Goal: Ask a question: Seek information or help from site administrators or community

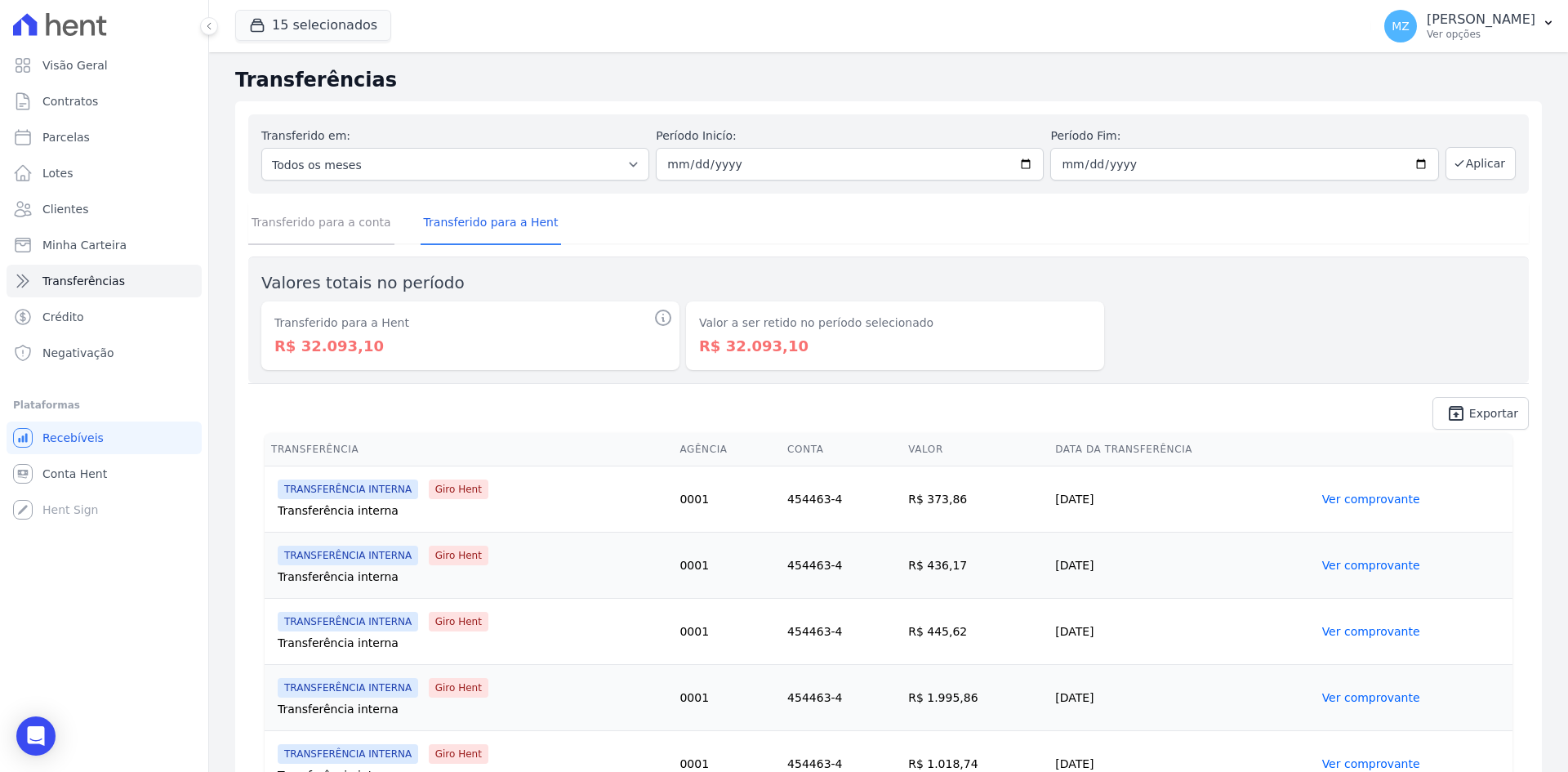
click at [371, 221] on link "Transferido para a conta" at bounding box center [322, 224] width 147 height 43
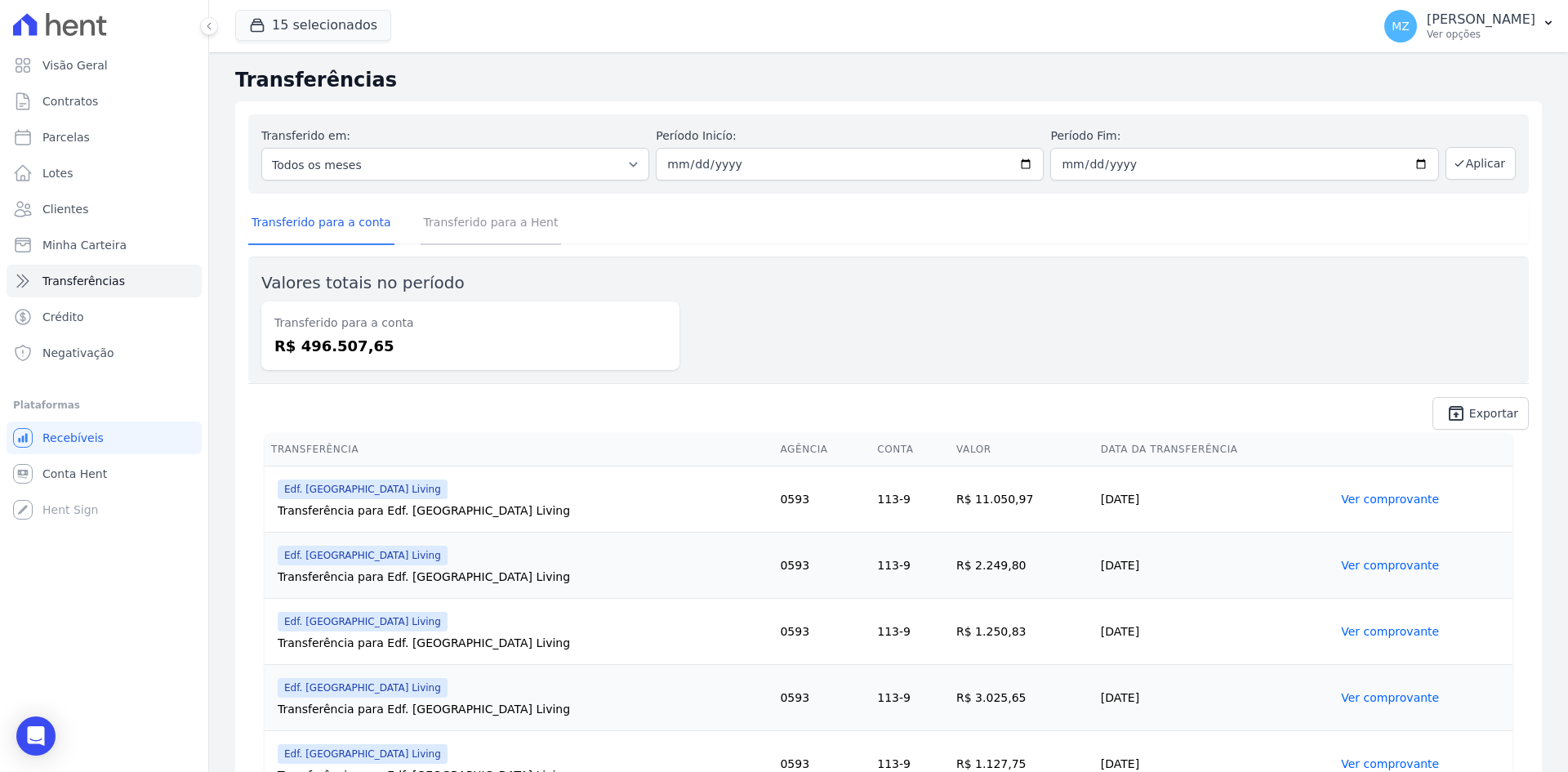
click at [521, 220] on link "Transferido para a Hent" at bounding box center [491, 224] width 141 height 43
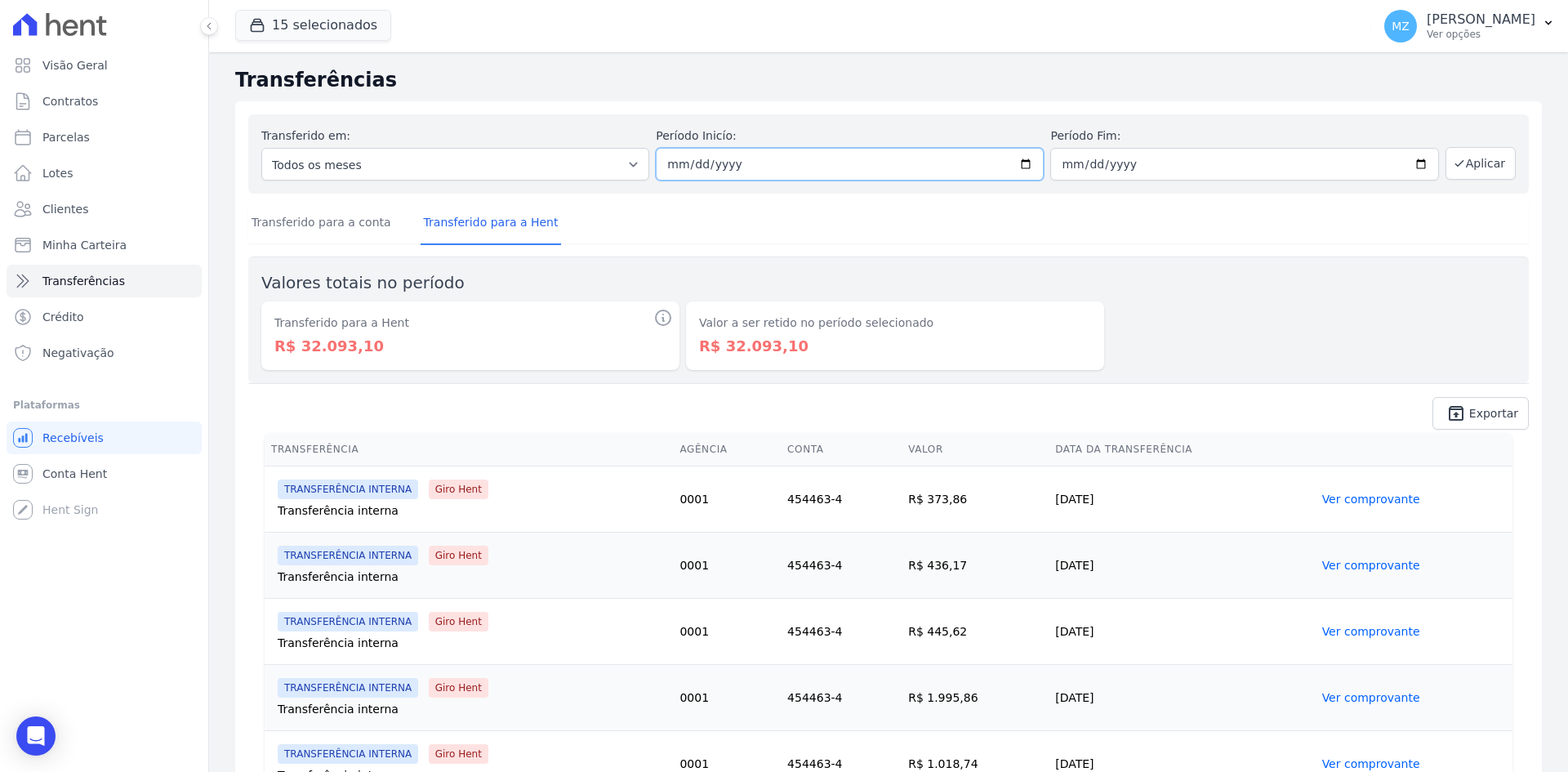
click at [666, 165] on input "2025-01-01" at bounding box center [850, 164] width 388 height 32
type input "2025-01-01"
type input "2025-02-01"
type input "2025-01-28"
type input "[DATE]"
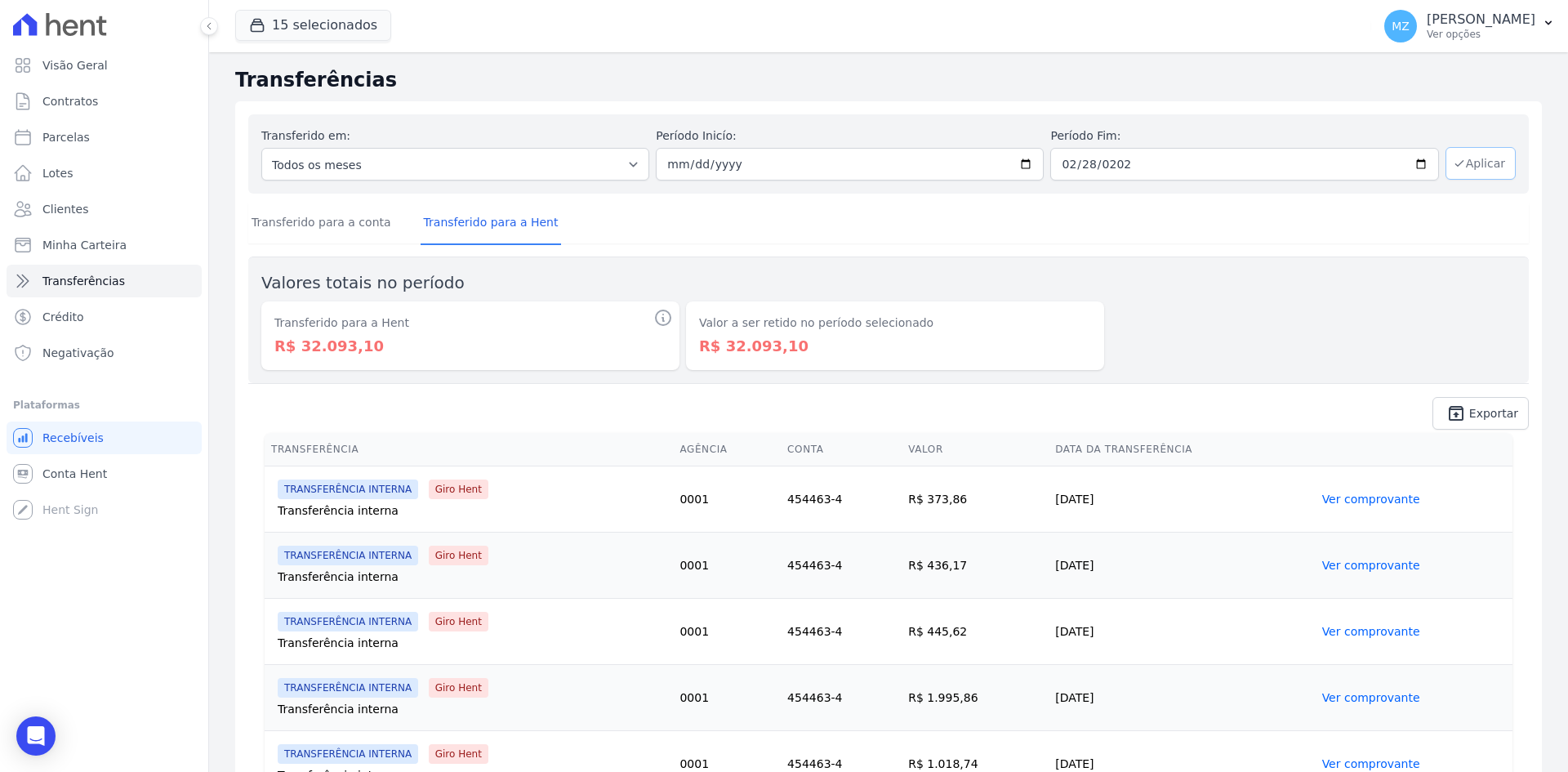
click at [1483, 170] on button "Aplicar" at bounding box center [1480, 163] width 70 height 32
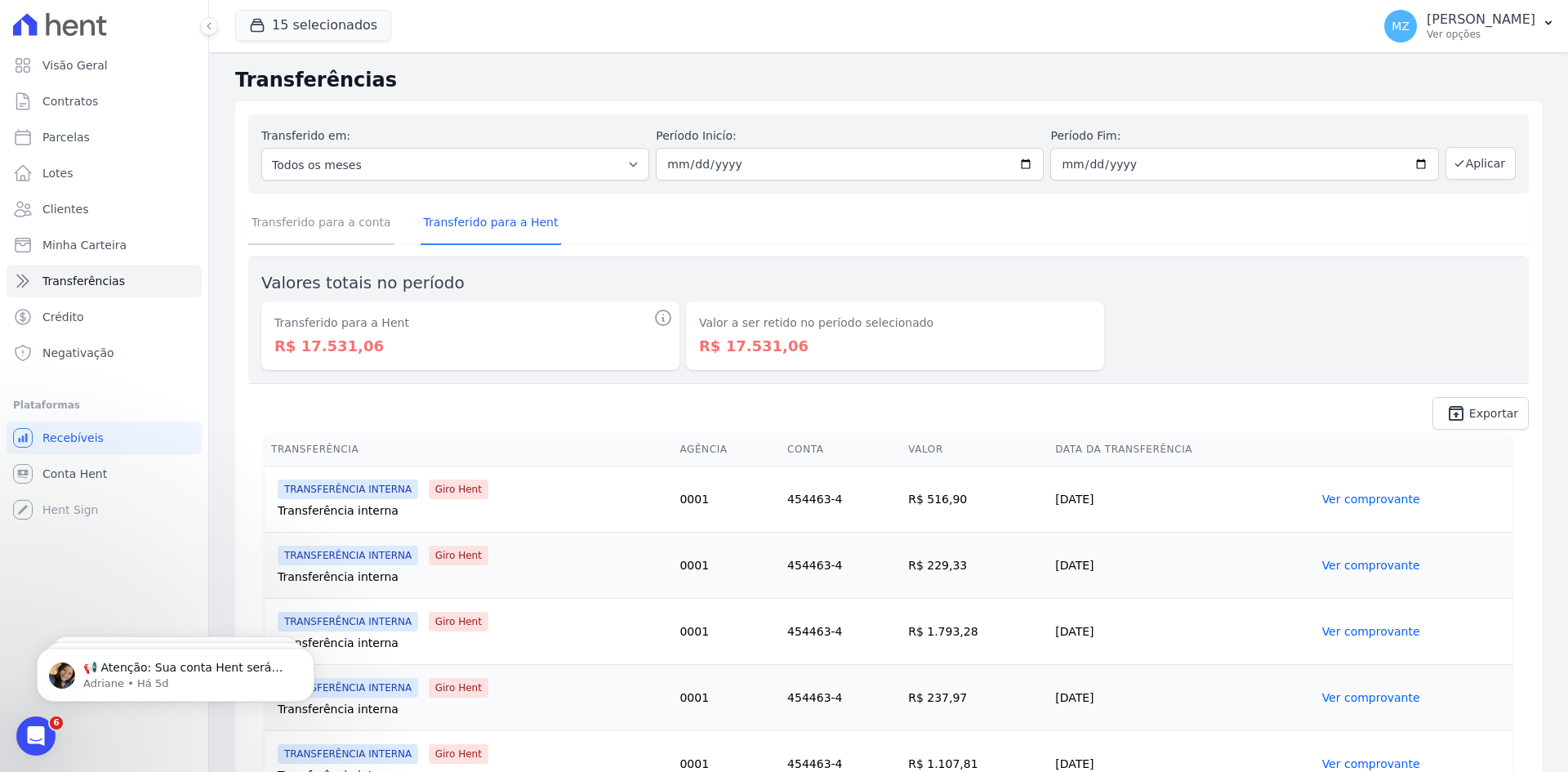
click at [321, 222] on link "Transferido para a conta" at bounding box center [322, 224] width 147 height 43
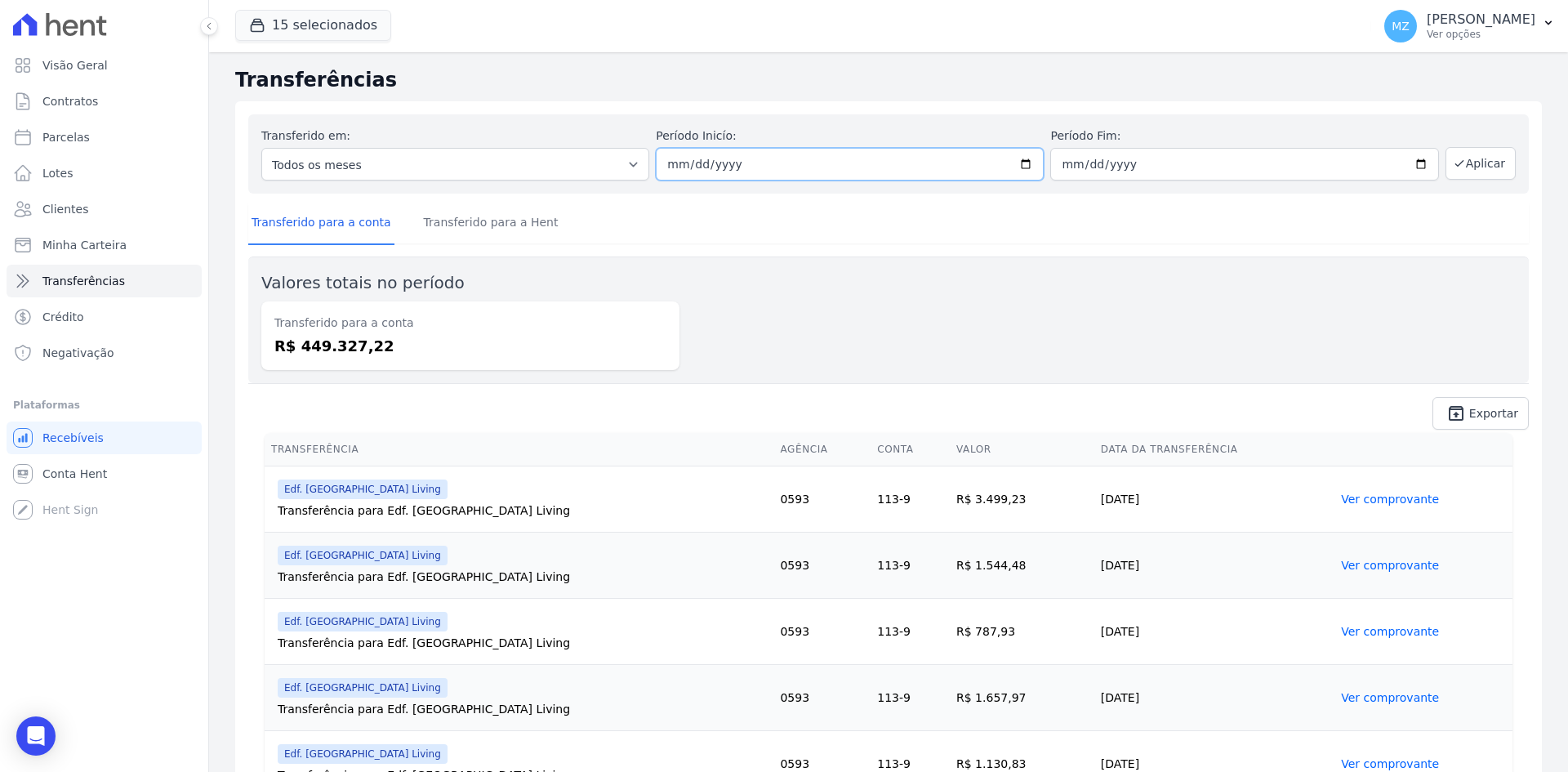
click at [675, 161] on input "2025-02-01" at bounding box center [850, 164] width 388 height 32
type input "2025-02-01"
type input "2025-03-01"
type input "2025-02-03"
type input "2025-03-31"
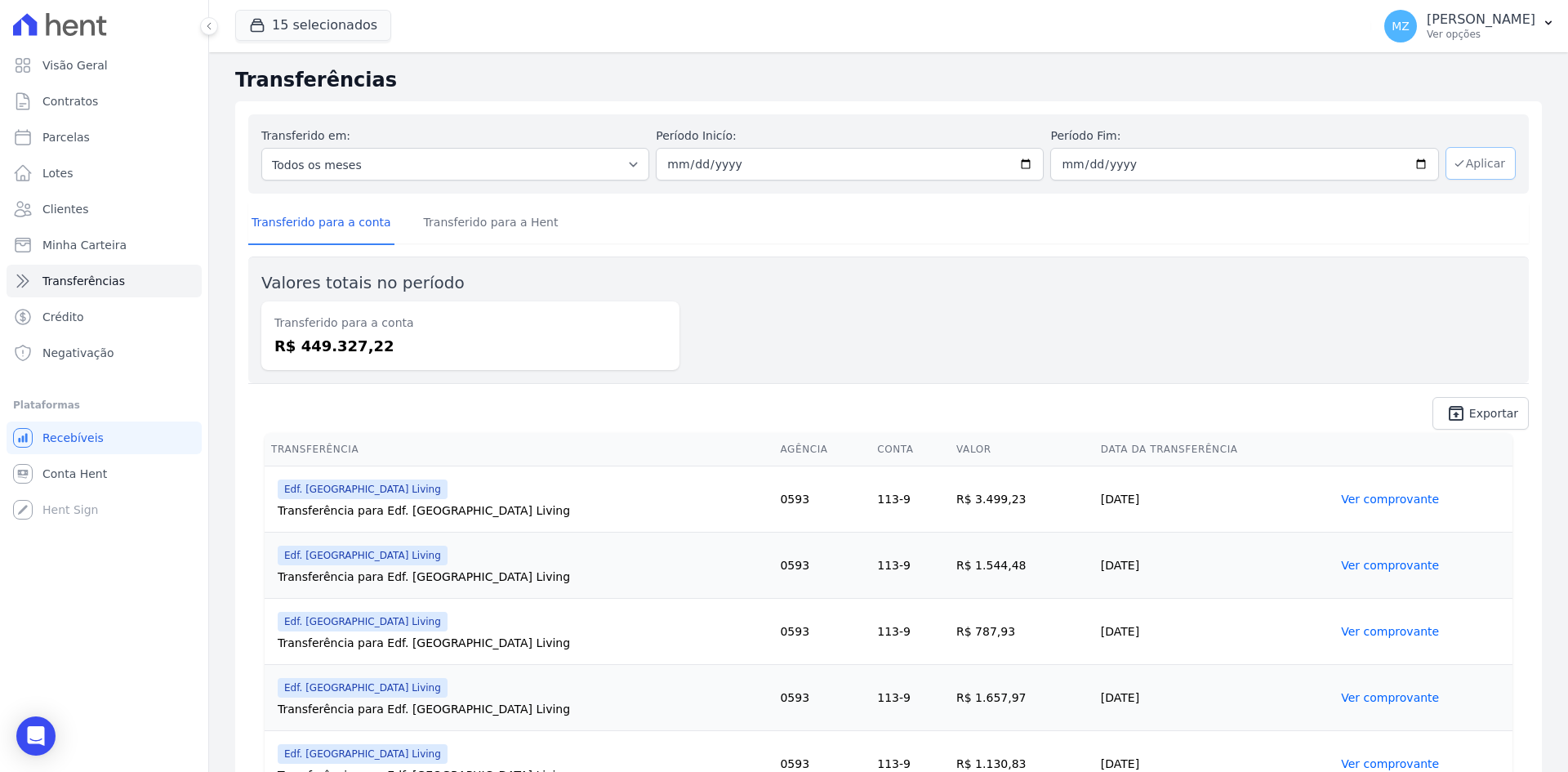
click at [1499, 165] on button "Aplicar" at bounding box center [1480, 163] width 70 height 32
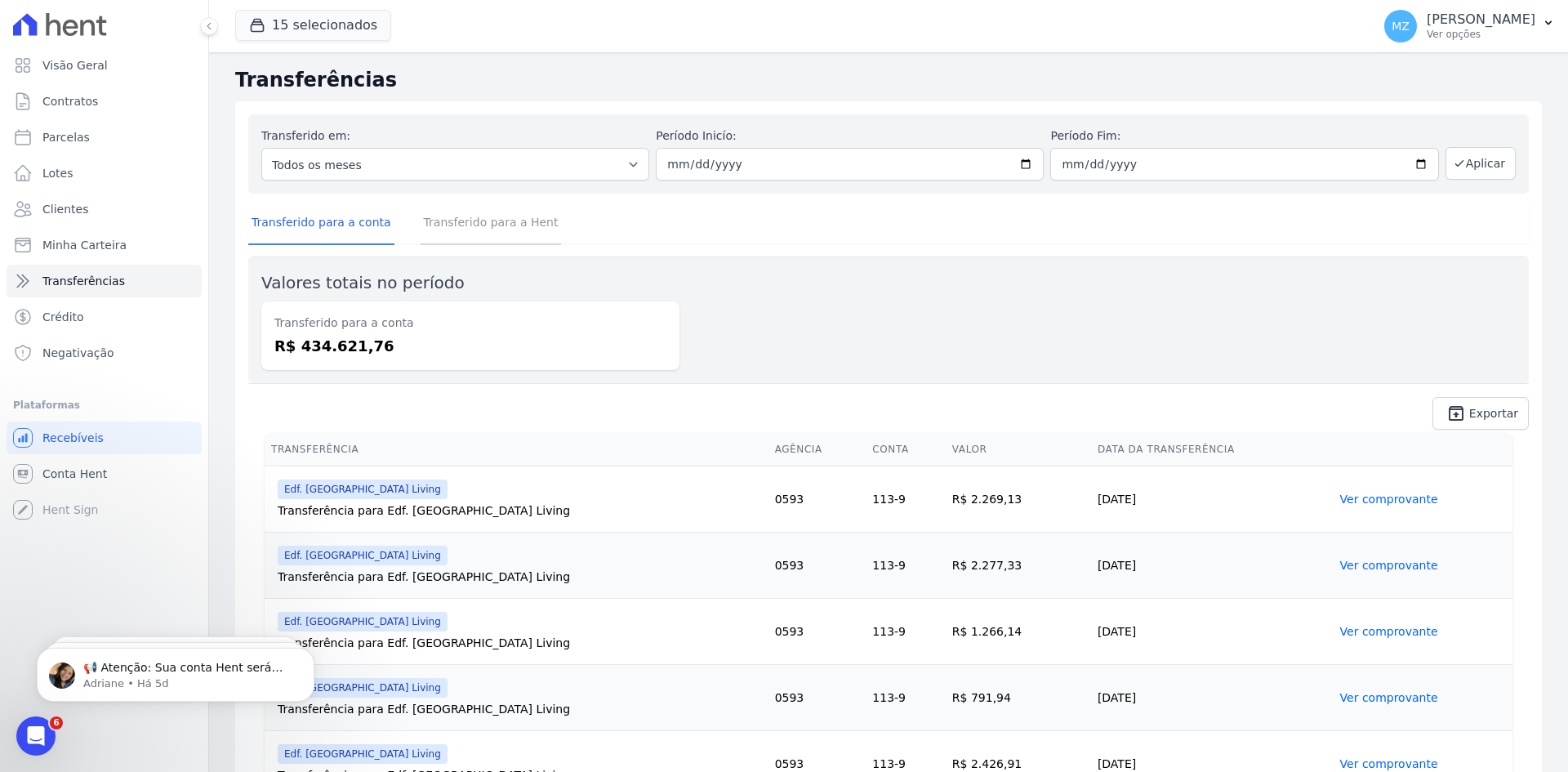
click at [448, 227] on link "Transferido para a Hent" at bounding box center [491, 224] width 141 height 43
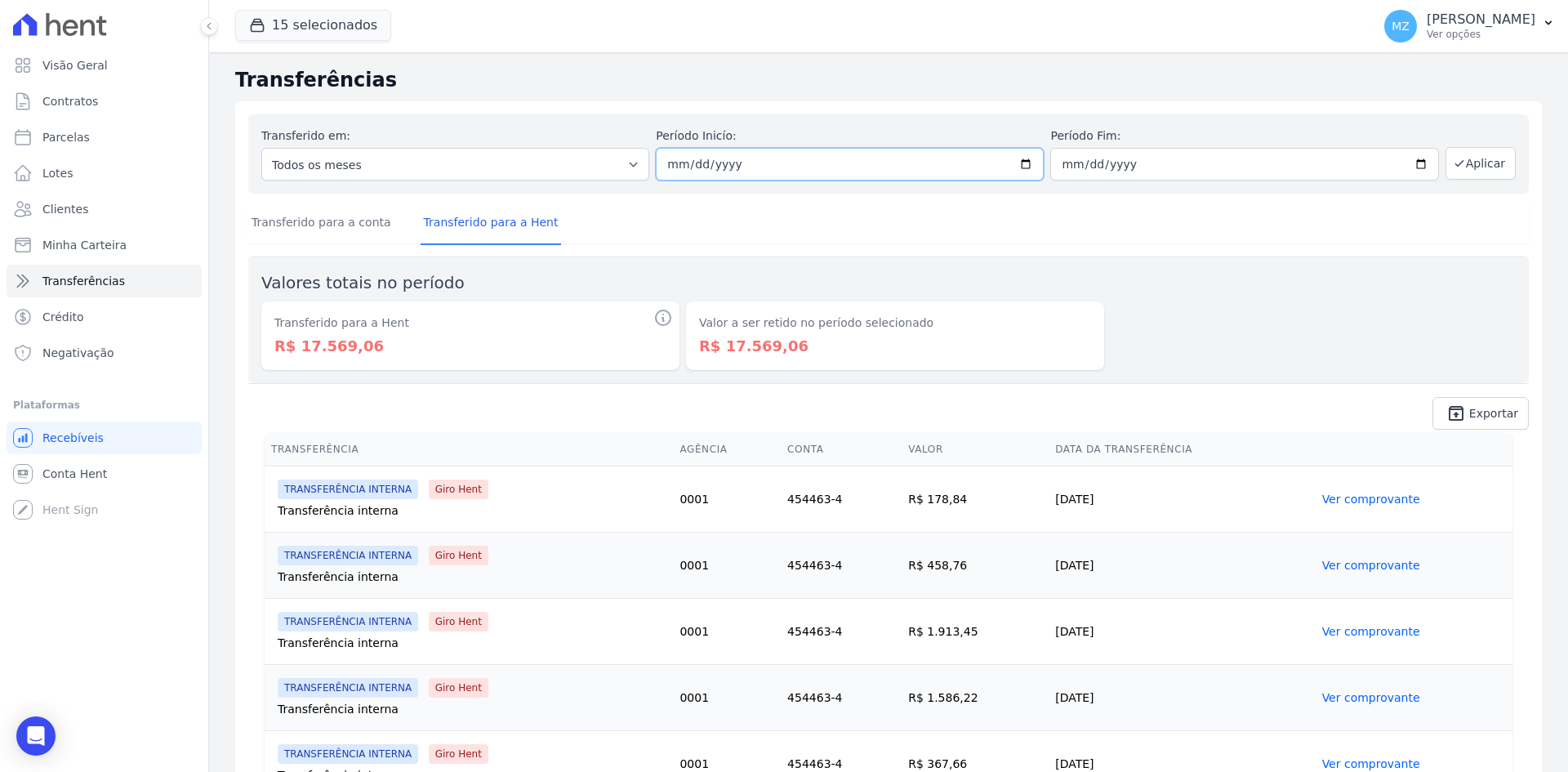
click at [669, 165] on input "2025-03-01" at bounding box center [850, 164] width 388 height 32
type input "2025-03-01"
type input "2025-04-01"
type input "2025-03-30"
type input "2025-04-30"
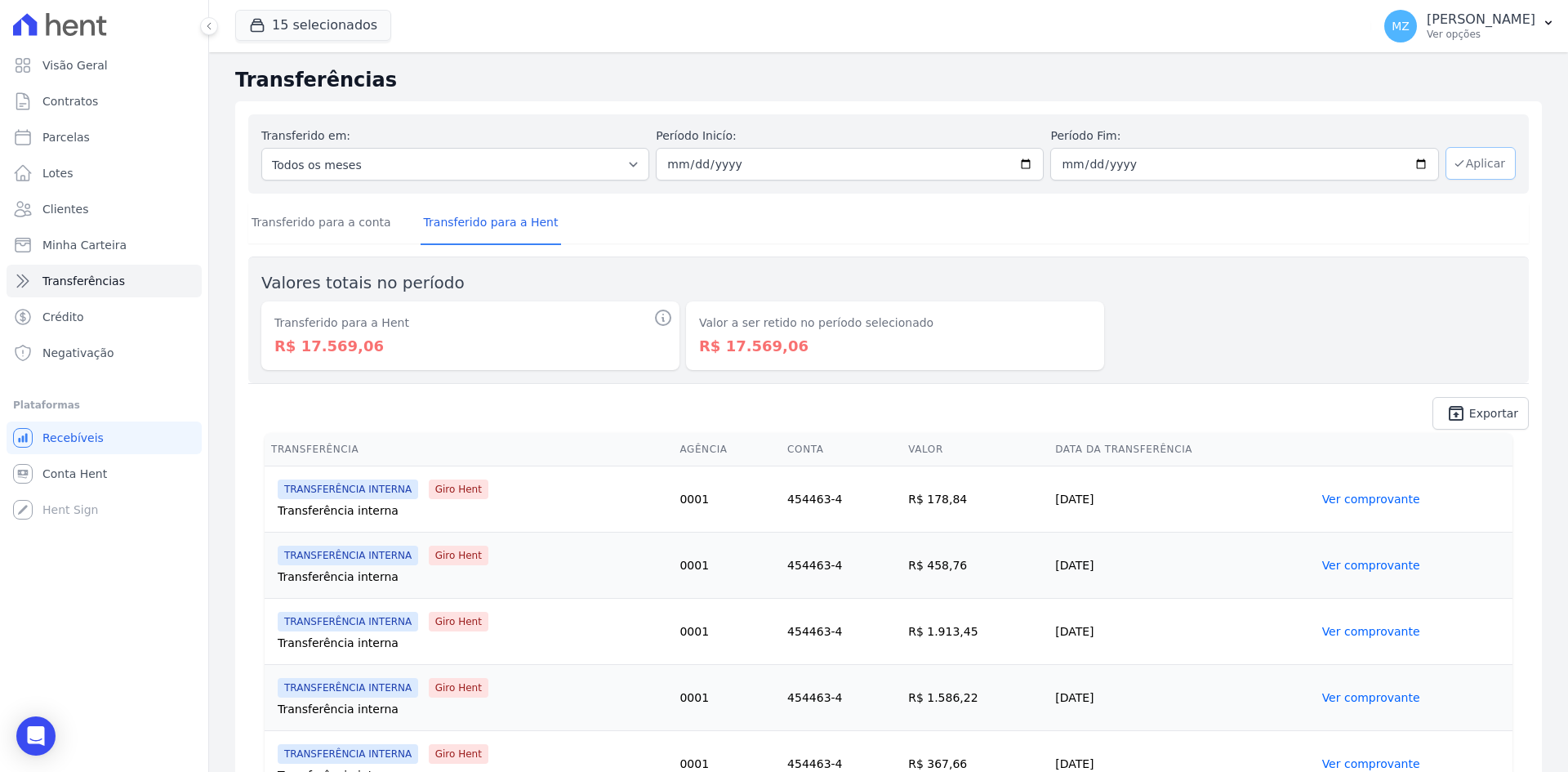
click at [1462, 164] on button "Aplicar" at bounding box center [1480, 163] width 70 height 32
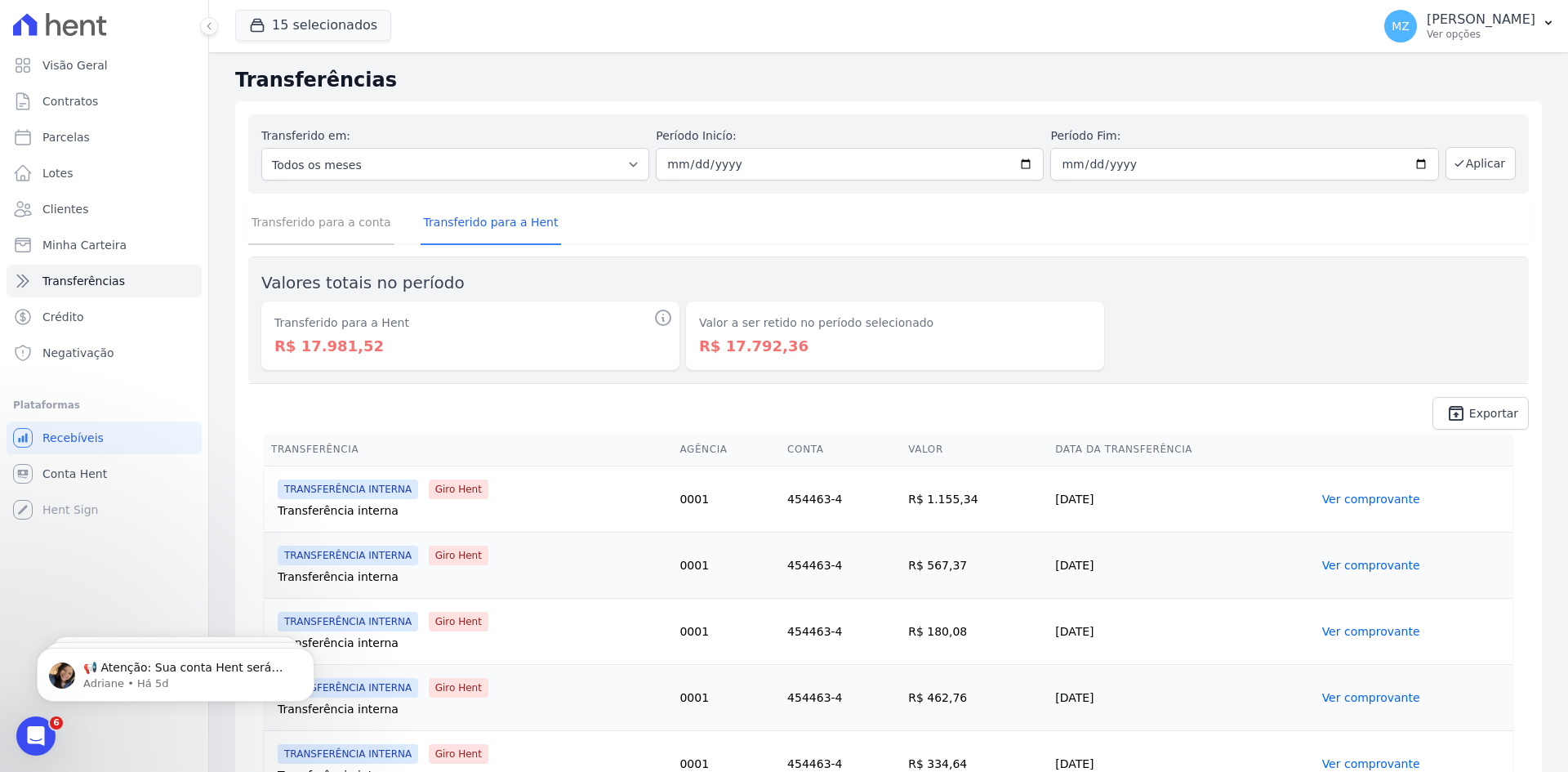
click at [315, 218] on link "Transferido para a conta" at bounding box center [322, 224] width 147 height 43
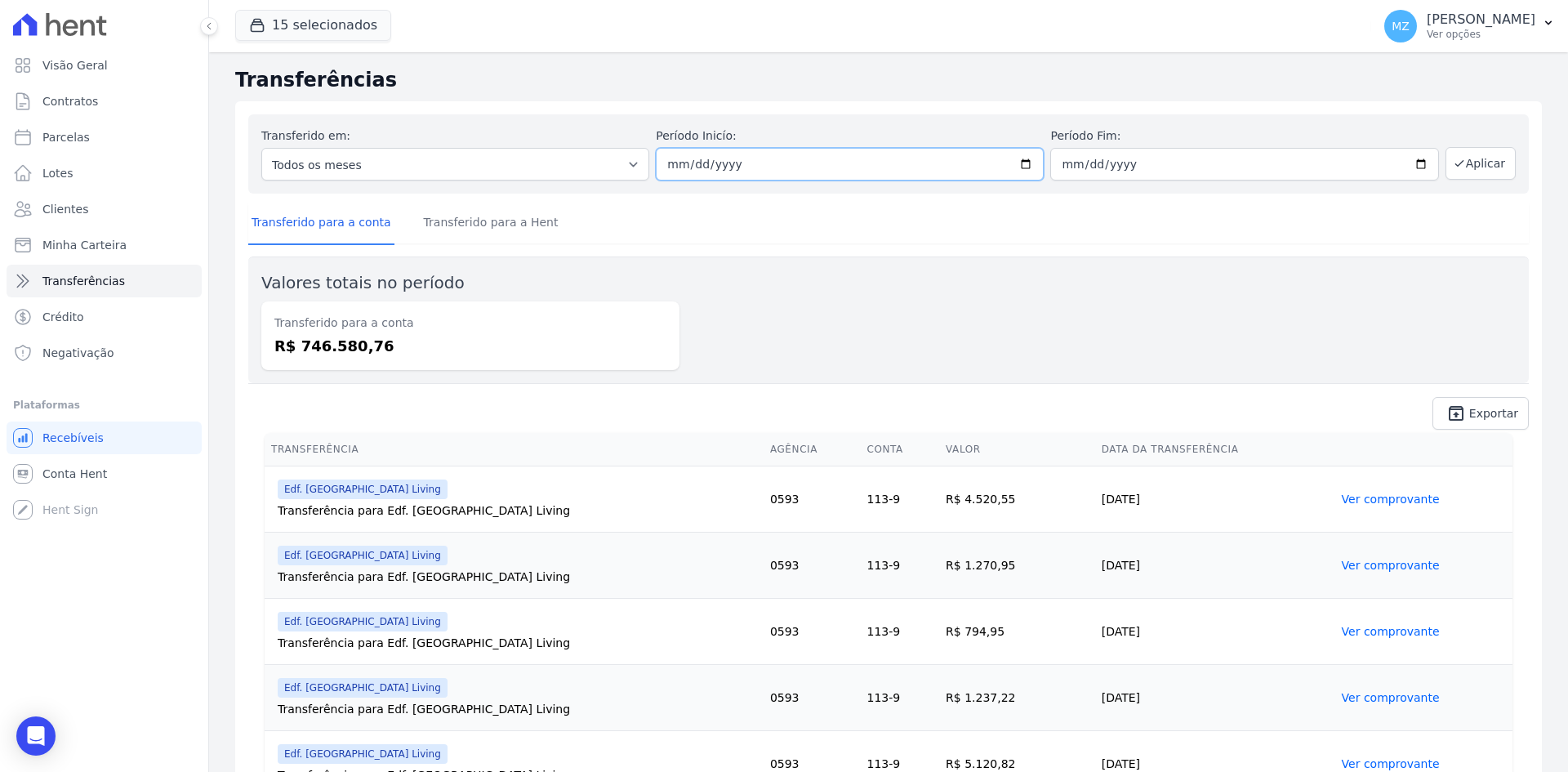
click at [678, 166] on input "2025-04-01" at bounding box center [850, 164] width 388 height 32
type input "[DATE]"
type input "2025-05-01"
type input "2025-04-03"
type input "2025-05-31"
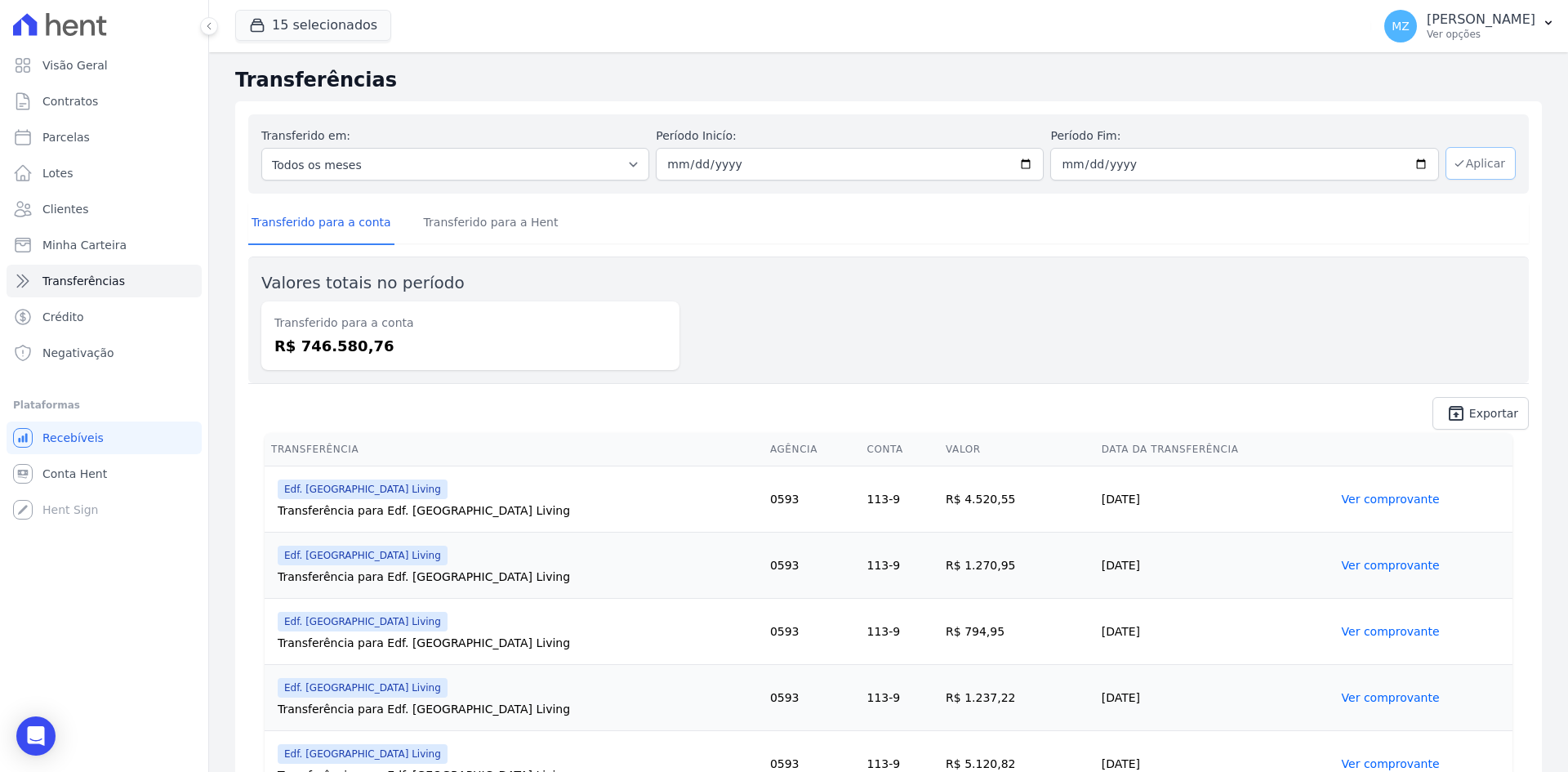
click at [1476, 161] on button "Aplicar" at bounding box center [1480, 163] width 70 height 32
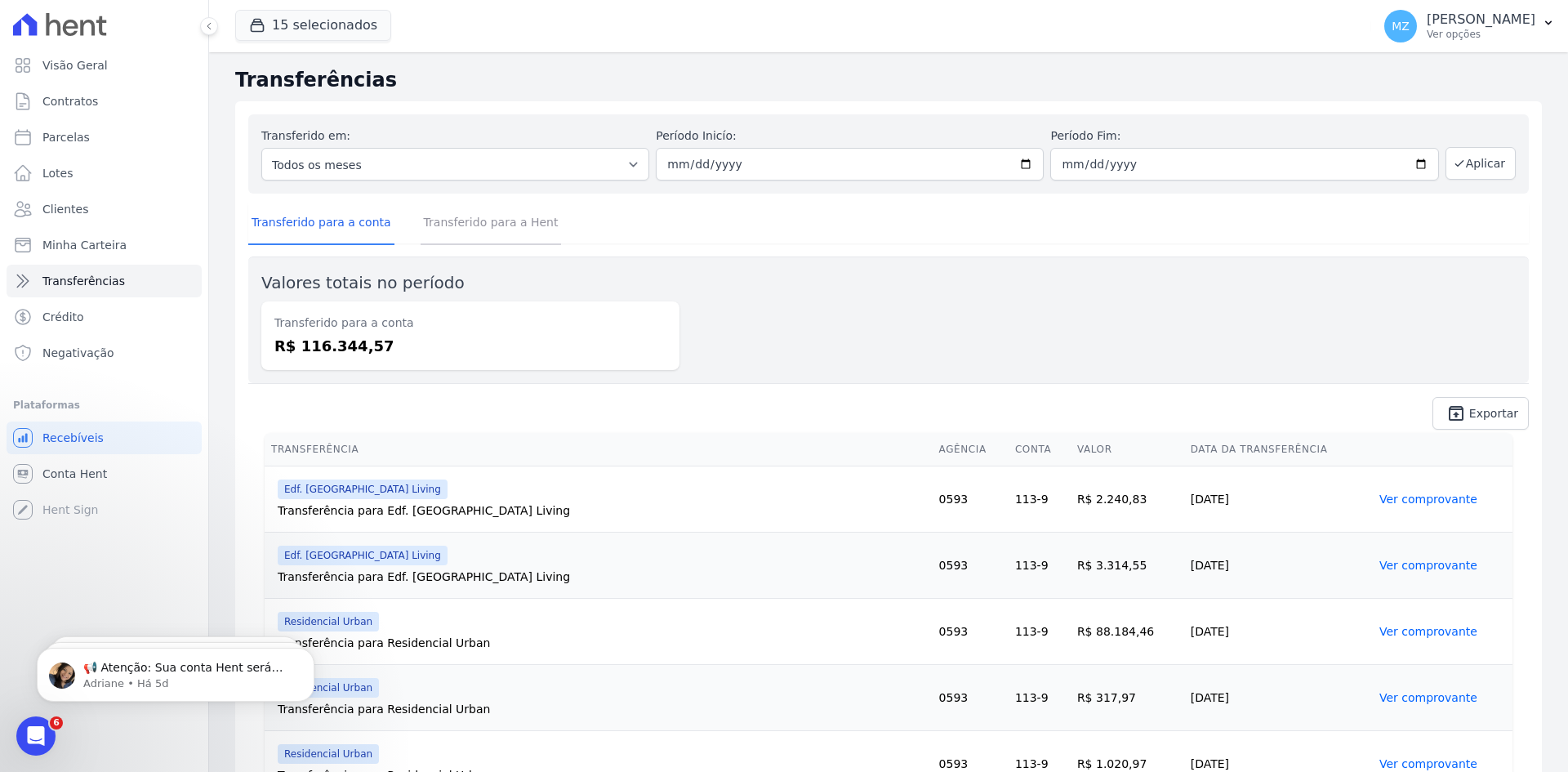
click at [470, 228] on link "Transferido para a Hent" at bounding box center [491, 224] width 141 height 43
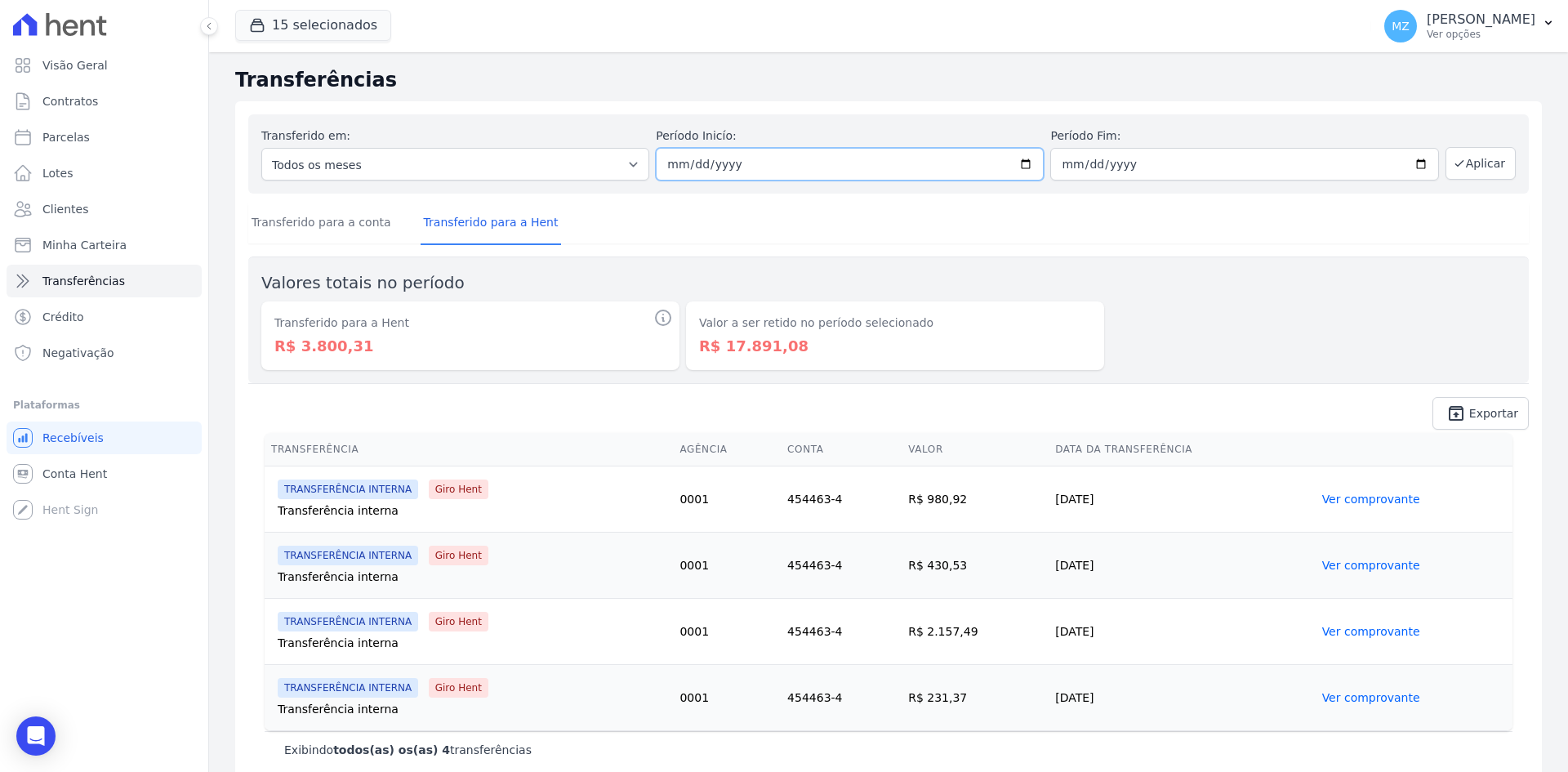
click at [674, 165] on input "2025-05-01" at bounding box center [850, 164] width 388 height 32
type input "2025-05-01"
type input "2025-06-01"
type input "2025-05-30"
type input "2025-06-30"
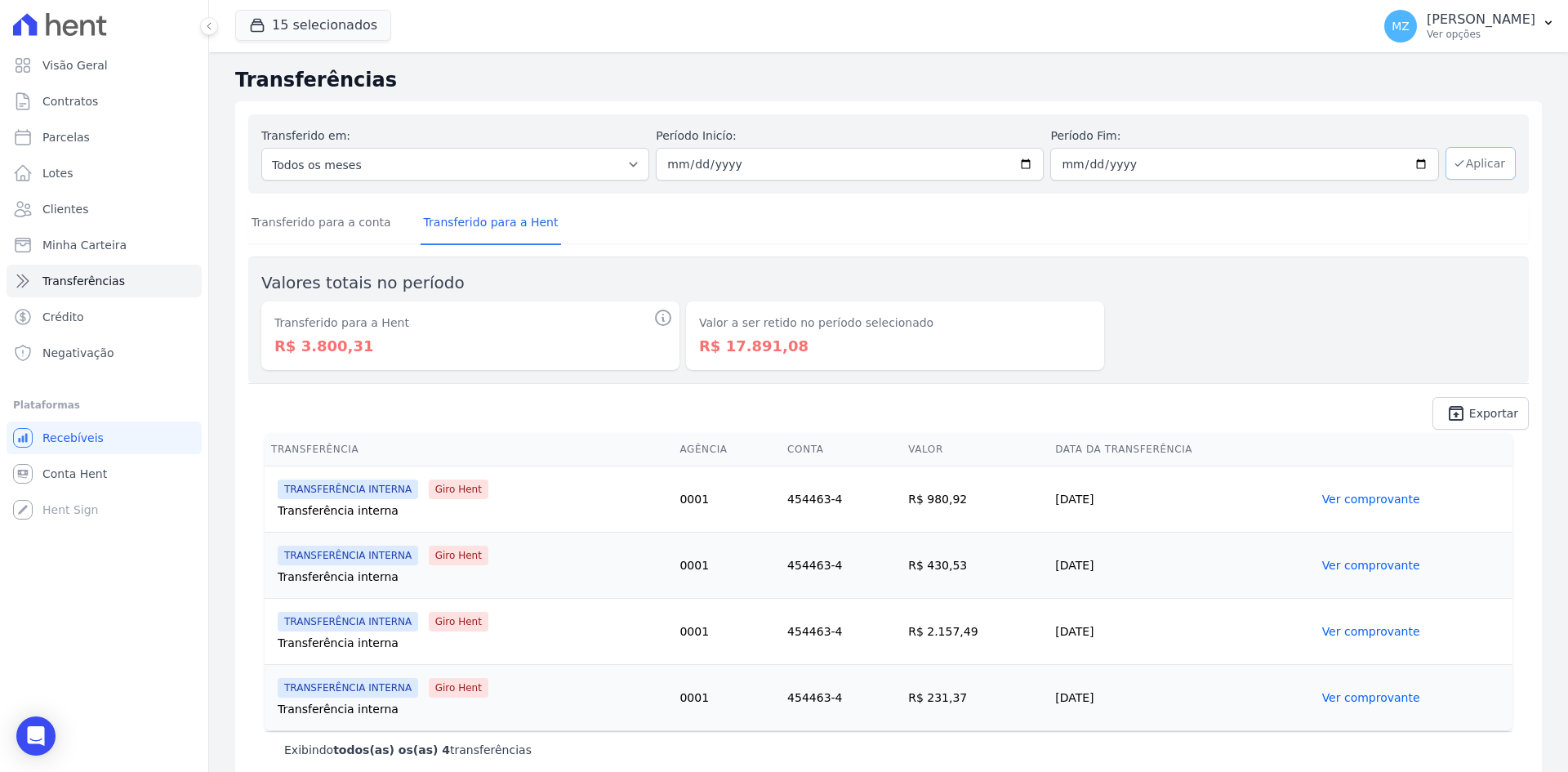
click at [1453, 161] on icon "button" at bounding box center [1460, 164] width 13 height 13
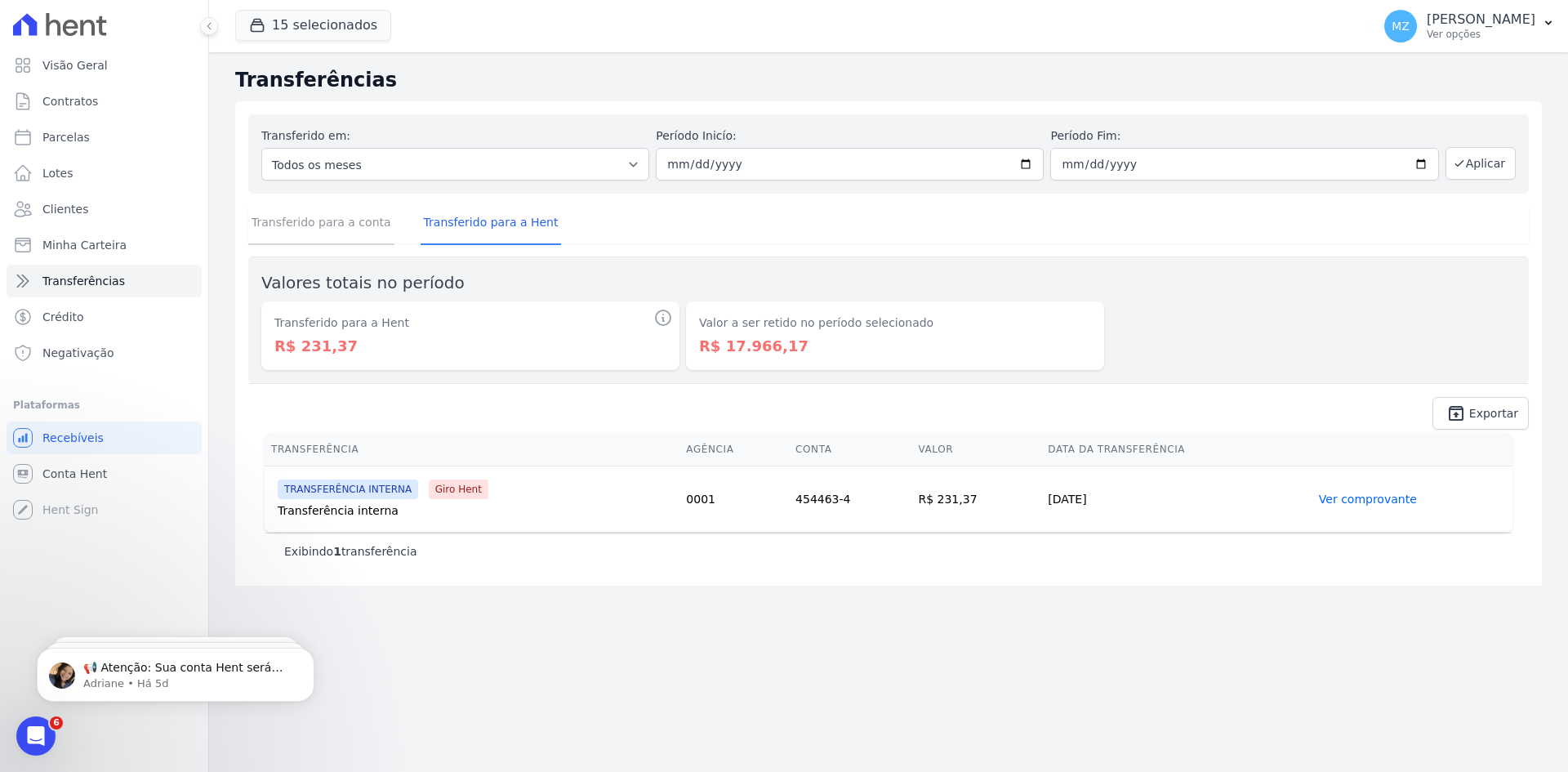
click at [291, 220] on link "Transferido para a conta" at bounding box center [322, 224] width 147 height 43
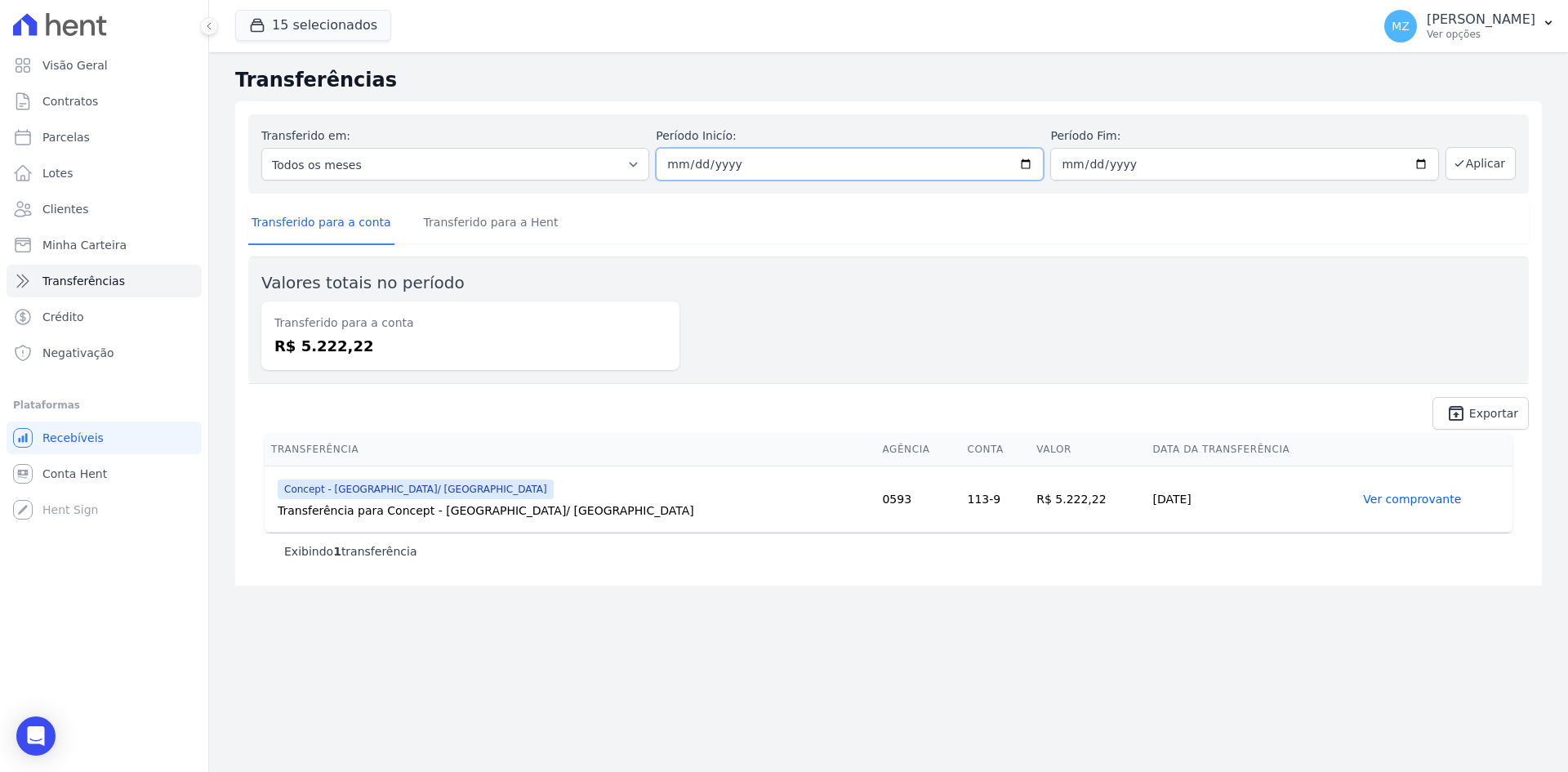
click at [678, 164] on input "[DATE]" at bounding box center [850, 164] width 388 height 32
type input "[DATE]"
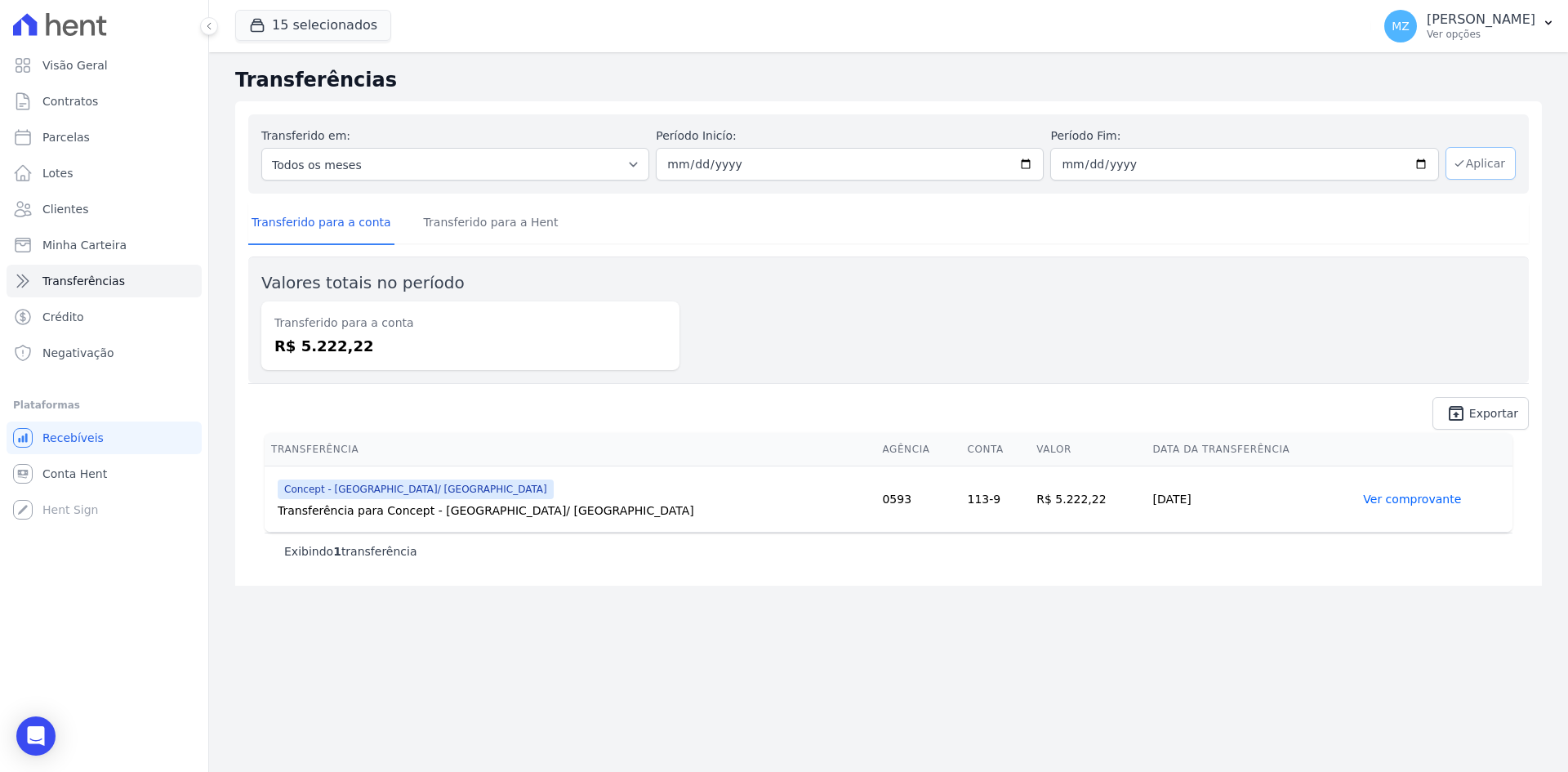
click at [1465, 159] on icon "button" at bounding box center [1460, 164] width 13 height 13
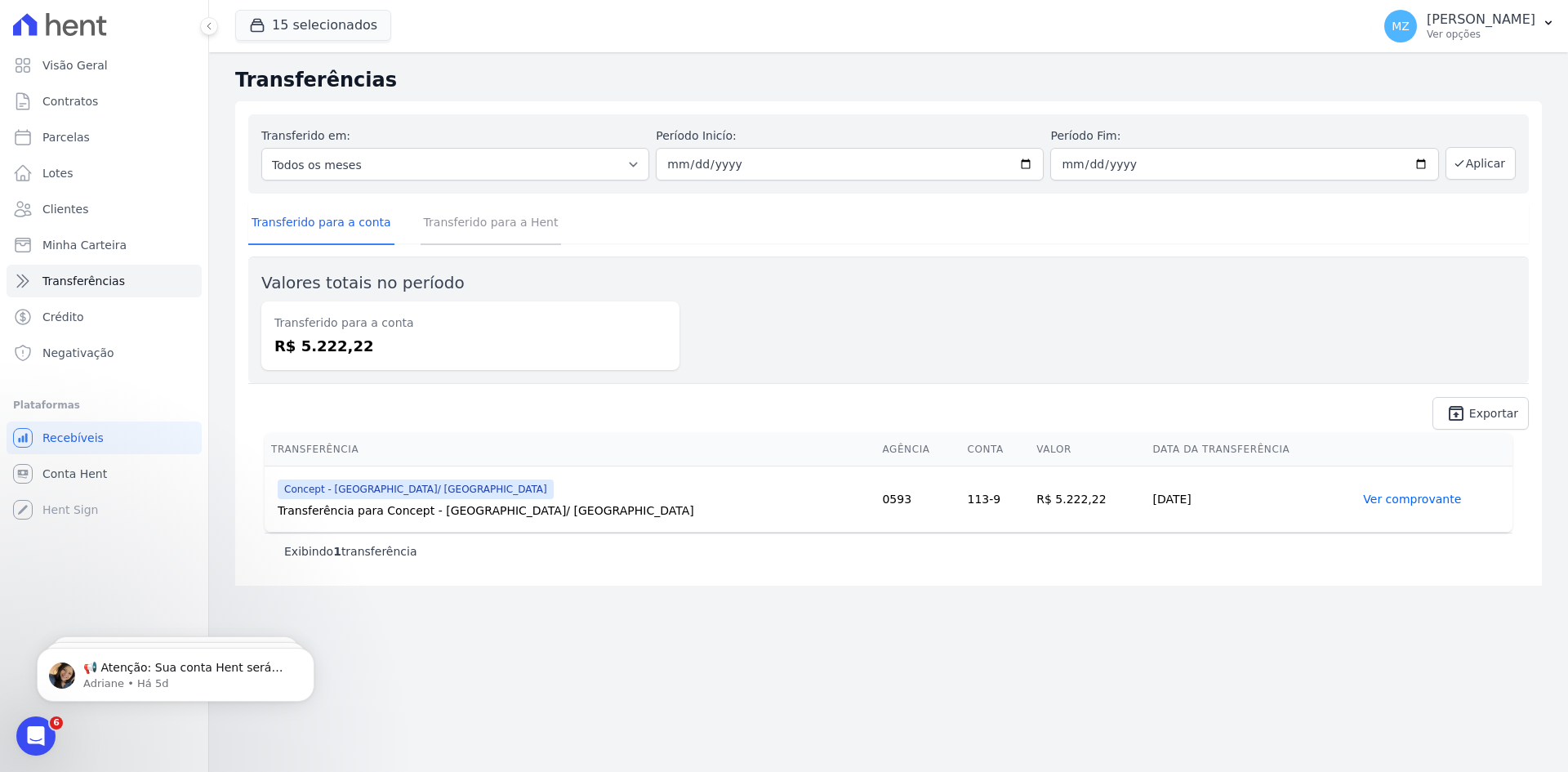
click at [445, 226] on link "Transferido para a Hent" at bounding box center [491, 224] width 141 height 43
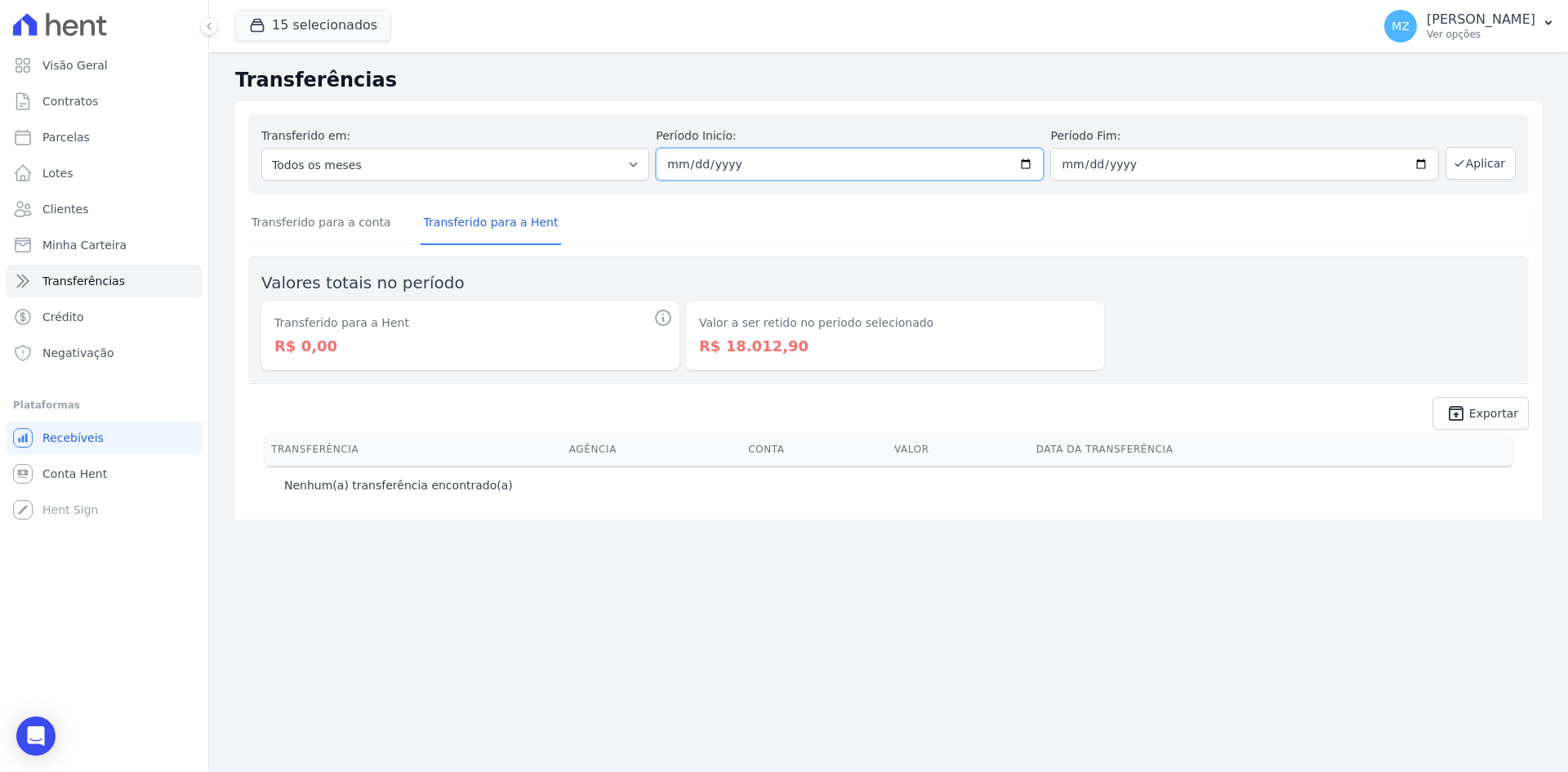
click at [679, 167] on input "2025-07-01" at bounding box center [850, 164] width 388 height 32
type input "2025-07-01"
type input "[DATE]"
type input "2025-07-25"
type input "[DATE]"
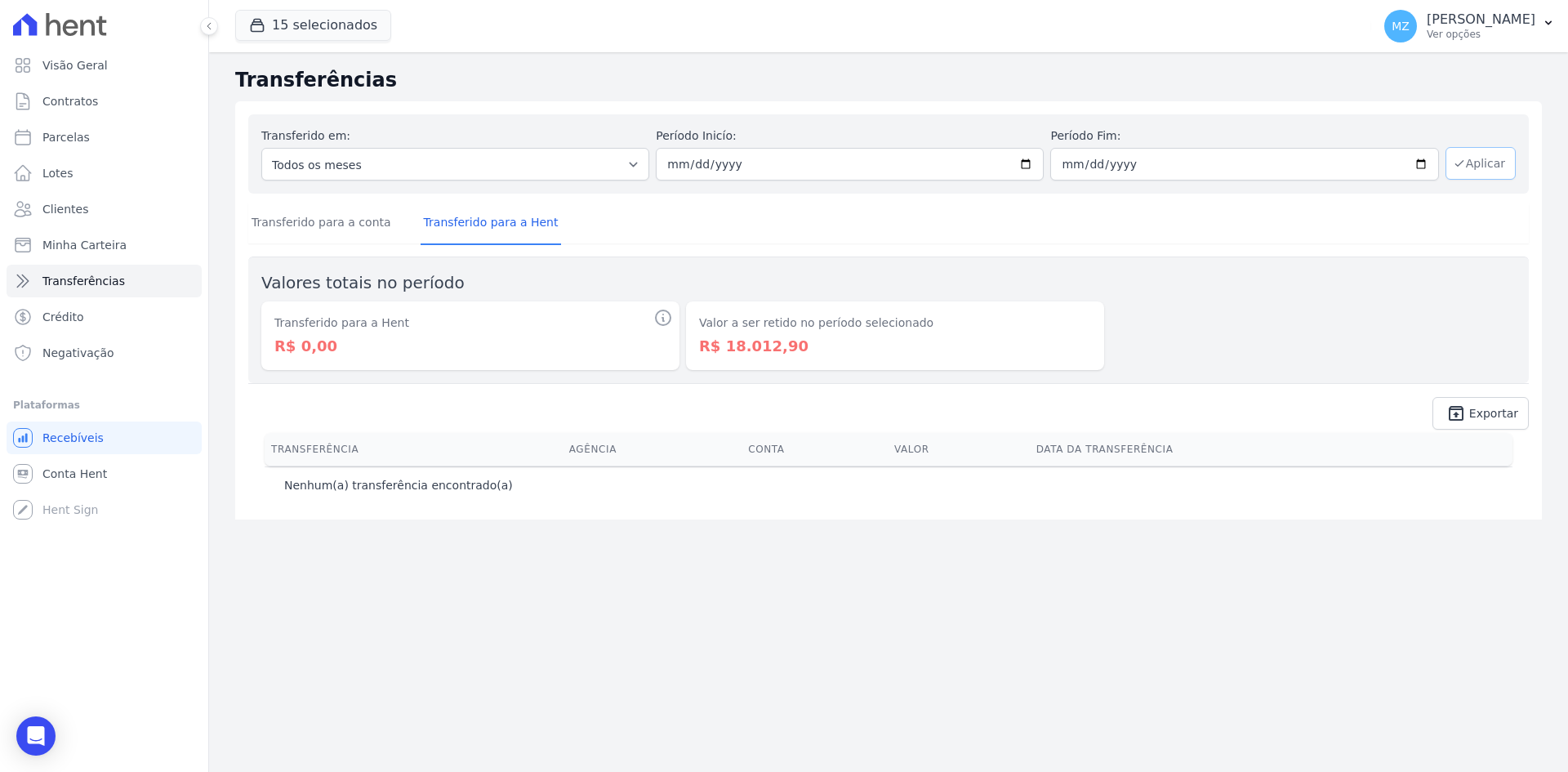
click at [1473, 158] on button "Aplicar" at bounding box center [1480, 163] width 70 height 32
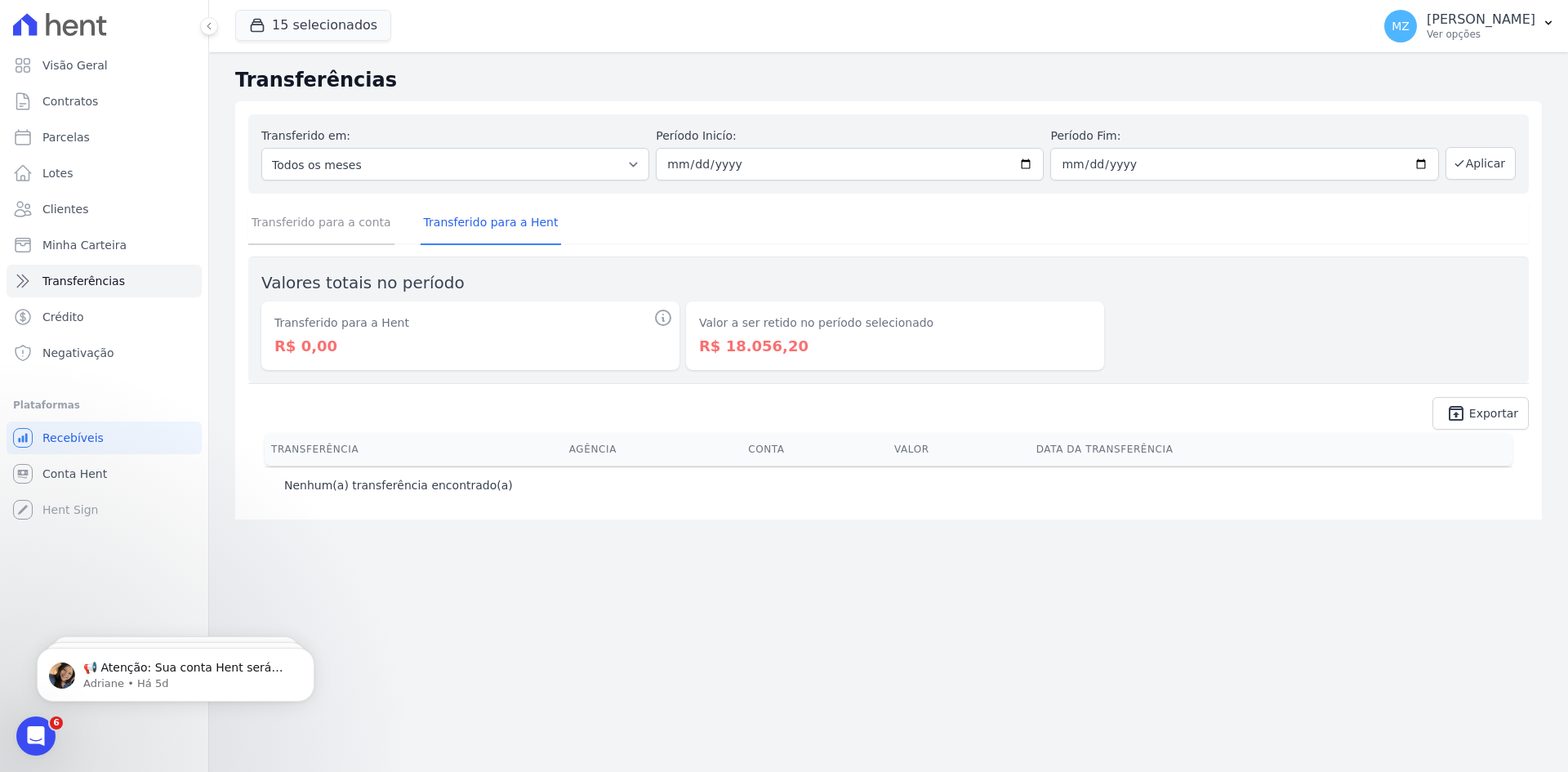
click at [308, 222] on link "Transferido para a conta" at bounding box center [322, 224] width 147 height 43
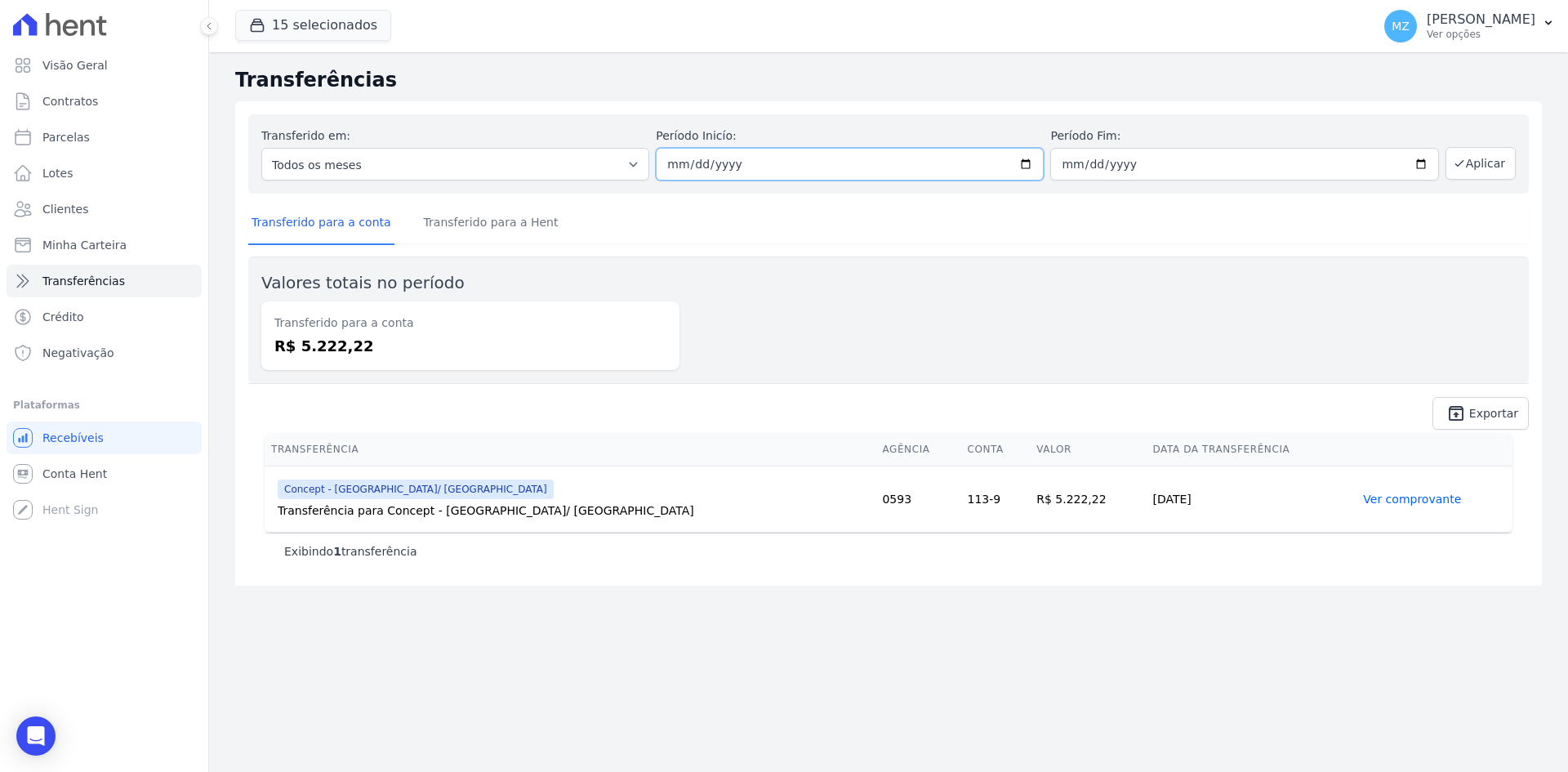
click at [676, 163] on input "[DATE]" at bounding box center [850, 164] width 388 height 32
type input "[DATE]"
type input "2025-08-31"
type input "[DATE]"
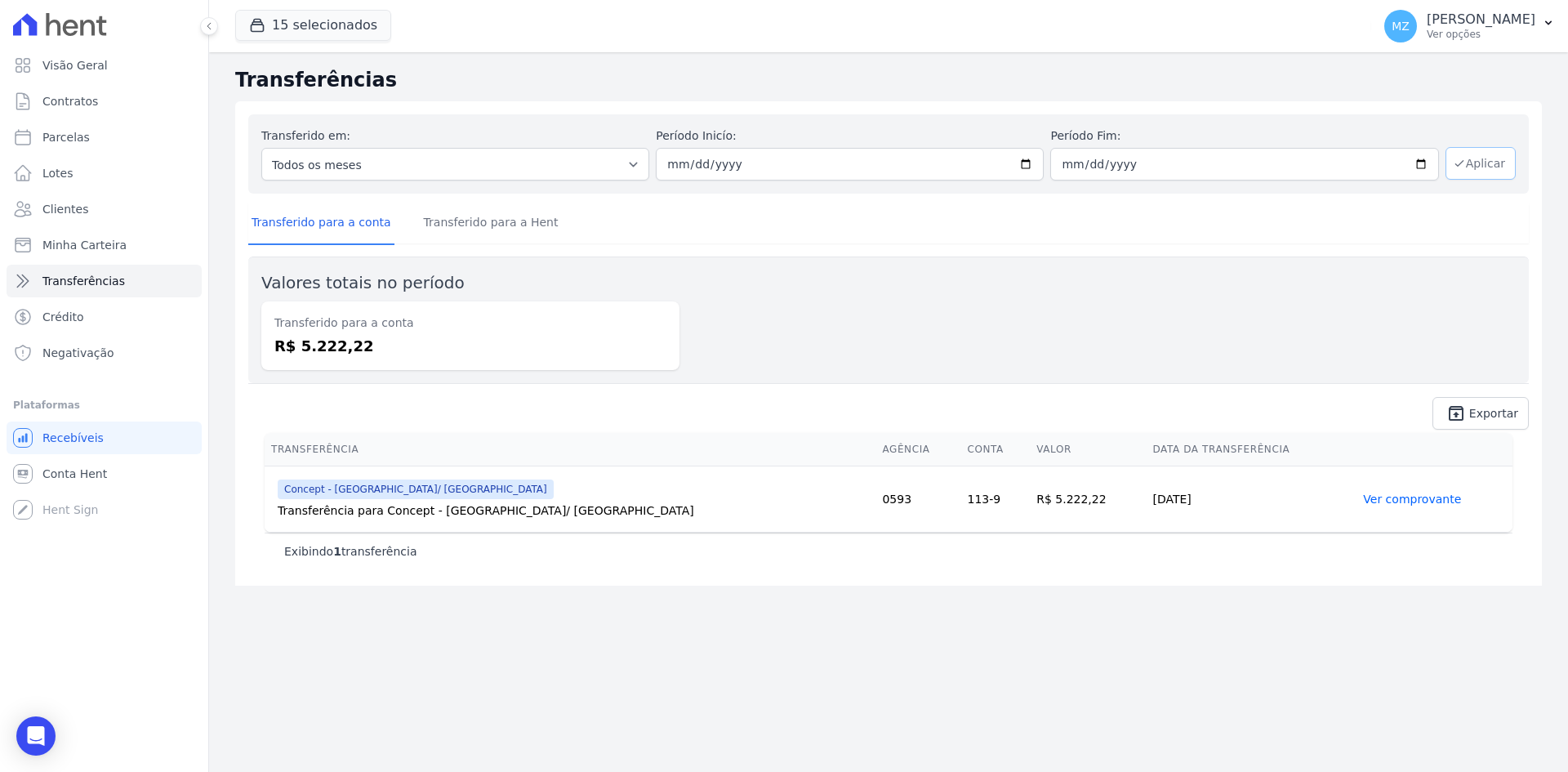
click at [1477, 167] on button "Aplicar" at bounding box center [1480, 163] width 70 height 32
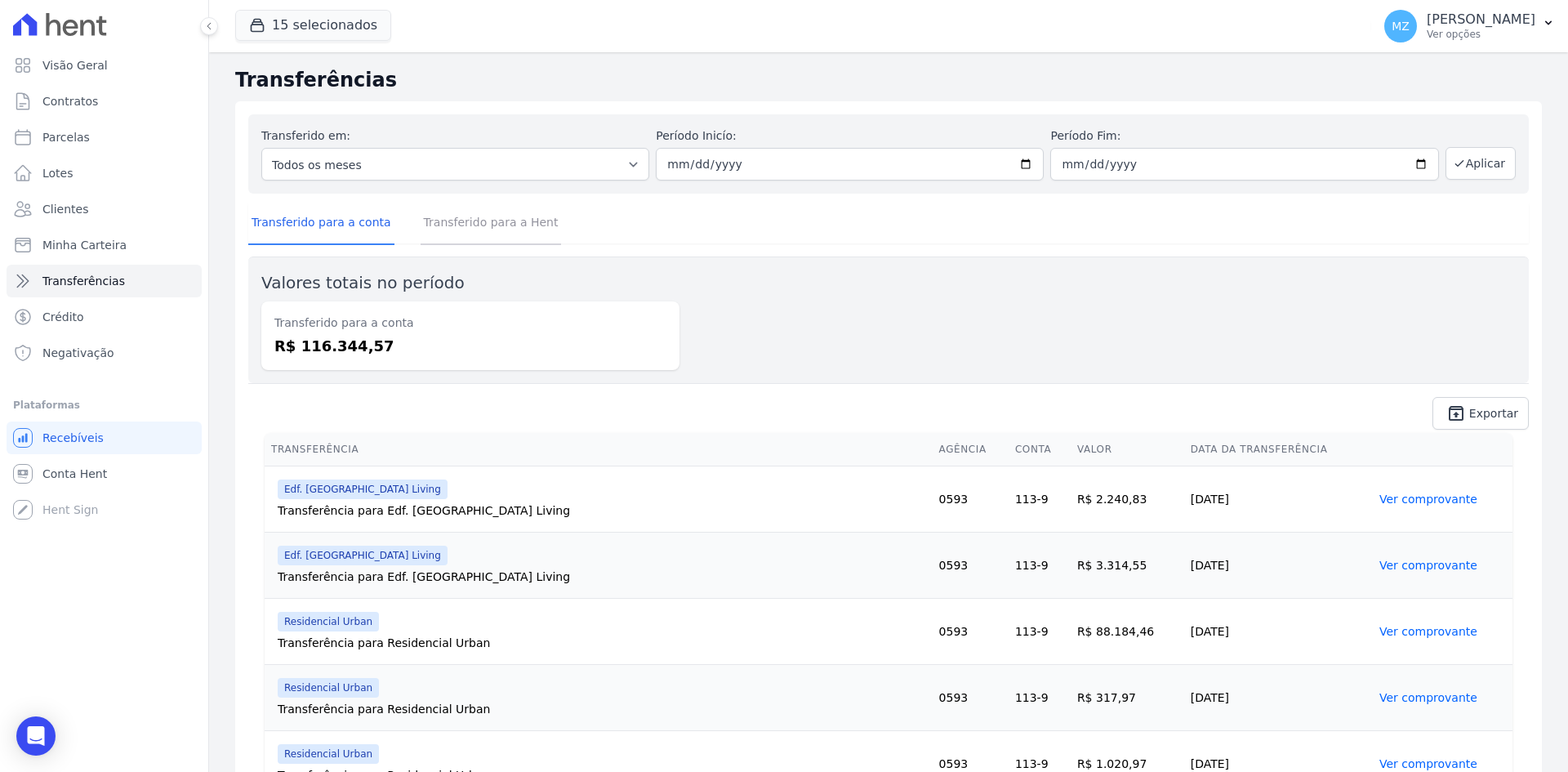
click at [486, 219] on link "Transferido para a Hent" at bounding box center [491, 224] width 141 height 43
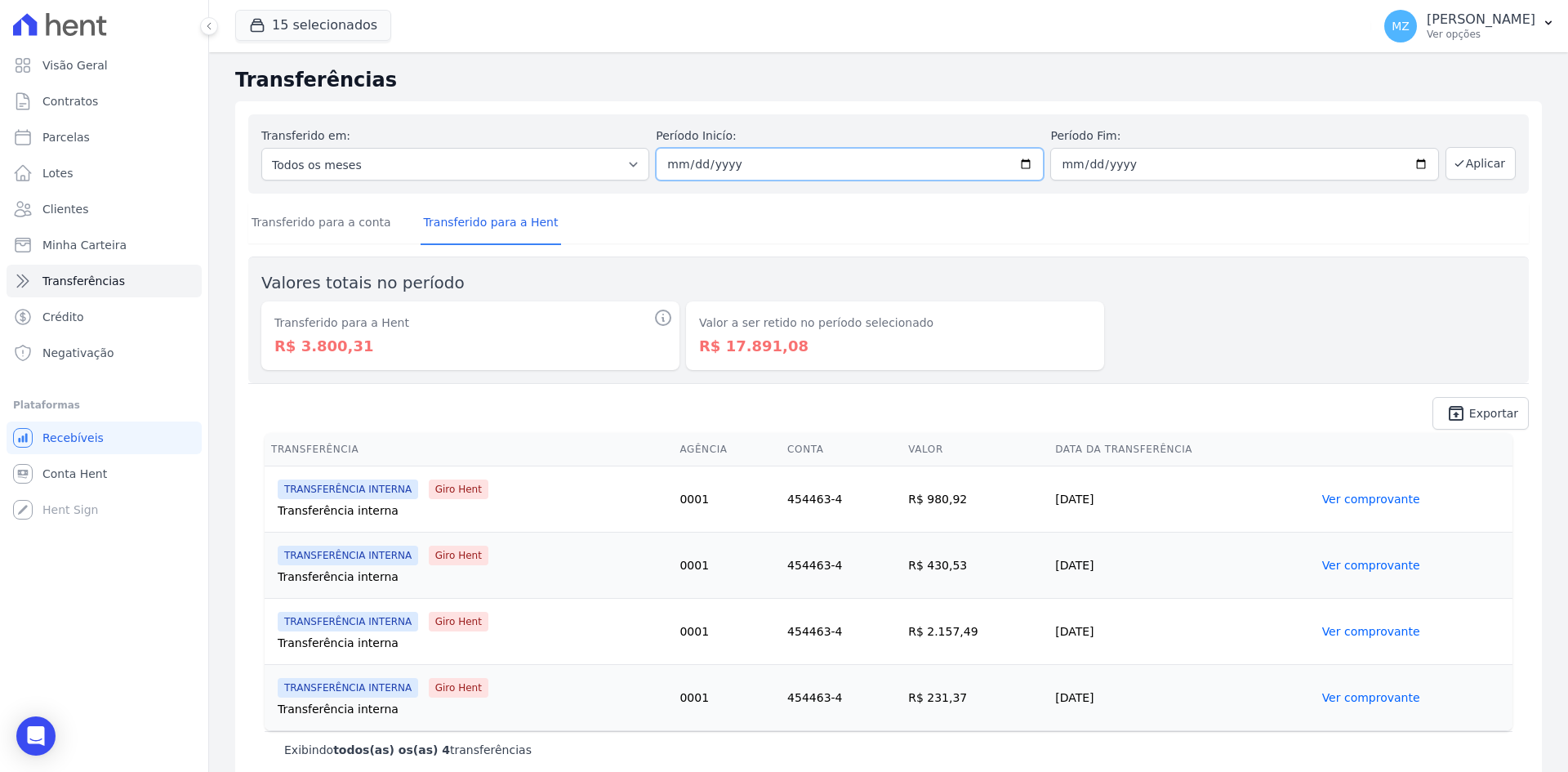
click at [671, 166] on input "2025-05-01" at bounding box center [850, 164] width 388 height 32
type input "2025-05-01"
type input "[DATE]"
type input "2025-05-30"
type input "2025-04-30"
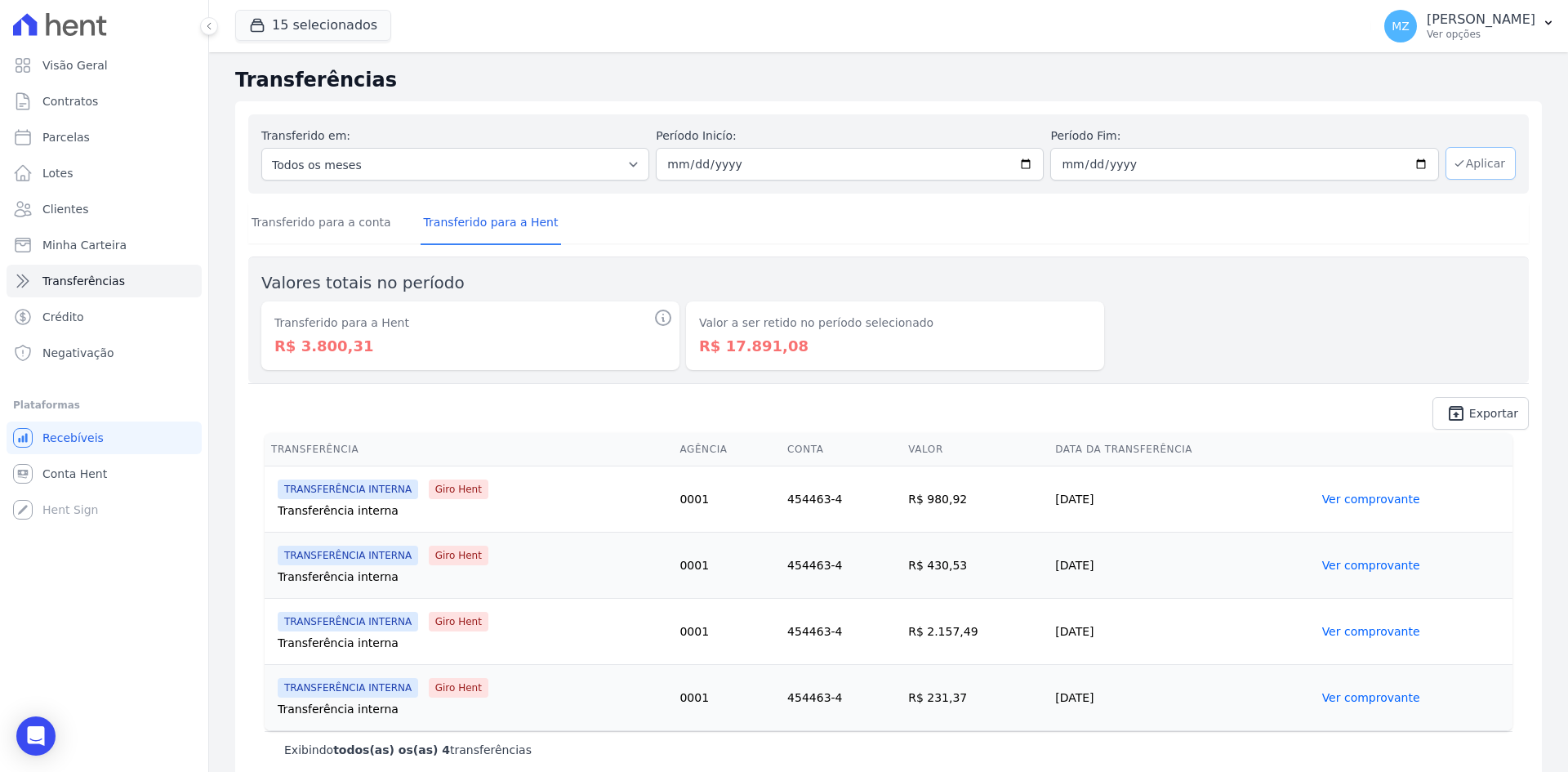
click at [1461, 170] on button "Aplicar" at bounding box center [1480, 163] width 70 height 32
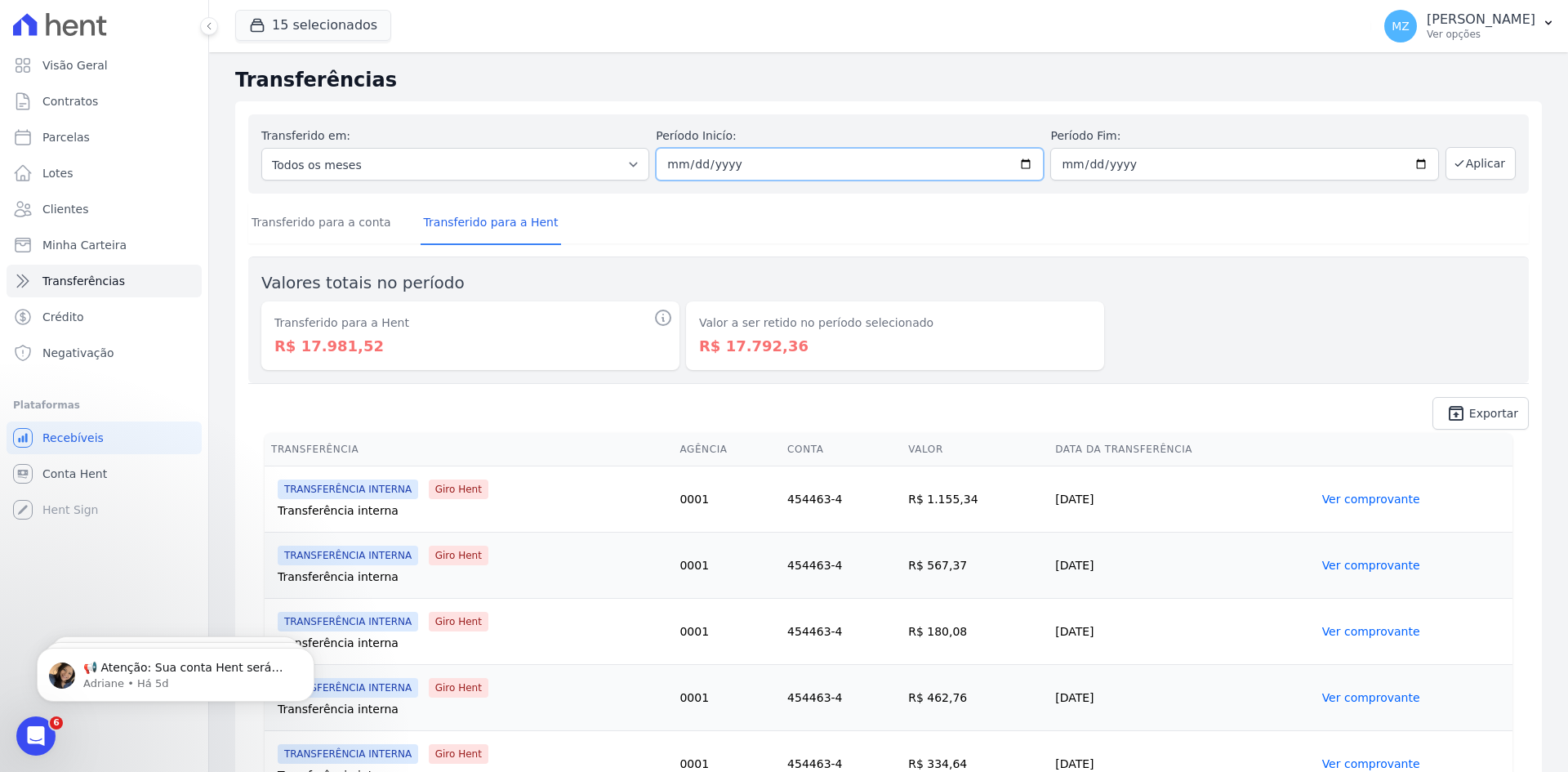
click at [666, 165] on input "[DATE]" at bounding box center [850, 164] width 388 height 32
type input "2025-04-01"
type input "[DATE]"
type input "2025-04-03"
type input "[DATE]"
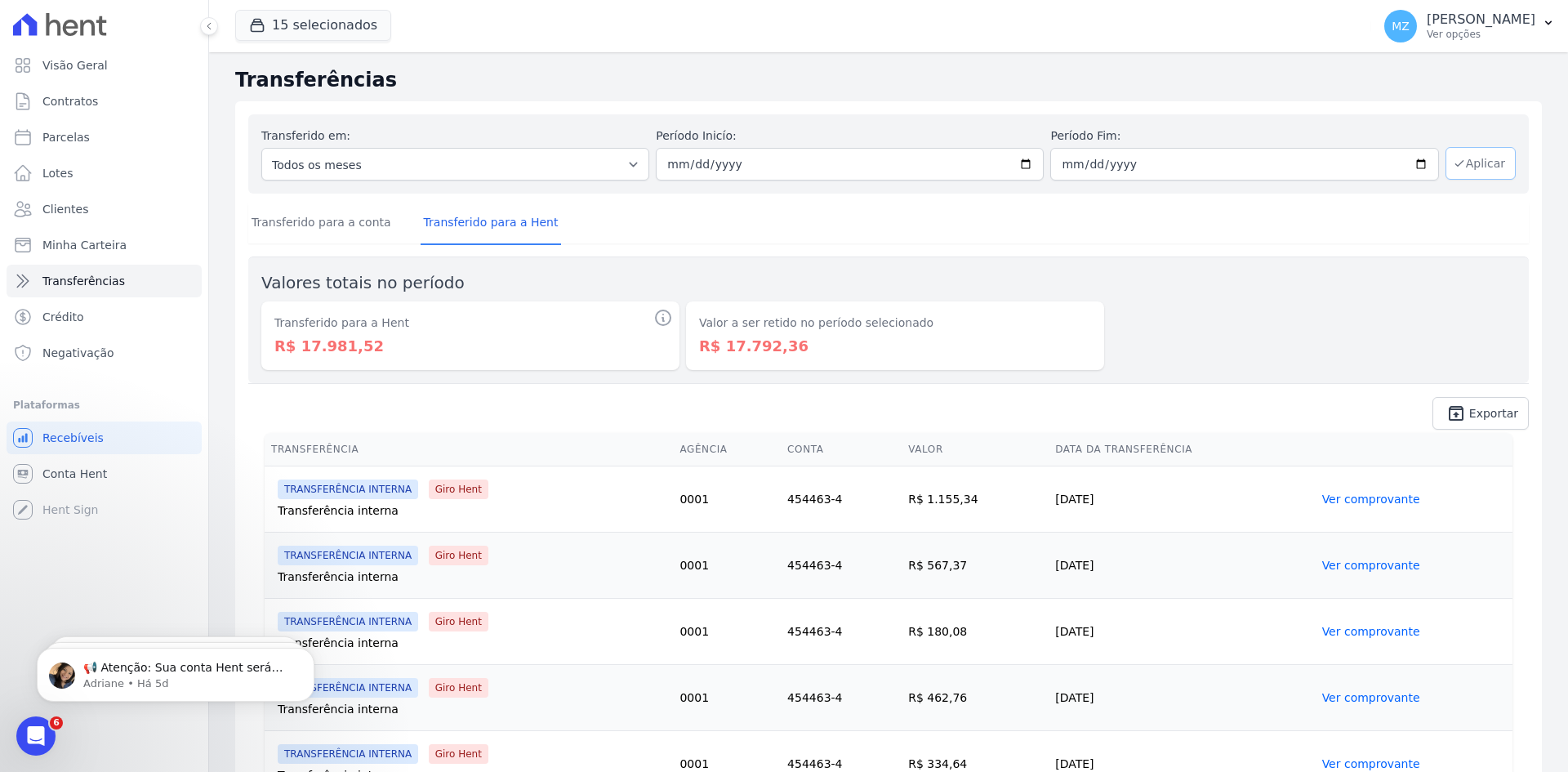
click at [1489, 163] on button "Aplicar" at bounding box center [1480, 163] width 70 height 32
click at [672, 161] on input "2025-03-01" at bounding box center [850, 164] width 388 height 32
type input "2025-03-01"
type input "2025-02-01"
type input "2025-03-28"
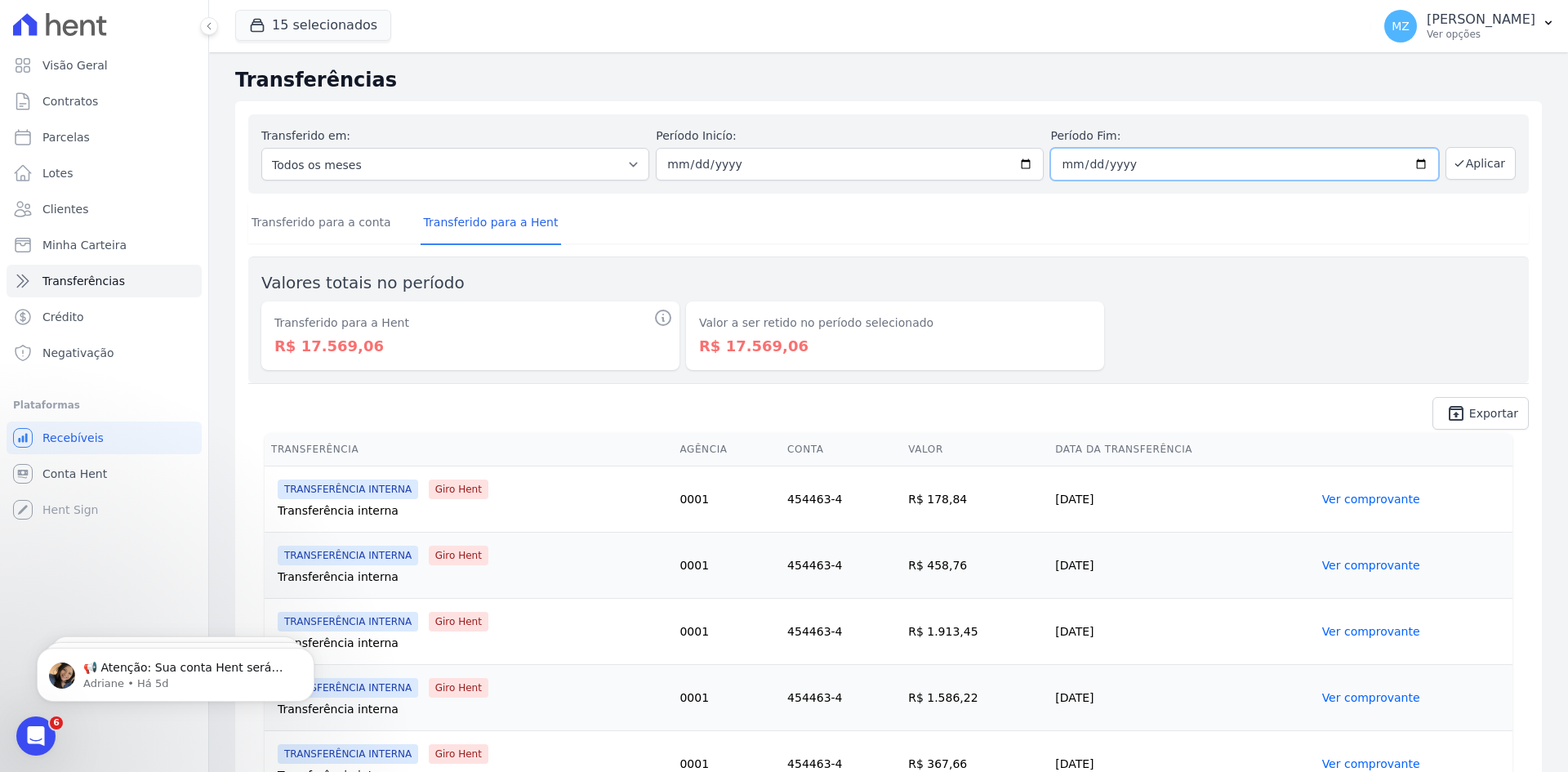
type input "2025-02-28"
click at [1478, 169] on button "Aplicar" at bounding box center [1480, 163] width 70 height 32
click at [665, 165] on input "2025-02-01" at bounding box center [850, 164] width 388 height 32
type input "2025-02-01"
type input "[DATE]"
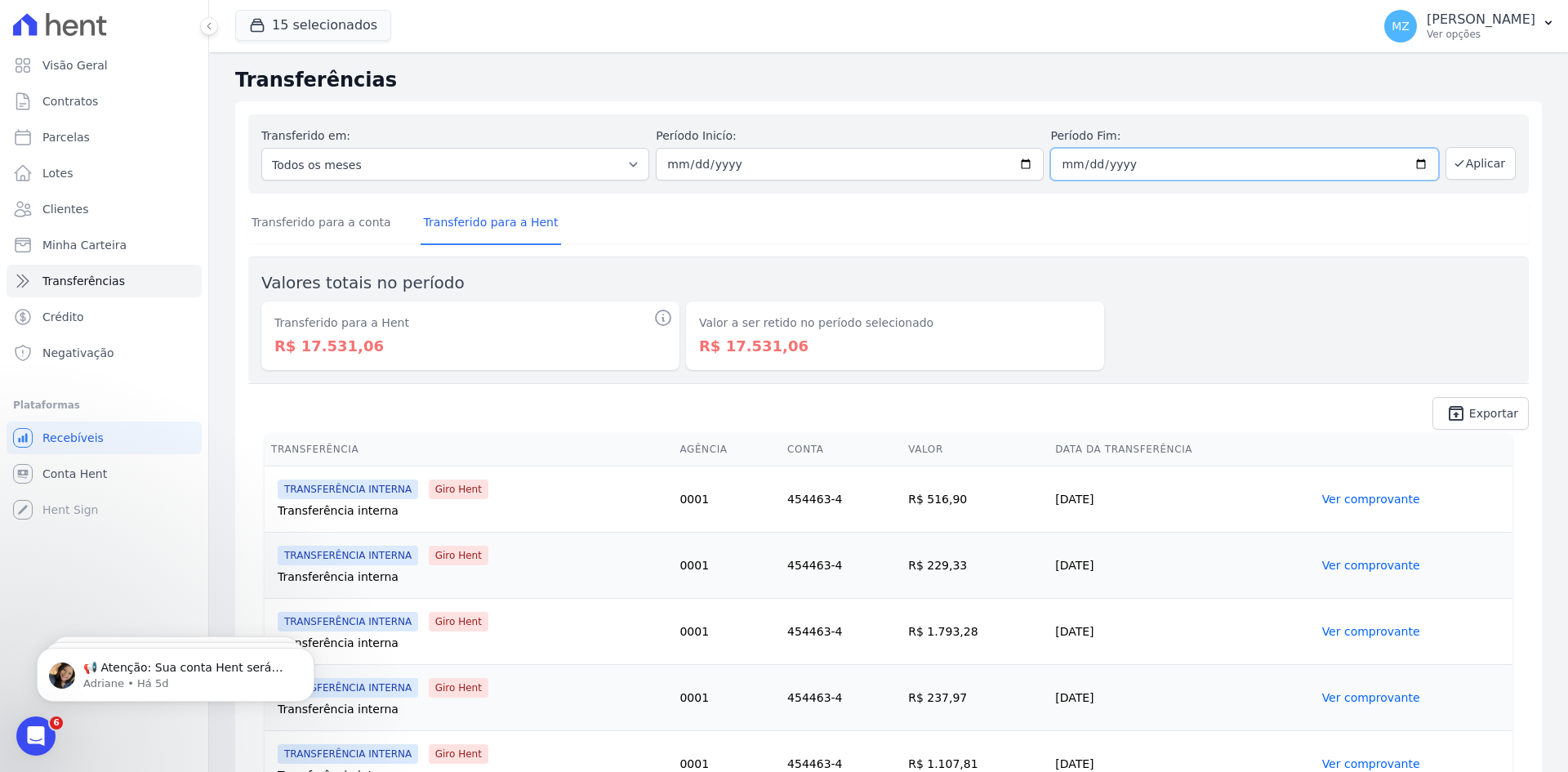
type input "2025-02-03"
type input "[DATE]"
click at [1465, 154] on button "Aplicar" at bounding box center [1480, 163] width 70 height 32
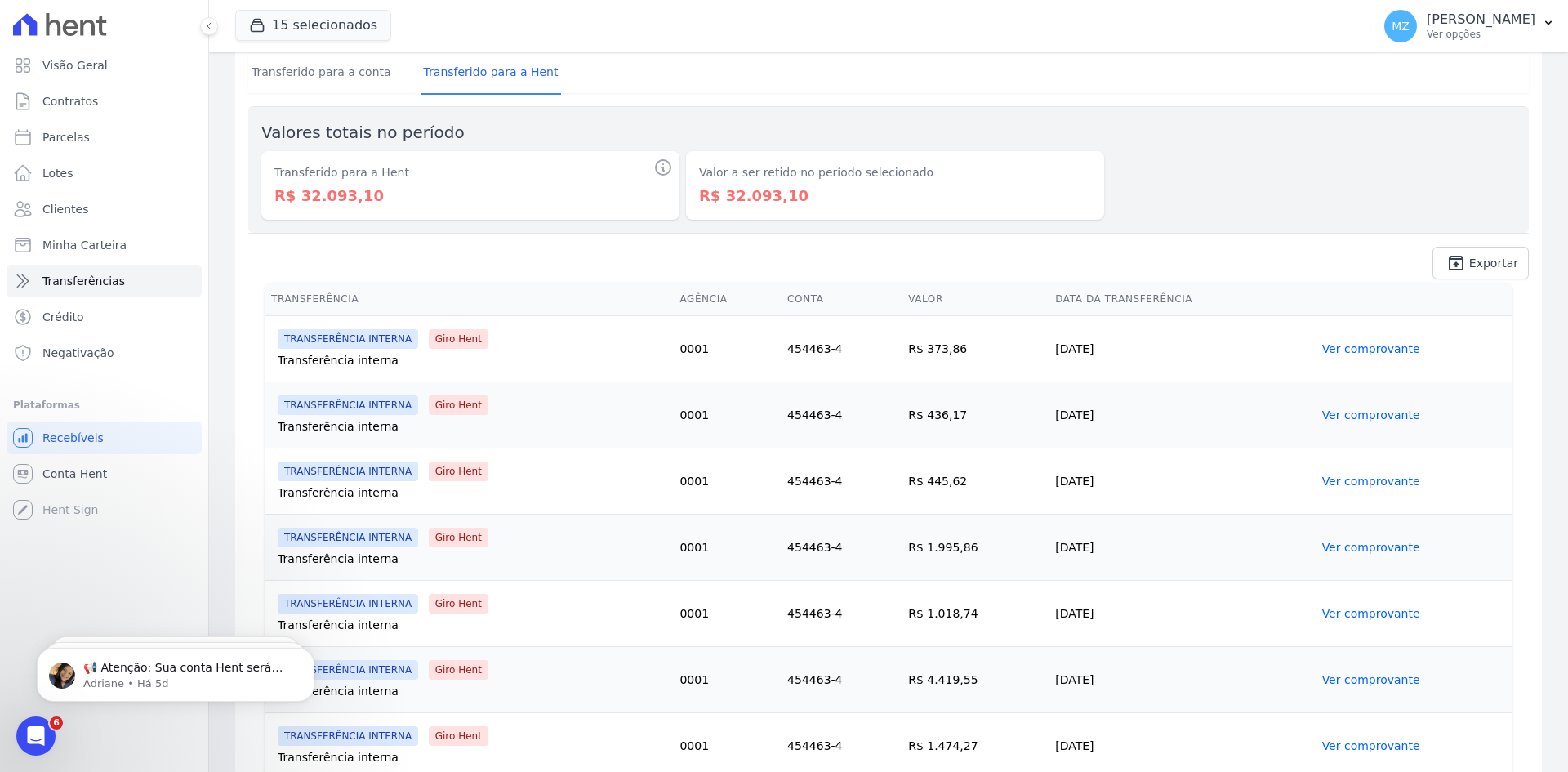
scroll to position [164, 0]
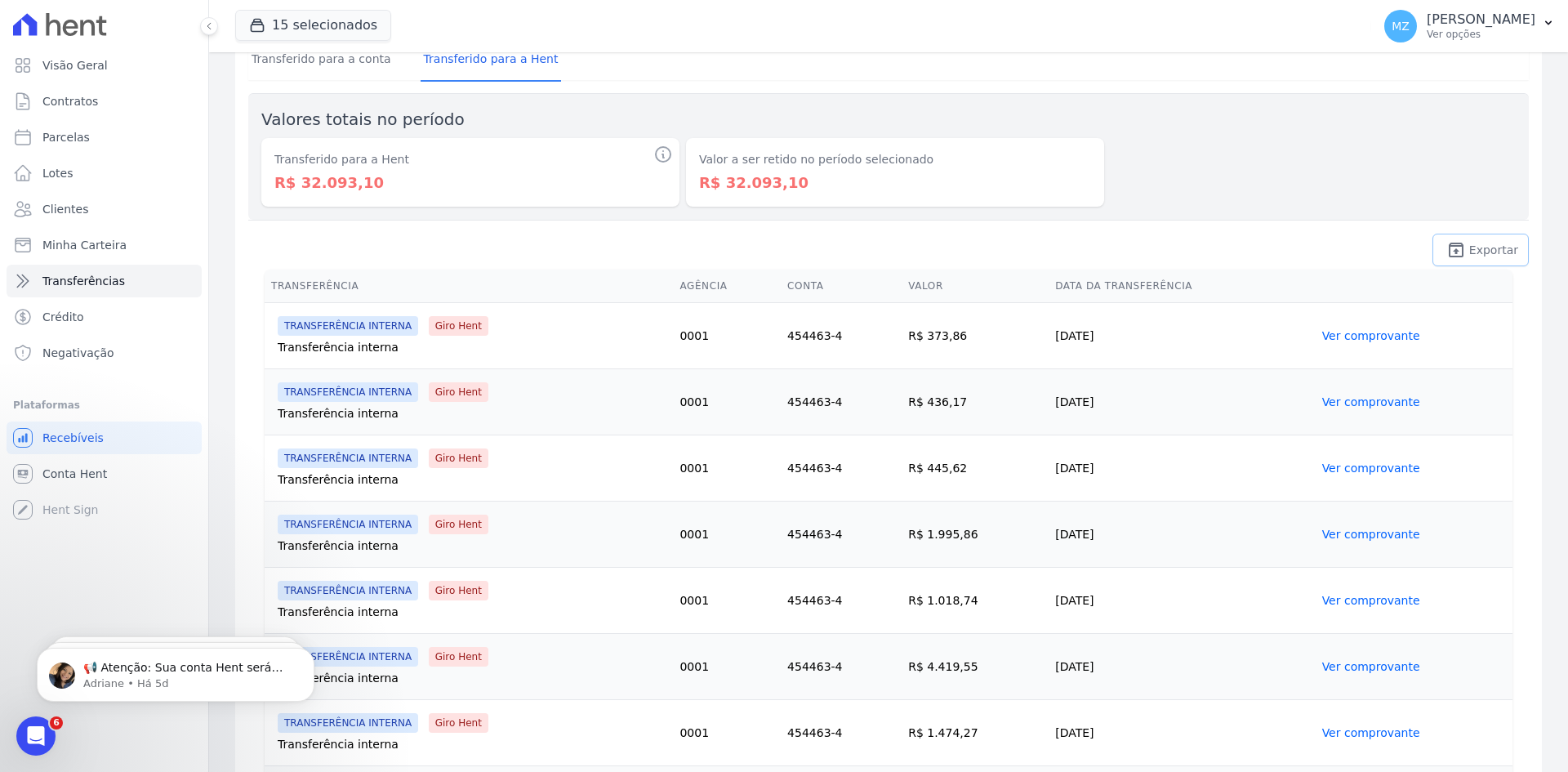
click at [1446, 250] on icon "unarchive" at bounding box center [1456, 249] width 20 height 20
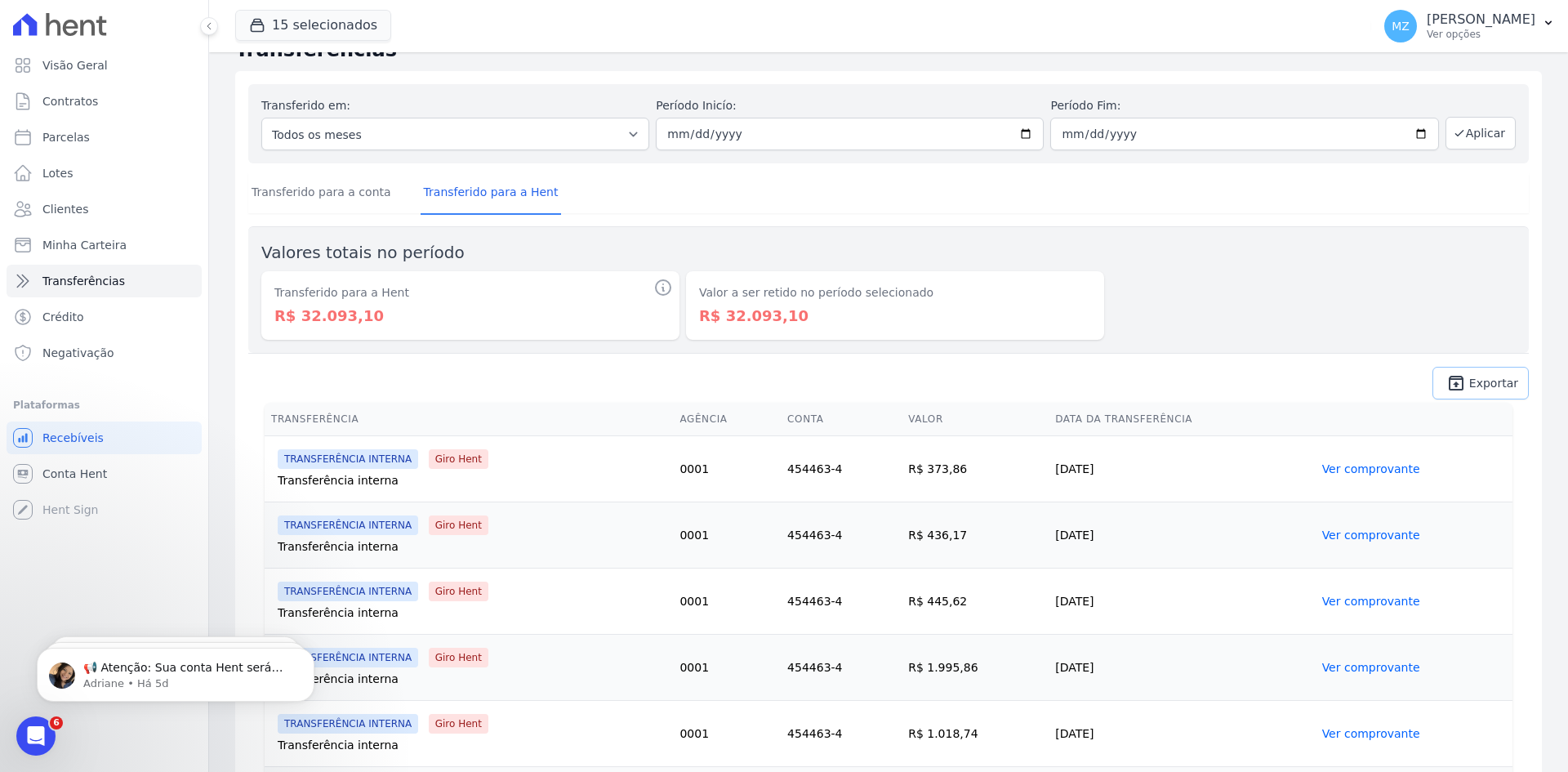
scroll to position [0, 0]
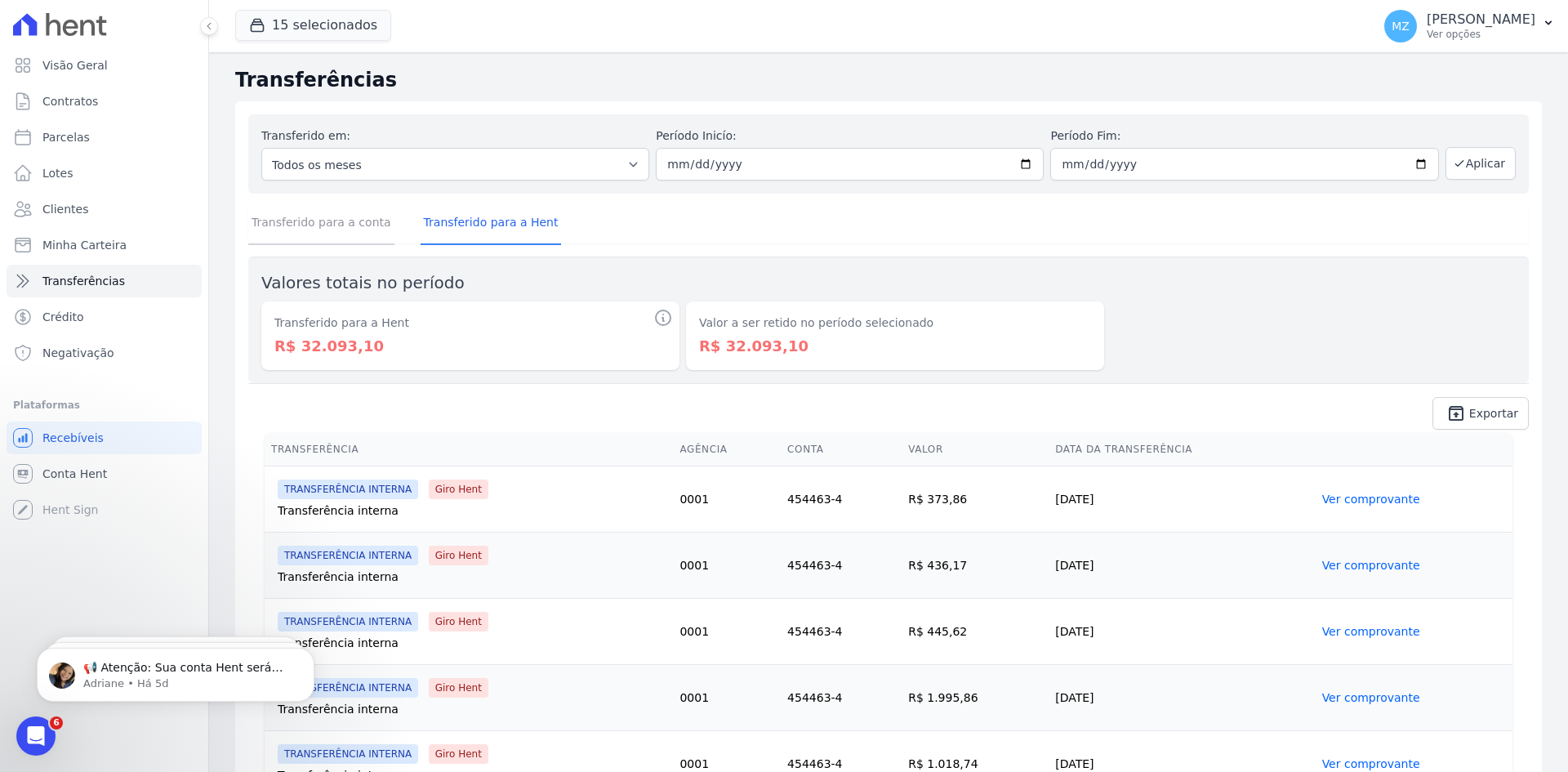
drag, startPoint x: 299, startPoint y: 217, endPoint x: 775, endPoint y: 184, distance: 477.1
click at [299, 217] on link "Transferido para a conta" at bounding box center [322, 224] width 147 height 43
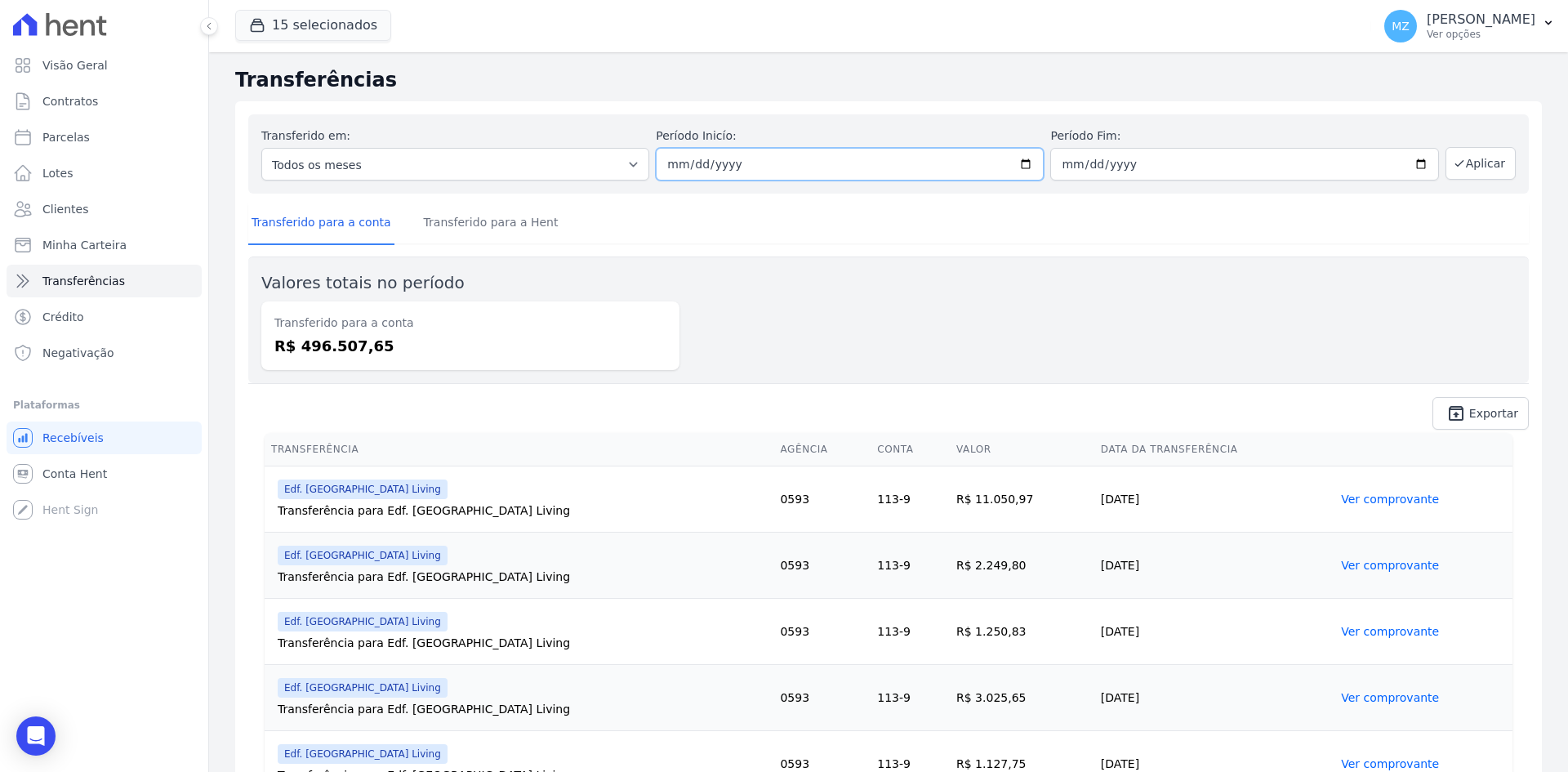
click at [663, 169] on input "[DATE]" at bounding box center [850, 164] width 388 height 32
type input "2025-01-01"
type input "[DATE]"
type input "2025-01-31"
type input "[DATE]"
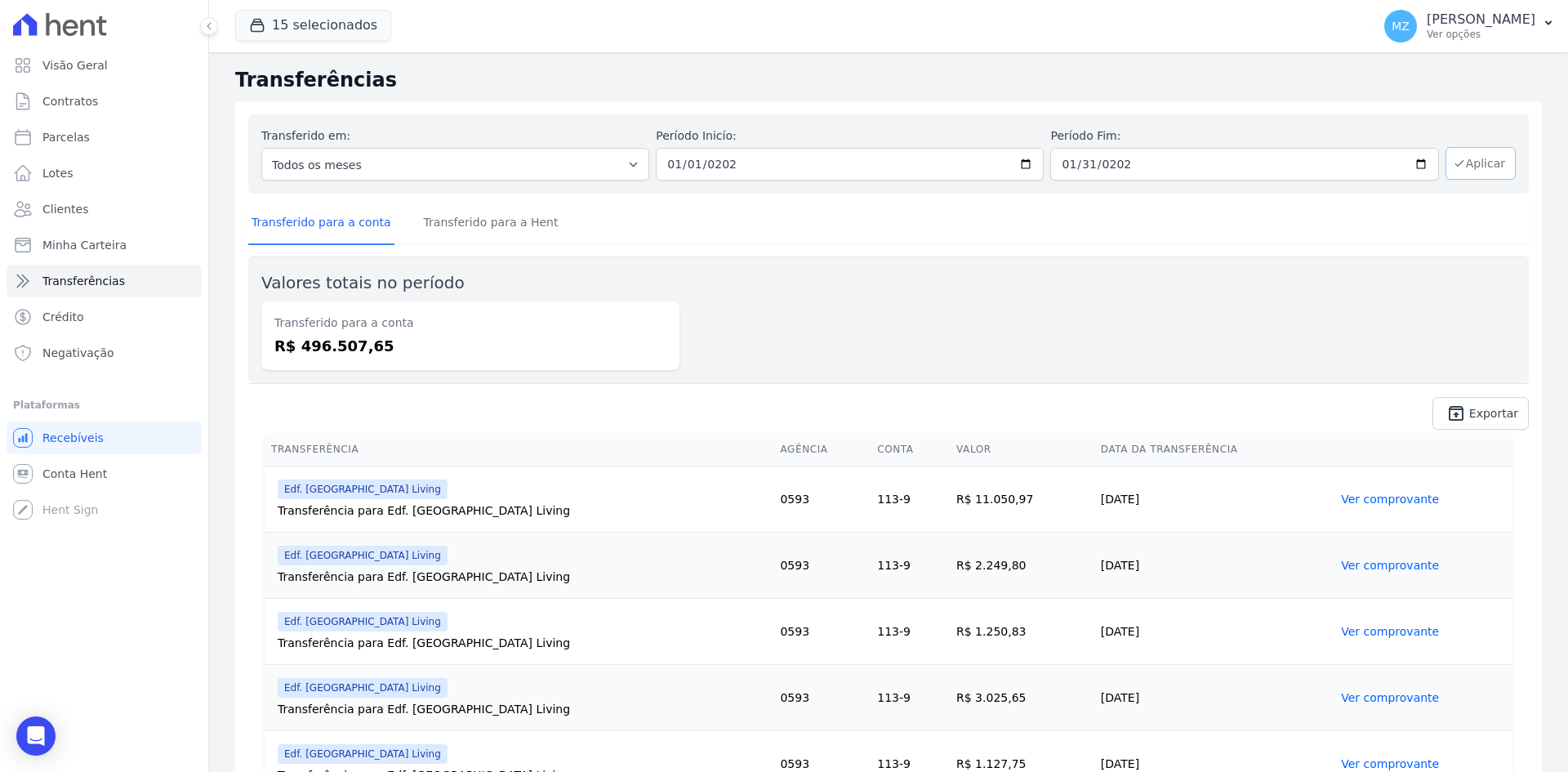
click at [1490, 169] on button "Aplicar" at bounding box center [1480, 163] width 70 height 32
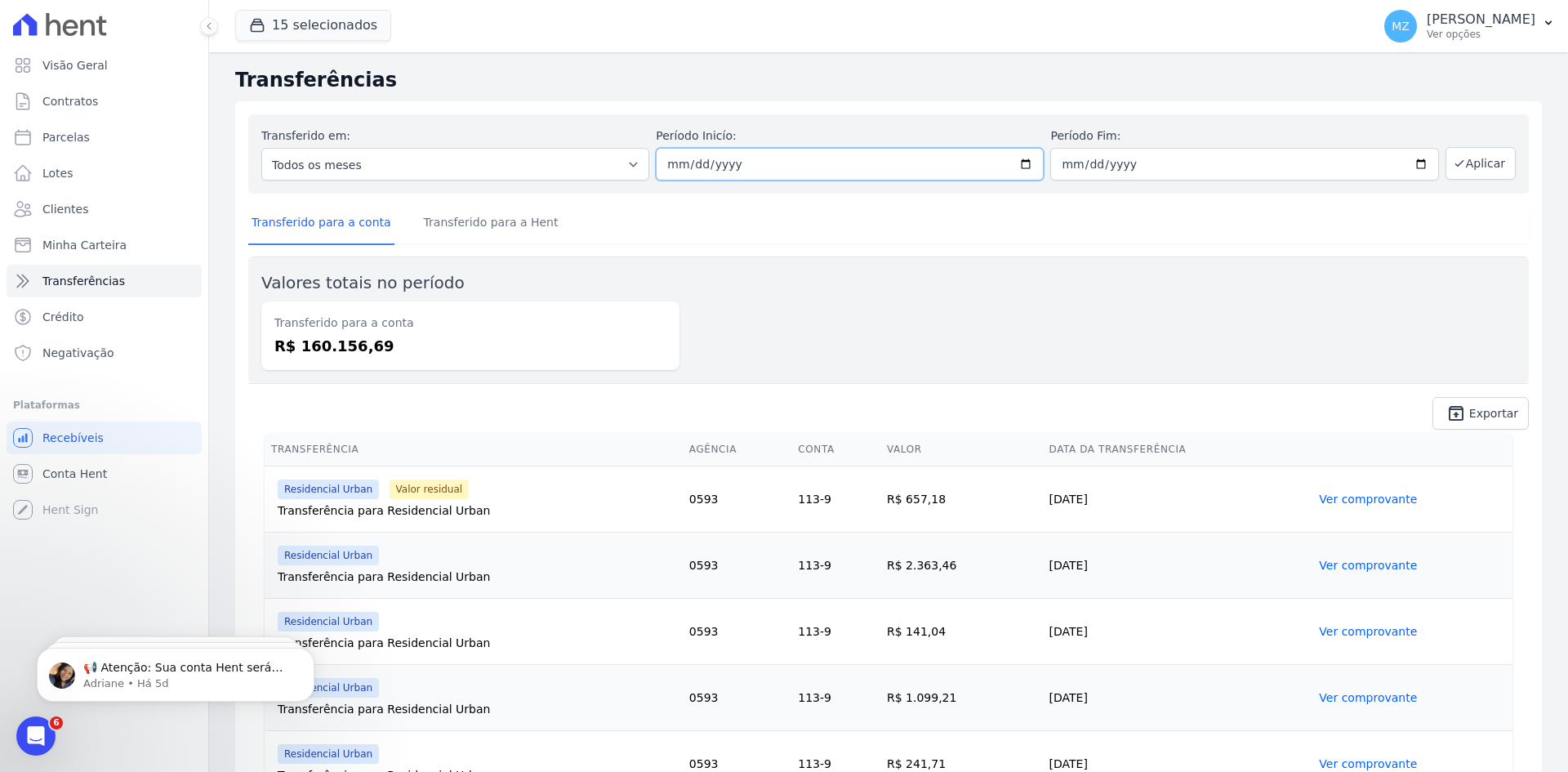
click at [666, 167] on input "2024-01-01" at bounding box center [850, 164] width 388 height 32
type input "2024-02-01"
type input "2024-01-29"
type input "2024-02-29"
click at [1490, 161] on button "Aplicar" at bounding box center [1480, 163] width 70 height 32
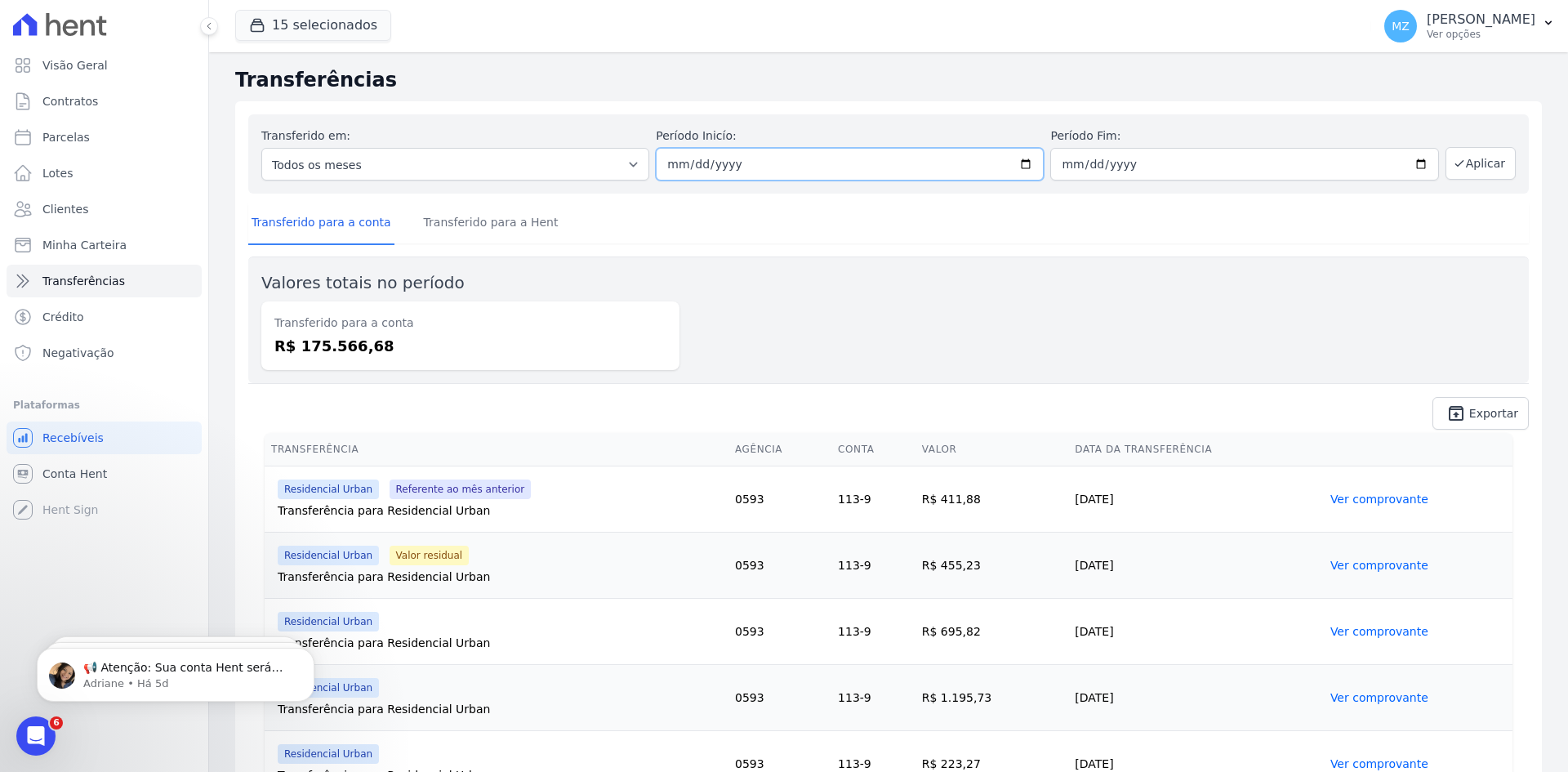
click at [684, 167] on input "2024-02-01" at bounding box center [850, 164] width 388 height 32
type input "2024-03-01"
type input "2024-02-03"
type input "2024-03-31"
click at [1456, 158] on icon "button" at bounding box center [1460, 164] width 13 height 13
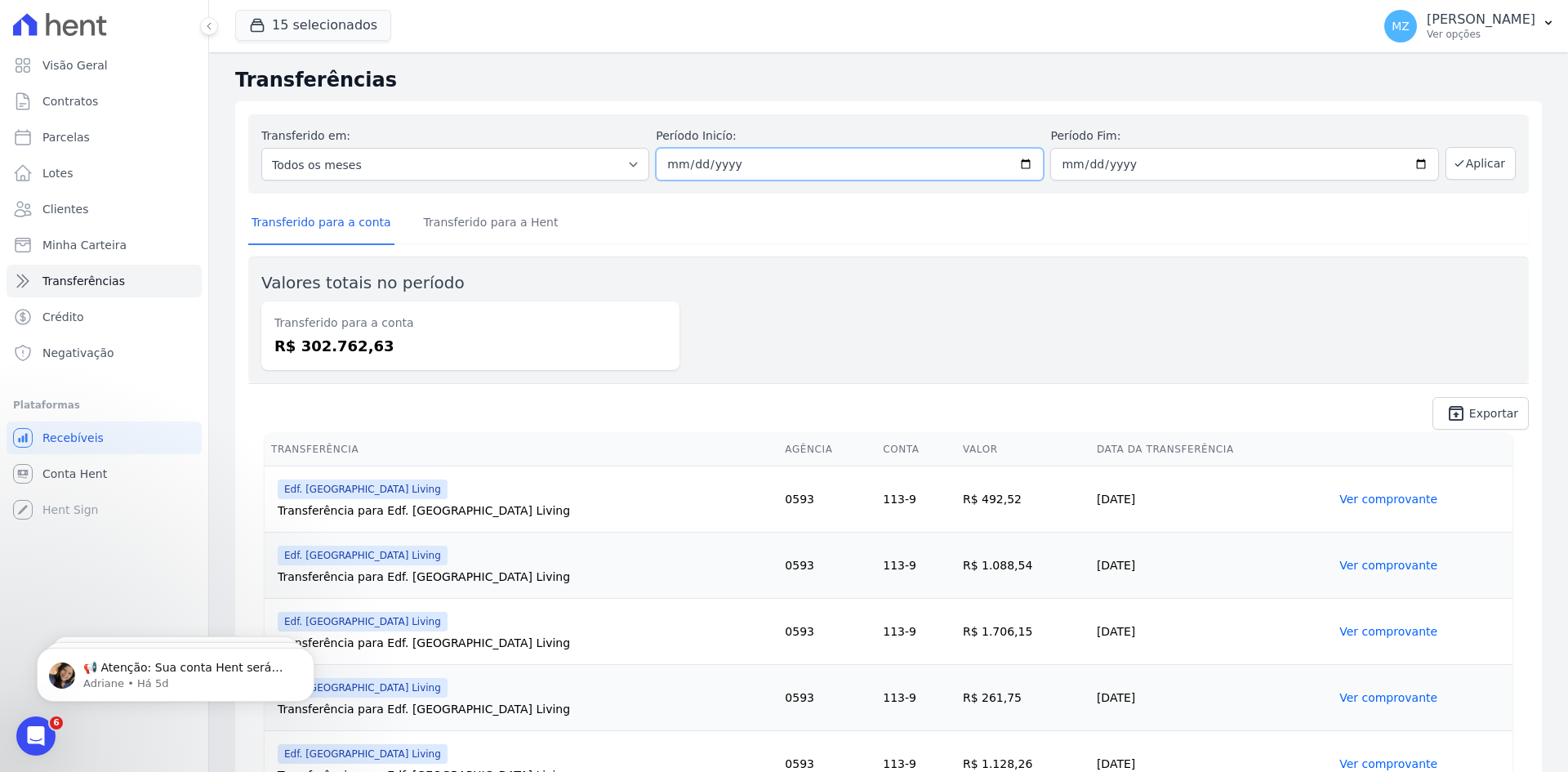
click at [668, 164] on input "[DATE]" at bounding box center [850, 164] width 388 height 32
type input "[DATE]"
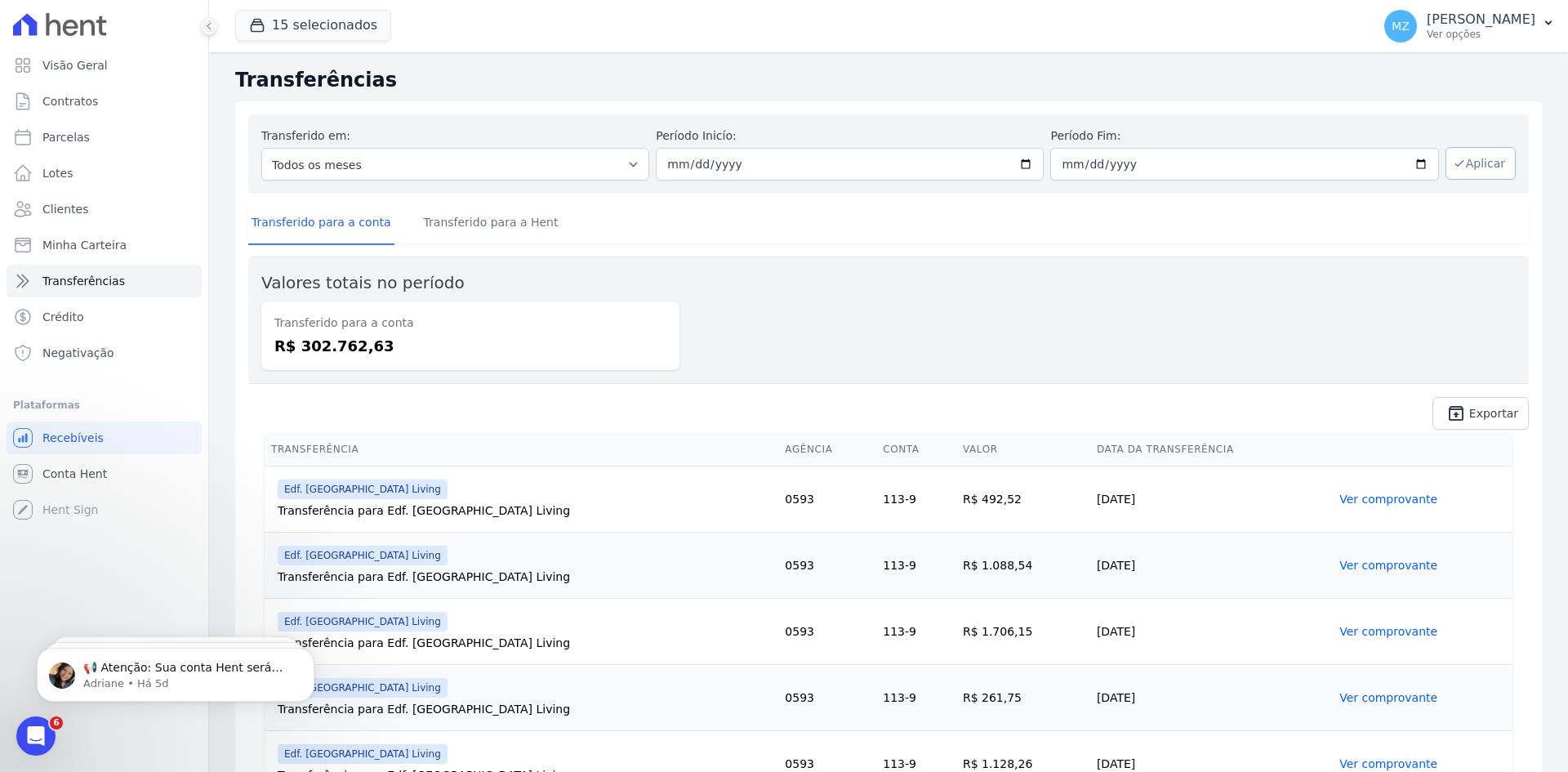
click at [1456, 158] on icon "button" at bounding box center [1460, 164] width 13 height 13
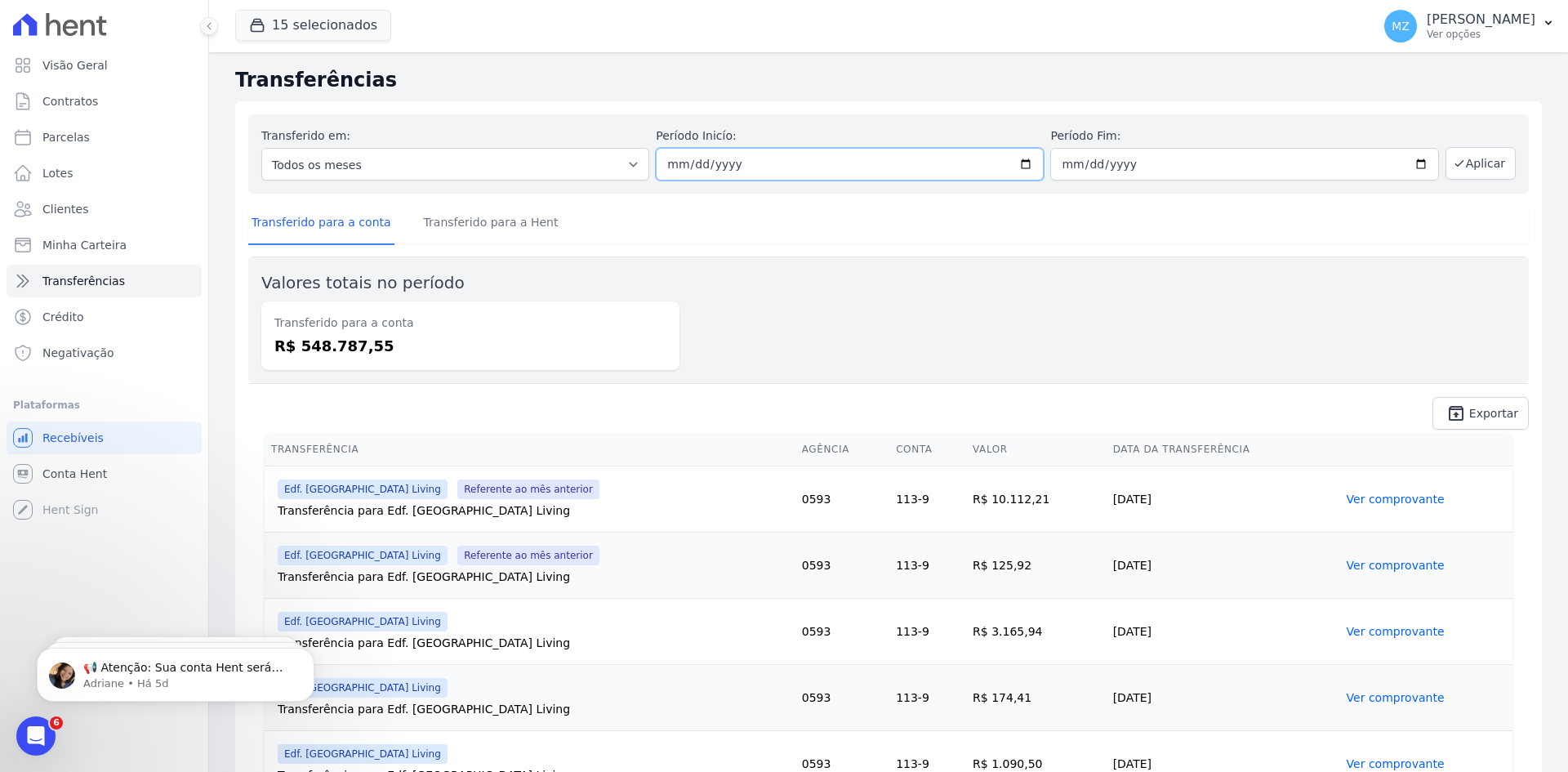
click at [666, 163] on input "2024-04-01" at bounding box center [850, 164] width 388 height 32
type input "2024-04-01"
type input "2024-05-01"
type input "2024-04-03"
type input "2024-05-31"
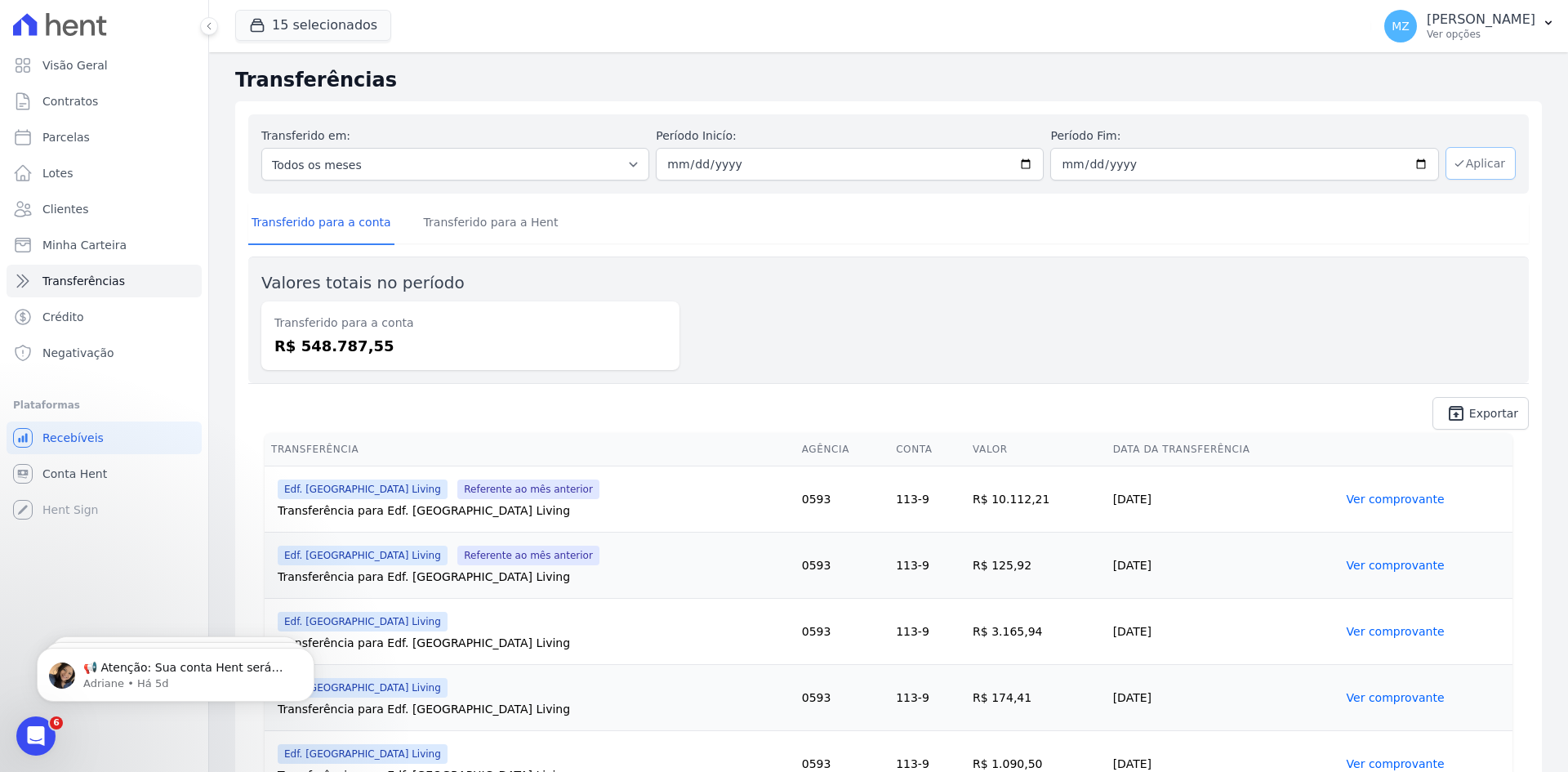
click at [1453, 168] on icon "button" at bounding box center [1460, 164] width 13 height 13
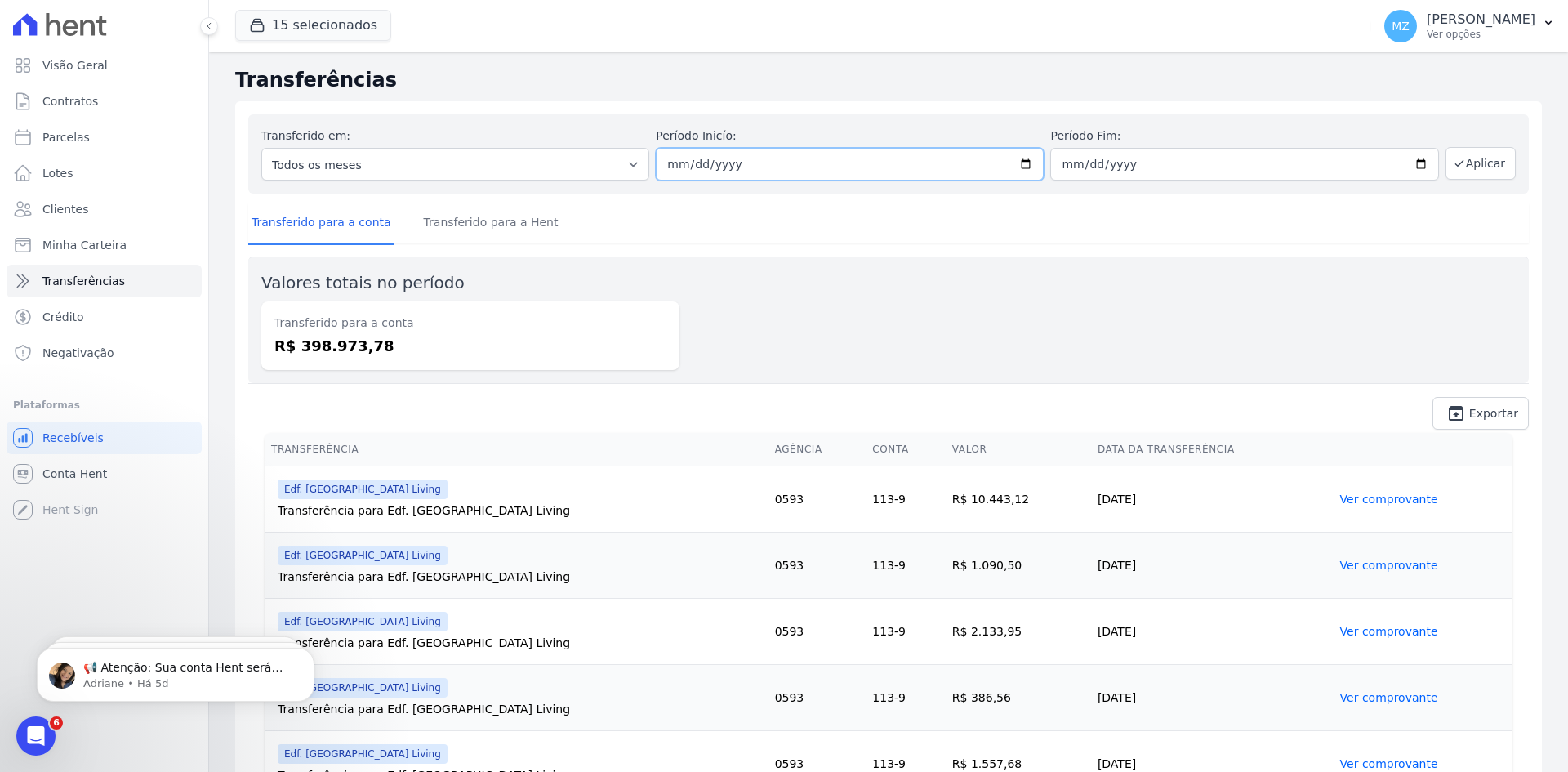
click at [674, 165] on input "2024-05-01" at bounding box center [850, 164] width 388 height 32
type input "2024-05-01"
type input "2024-06-01"
click at [1065, 152] on input "[DATE]" at bounding box center [1245, 164] width 388 height 32
type input "2024-05-30"
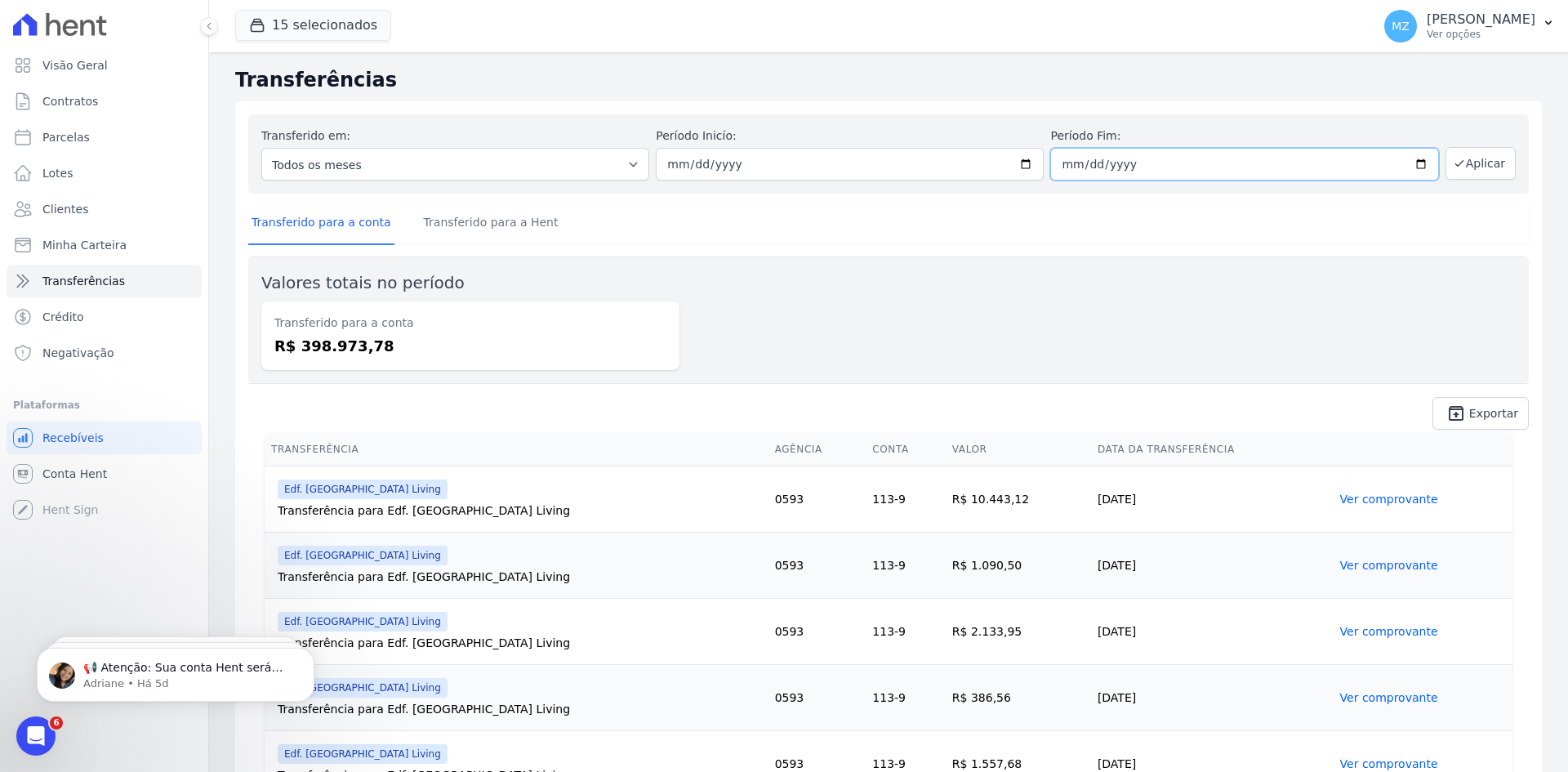
type input "2024-06-30"
click at [1453, 162] on icon "button" at bounding box center [1460, 164] width 13 height 13
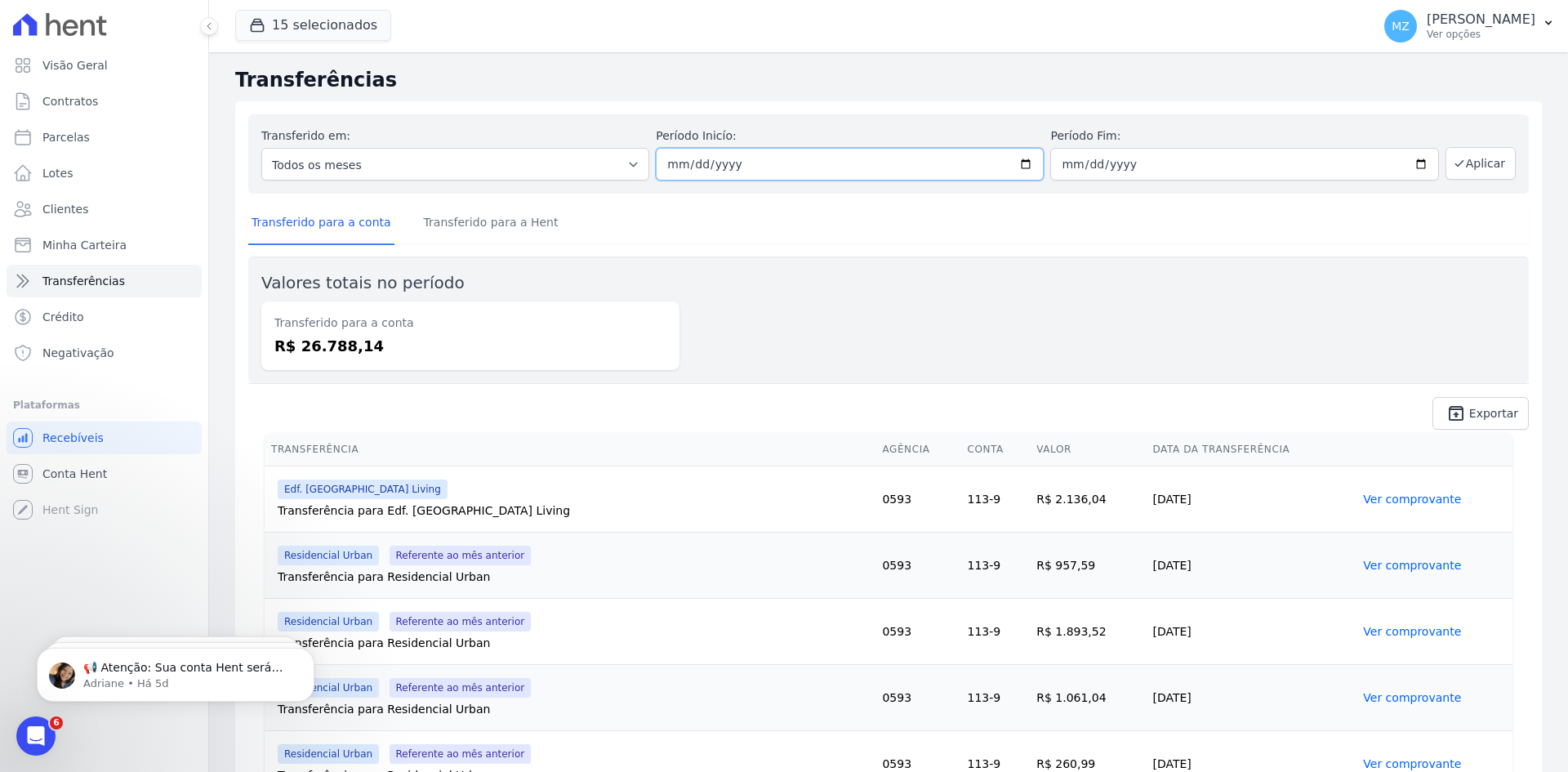
click at [676, 164] on input "2024-06-01" at bounding box center [850, 164] width 388 height 32
type input "2024-06-01"
type input "[DATE]"
type input "2024-06-03"
type input "[DATE]"
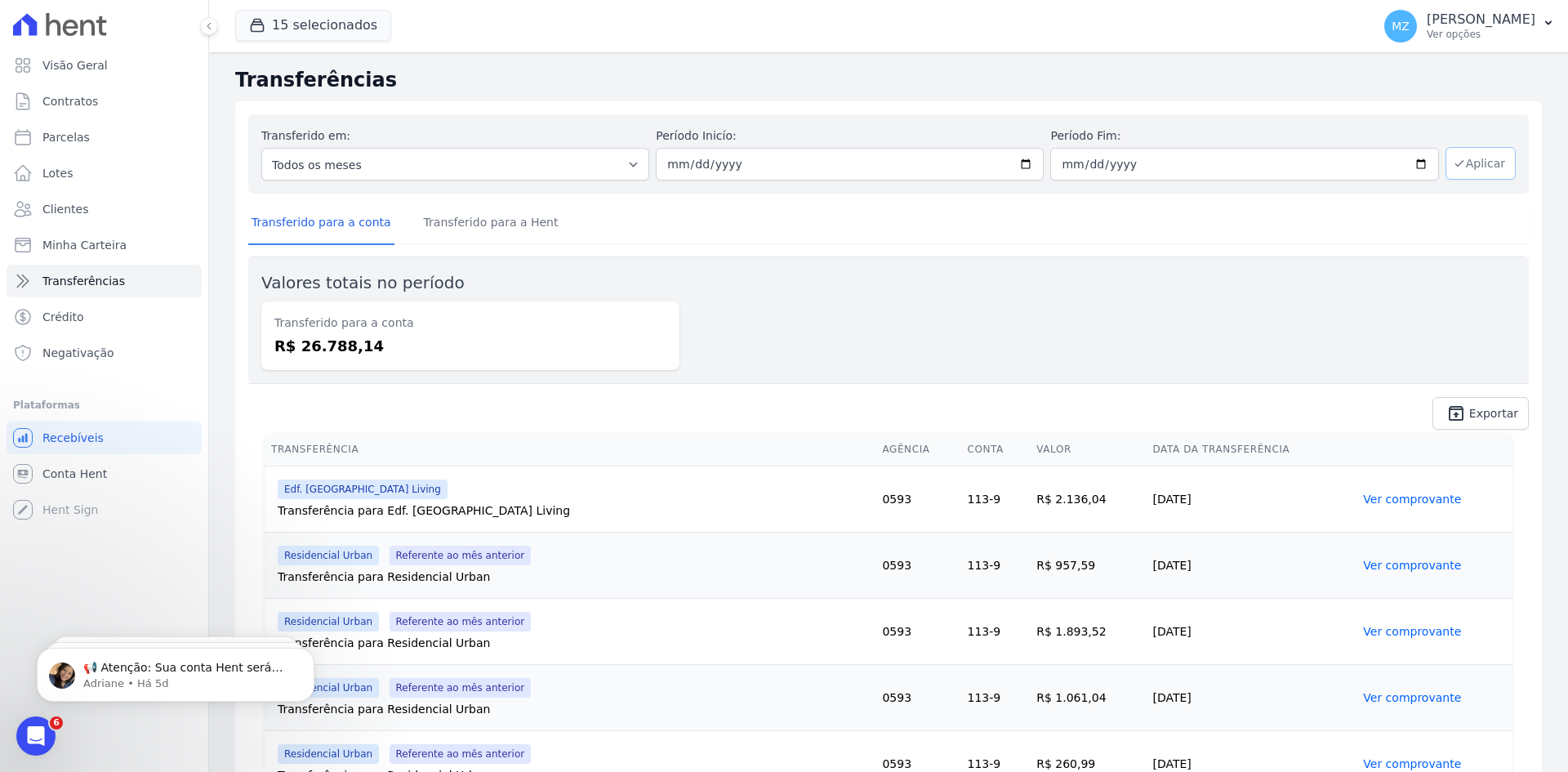
click at [1453, 164] on icon "button" at bounding box center [1460, 164] width 13 height 13
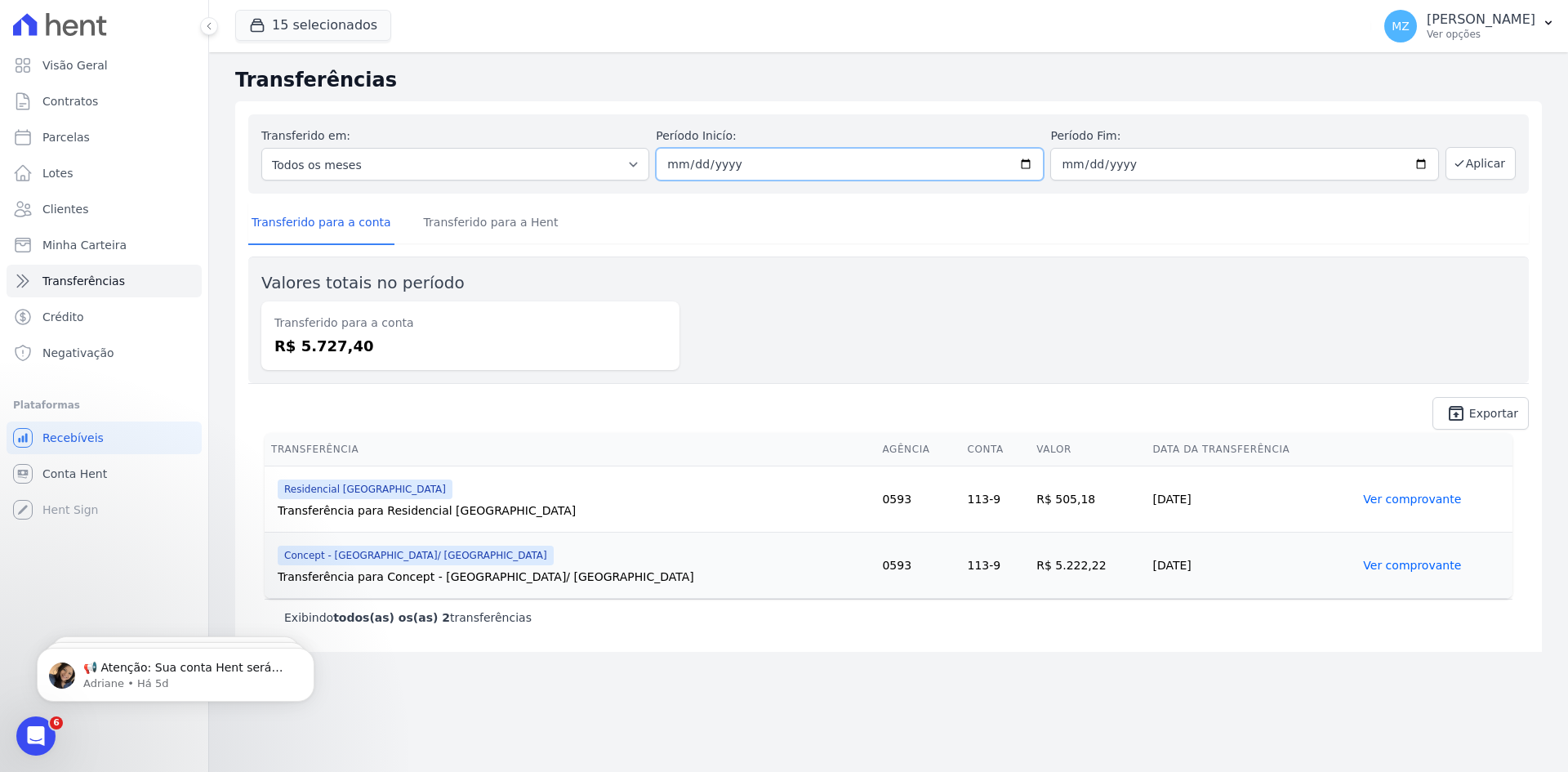
click at [676, 170] on input "[DATE]" at bounding box center [850, 164] width 388 height 32
type input "[DATE]"
type input "2024-07-31"
type input "[DATE]"
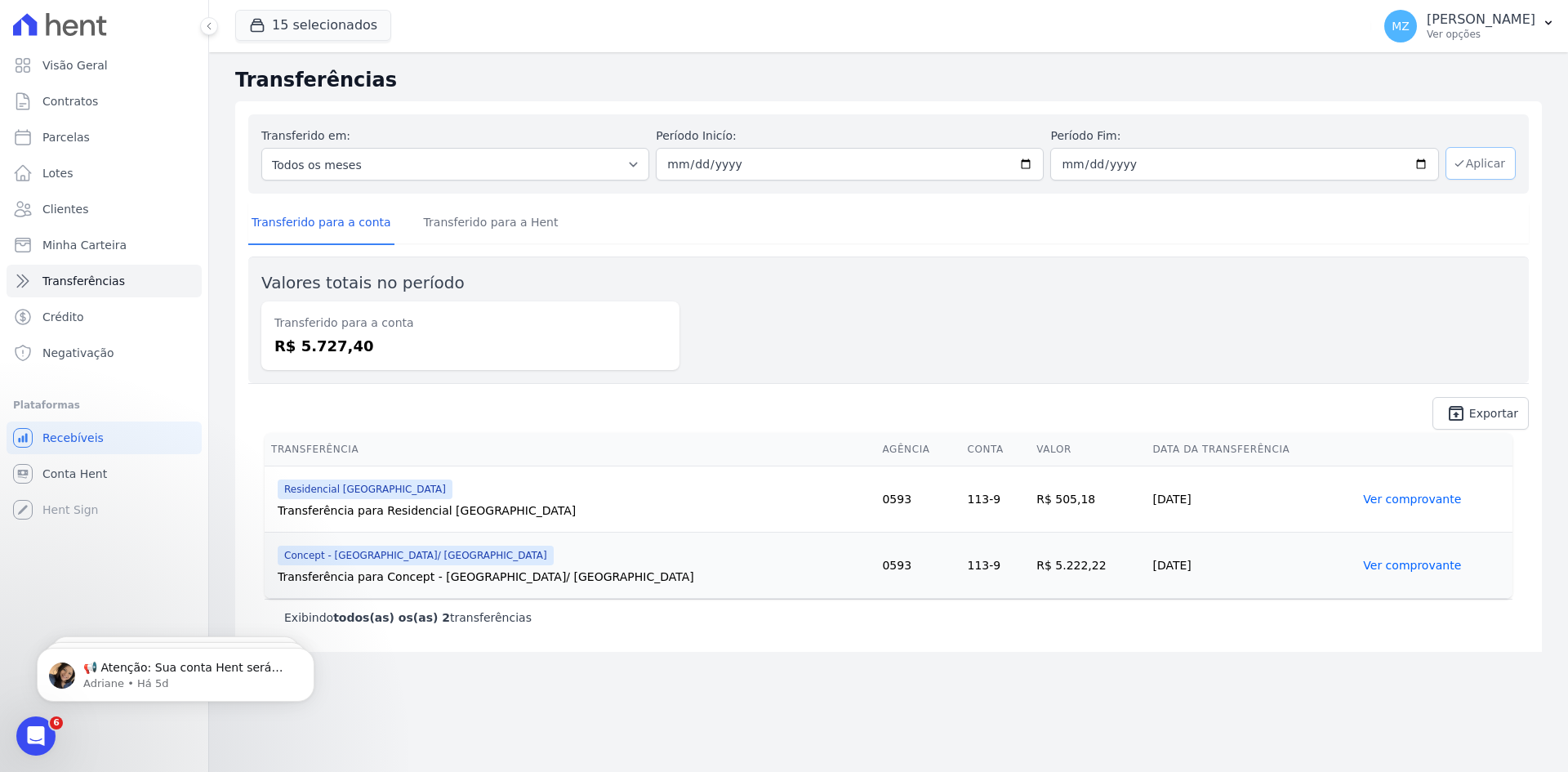
click at [1497, 163] on button "Aplicar" at bounding box center [1480, 163] width 70 height 32
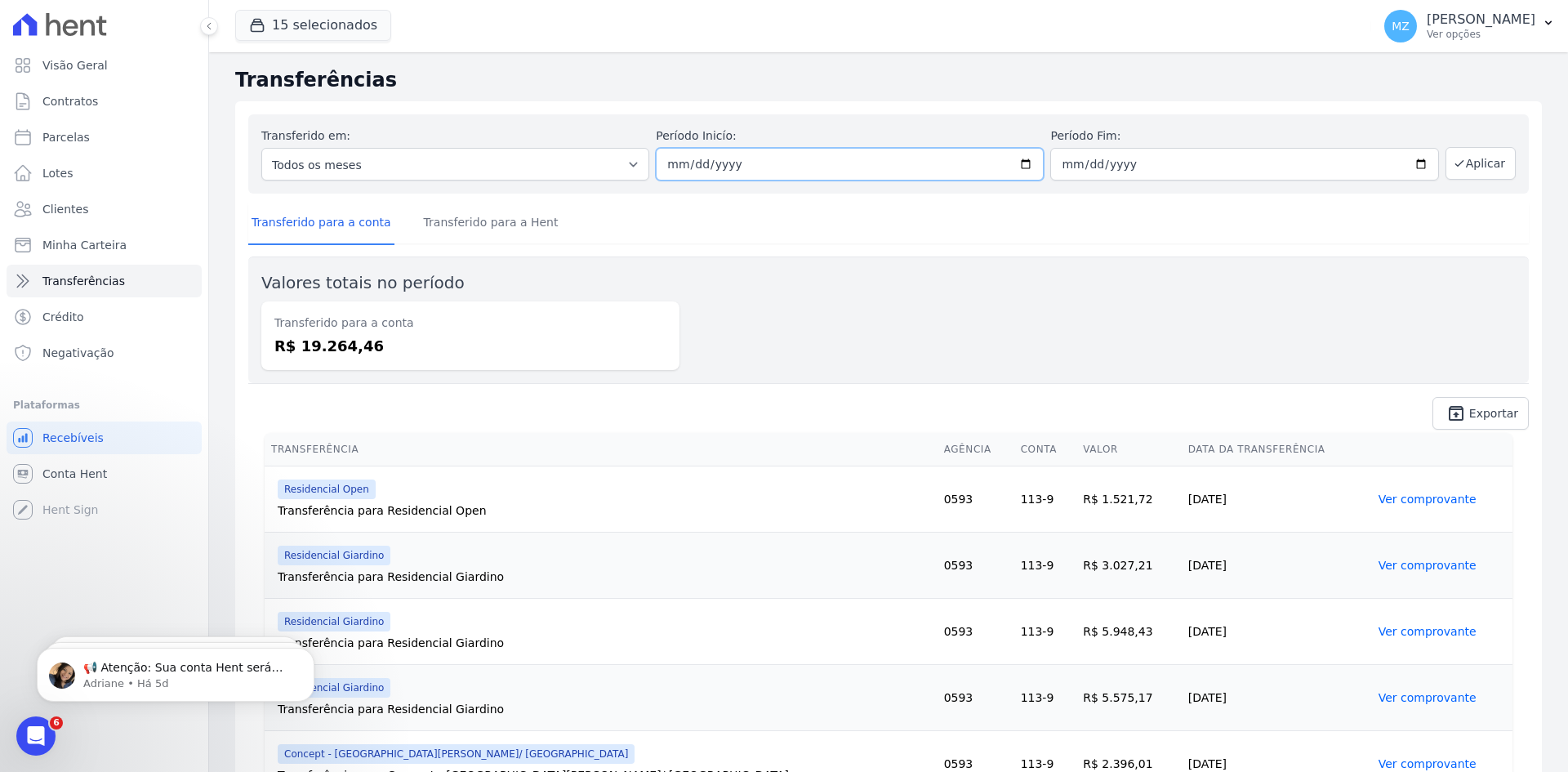
click at [660, 167] on input "[DATE]" at bounding box center [850, 164] width 388 height 32
type input "[DATE]"
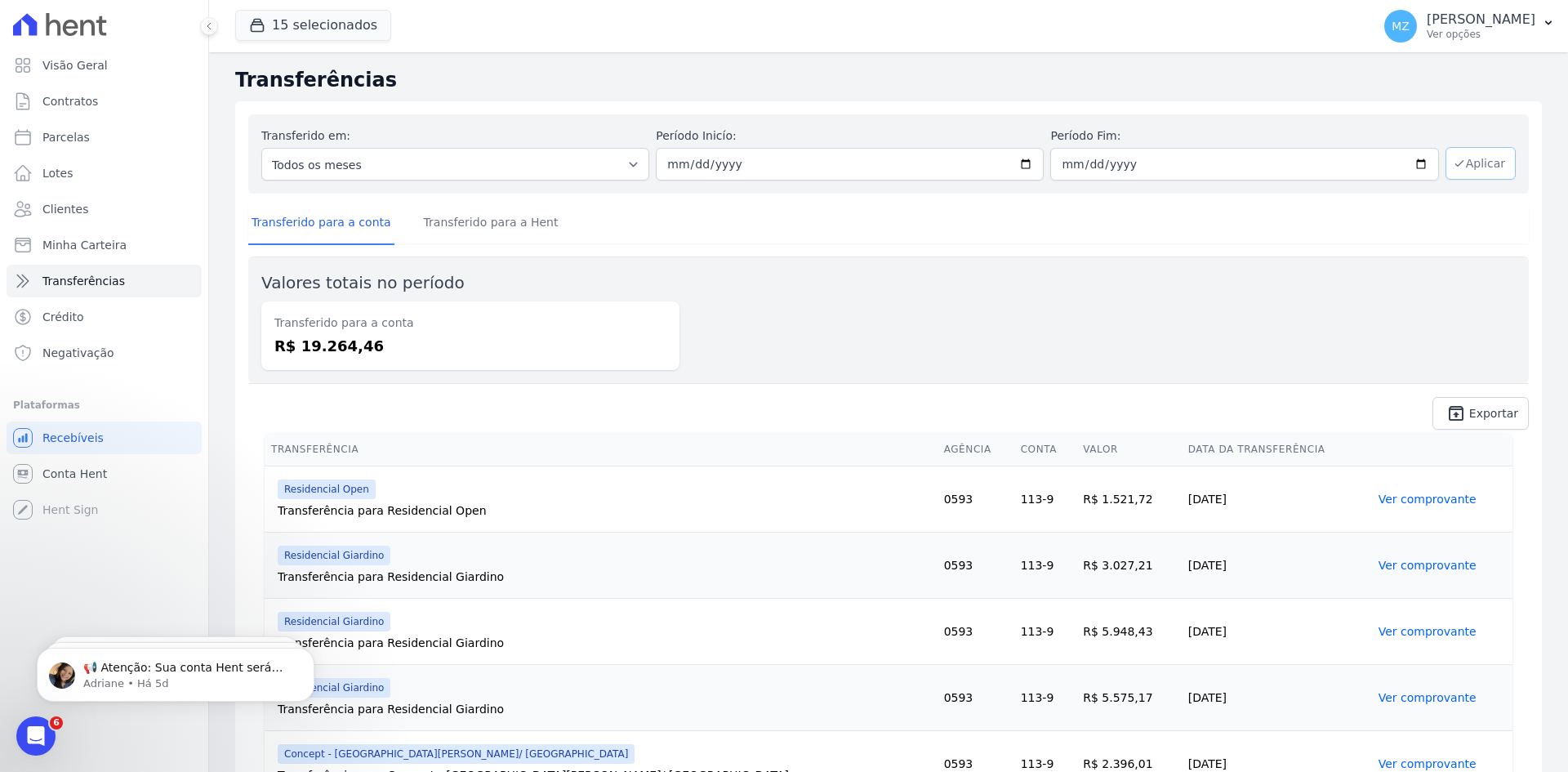
click at [1471, 164] on button "Aplicar" at bounding box center [1480, 163] width 70 height 32
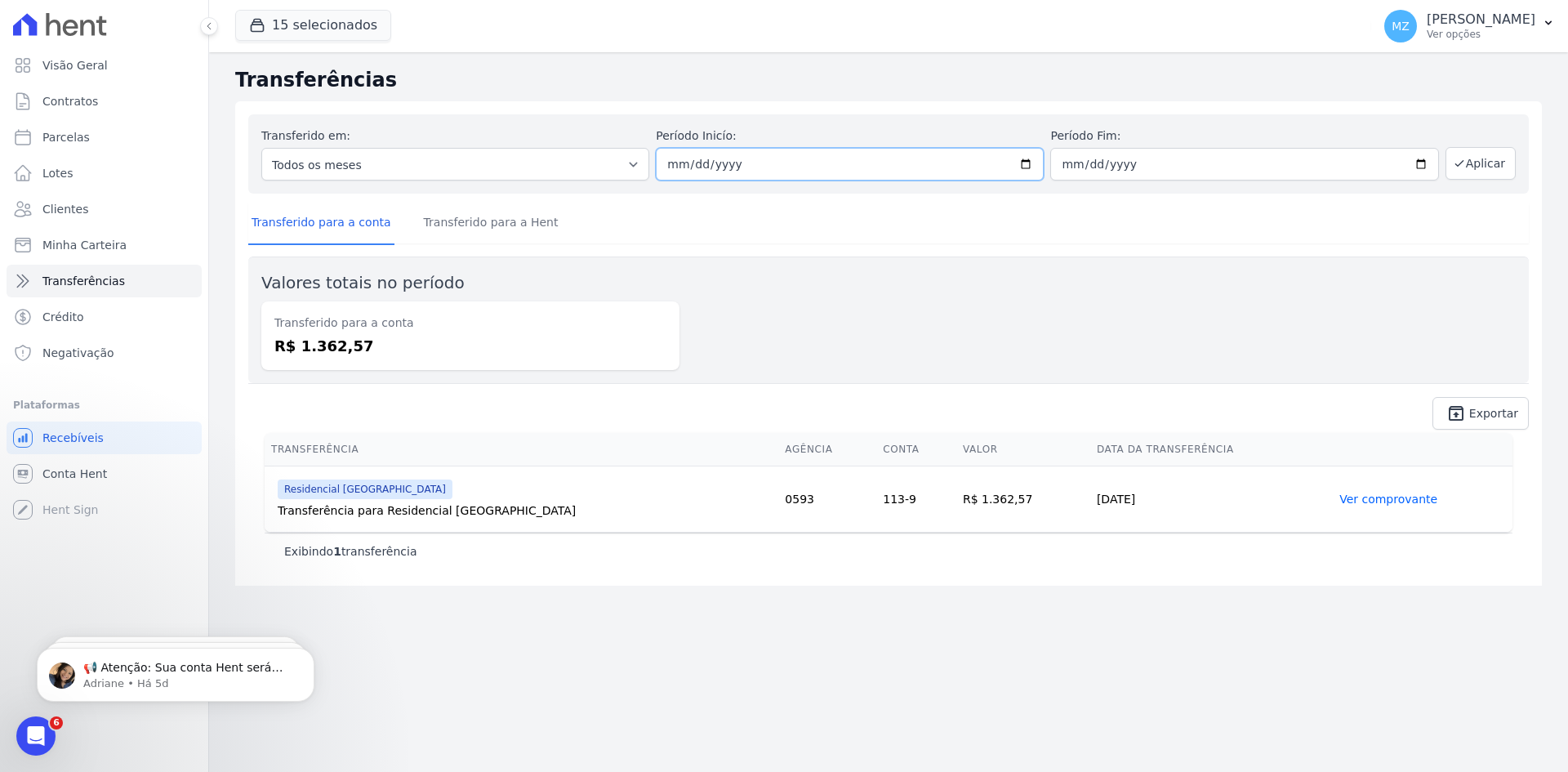
click at [665, 169] on input "2024-09-01" at bounding box center [850, 164] width 388 height 32
type input "[DATE]"
type input "2024-09-03"
type input "[DATE]"
click at [1475, 164] on button "Aplicar" at bounding box center [1480, 163] width 70 height 32
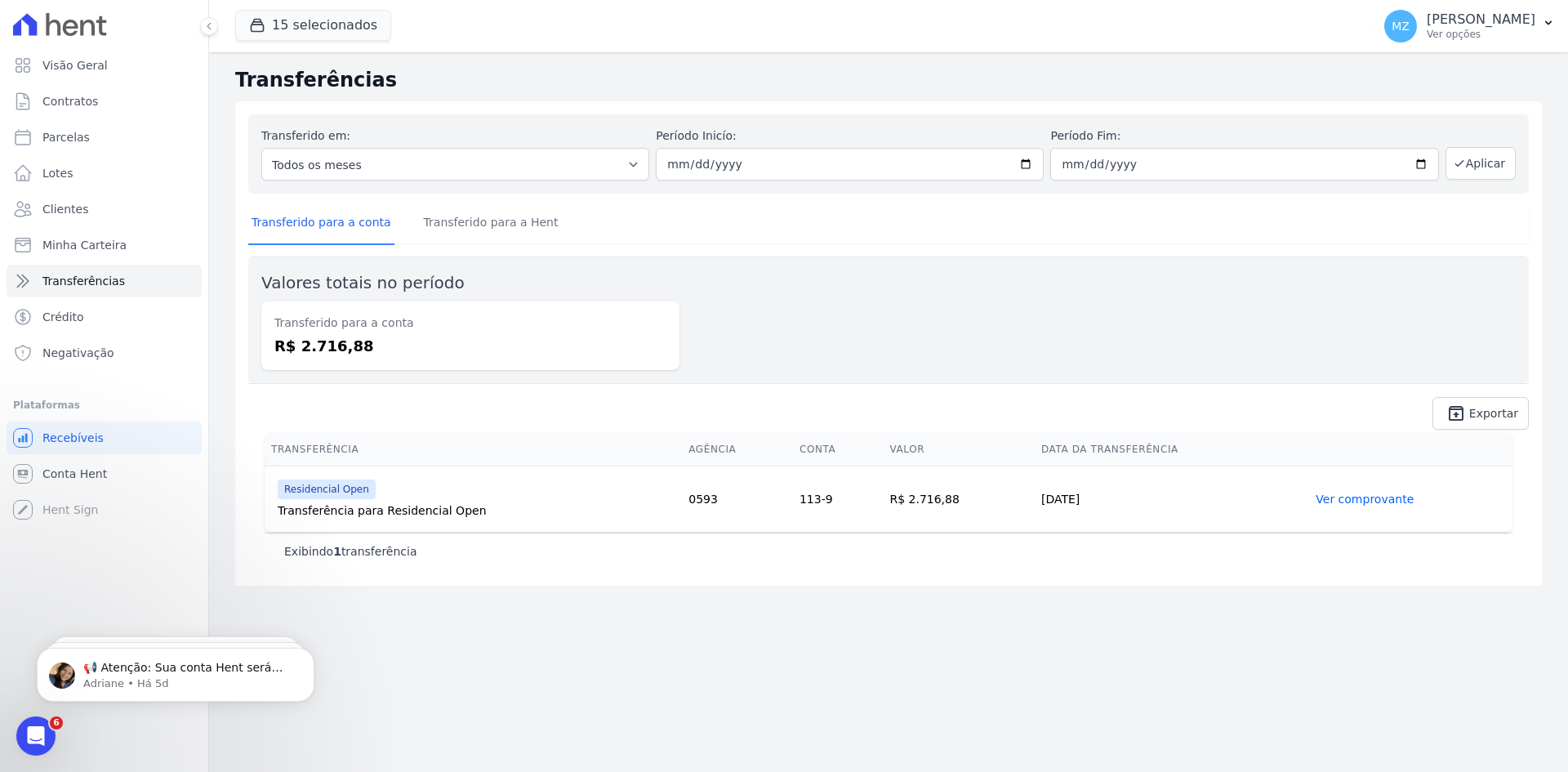
click at [1401, 499] on link "Ver comprovante" at bounding box center [1364, 500] width 98 height 13
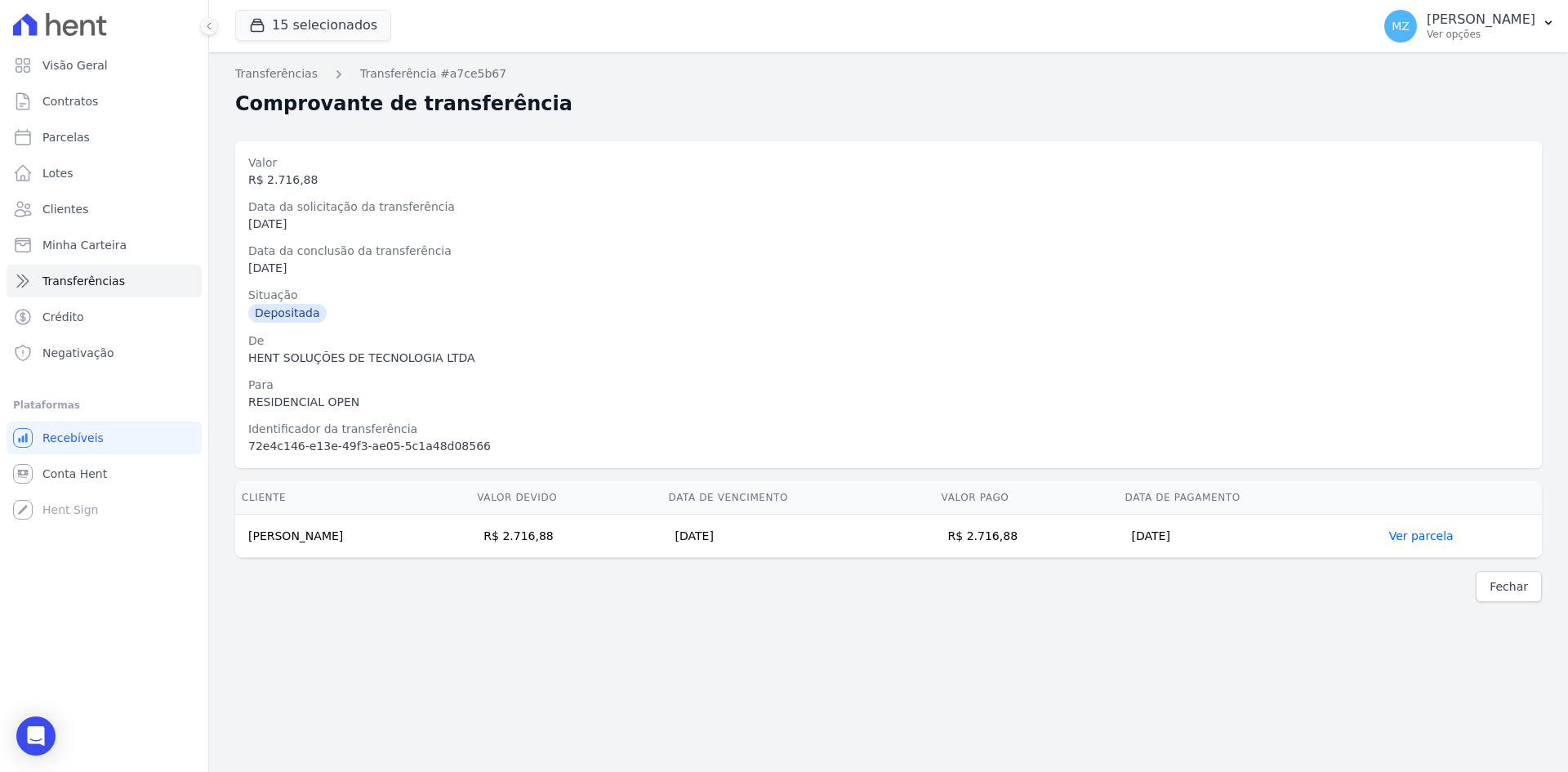
drag, startPoint x: 422, startPoint y: 539, endPoint x: 520, endPoint y: 282, distance: 275.1
click at [246, 541] on td "[PERSON_NAME]" at bounding box center [352, 536] width 235 height 43
copy td "[PERSON_NAME]"
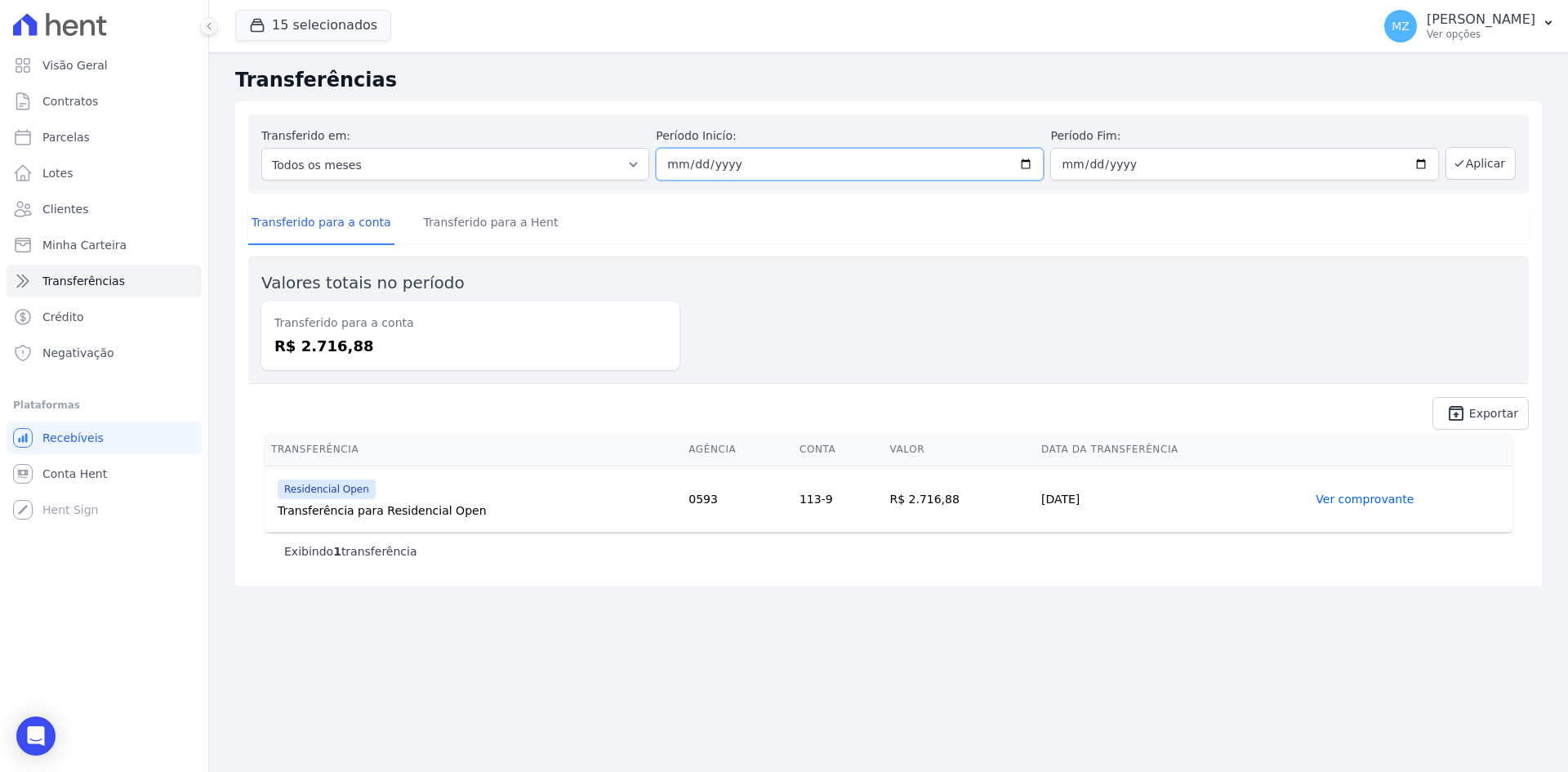
click at [678, 168] on input "2024-10-01" at bounding box center [850, 164] width 388 height 32
type input "[DATE]"
click at [1482, 166] on button "Aplicar" at bounding box center [1480, 163] width 70 height 32
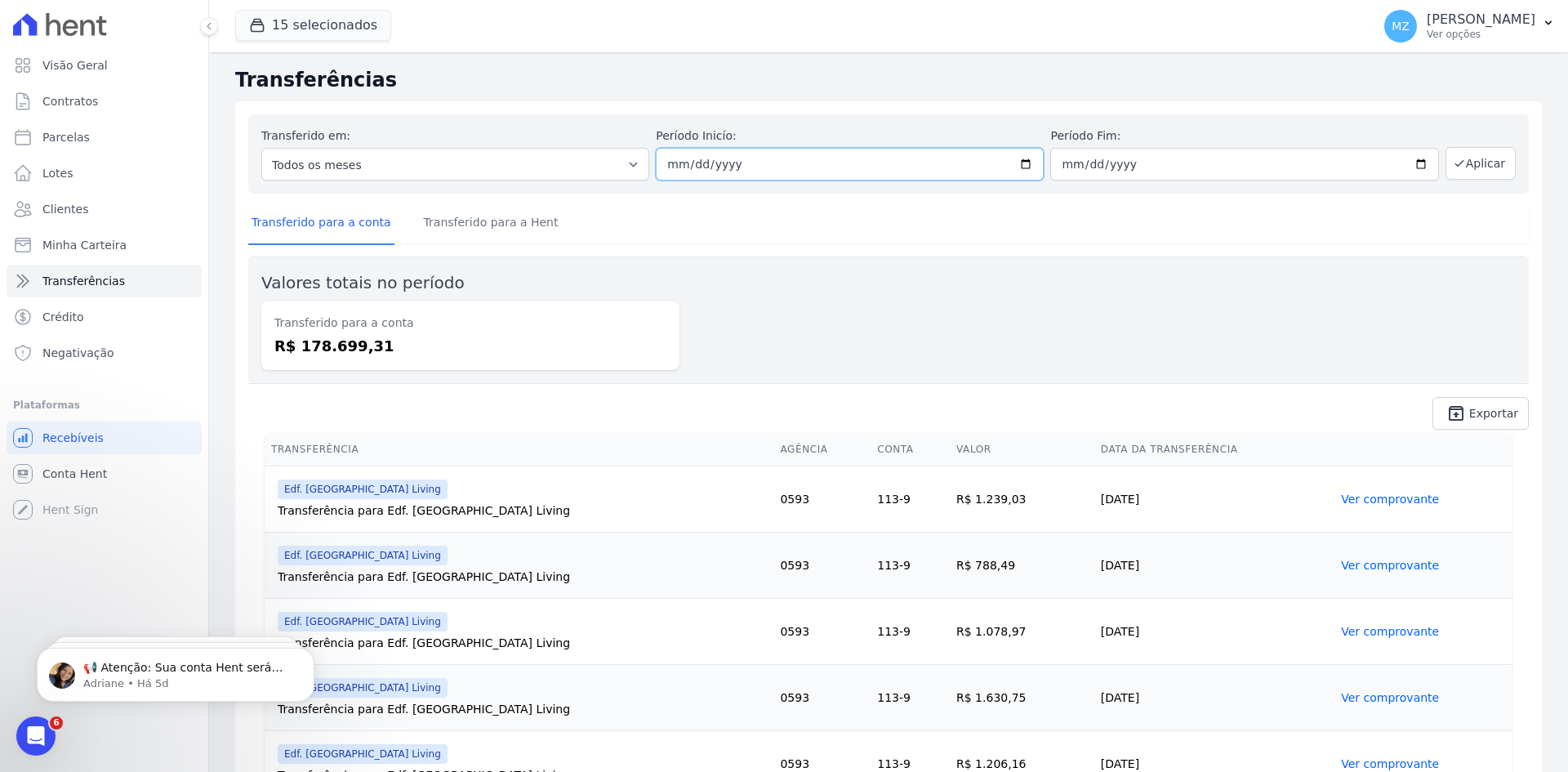
click at [673, 162] on input "[DATE]" at bounding box center [850, 164] width 388 height 32
type input "2024-12-01"
type input "2024-11-03"
type input "2024-12-31"
click at [1453, 169] on icon "button" at bounding box center [1460, 164] width 13 height 13
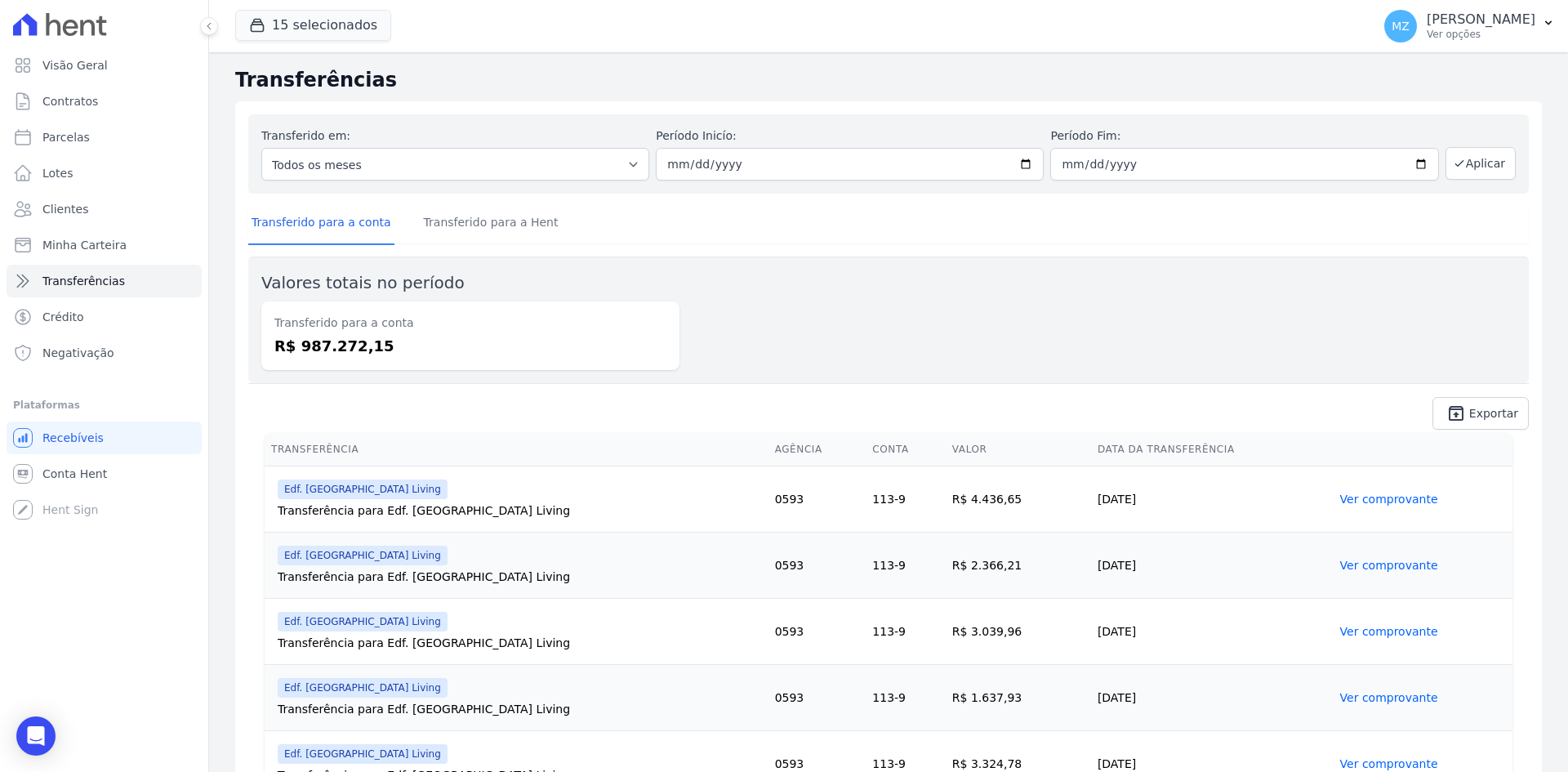
drag, startPoint x: 296, startPoint y: 348, endPoint x: 365, endPoint y: 348, distance: 69.0
click at [365, 348] on dd "R$ 987.272,15" at bounding box center [470, 346] width 392 height 22
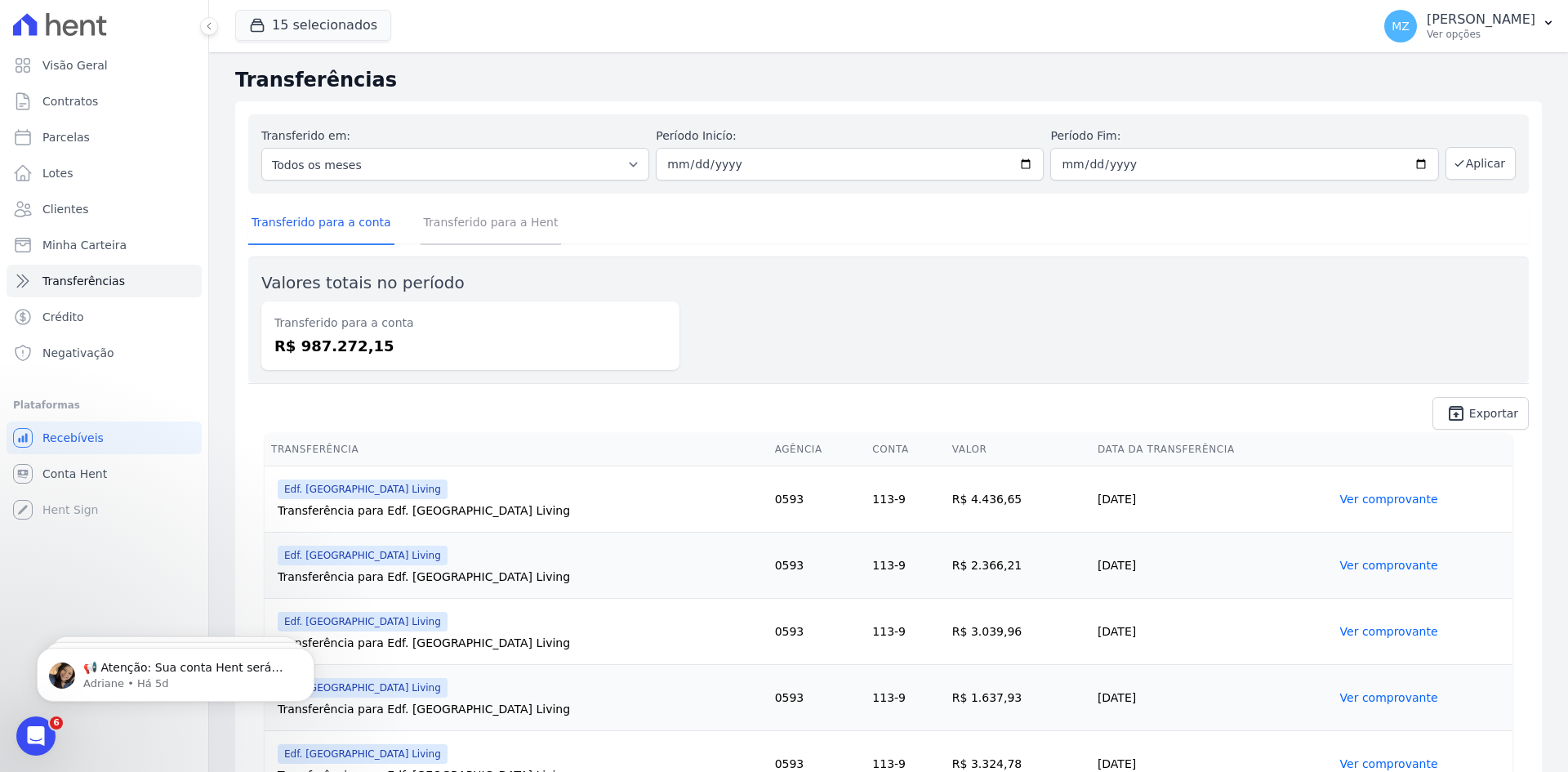
click at [464, 222] on link "Transferido para a Hent" at bounding box center [491, 224] width 141 height 43
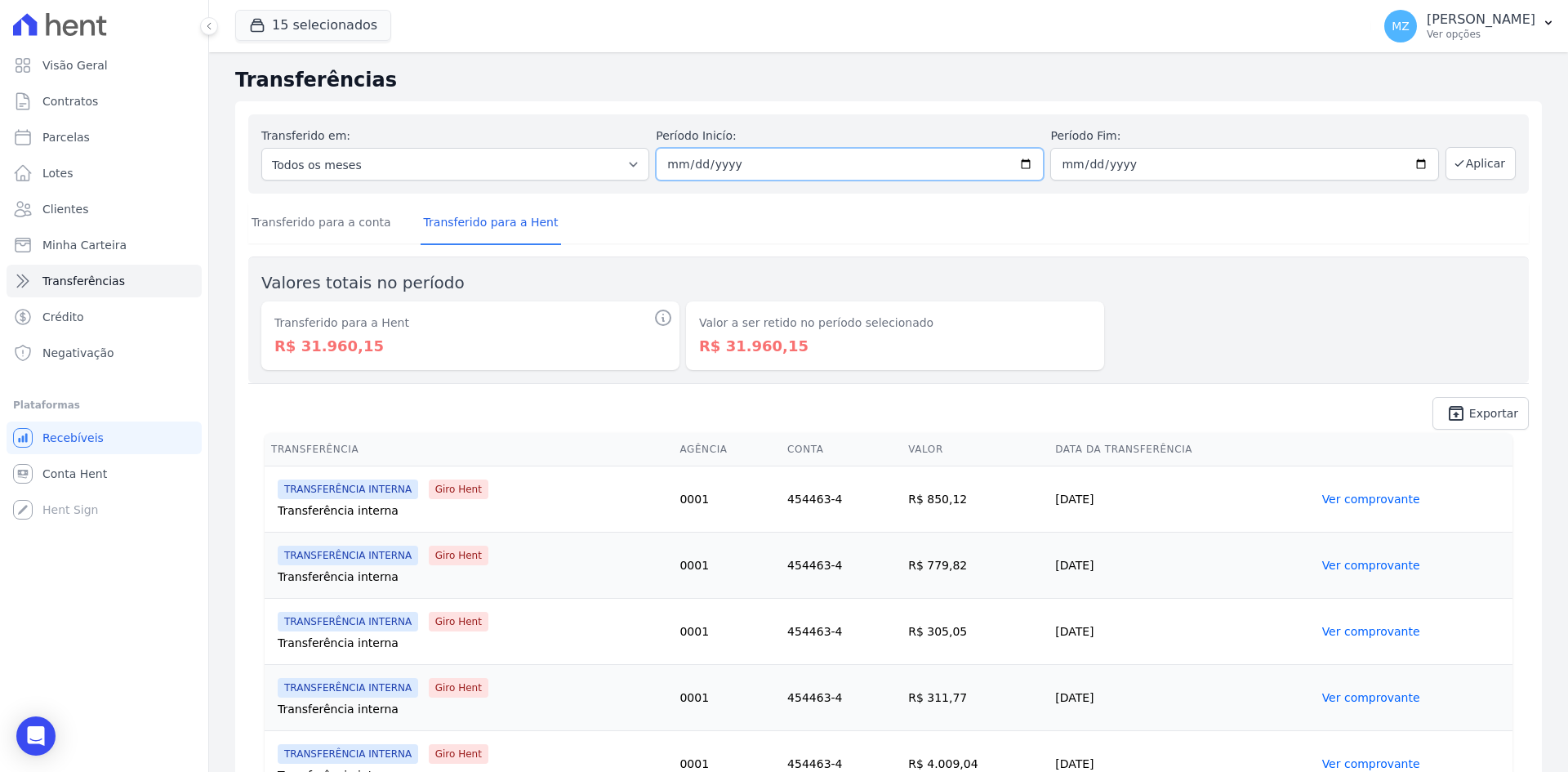
drag, startPoint x: 667, startPoint y: 169, endPoint x: 659, endPoint y: 168, distance: 8.1
click at [667, 169] on input "2024-12-01" at bounding box center [850, 164] width 388 height 32
type input "2024-11-01"
type input "2024-11-30"
click at [1464, 165] on button "Aplicar" at bounding box center [1480, 163] width 70 height 32
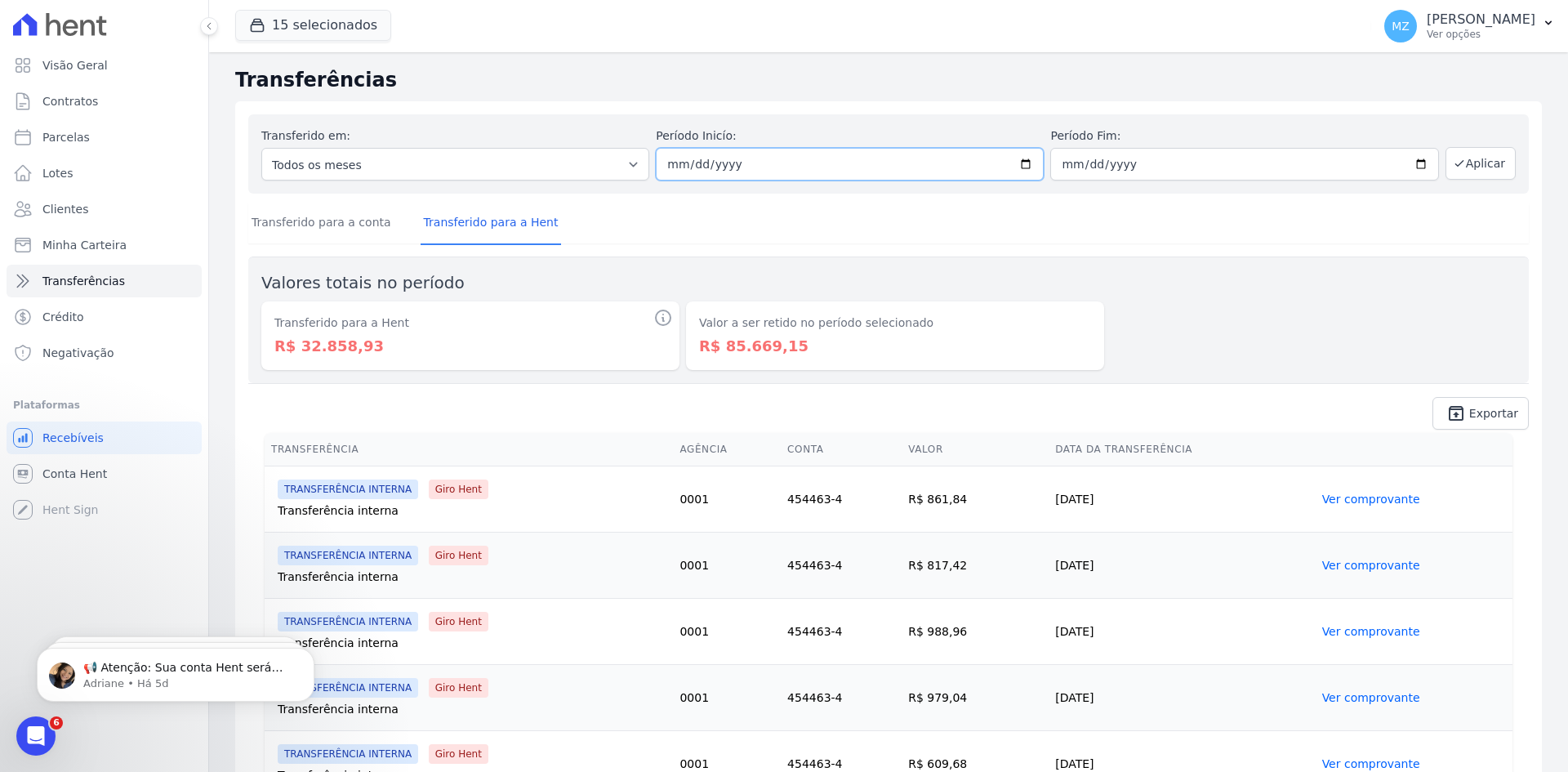
click at [667, 165] on input "[DATE]" at bounding box center [850, 164] width 388 height 32
type input "[DATE]"
click at [1473, 168] on button "Aplicar" at bounding box center [1480, 163] width 70 height 32
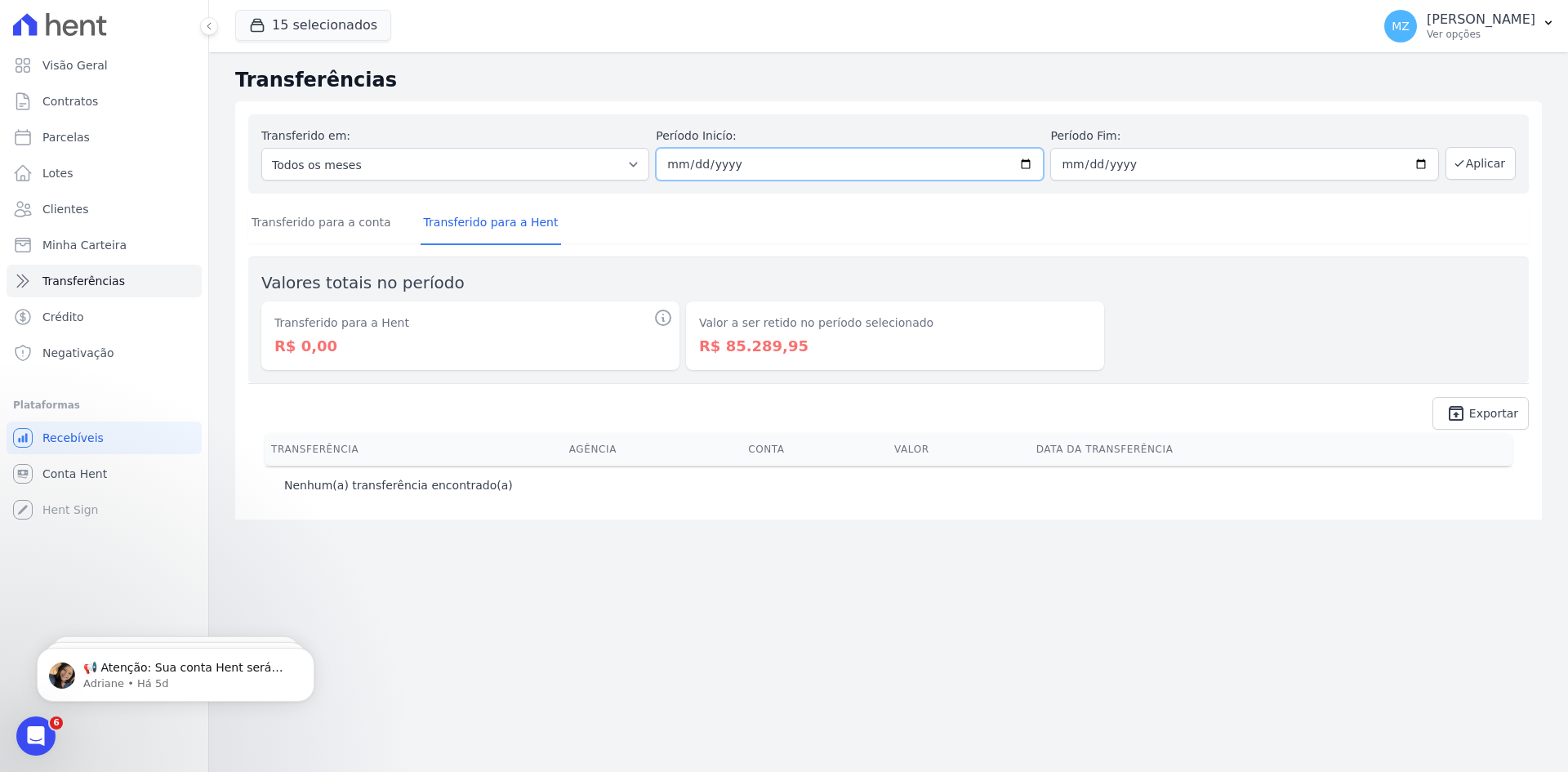
click at [676, 165] on input "[DATE]" at bounding box center [850, 164] width 388 height 32
type input "[DATE]"
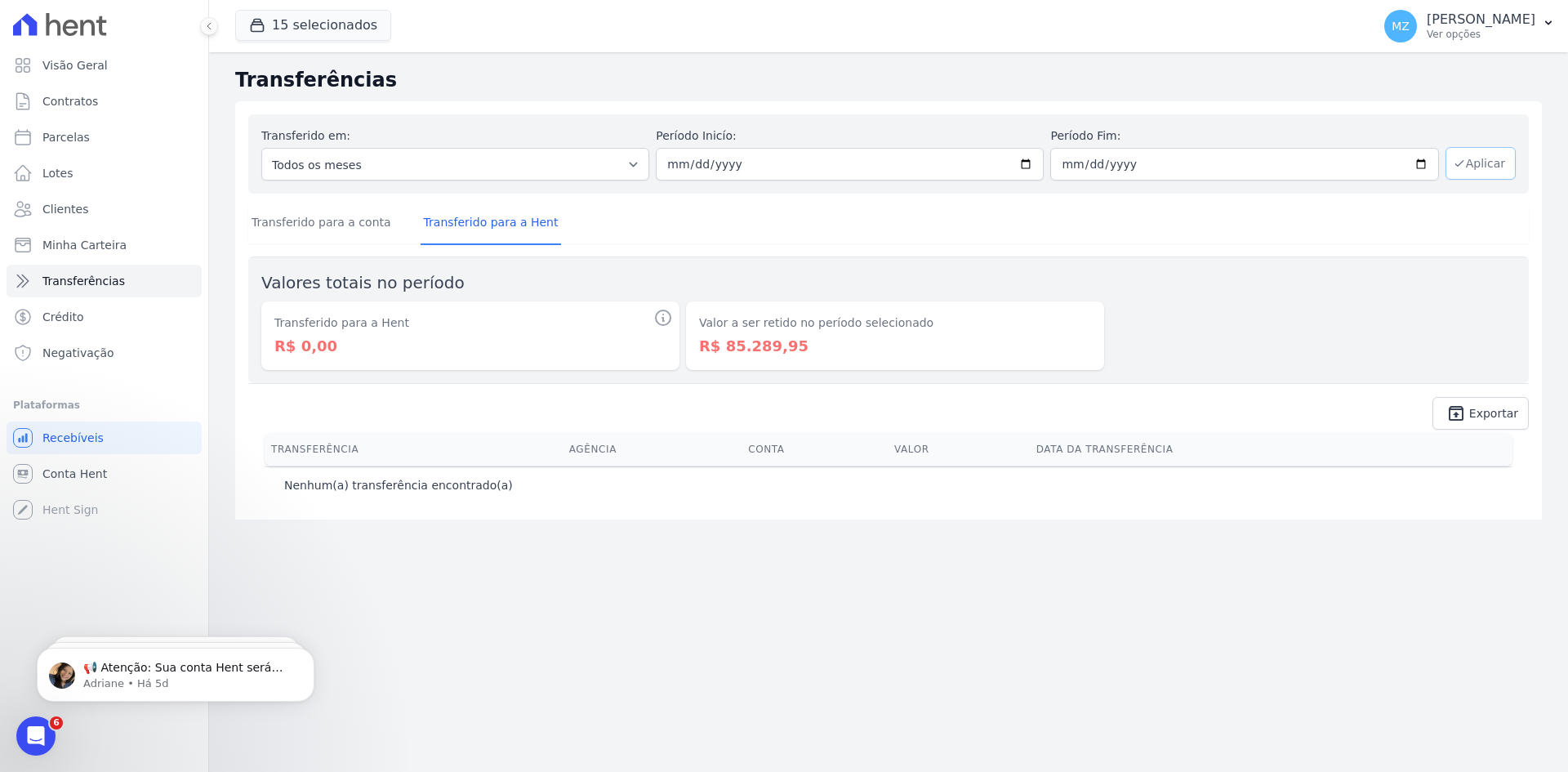
click at [1466, 158] on icon "button" at bounding box center [1460, 164] width 13 height 13
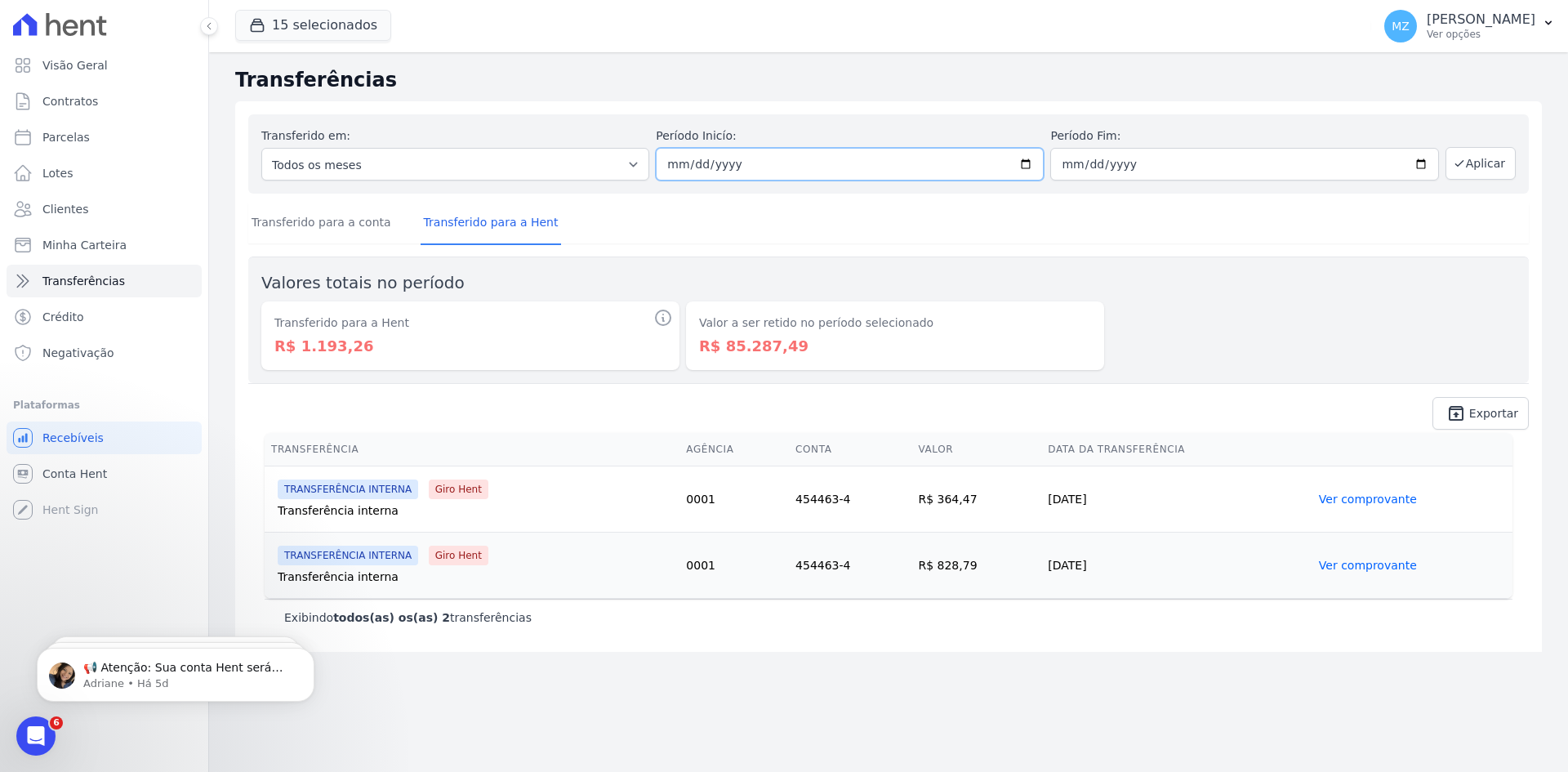
click at [679, 163] on input "2024-09-01" at bounding box center [850, 164] width 388 height 32
type input "2024-09-01"
type input "[DATE]"
type input "2024-09-30"
type input "[DATE]"
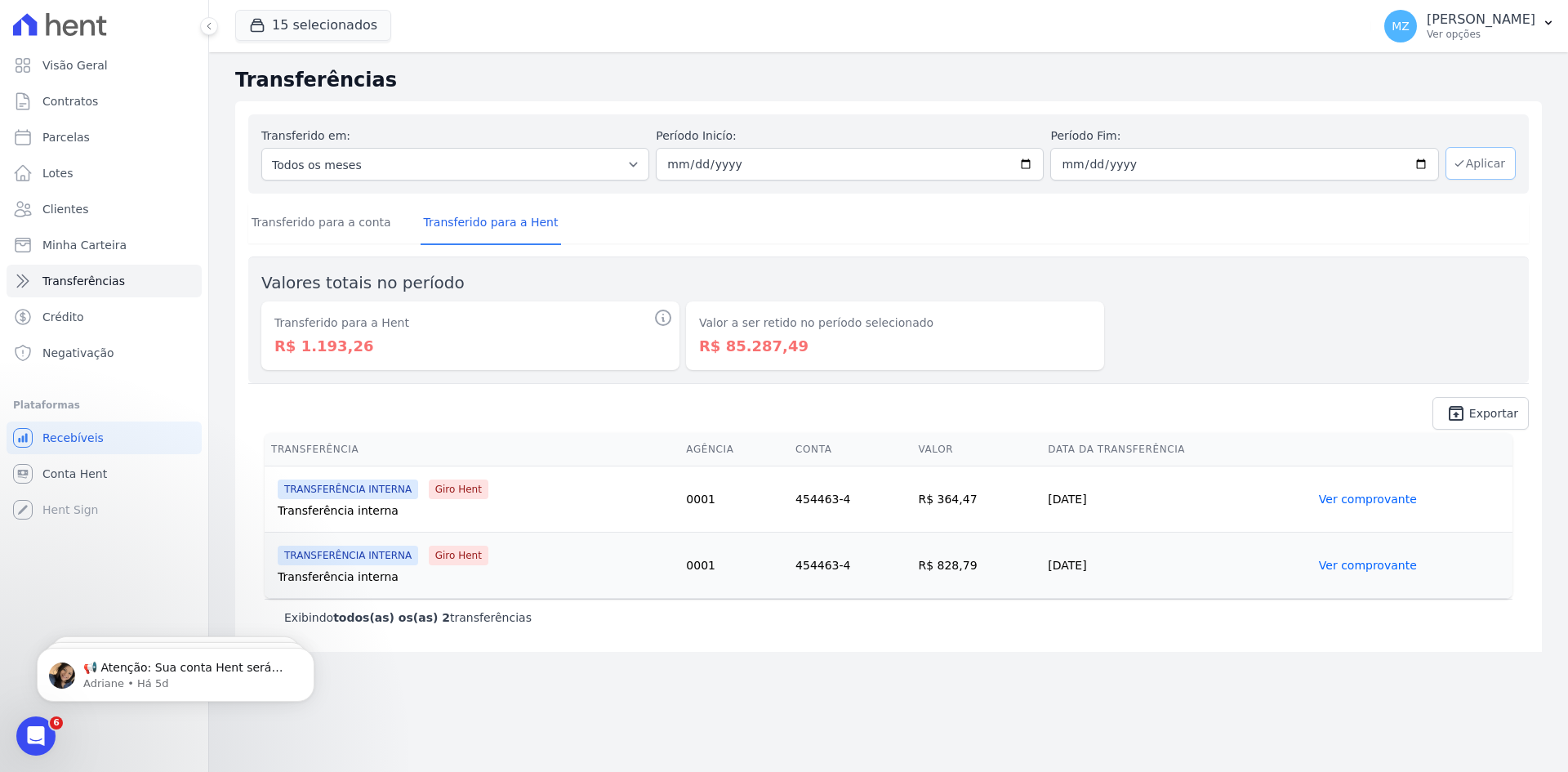
click at [1490, 165] on button "Aplicar" at bounding box center [1480, 163] width 70 height 32
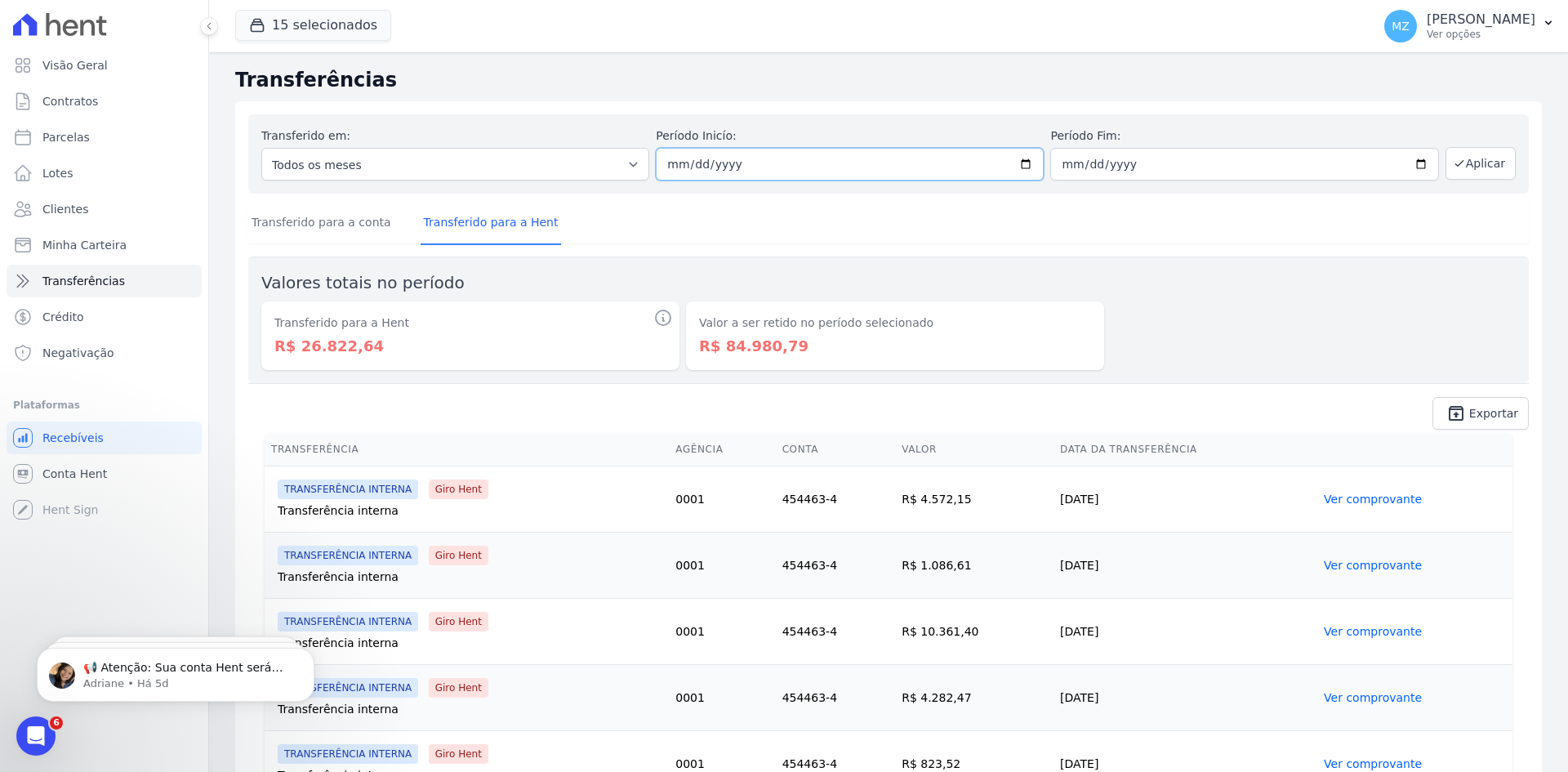
click at [672, 164] on input "[DATE]" at bounding box center [850, 164] width 388 height 32
type input "[DATE]"
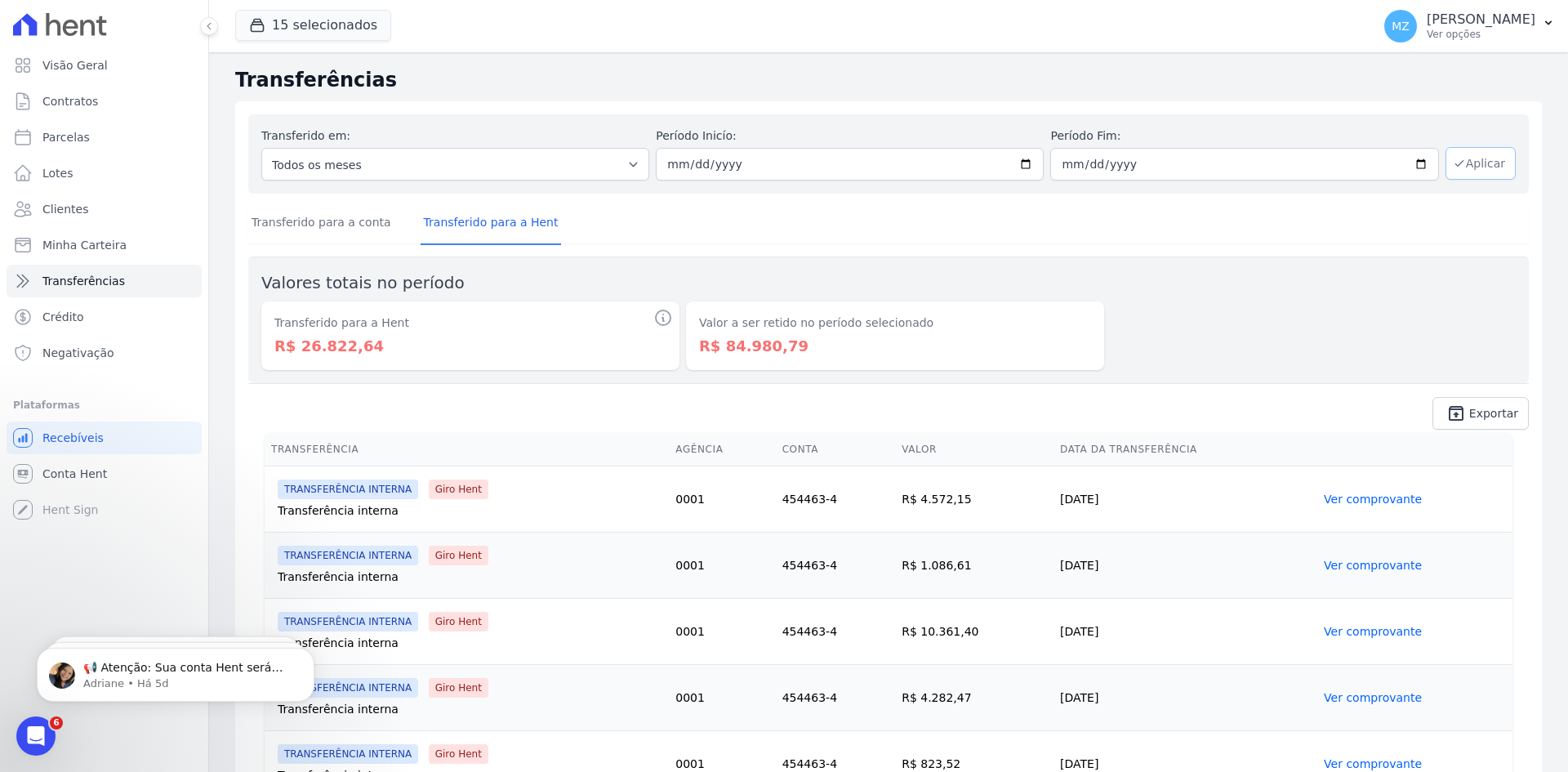
click at [1464, 167] on button "Aplicar" at bounding box center [1480, 163] width 70 height 32
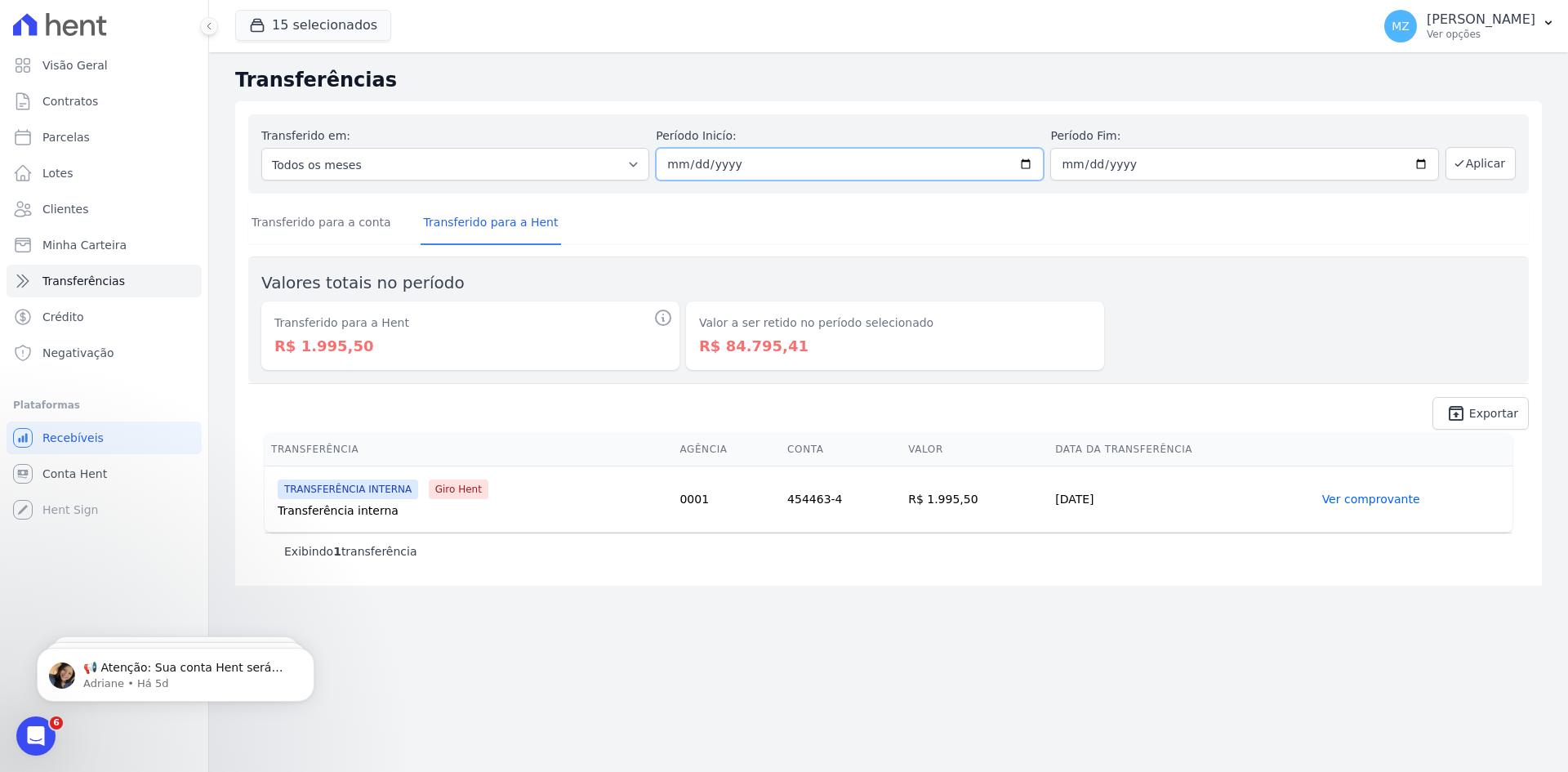
click at [677, 166] on input "2024-07-01" at bounding box center [850, 164] width 388 height 32
type input "2024-07-01"
type input "[DATE]"
type input "2024-07-31"
type input "[DATE]"
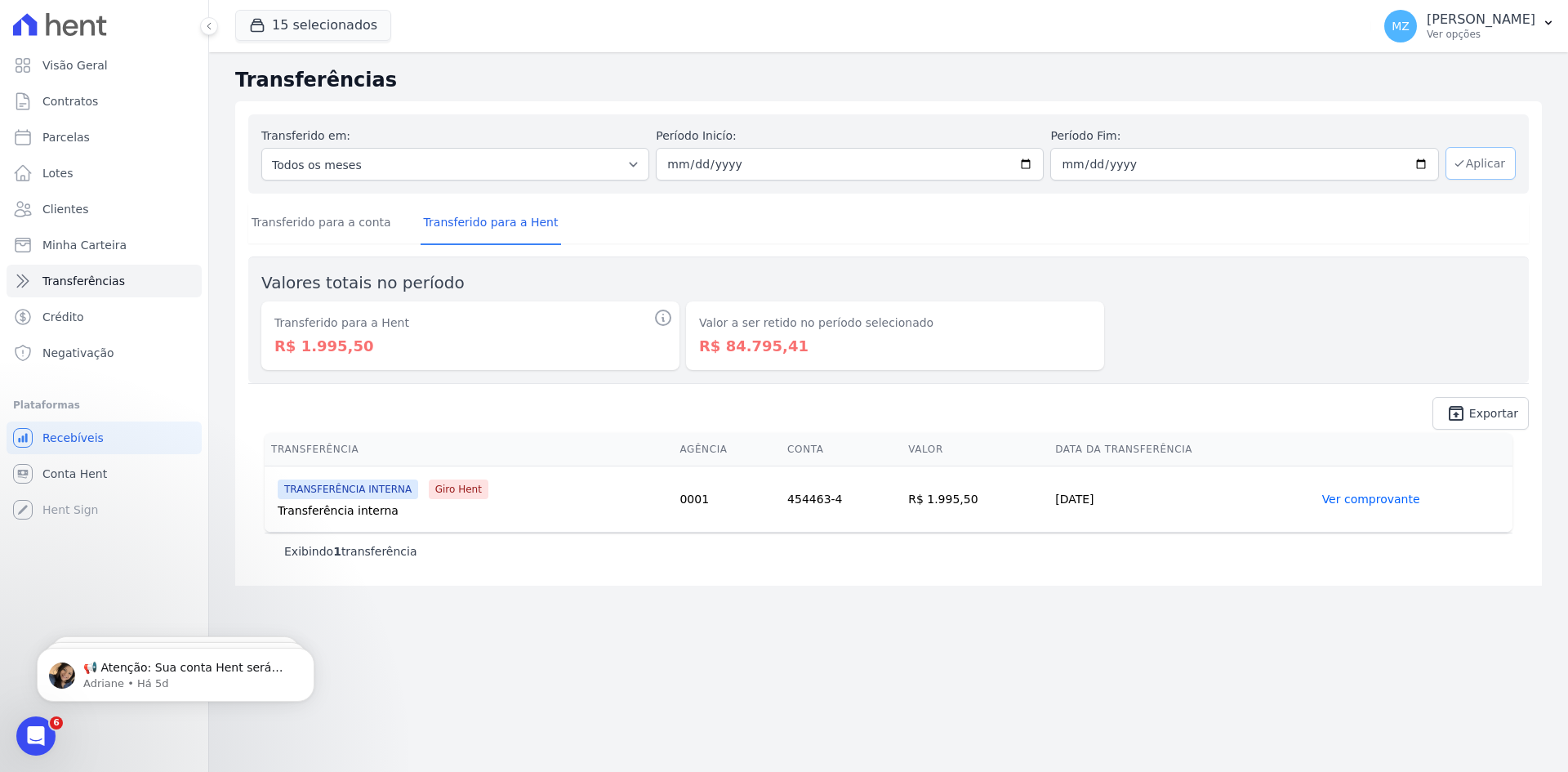
click at [1503, 165] on button "Aplicar" at bounding box center [1480, 163] width 70 height 32
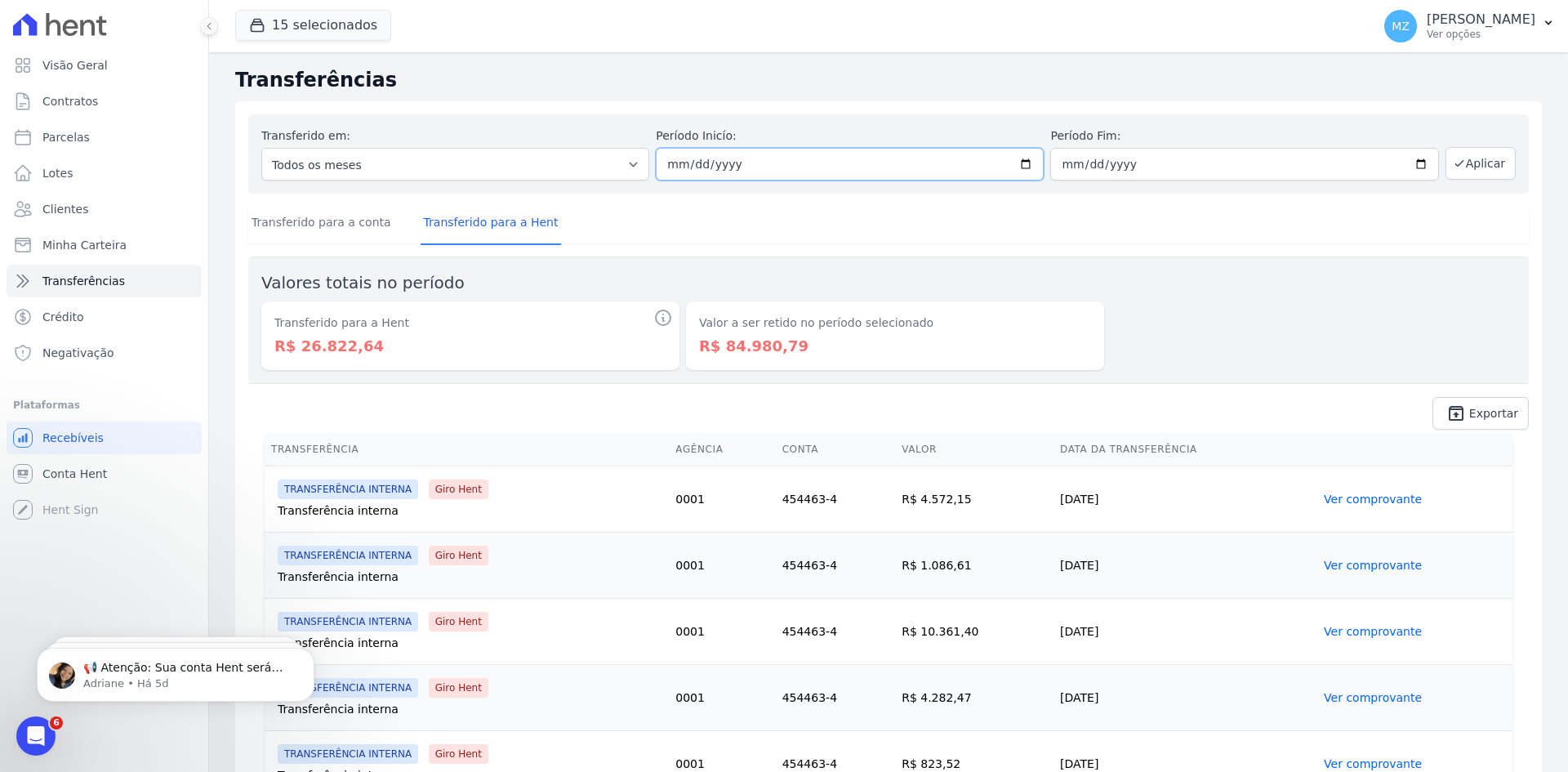
click at [665, 160] on input "[DATE]" at bounding box center [850, 164] width 388 height 32
type input "[DATE]"
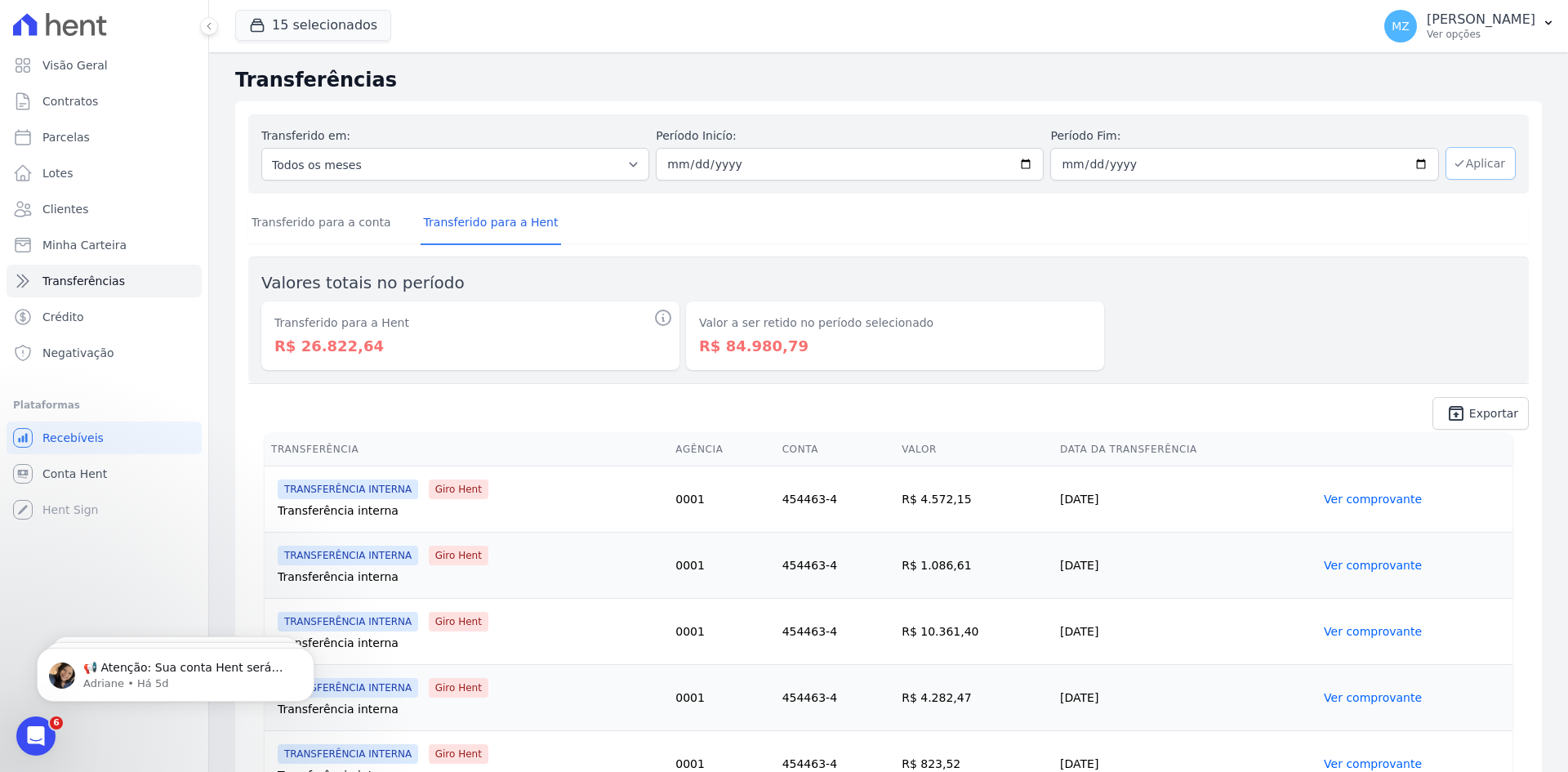
click at [1453, 168] on icon "button" at bounding box center [1460, 164] width 13 height 13
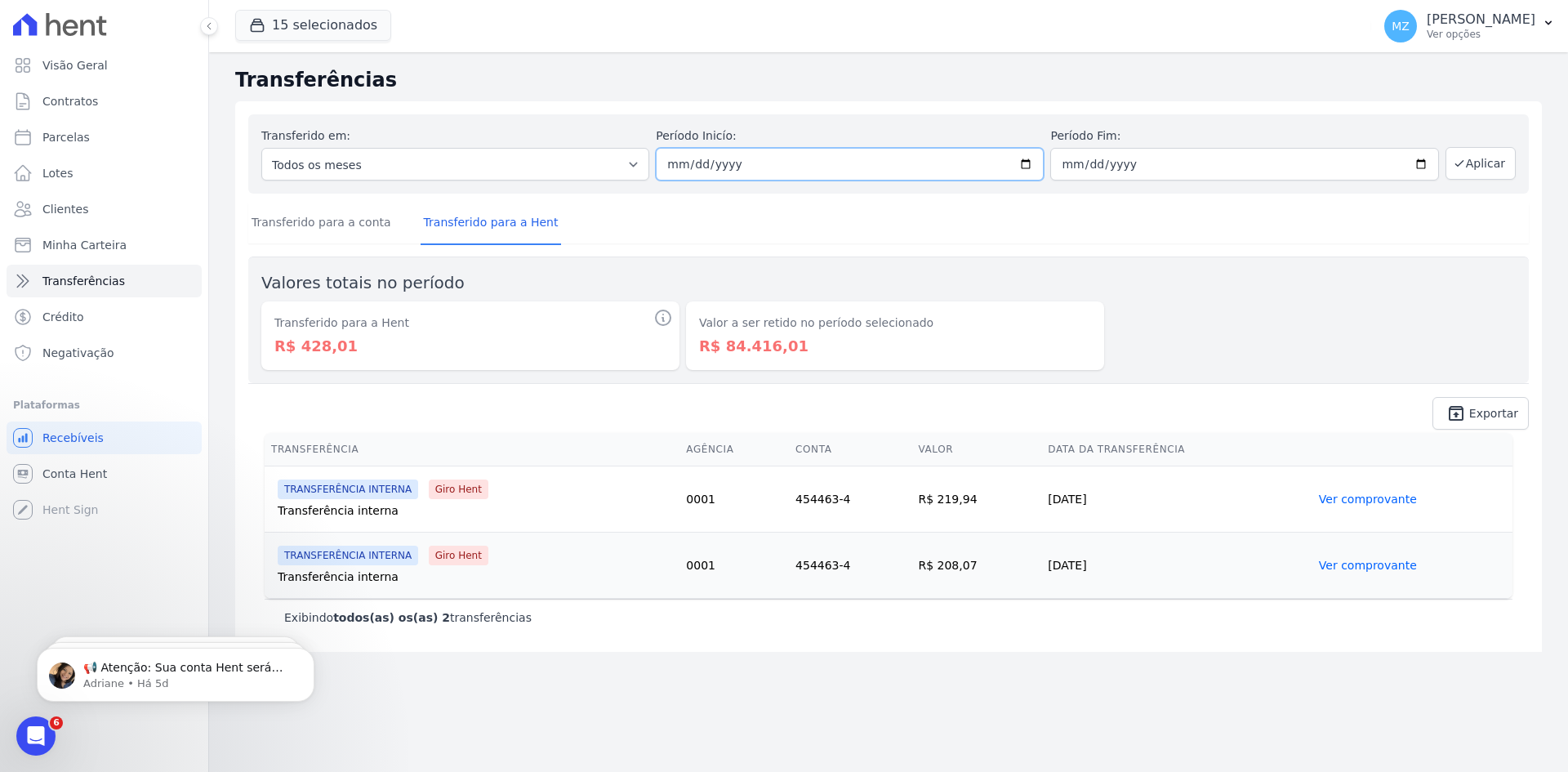
click at [678, 166] on input "2024-06-01" at bounding box center [850, 164] width 388 height 32
type input "2024-06-01"
type input "2024-05-01"
type input "2024-06-03"
type input "2024-05-31"
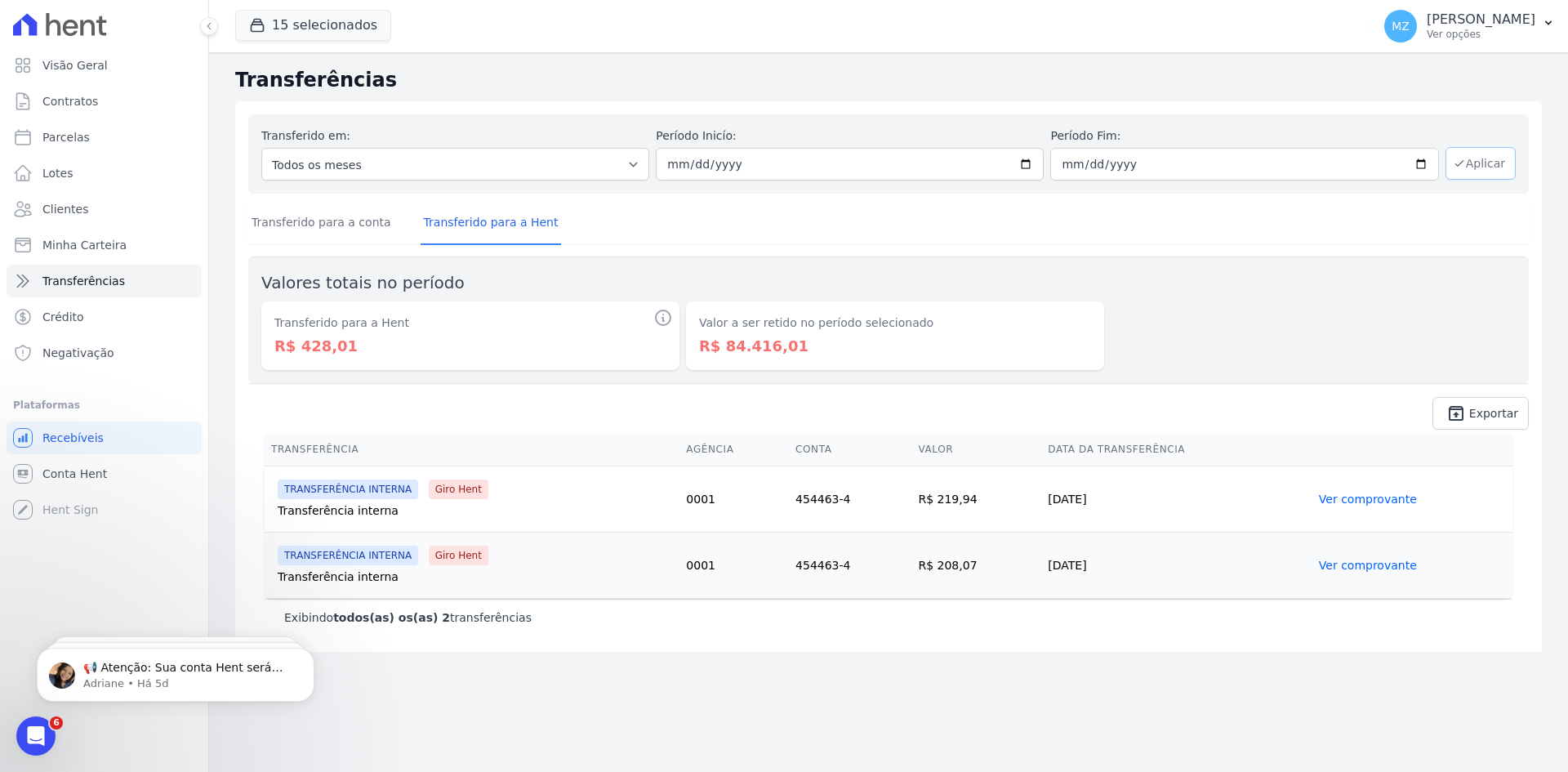
click at [1458, 156] on button "Aplicar" at bounding box center [1480, 163] width 70 height 32
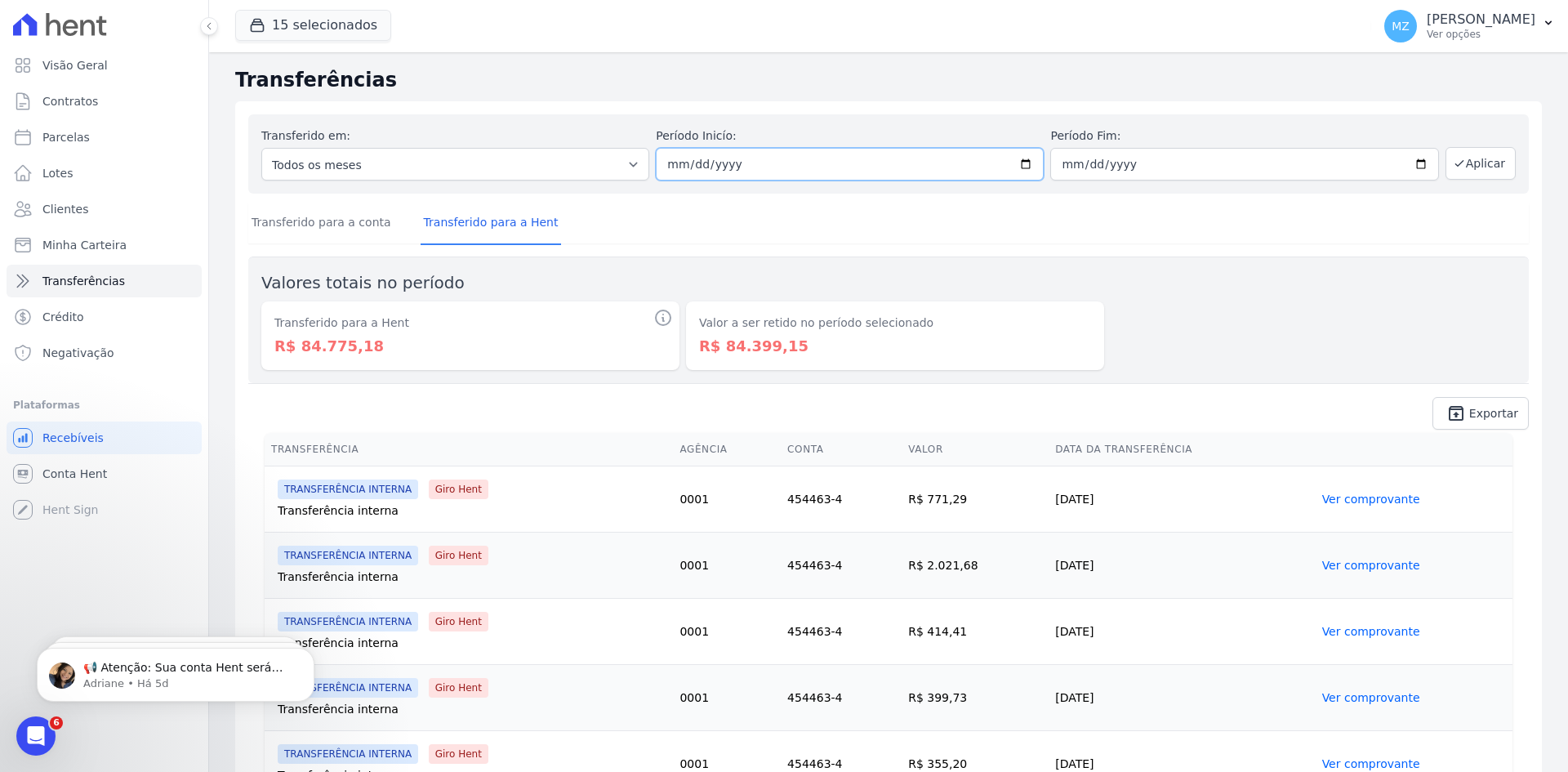
click at [667, 170] on input "[DATE]" at bounding box center [850, 164] width 388 height 32
type input "[DATE]"
type input "2024-05-30"
type input "[DATE]"
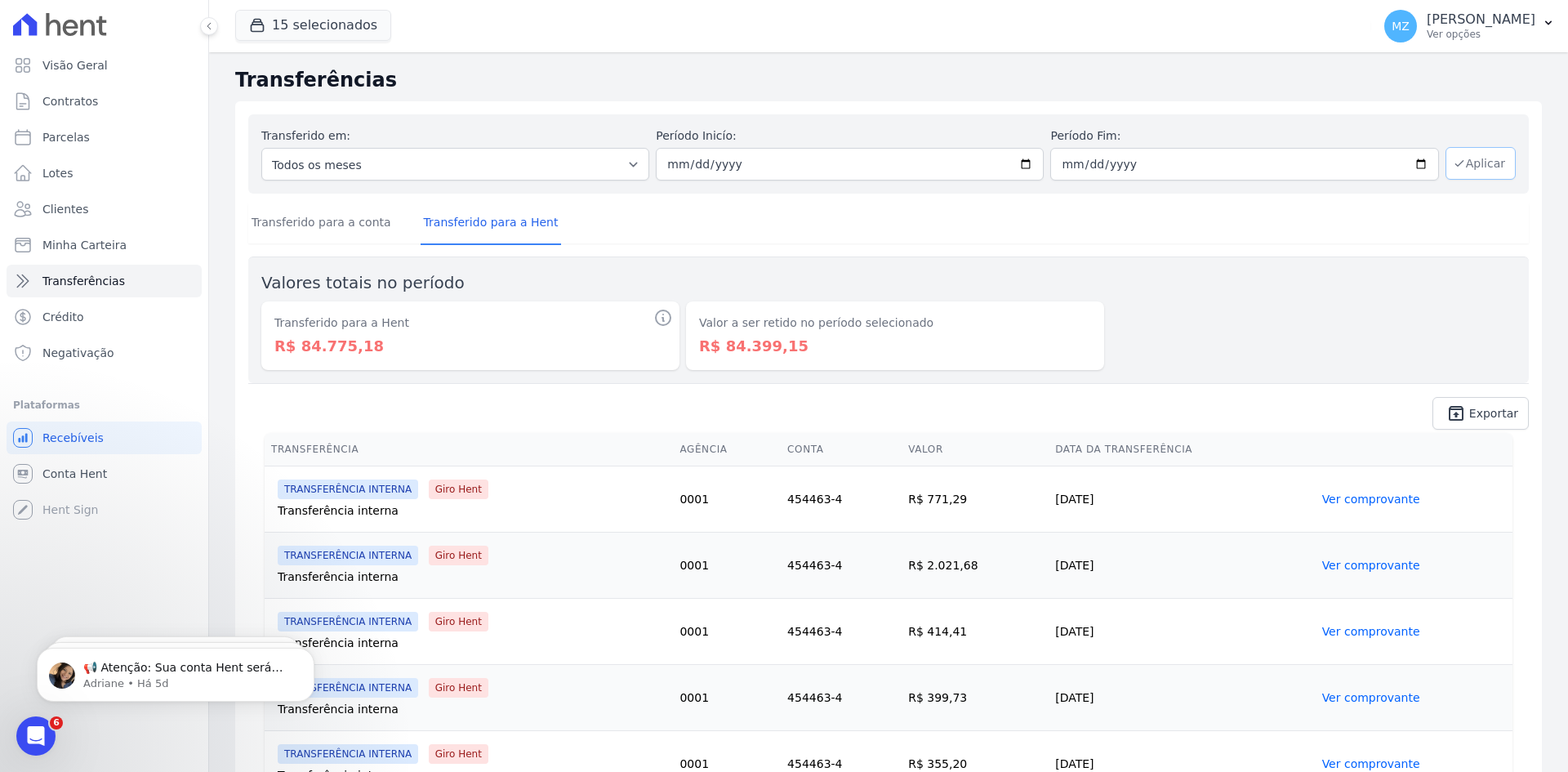
click at [1464, 163] on button "Aplicar" at bounding box center [1480, 163] width 70 height 32
click at [673, 165] on input "[DATE]" at bounding box center [850, 164] width 388 height 32
type input "[DATE]"
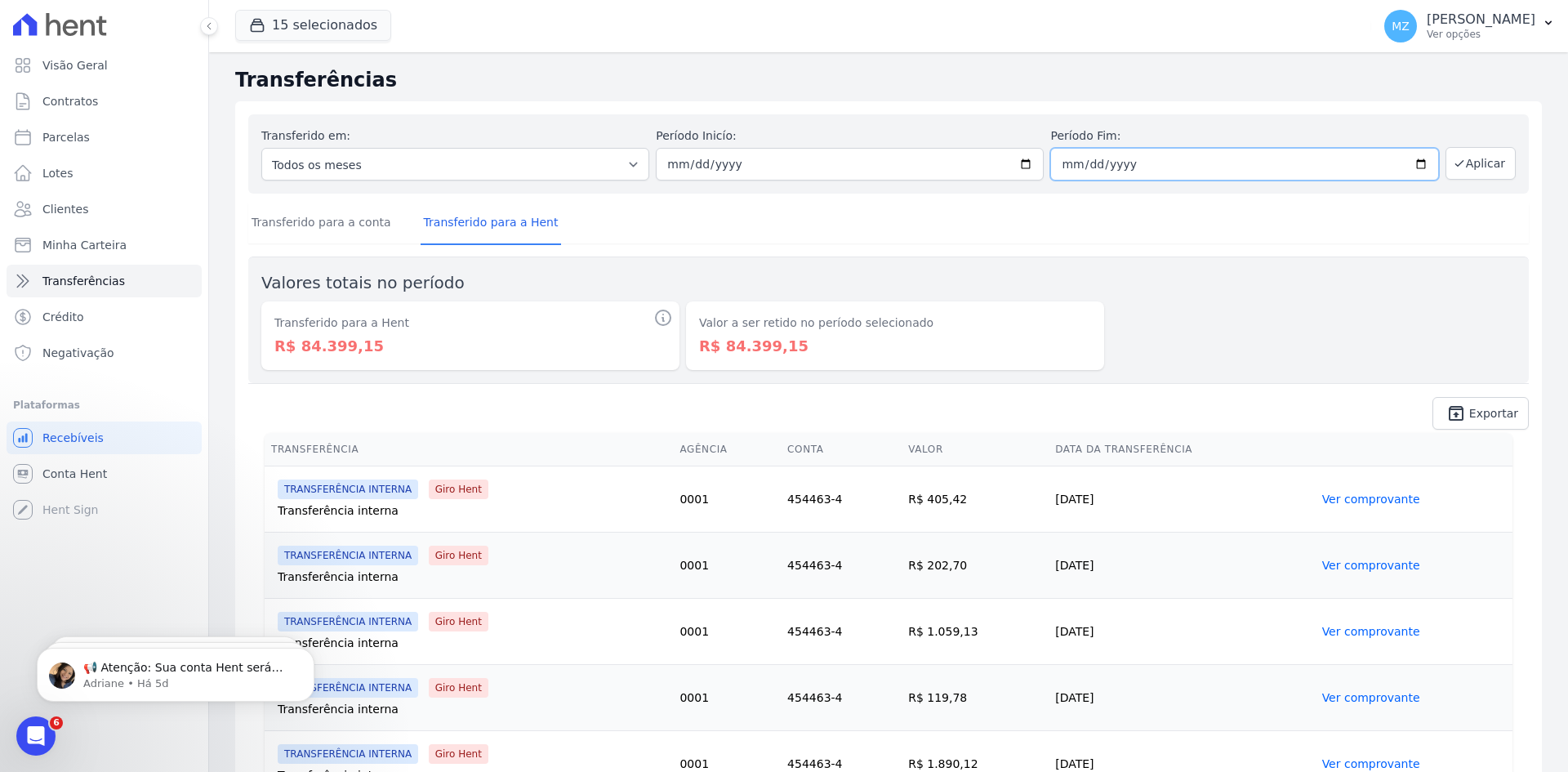
type input "[DATE]"
click at [1468, 152] on button "Aplicar" at bounding box center [1480, 163] width 70 height 32
click at [673, 172] on input "[DATE]" at bounding box center [850, 164] width 388 height 32
type input "[DATE]"
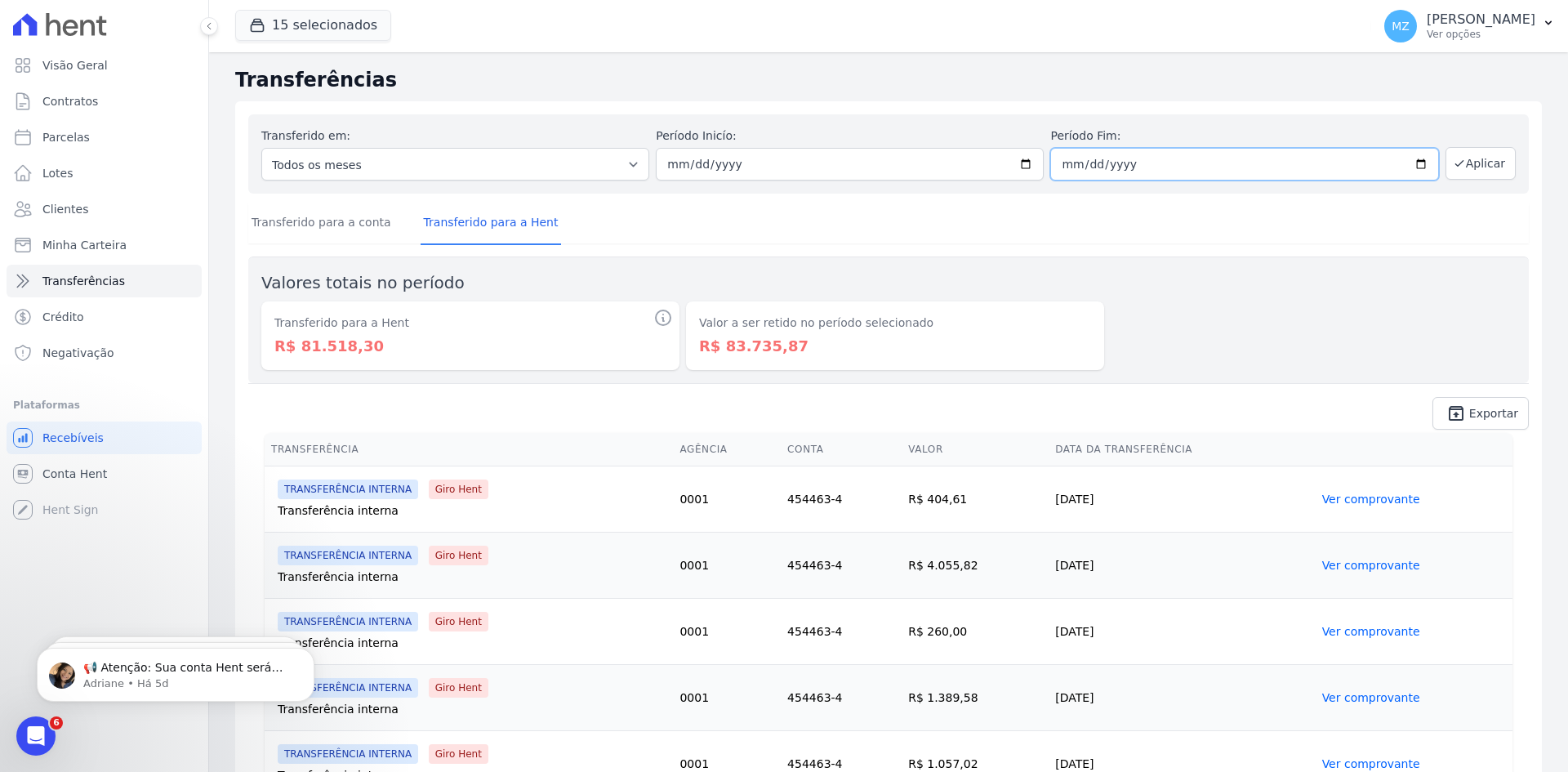
type input "[DATE]"
click at [1453, 159] on icon "button" at bounding box center [1460, 164] width 13 height 13
click at [678, 166] on input "2024-02-01" at bounding box center [850, 164] width 388 height 32
type input "2024-02-01"
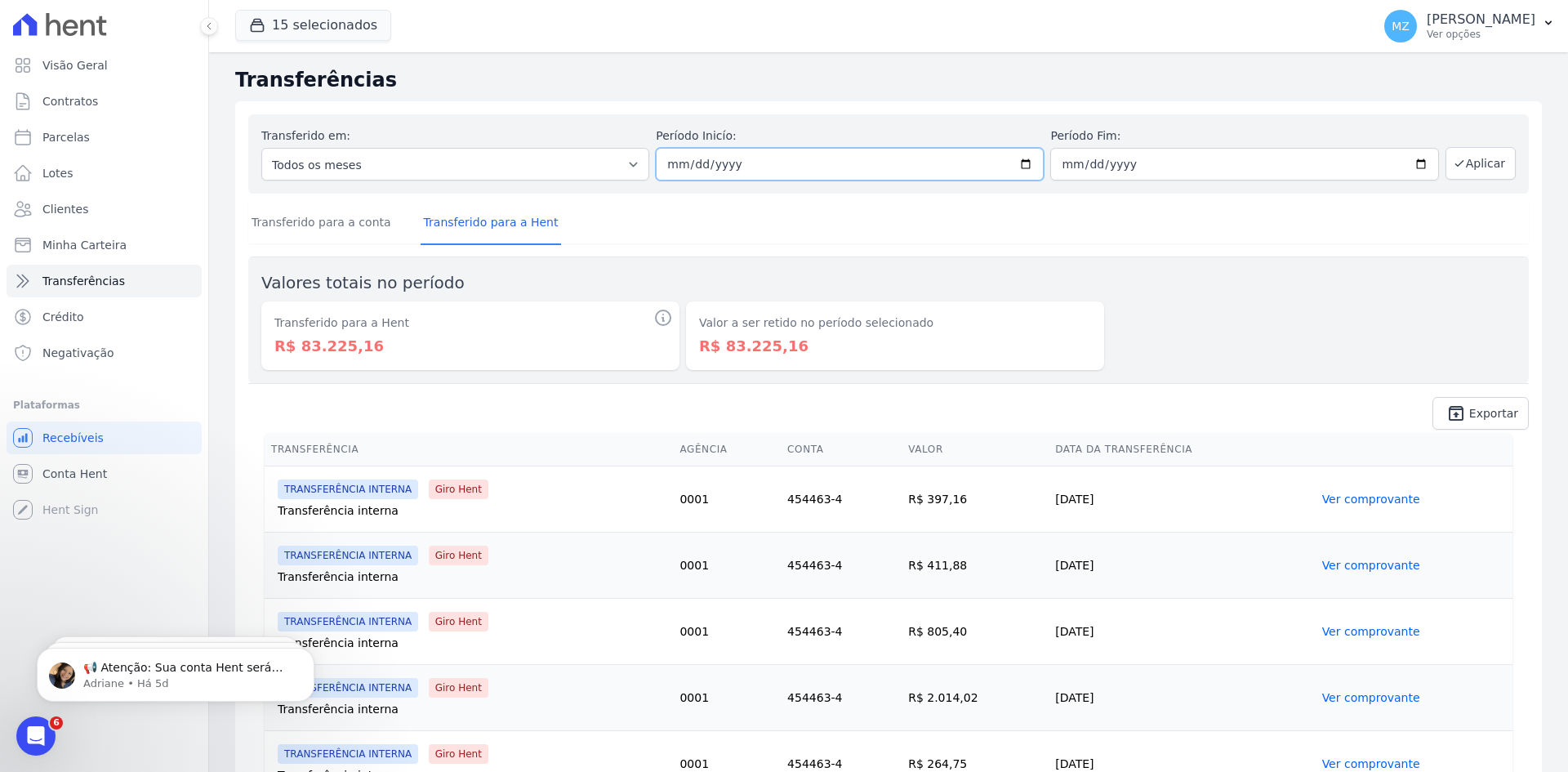
type input "2024-01-01"
type input "2024-02-03"
type input "2024-01-31"
click at [1471, 159] on button "Aplicar" at bounding box center [1480, 163] width 70 height 32
click at [671, 167] on input "[DATE]" at bounding box center [850, 164] width 388 height 32
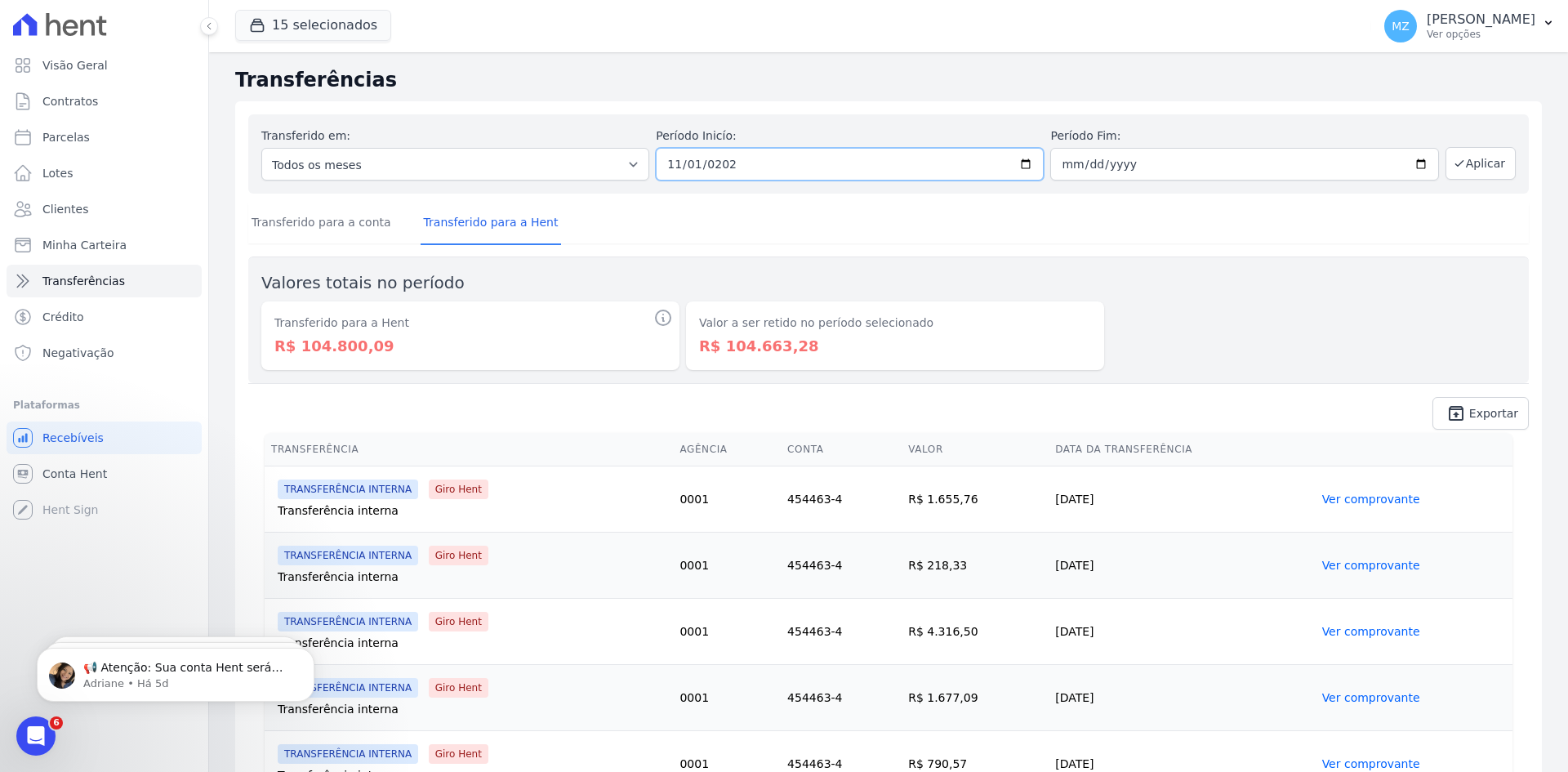
type input "[DATE]"
click at [1482, 168] on button "Aplicar" at bounding box center [1480, 163] width 70 height 32
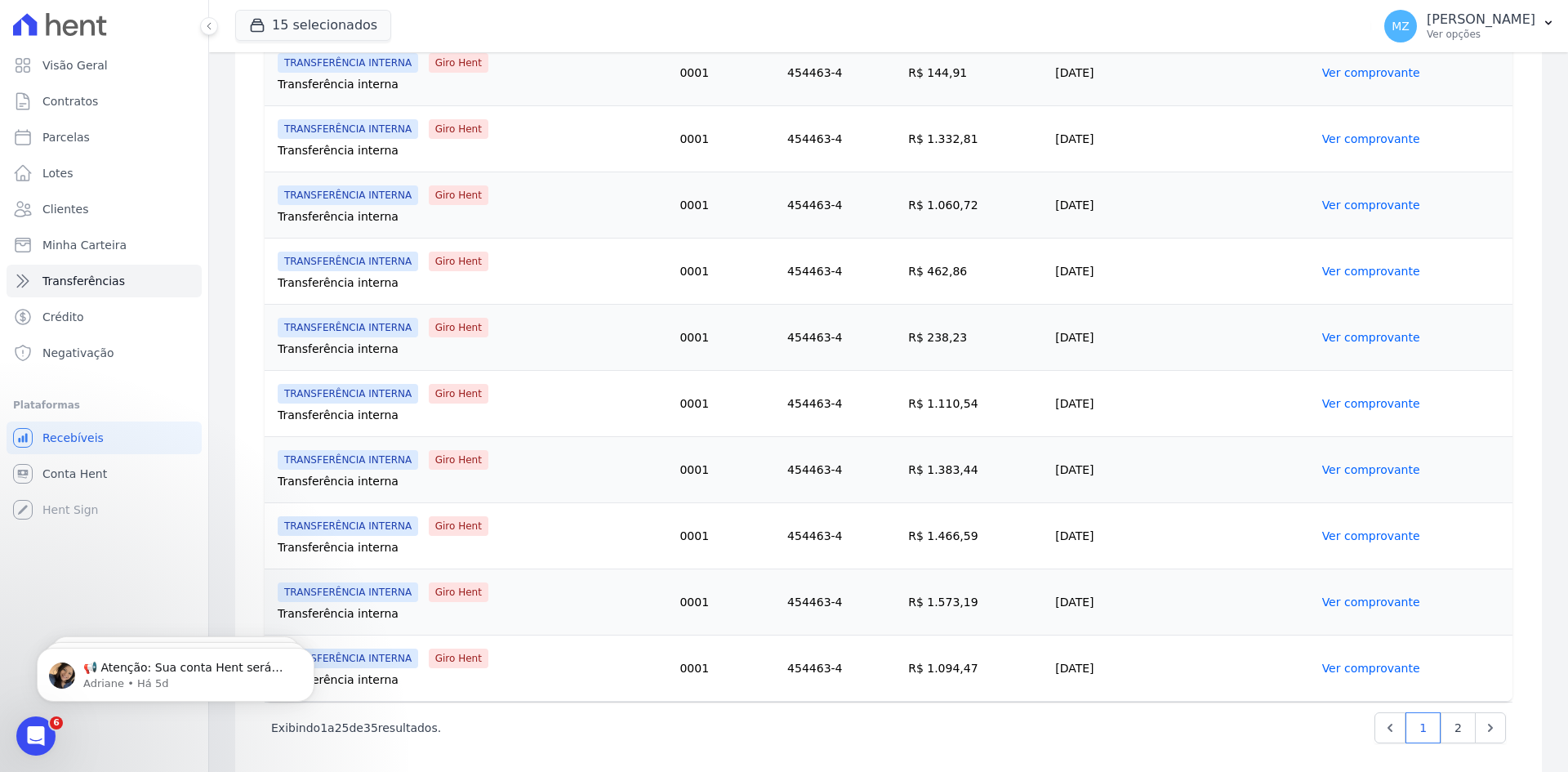
scroll to position [1436, 0]
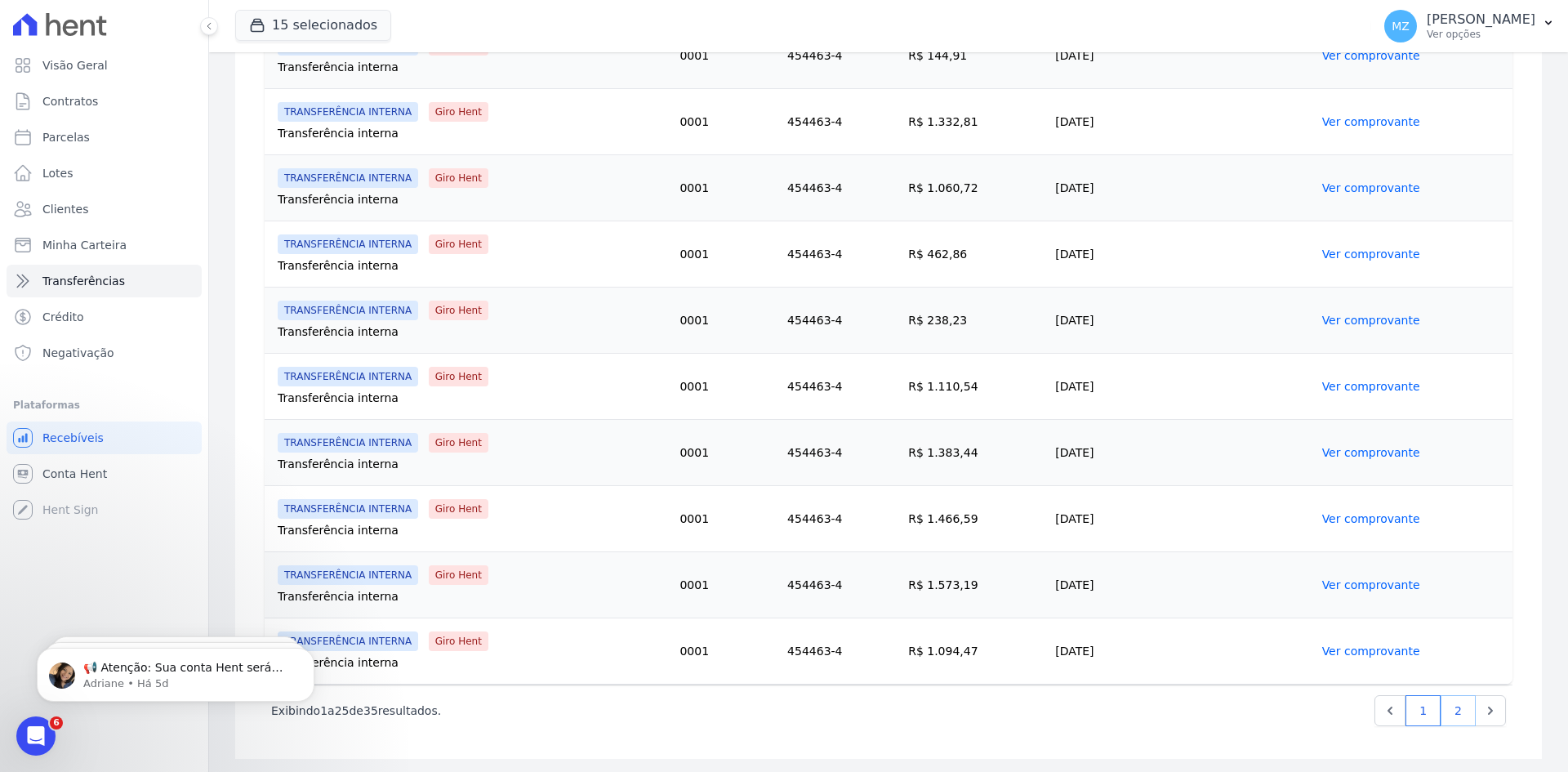
click at [1450, 717] on link "2" at bounding box center [1458, 710] width 35 height 31
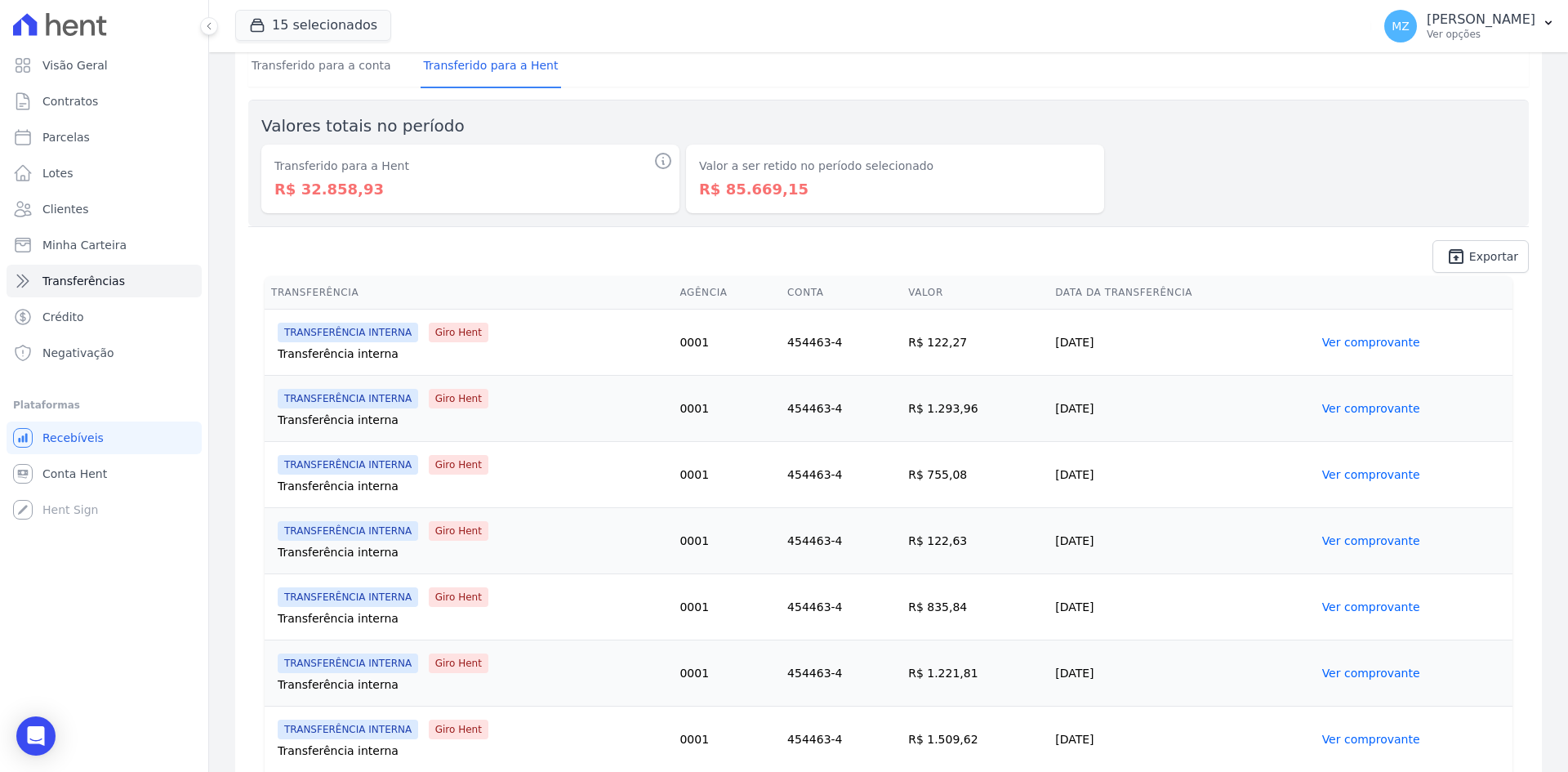
scroll to position [164, 0]
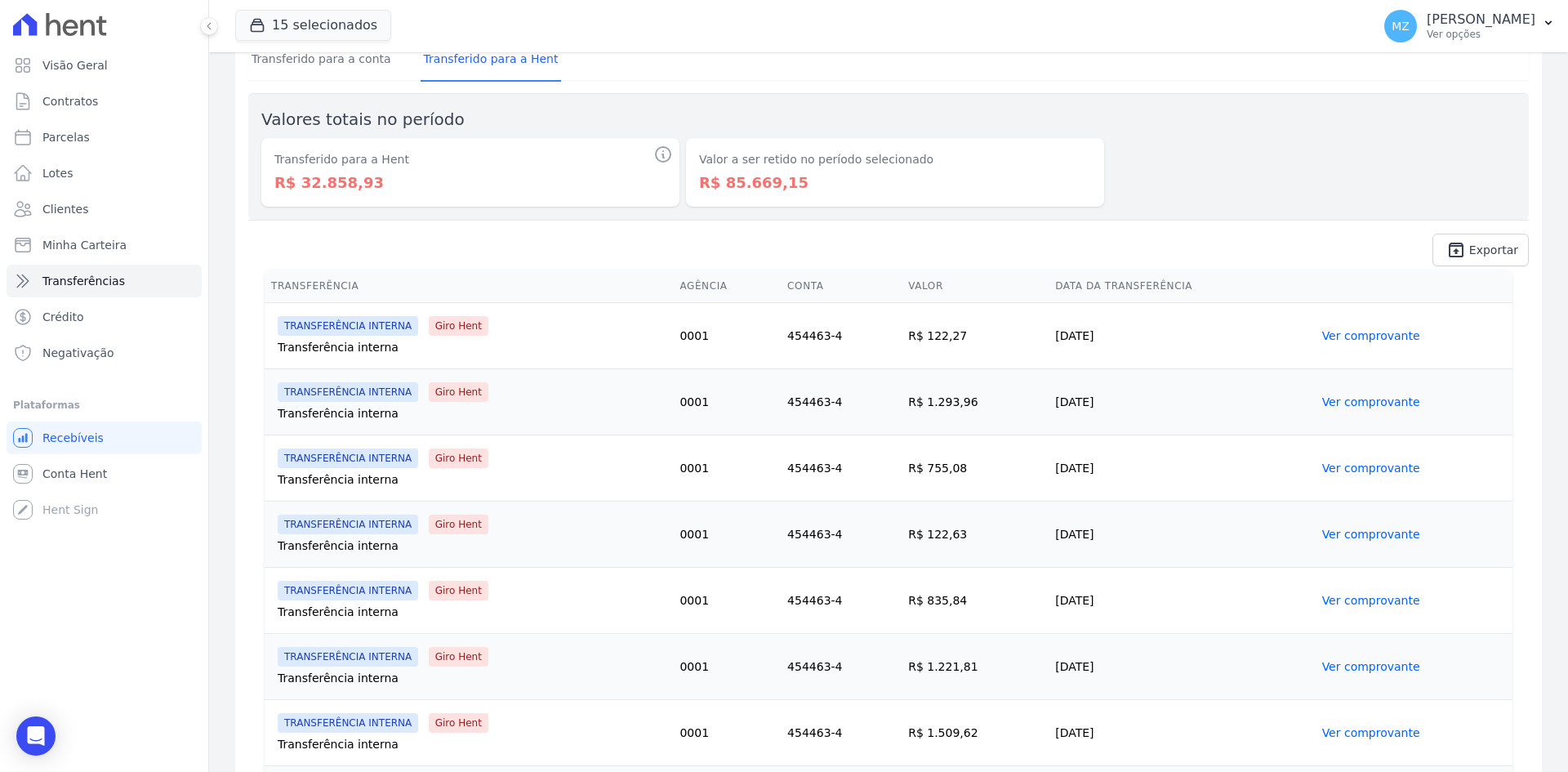
click at [1330, 464] on link "Ver comprovante" at bounding box center [1371, 468] width 98 height 13
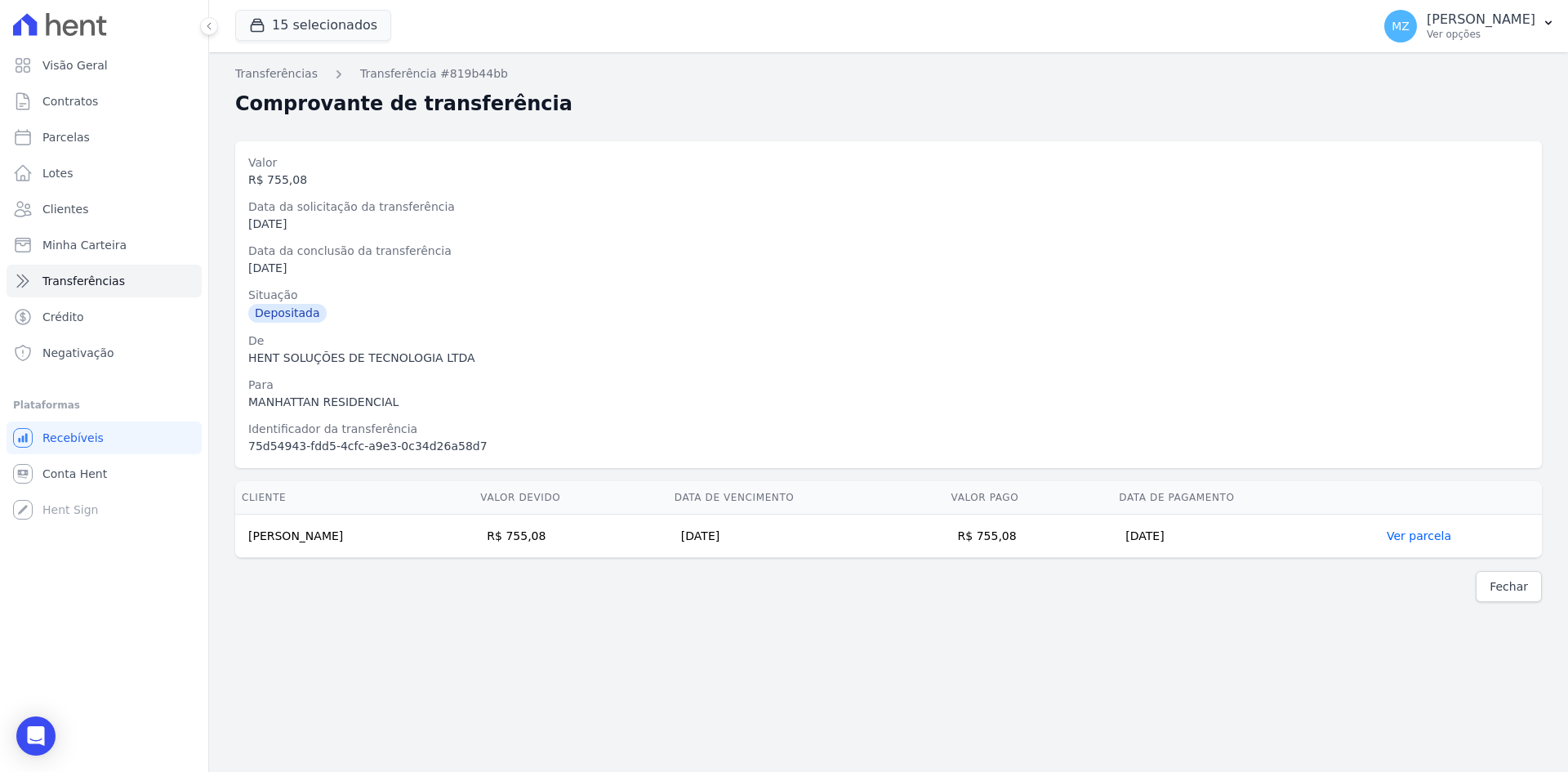
drag, startPoint x: 247, startPoint y: 535, endPoint x: 376, endPoint y: 535, distance: 129.0
click at [376, 535] on td "Aiana Cristina Dos Santos" at bounding box center [354, 536] width 239 height 43
copy td "Aiana Cristina Dos Santos"
drag, startPoint x: 998, startPoint y: 538, endPoint x: 1050, endPoint y: 537, distance: 52.0
click at [1050, 537] on td "R$ 755,08" at bounding box center [1029, 536] width 168 height 43
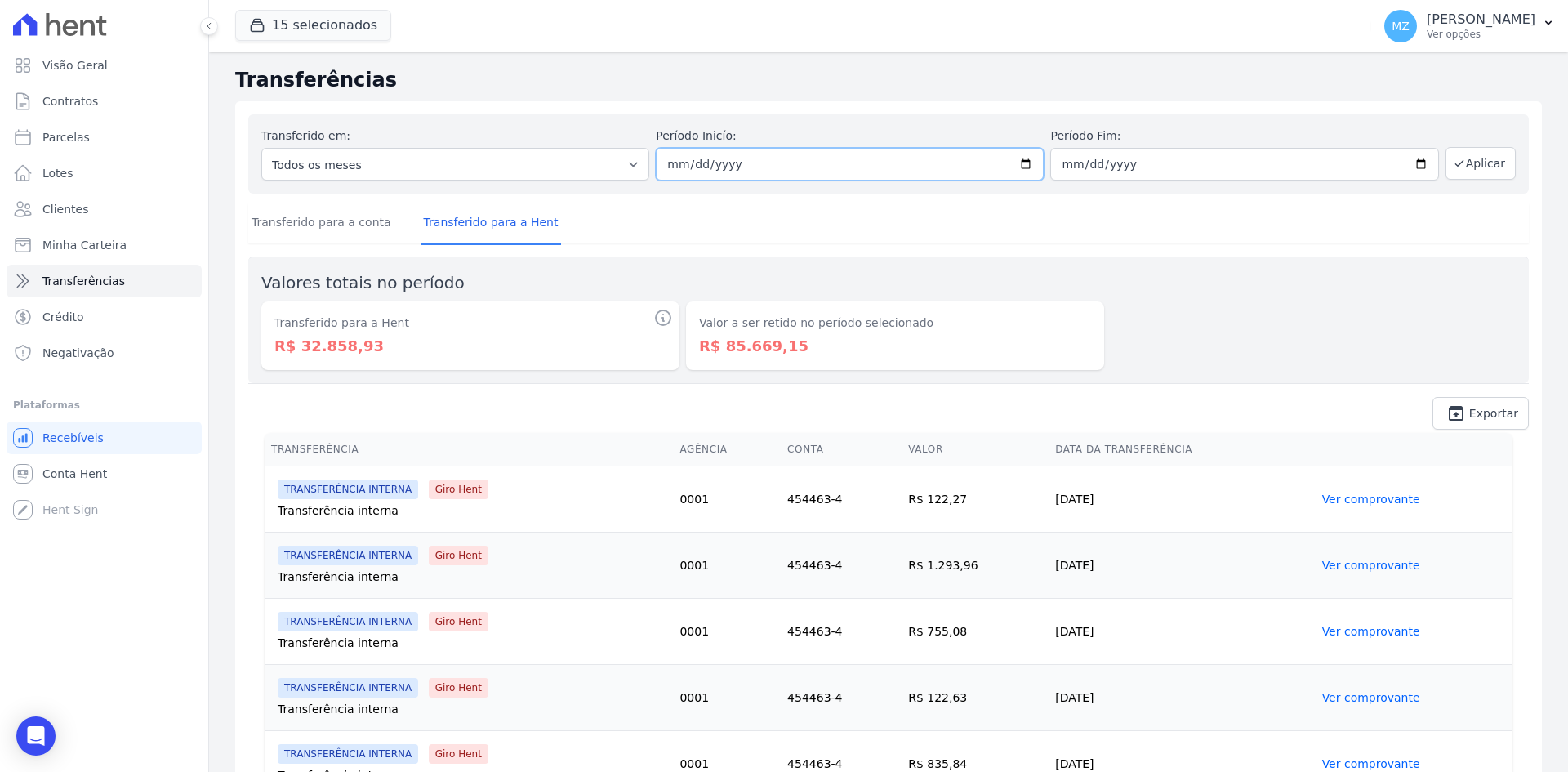
click at [670, 167] on input "2024-11-01" at bounding box center [850, 164] width 388 height 32
type input "[DATE]"
type input "2024-11-03"
type input "[DATE]"
click at [1480, 159] on button "Aplicar" at bounding box center [1480, 163] width 70 height 32
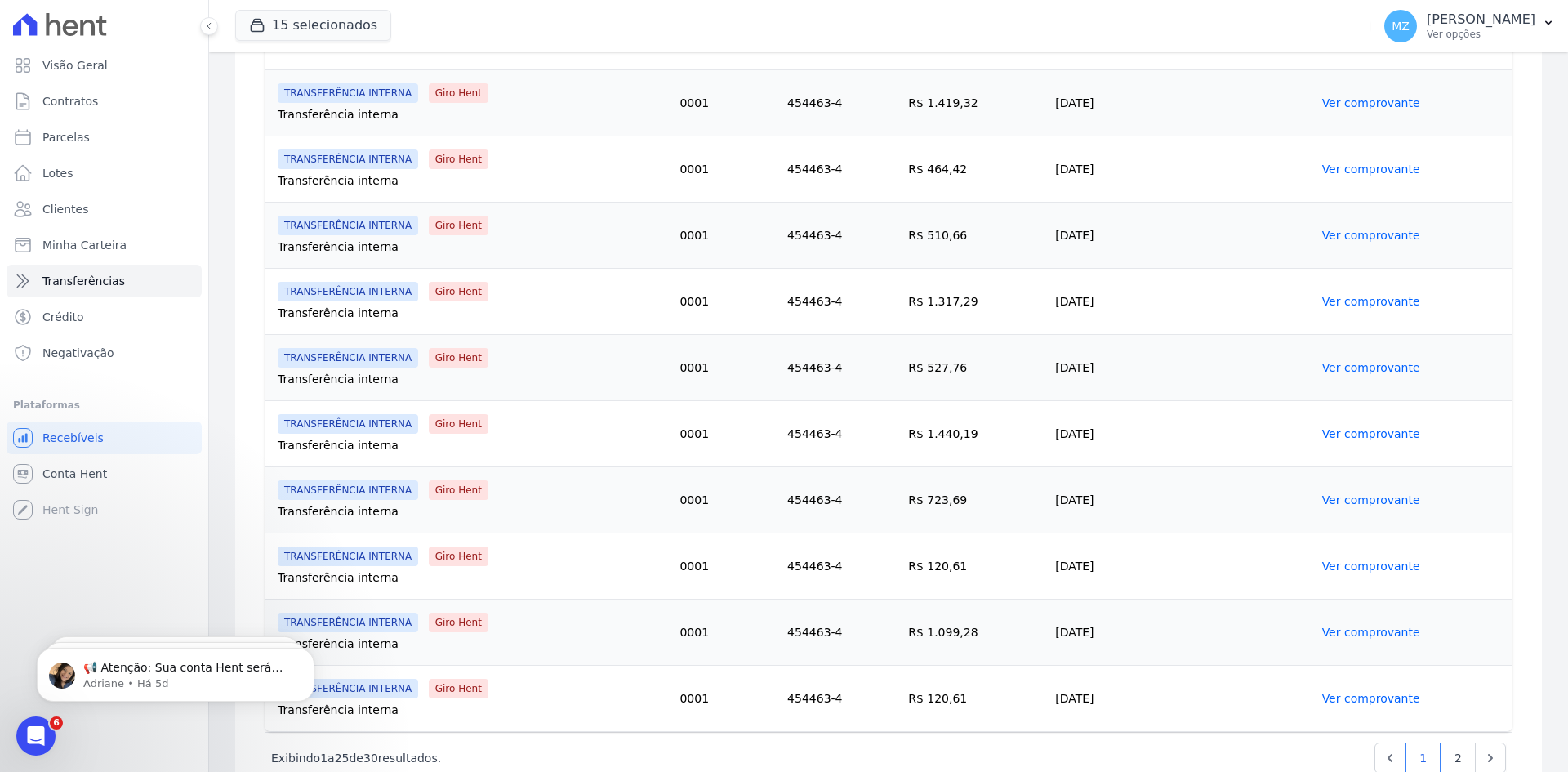
scroll to position [1436, 0]
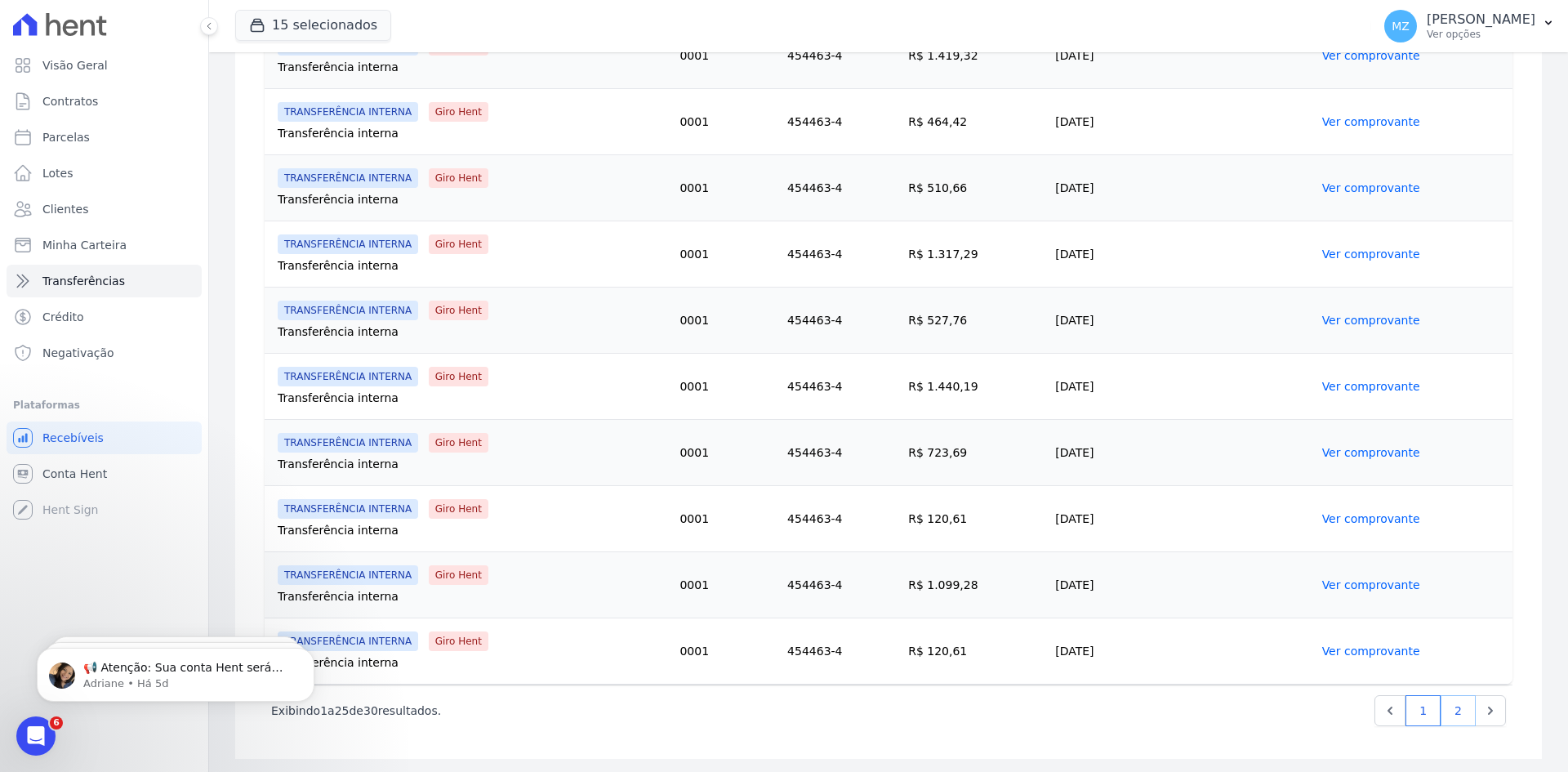
click at [1451, 702] on link "2" at bounding box center [1458, 710] width 35 height 31
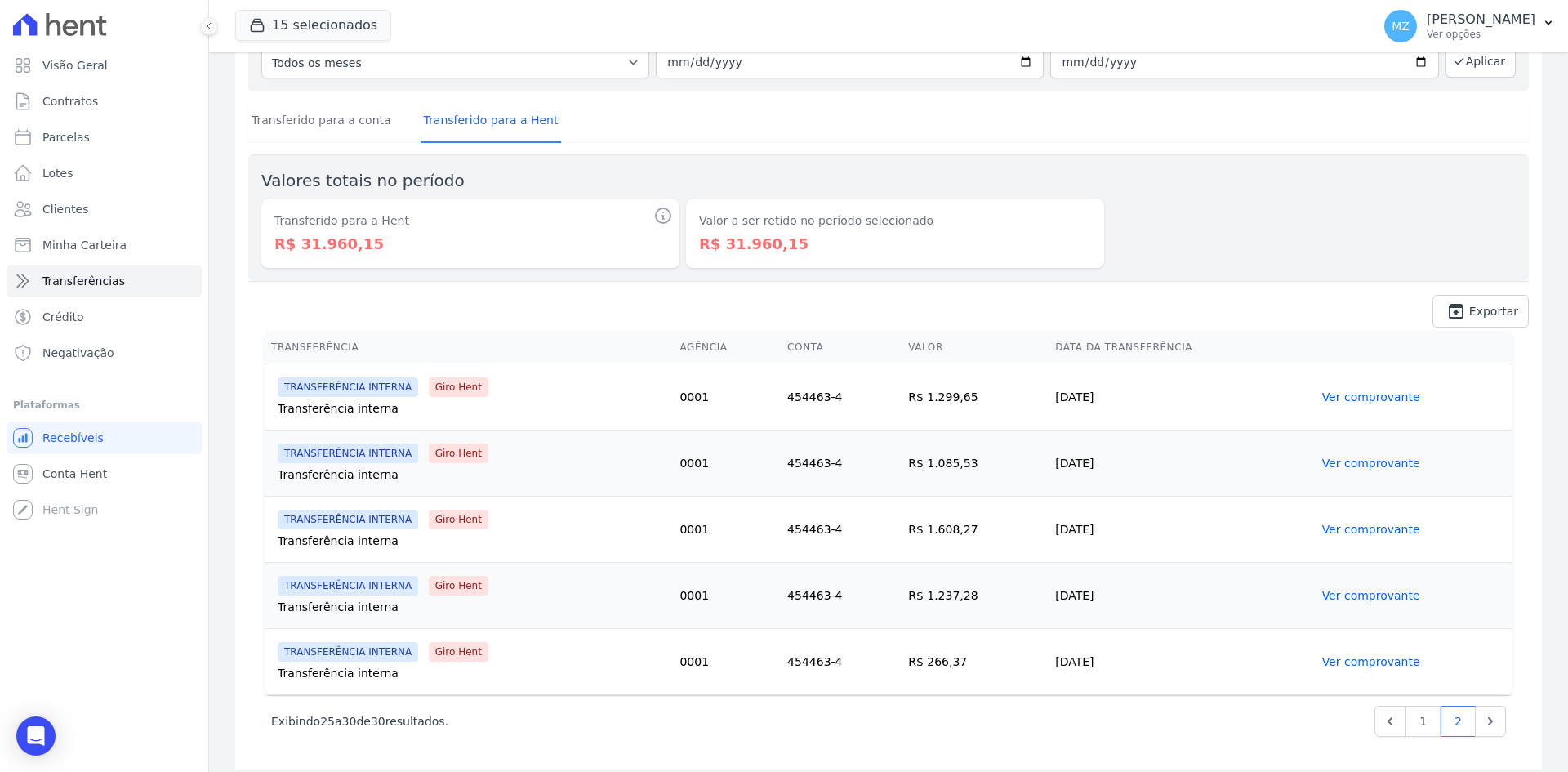
scroll to position [112, 0]
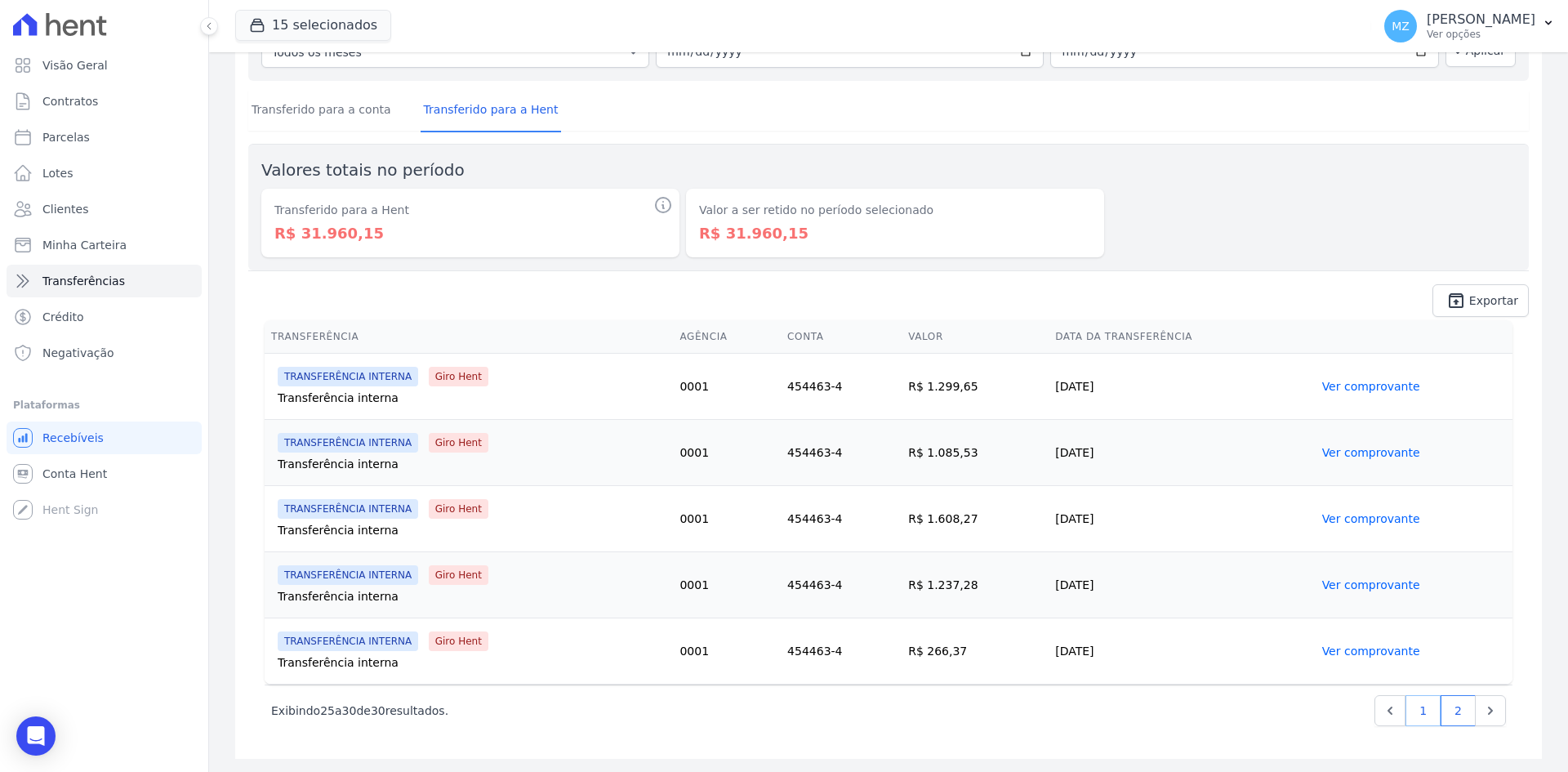
click at [1419, 712] on link "1" at bounding box center [1422, 710] width 35 height 31
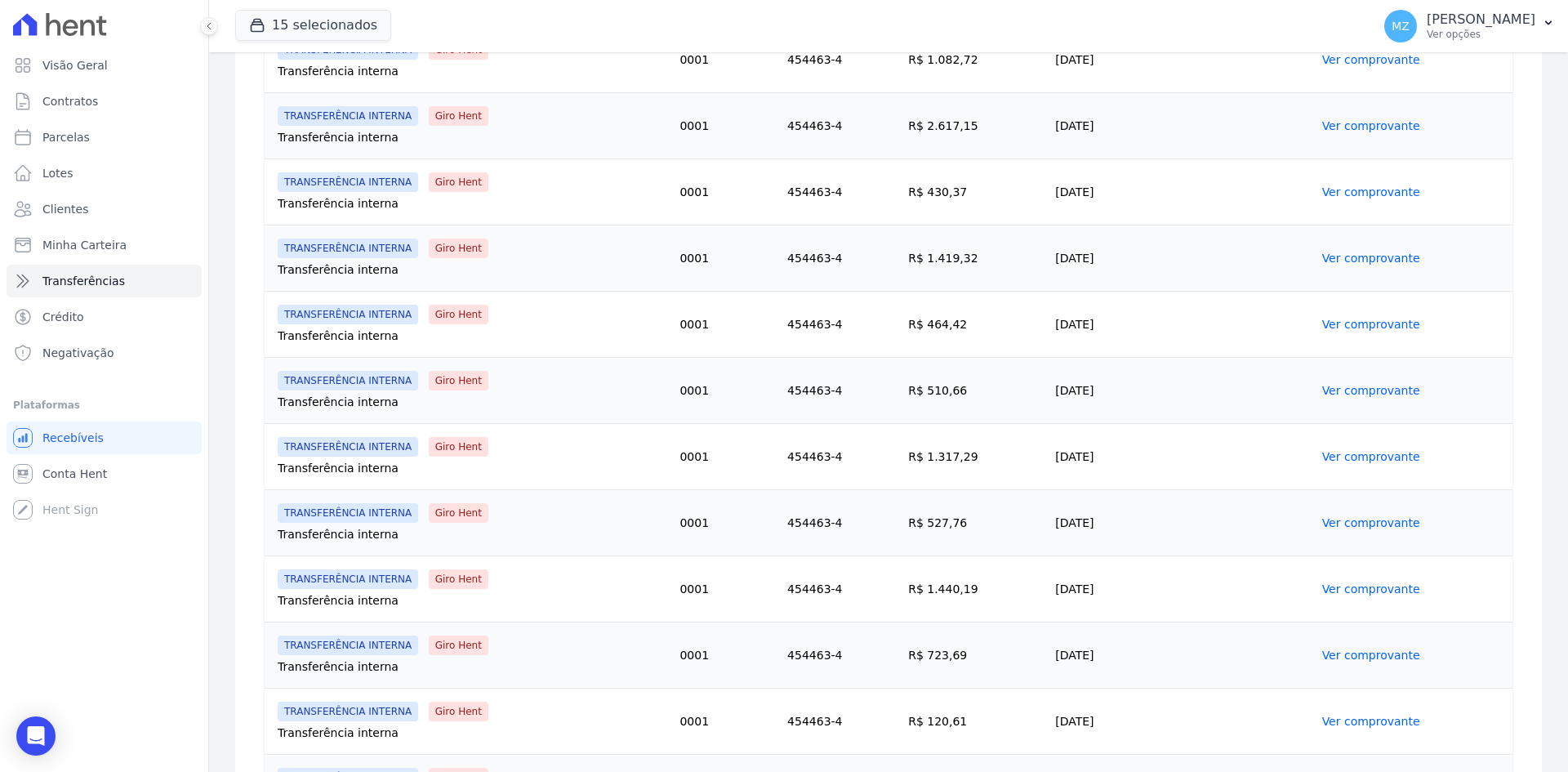
scroll to position [1436, 0]
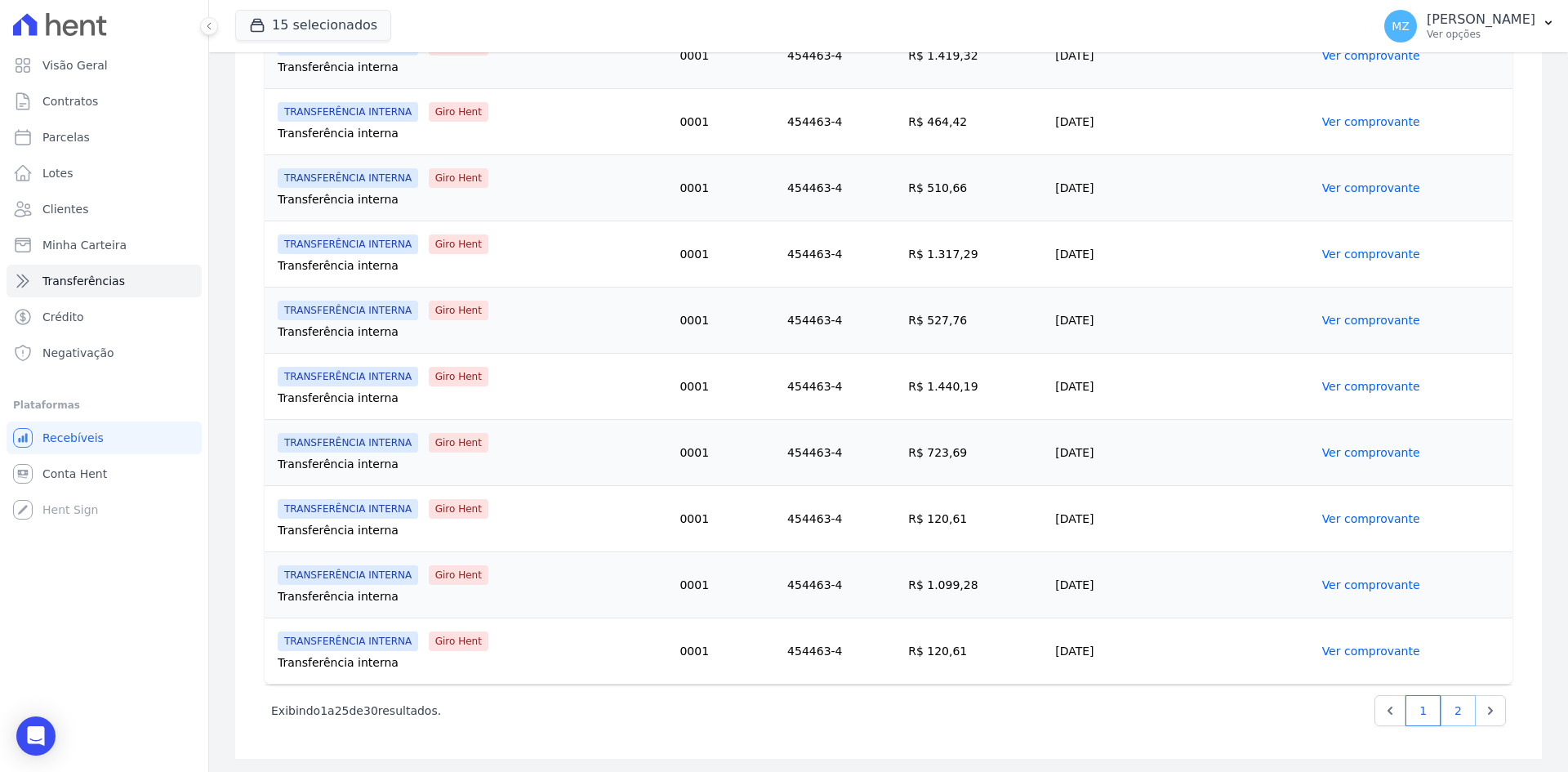
click at [1441, 720] on link "2" at bounding box center [1458, 710] width 35 height 31
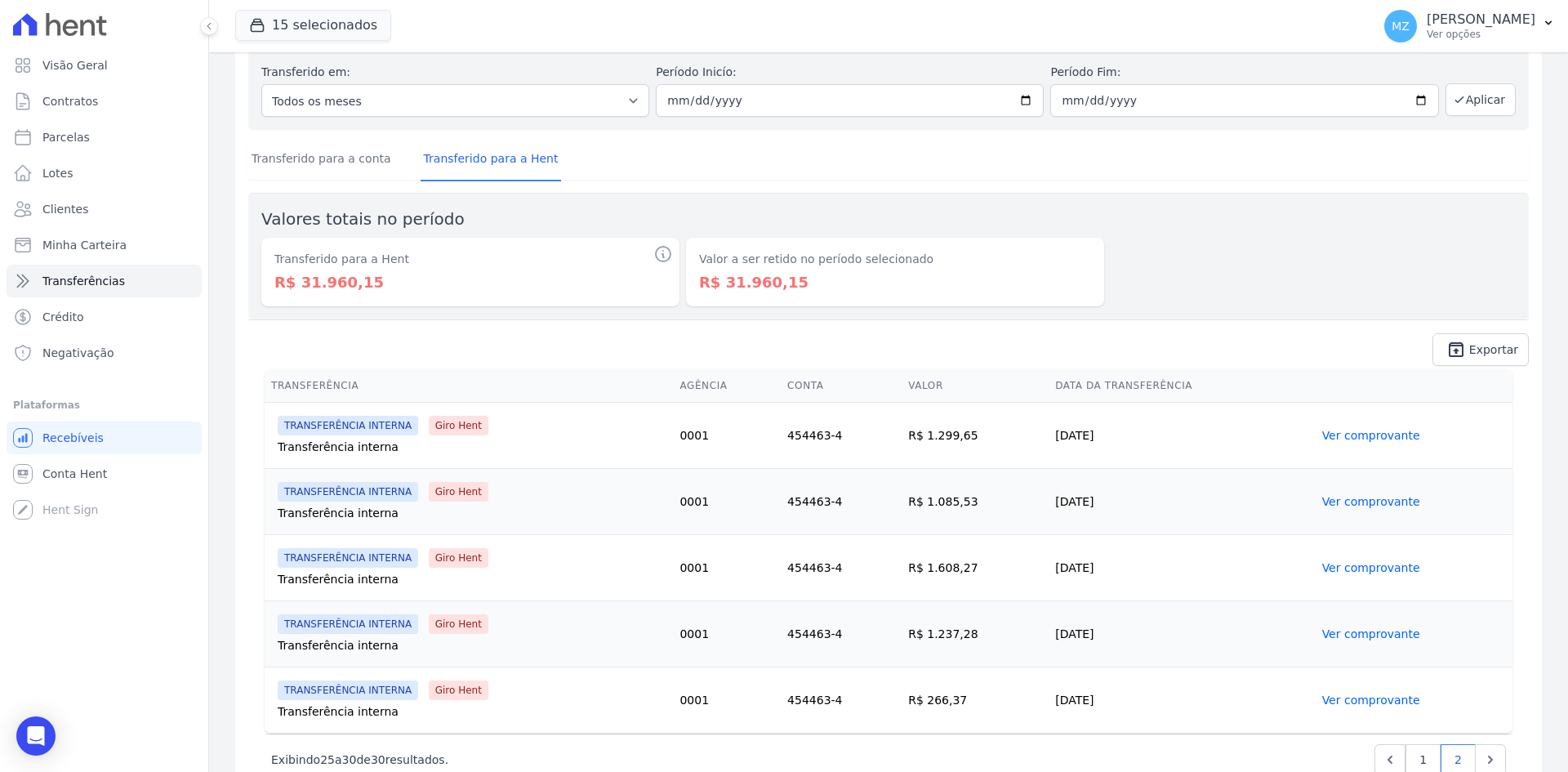
scroll to position [112, 0]
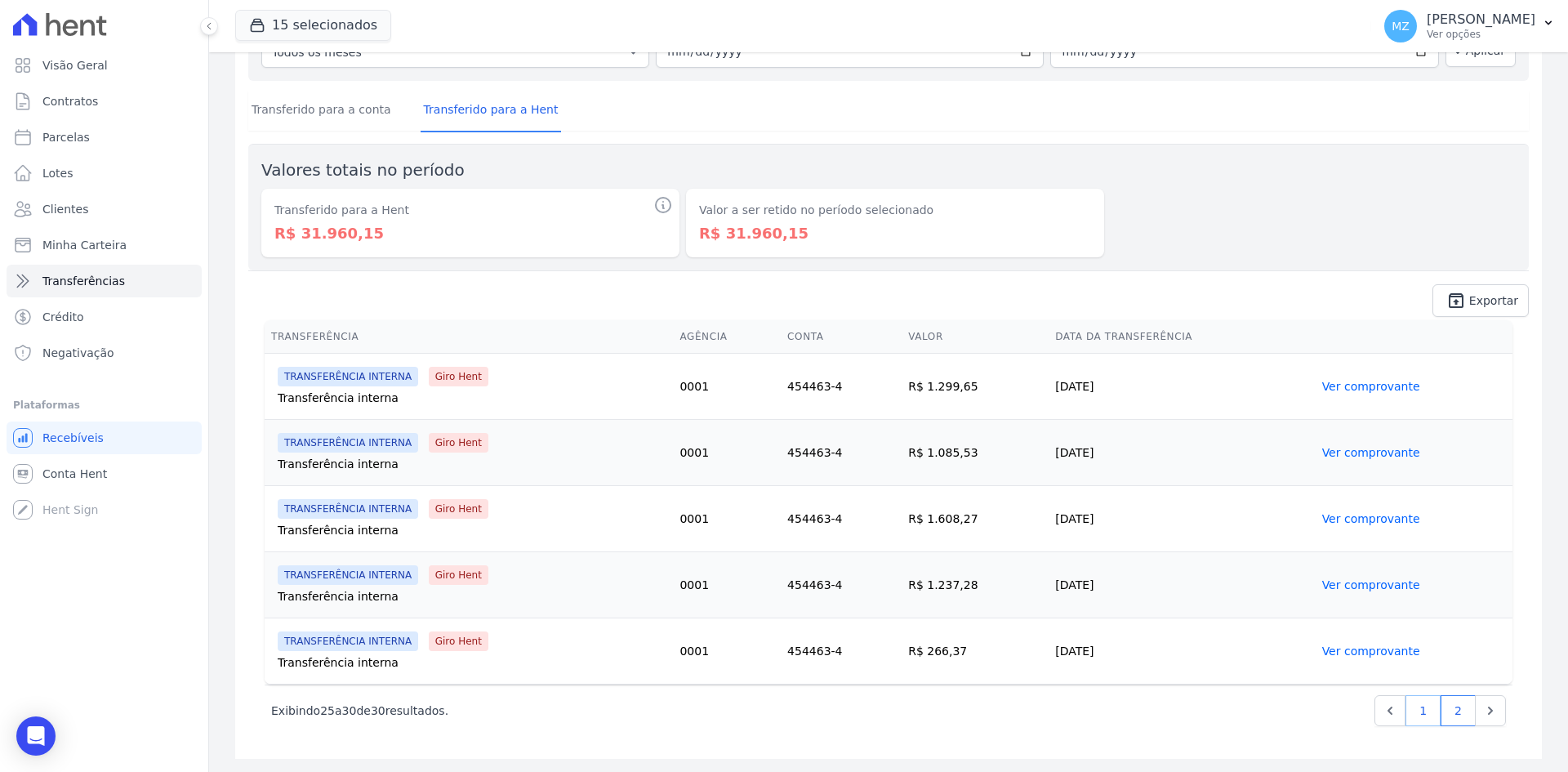
click at [1406, 711] on link "1" at bounding box center [1422, 710] width 35 height 31
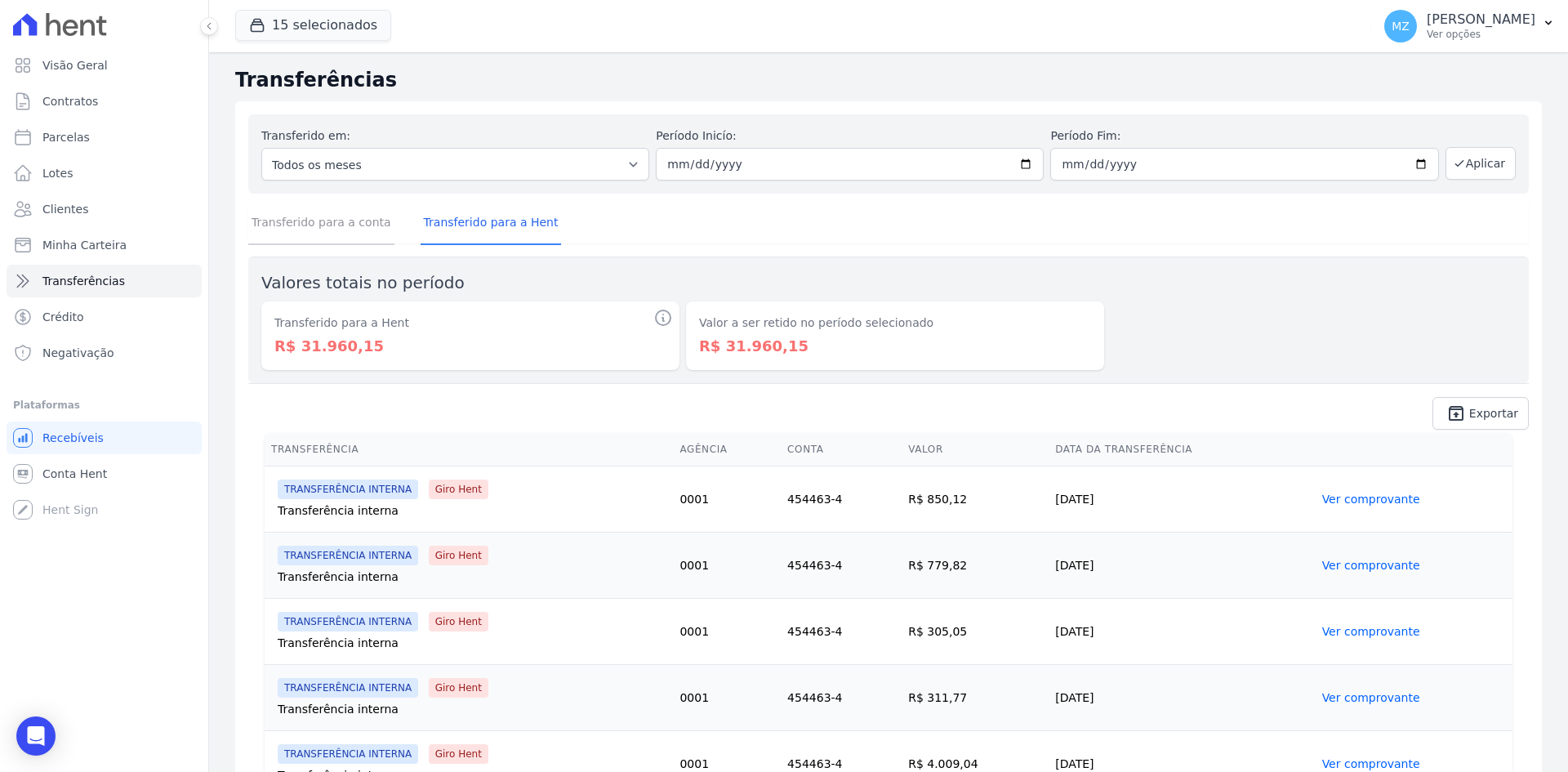
click at [318, 228] on link "Transferido para a conta" at bounding box center [322, 224] width 147 height 43
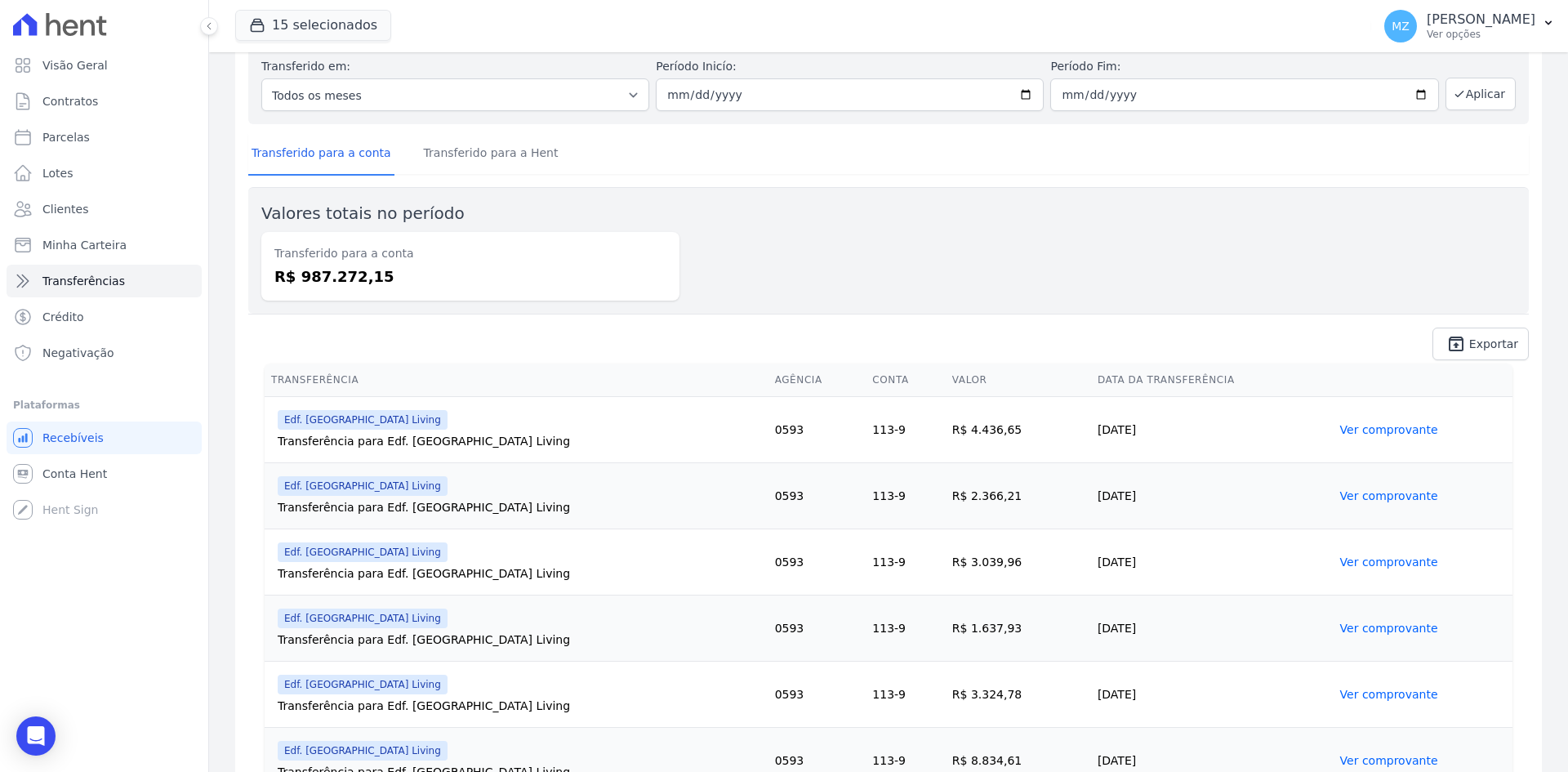
scroll to position [164, 0]
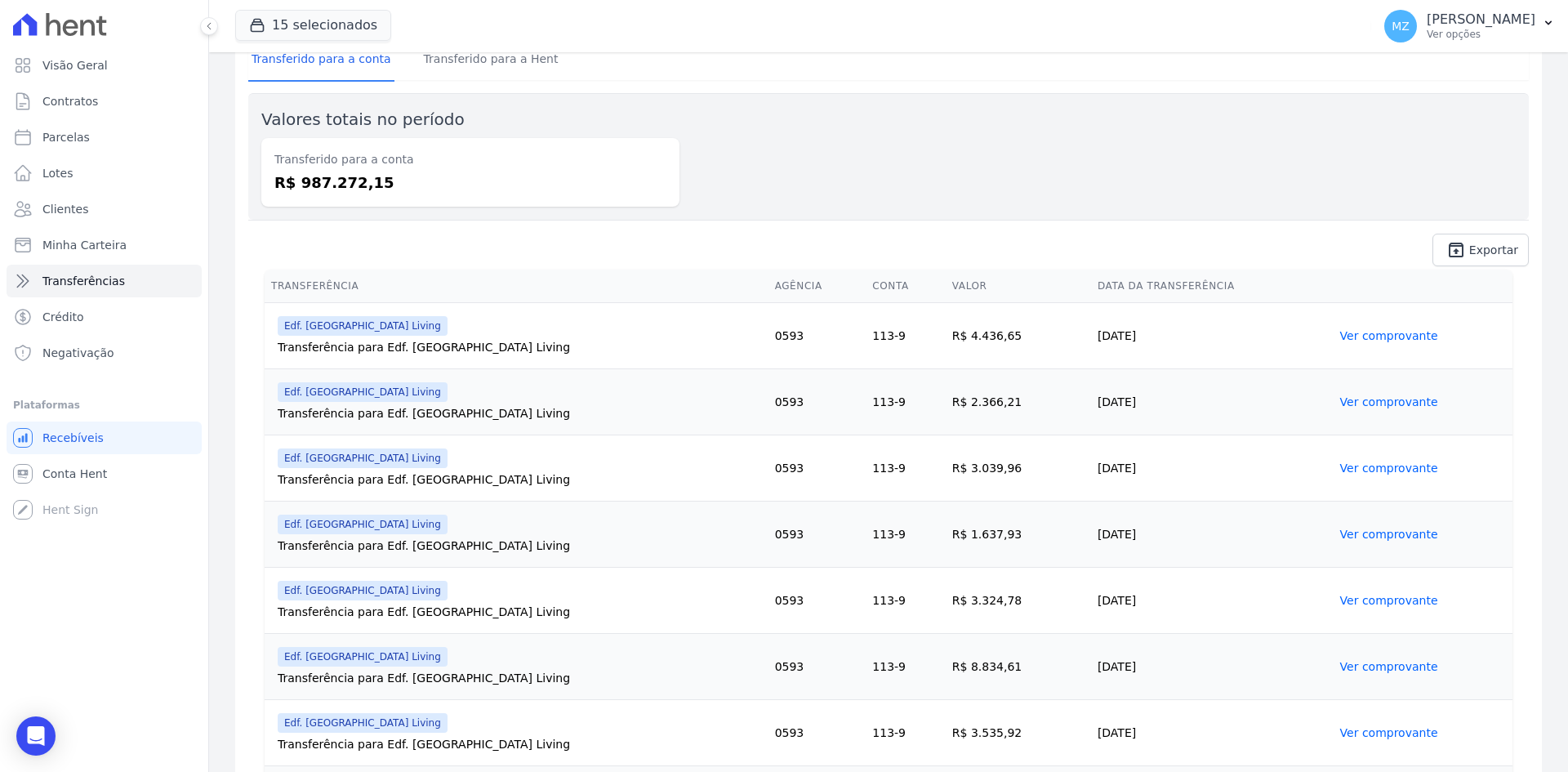
click at [1362, 339] on link "Ver comprovante" at bounding box center [1388, 336] width 98 height 13
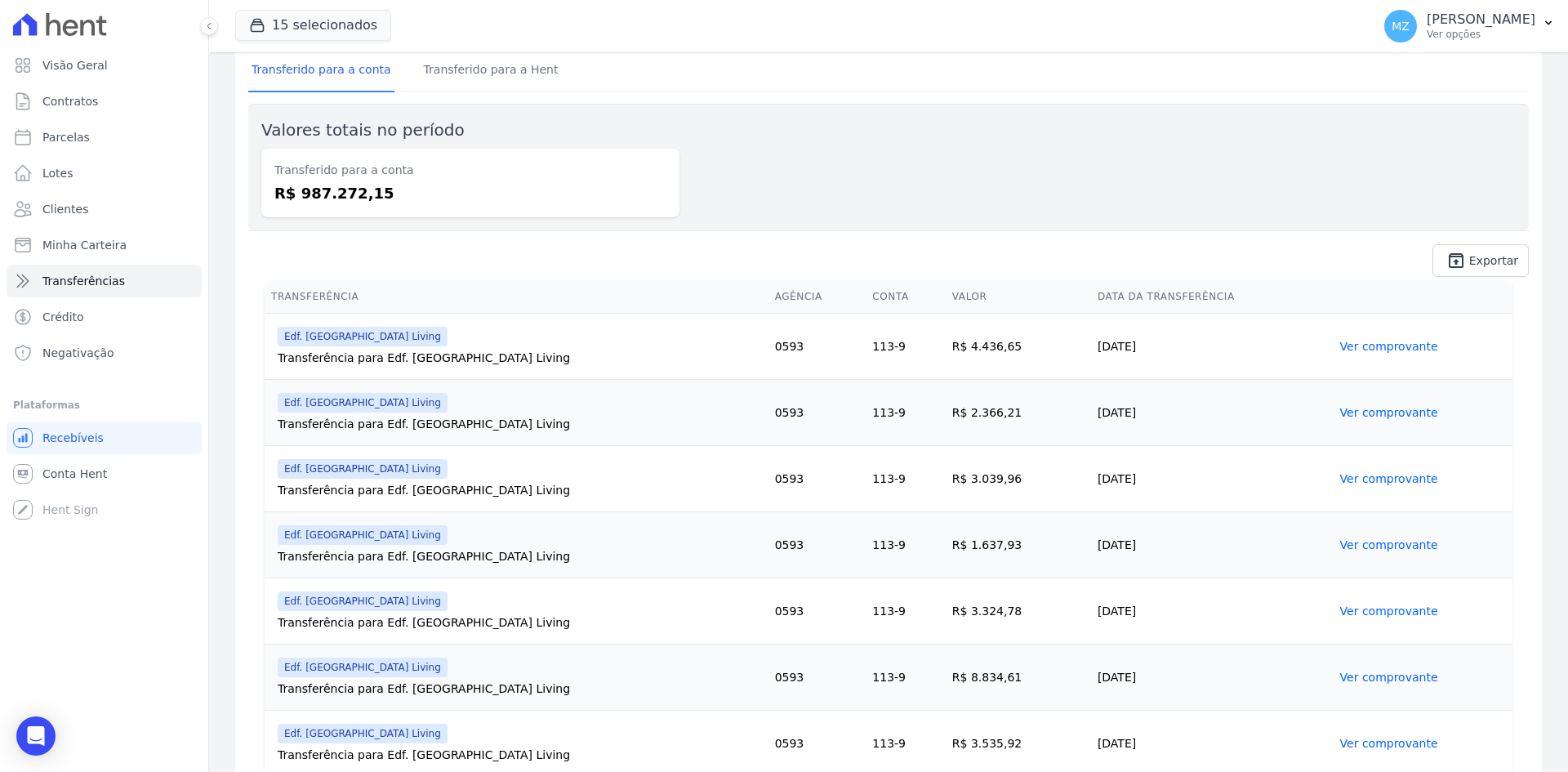
scroll to position [164, 0]
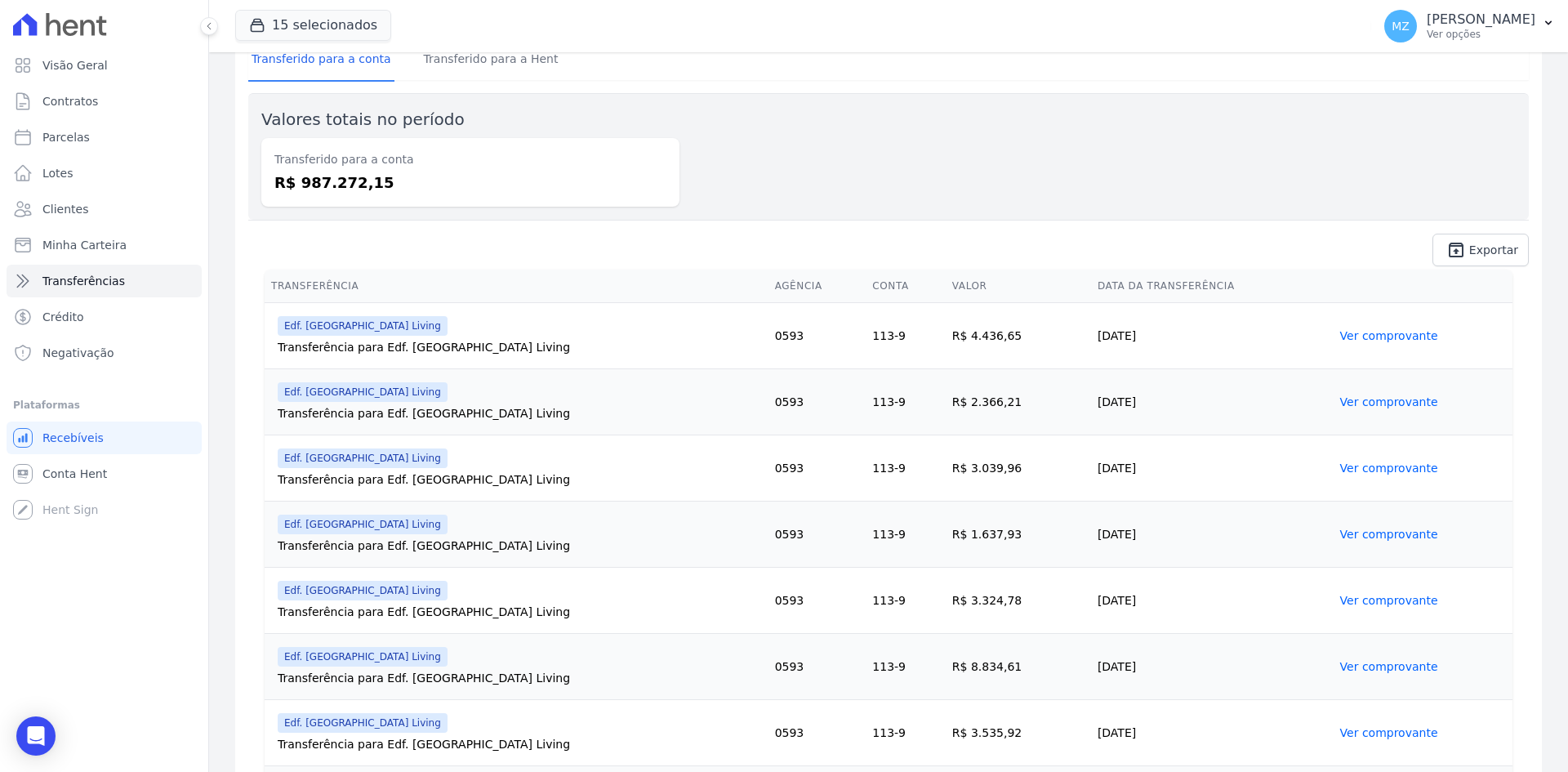
click at [1343, 404] on link "Ver comprovante" at bounding box center [1388, 402] width 98 height 13
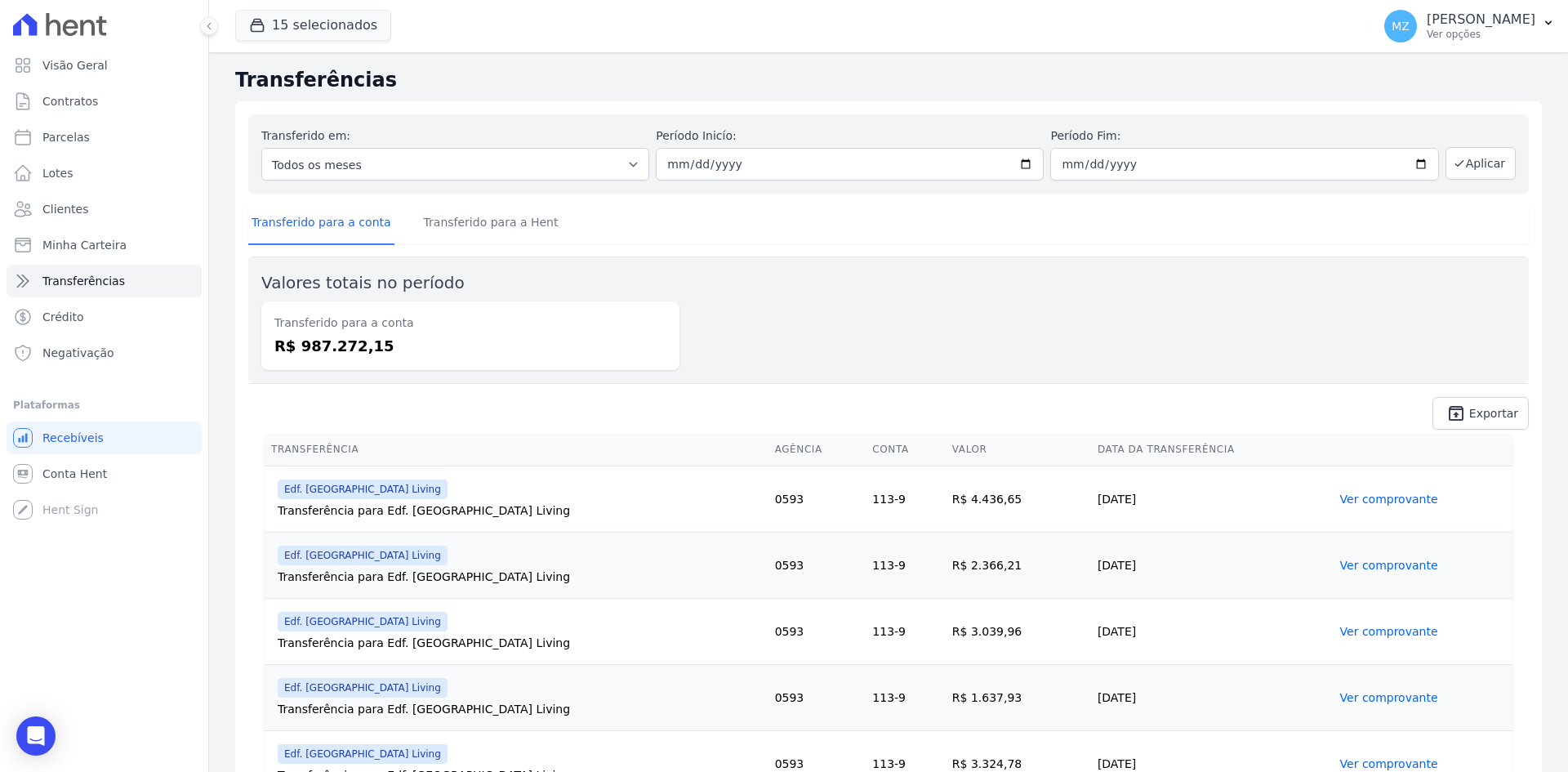
click at [1341, 505] on link "Ver comprovante" at bounding box center [1388, 500] width 98 height 13
click at [1371, 635] on link "Ver comprovante" at bounding box center [1388, 632] width 98 height 13
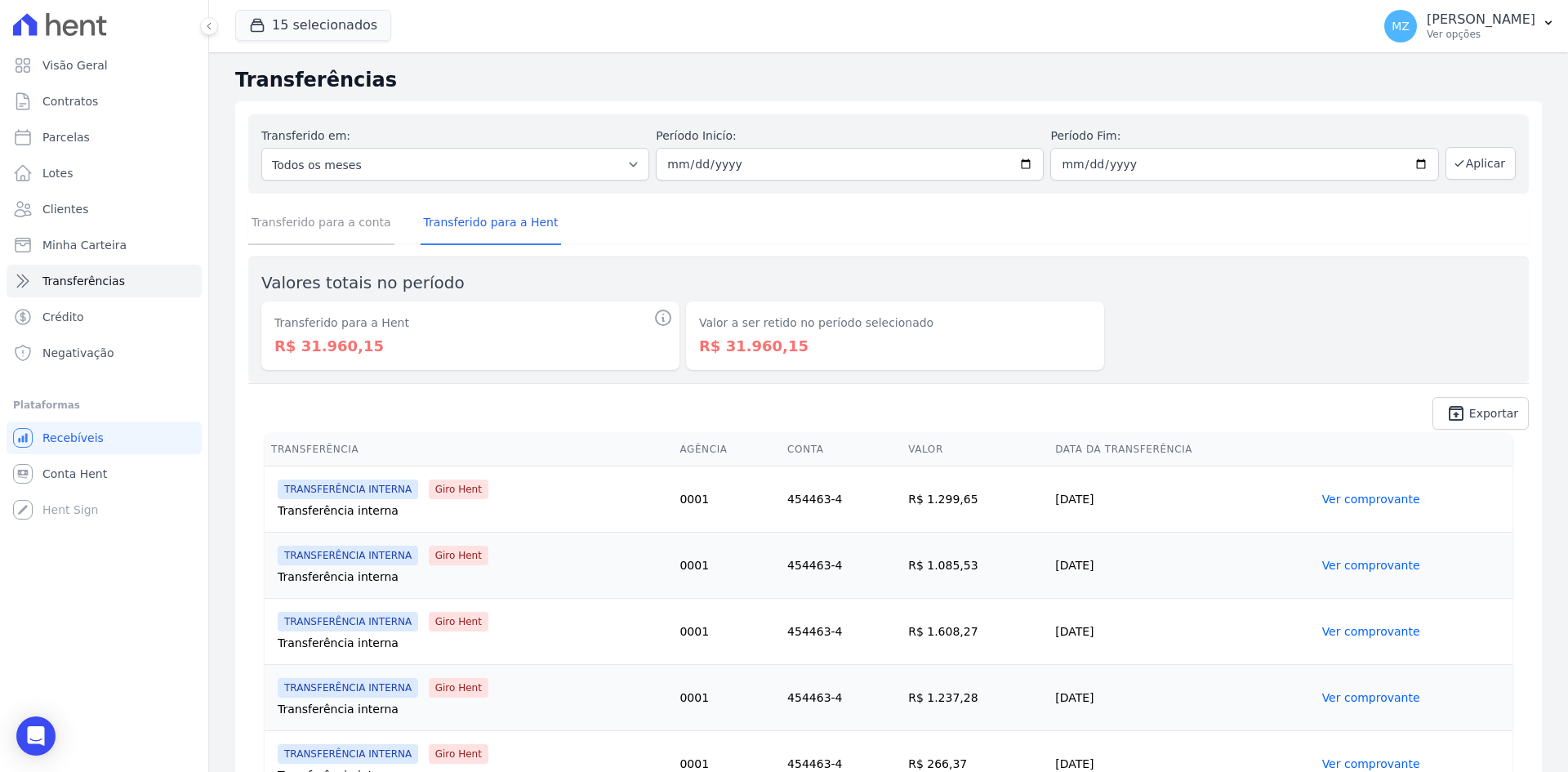
click at [364, 222] on link "Transferido para a conta" at bounding box center [322, 224] width 147 height 43
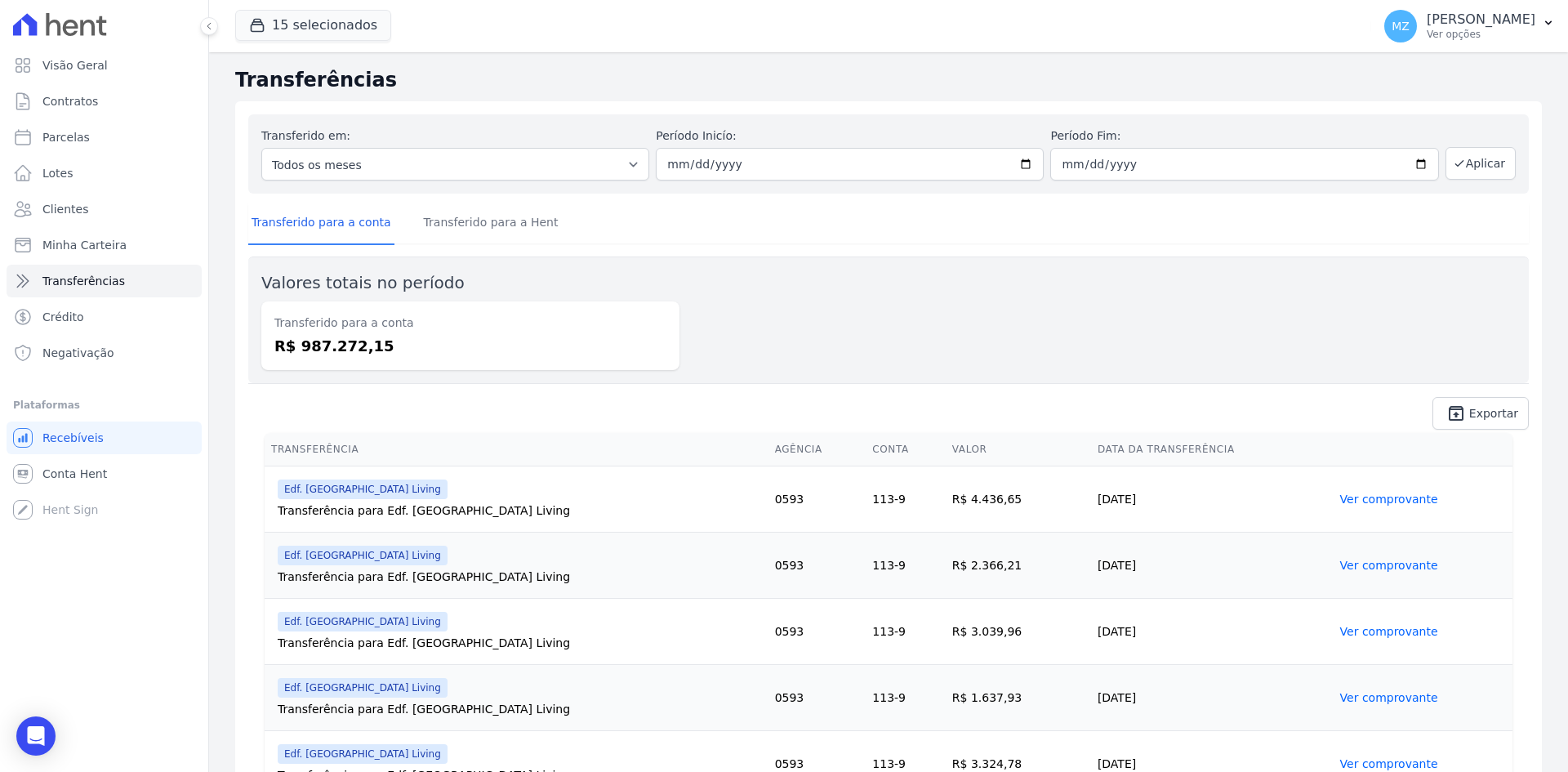
scroll to position [164, 0]
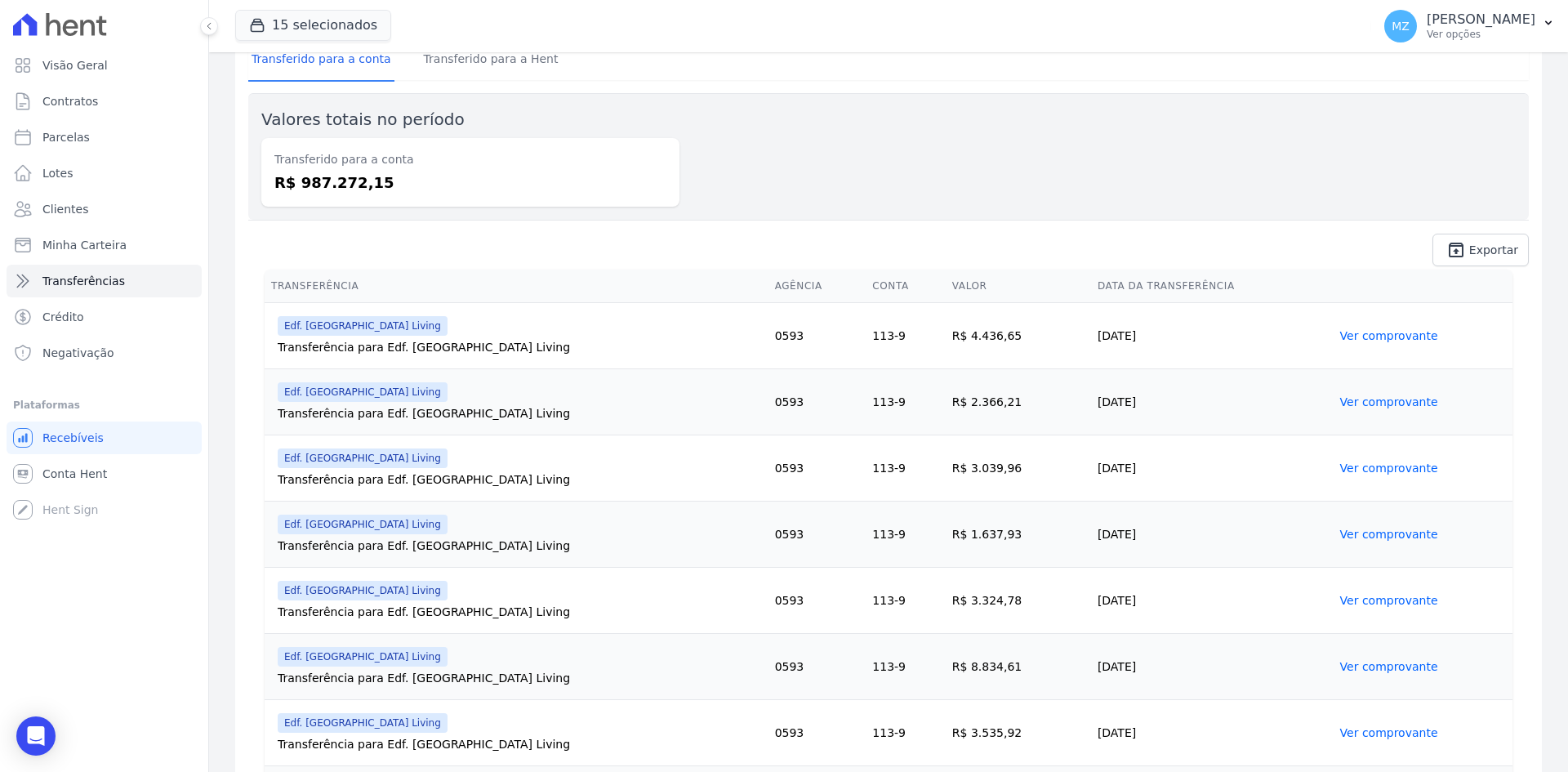
click at [1368, 539] on link "Ver comprovante" at bounding box center [1388, 534] width 98 height 13
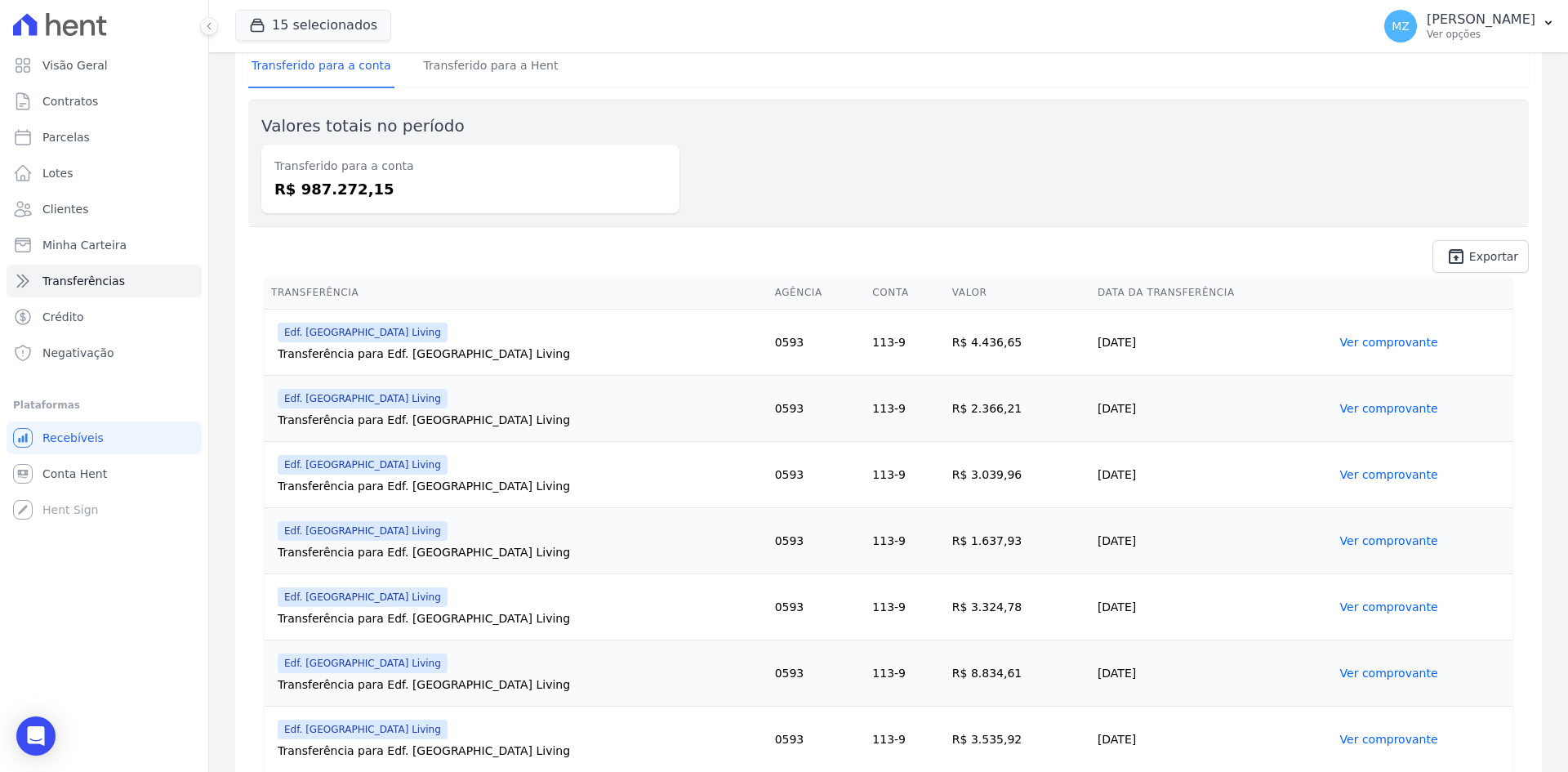
scroll to position [164, 0]
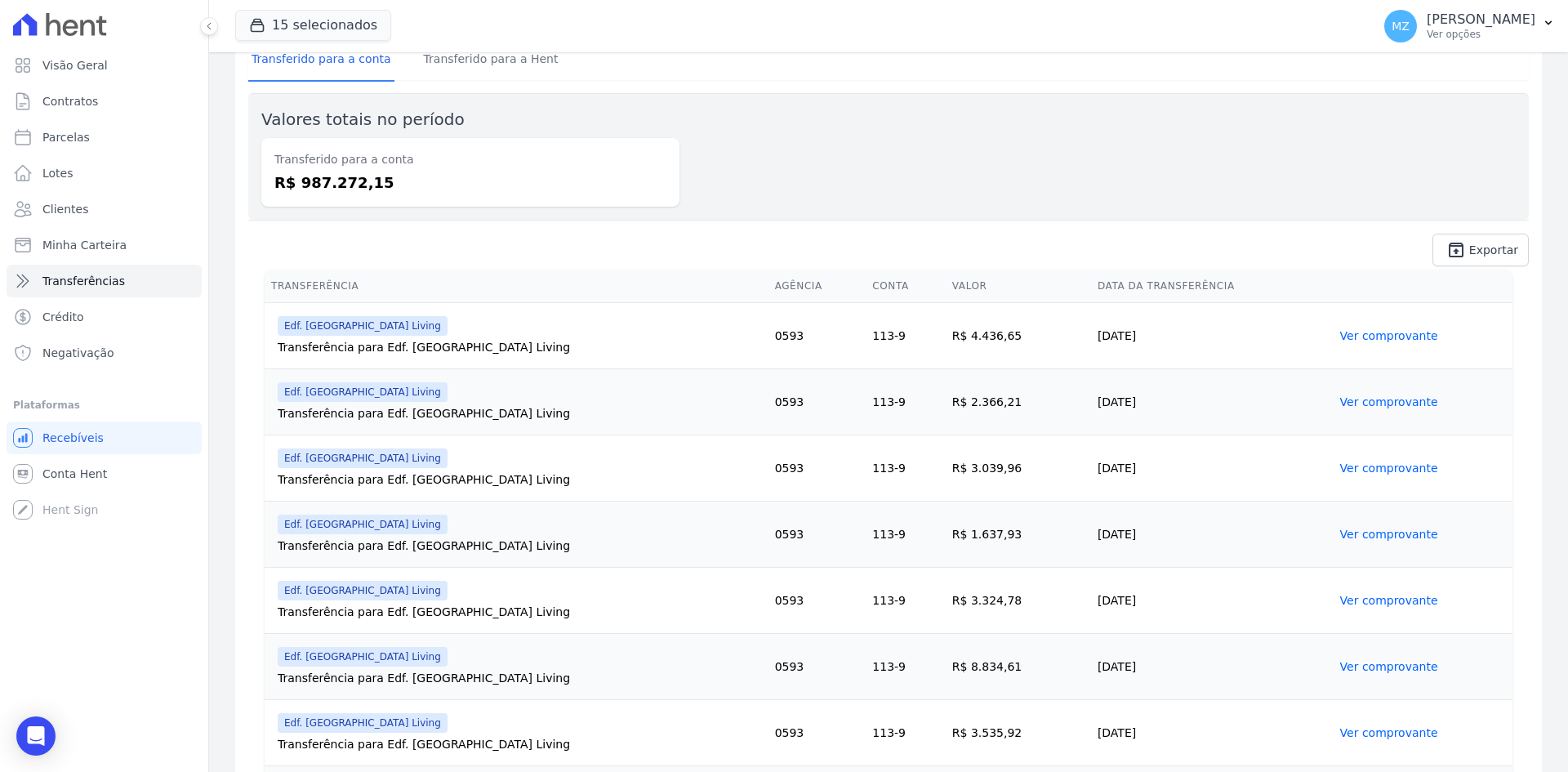
click at [1361, 602] on link "Ver comprovante" at bounding box center [1388, 601] width 98 height 13
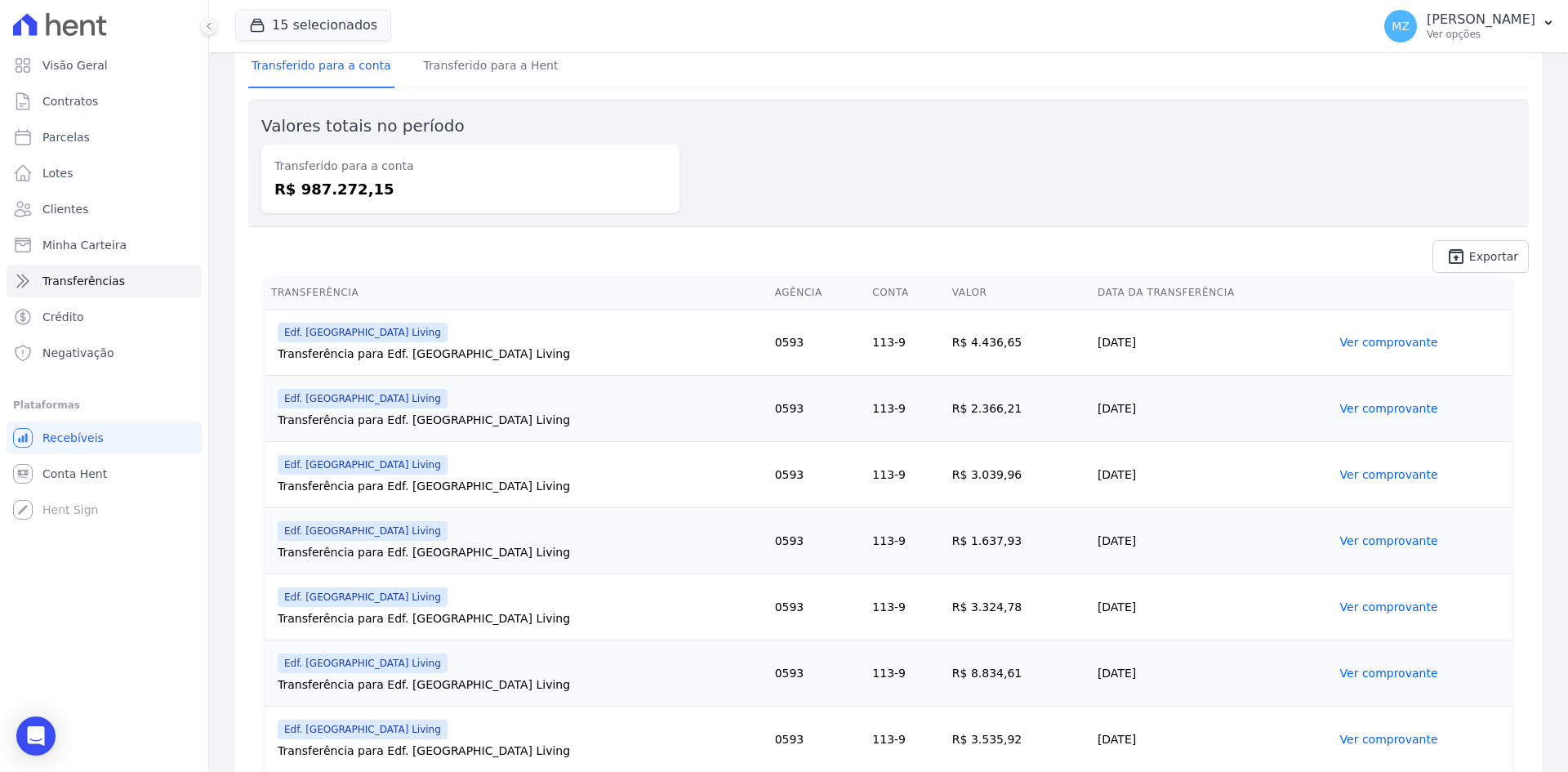
scroll to position [164, 0]
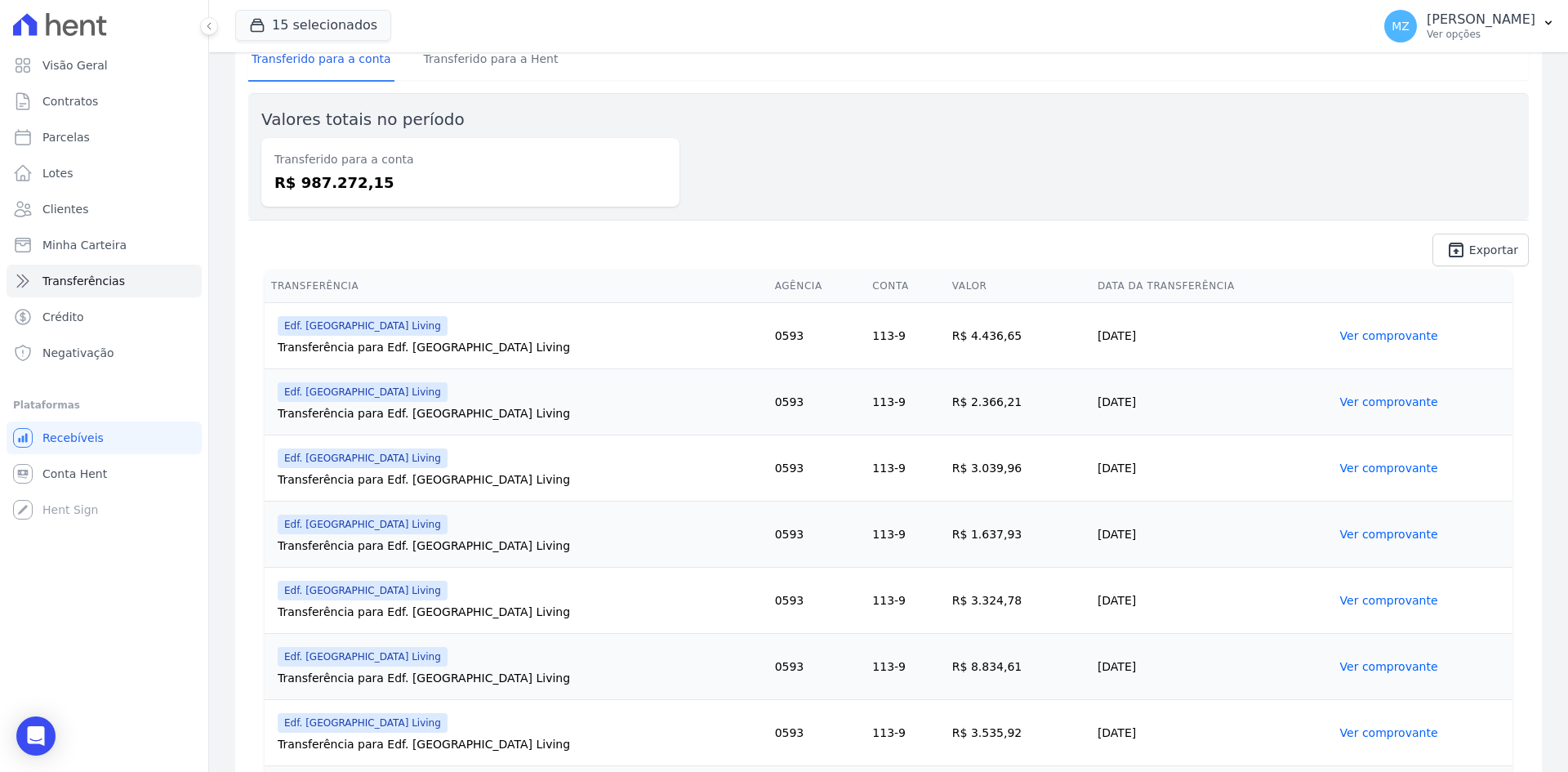
click at [1359, 666] on link "Ver comprovante" at bounding box center [1388, 666] width 98 height 13
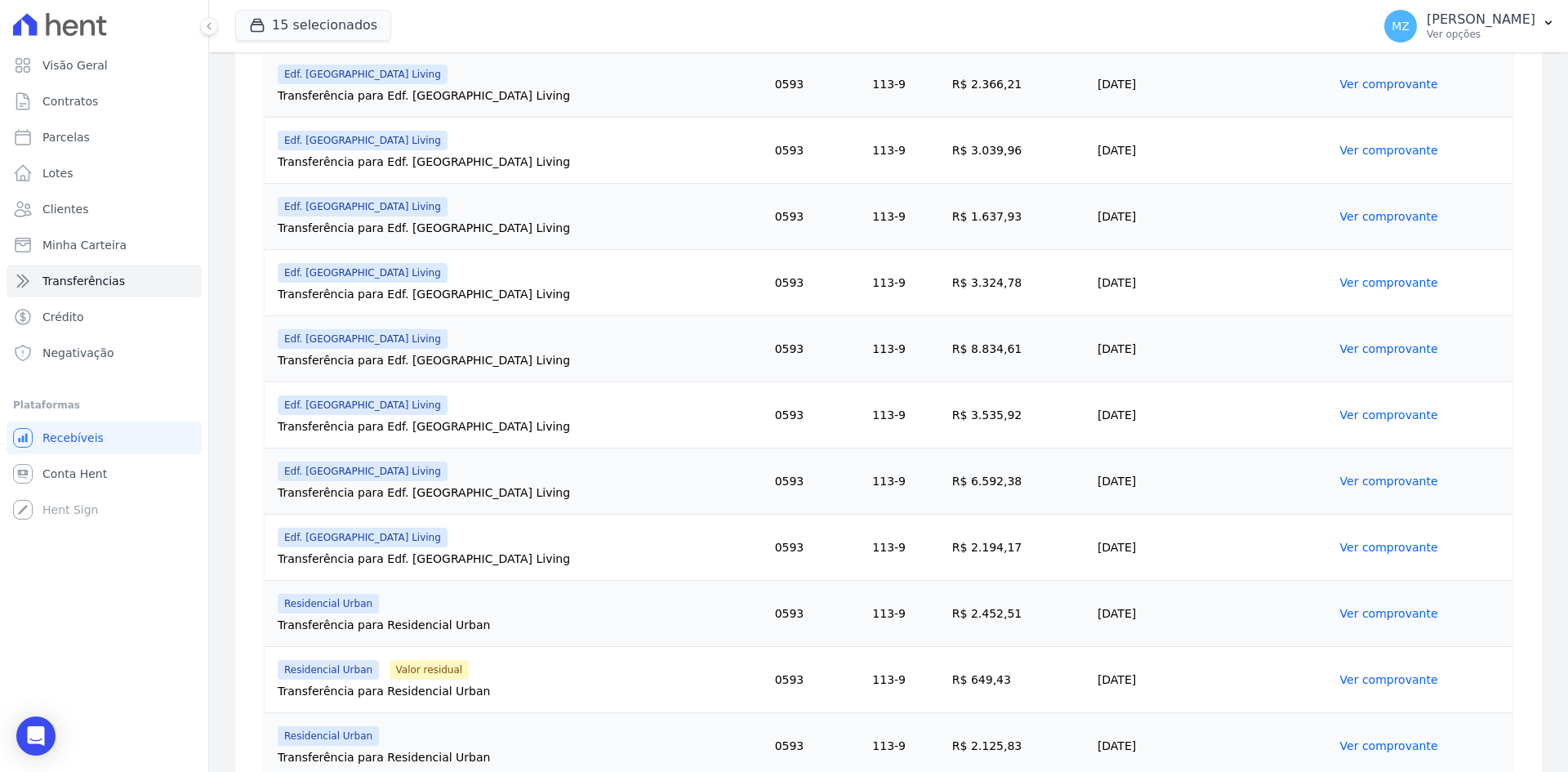
scroll to position [490, 0]
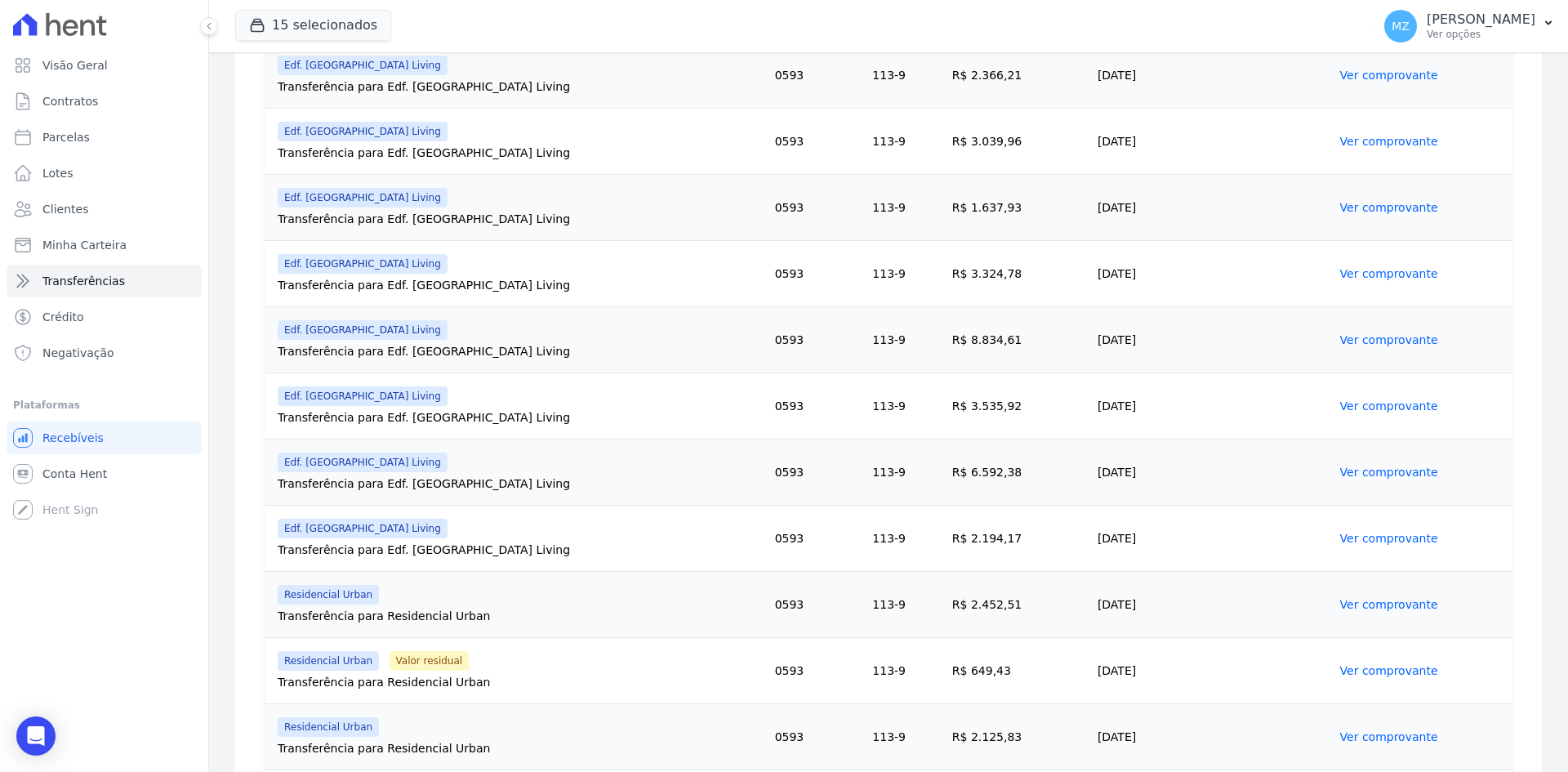
click at [1340, 402] on link "Ver comprovante" at bounding box center [1388, 406] width 98 height 13
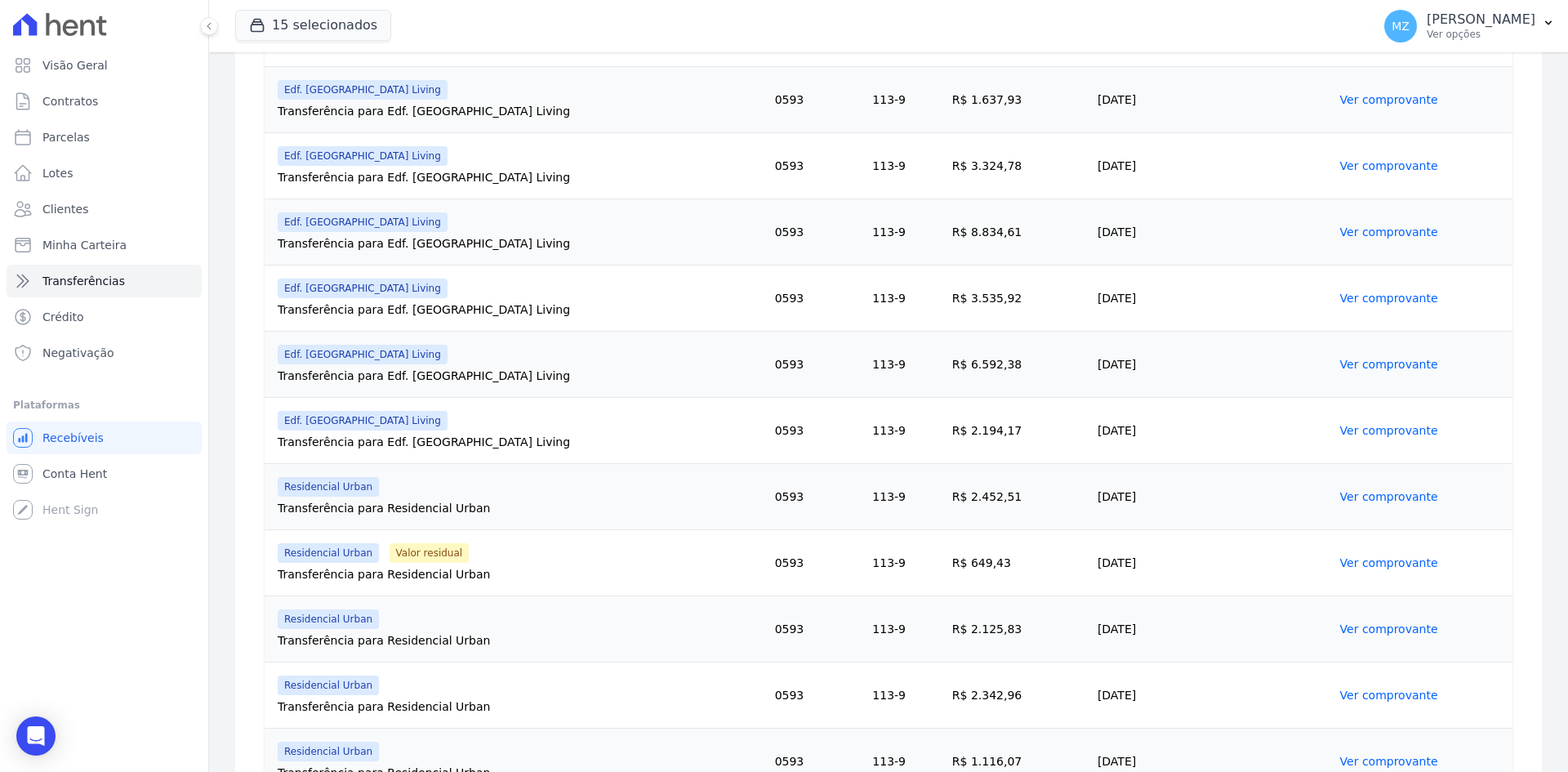
scroll to position [572, 0]
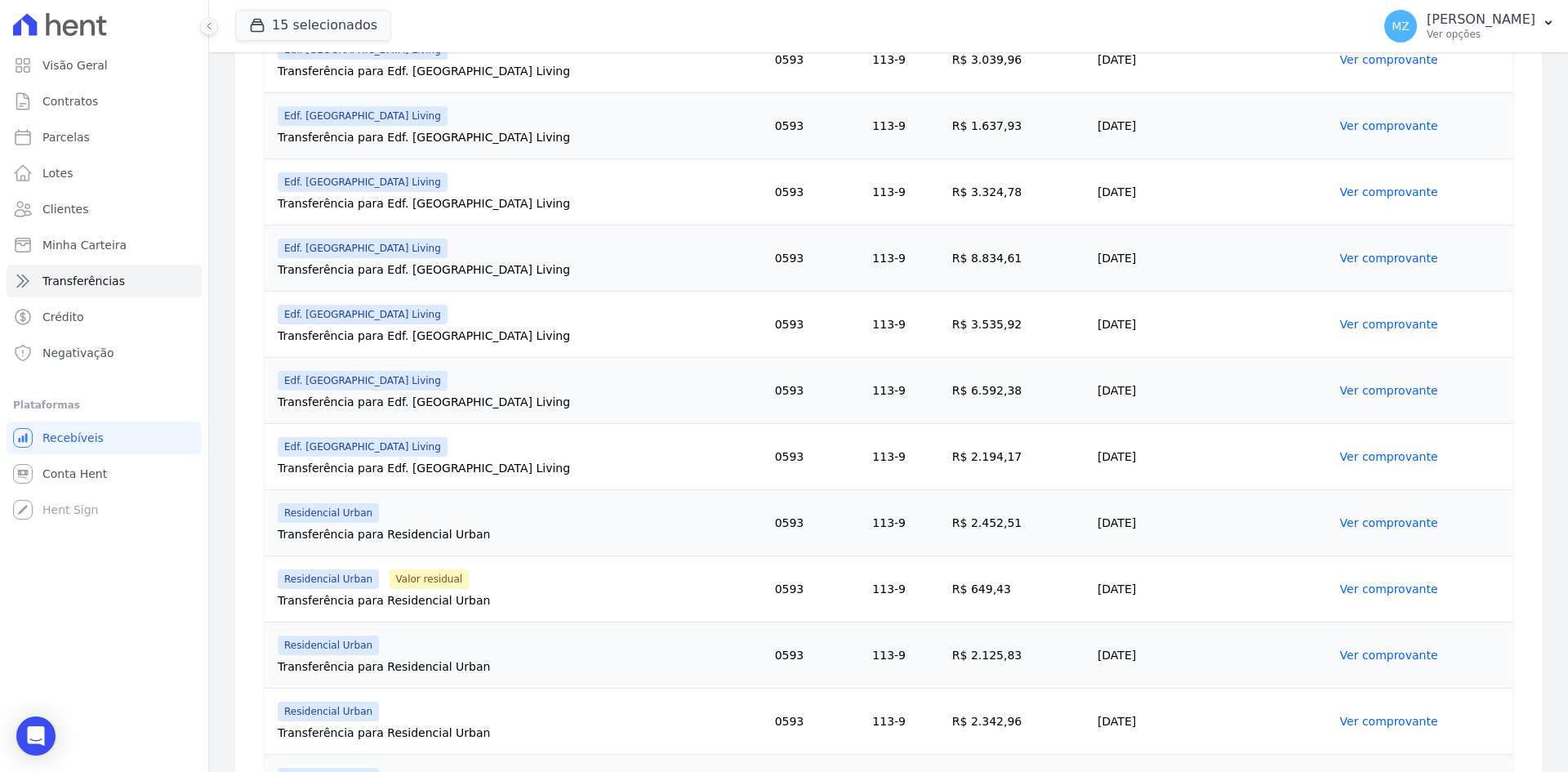
click at [1387, 389] on link "Ver comprovante" at bounding box center [1388, 390] width 98 height 13
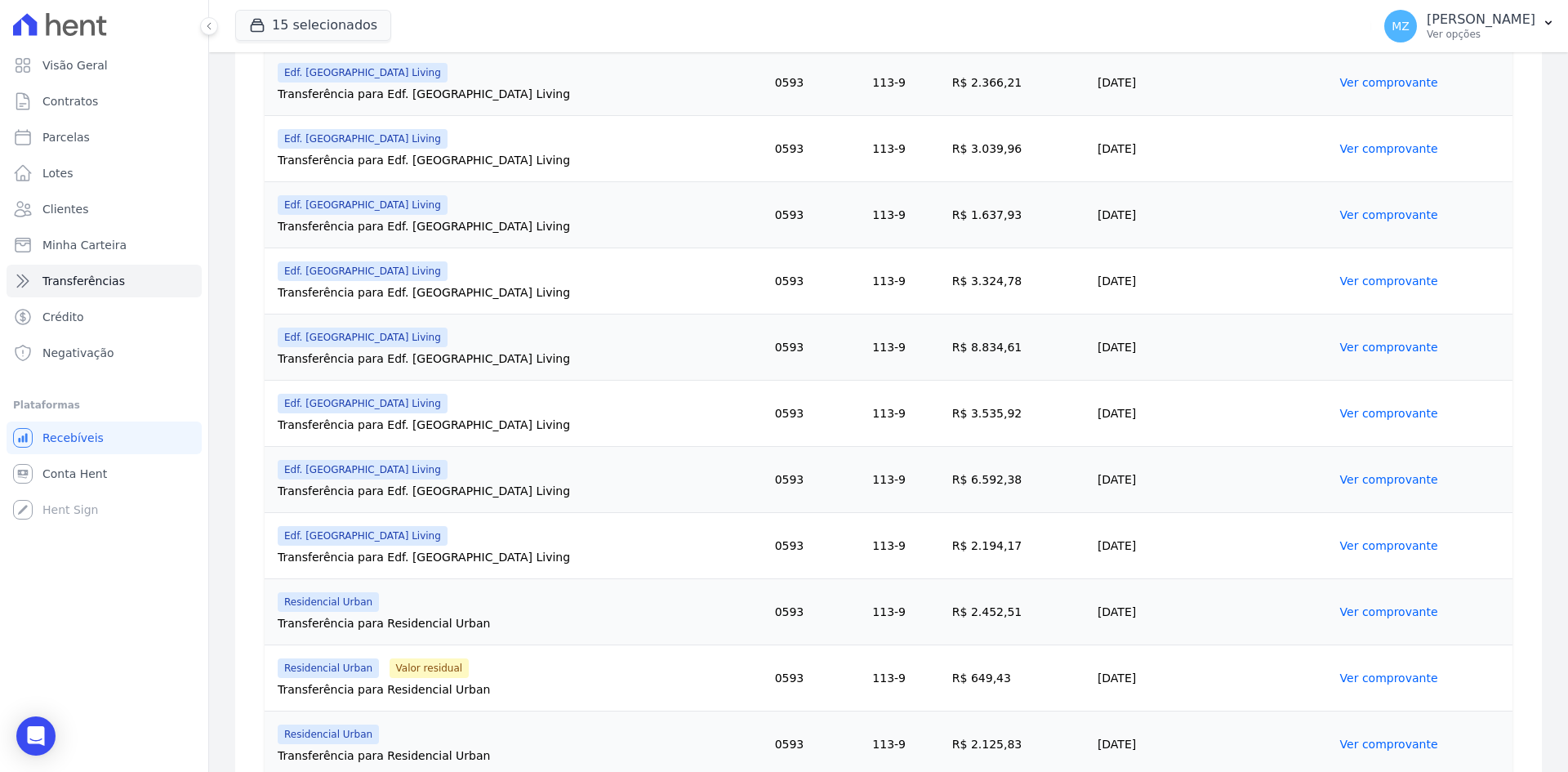
scroll to position [490, 0]
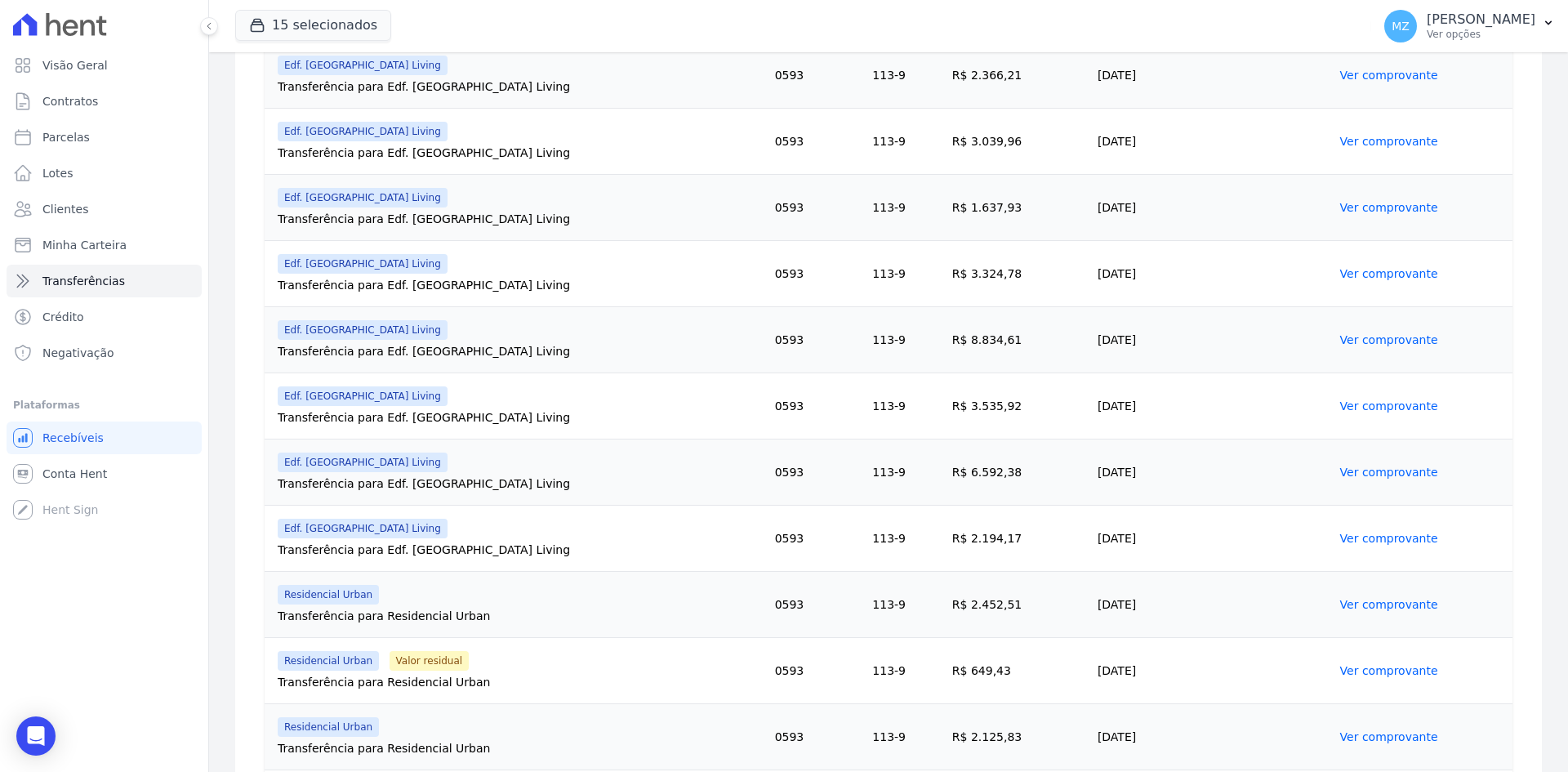
click at [1368, 532] on link "Ver comprovante" at bounding box center [1388, 539] width 98 height 13
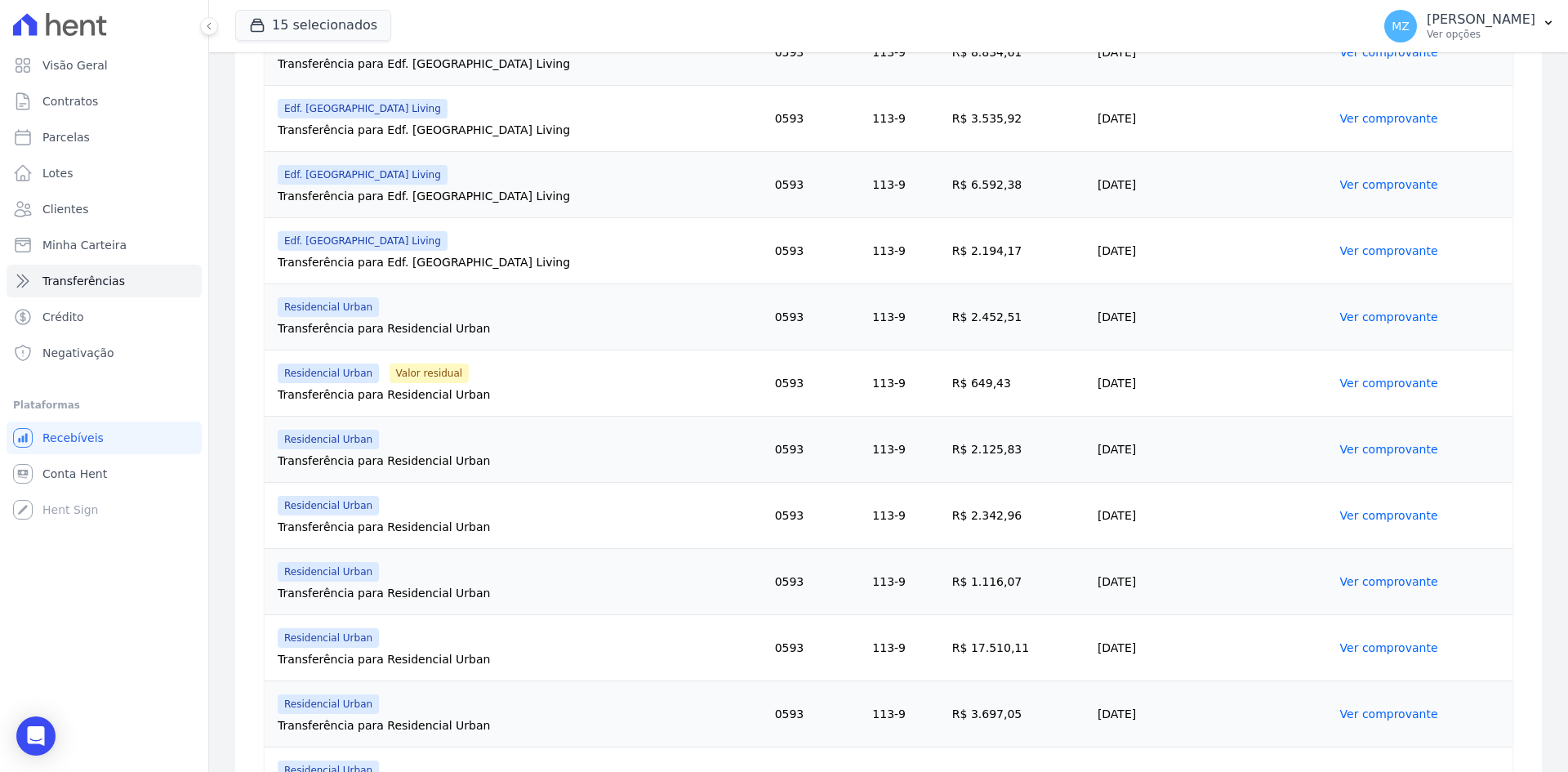
scroll to position [817, 0]
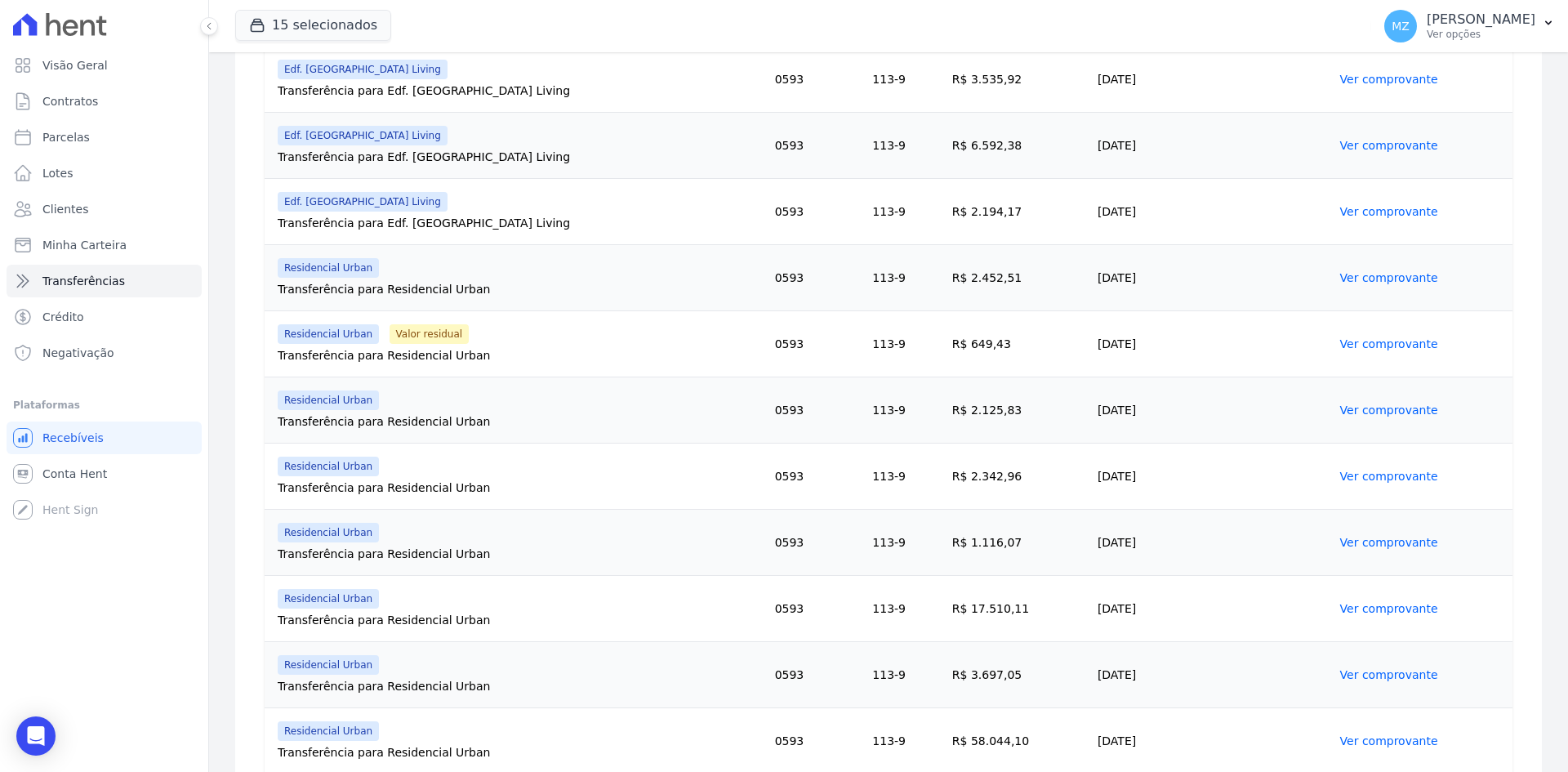
click at [1340, 341] on link "Ver comprovante" at bounding box center [1388, 344] width 98 height 13
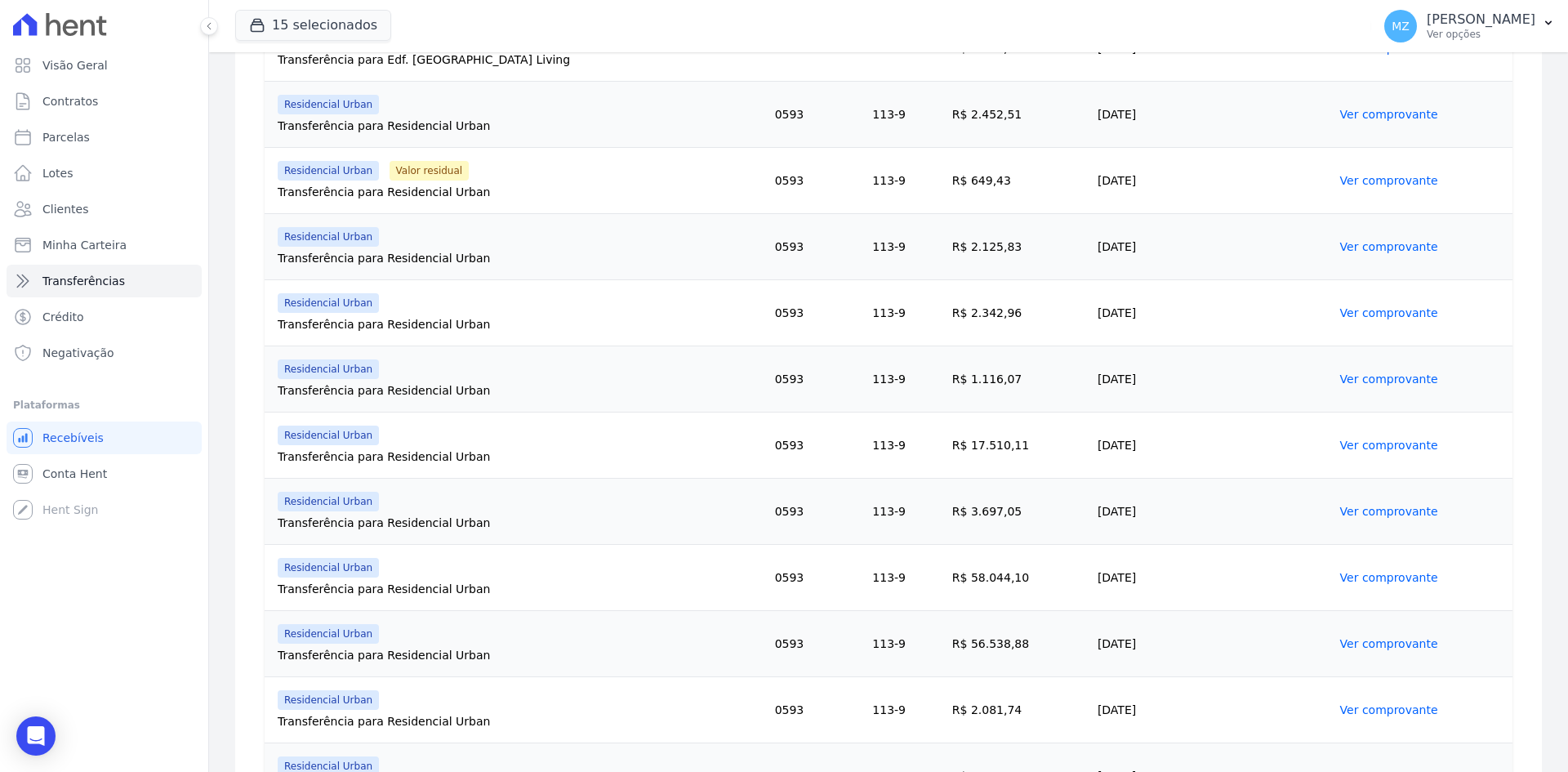
scroll to position [1436, 0]
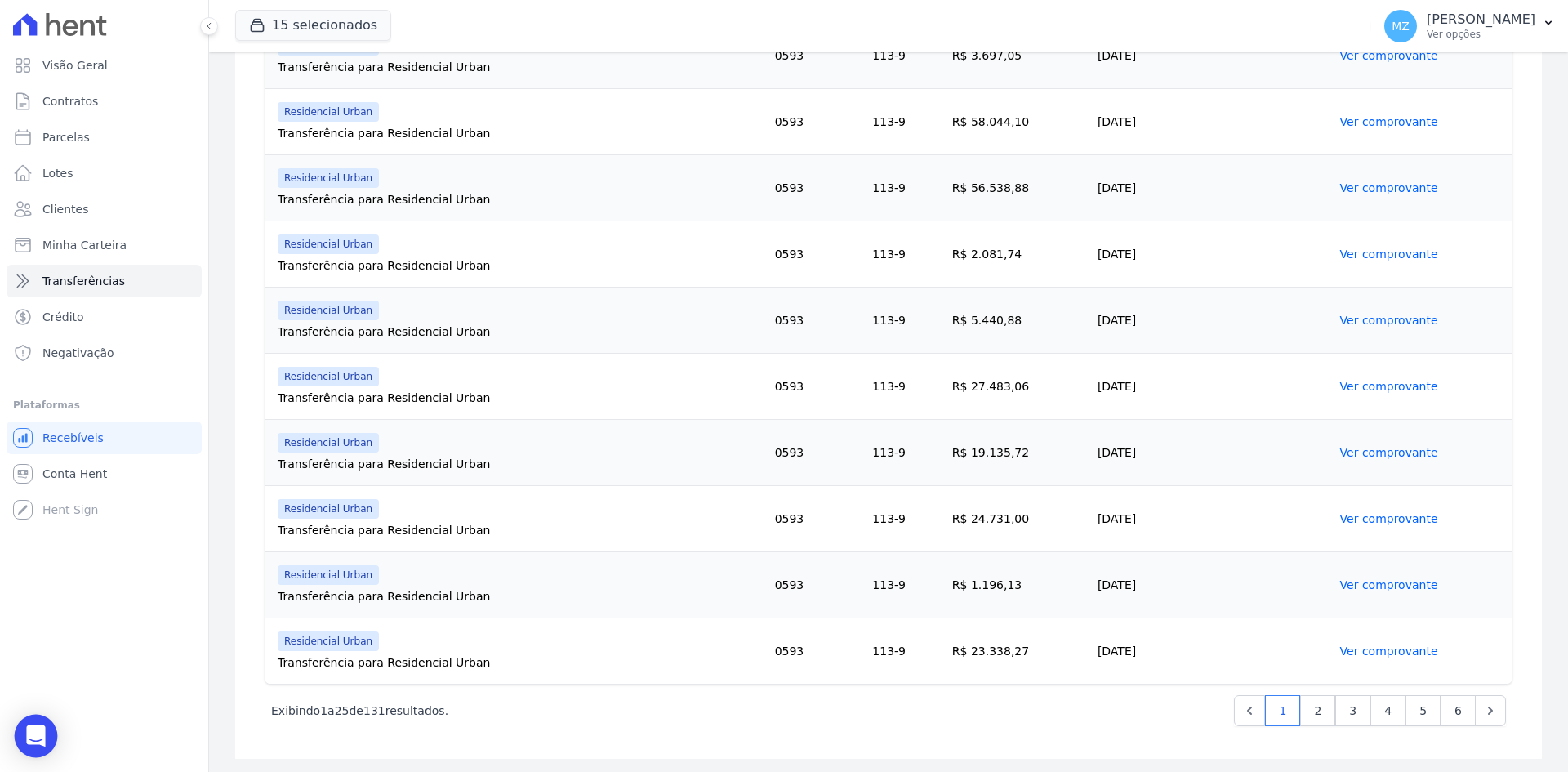
click at [43, 746] on div "Open Intercom Messenger" at bounding box center [35, 736] width 43 height 43
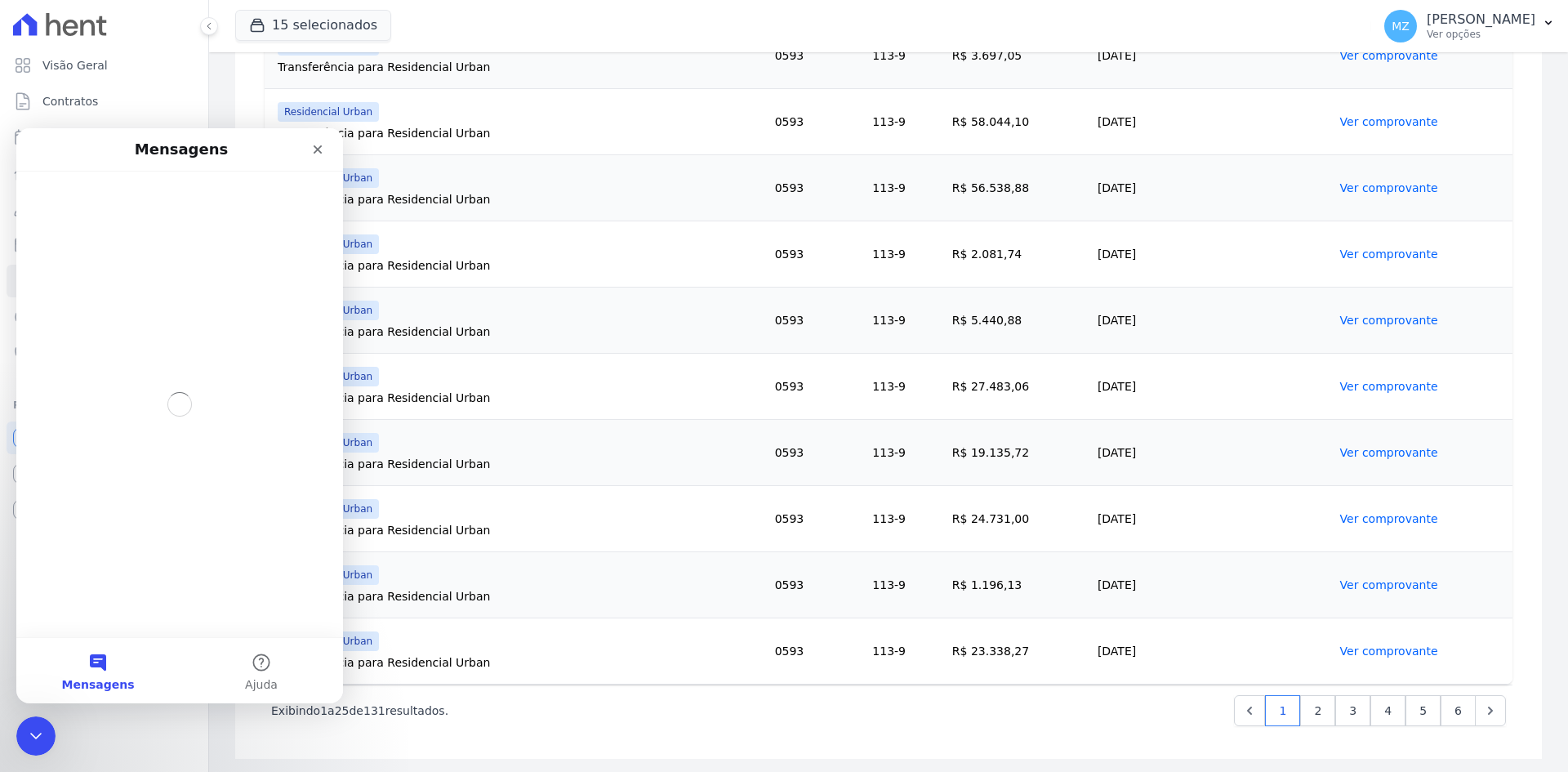
scroll to position [0, 0]
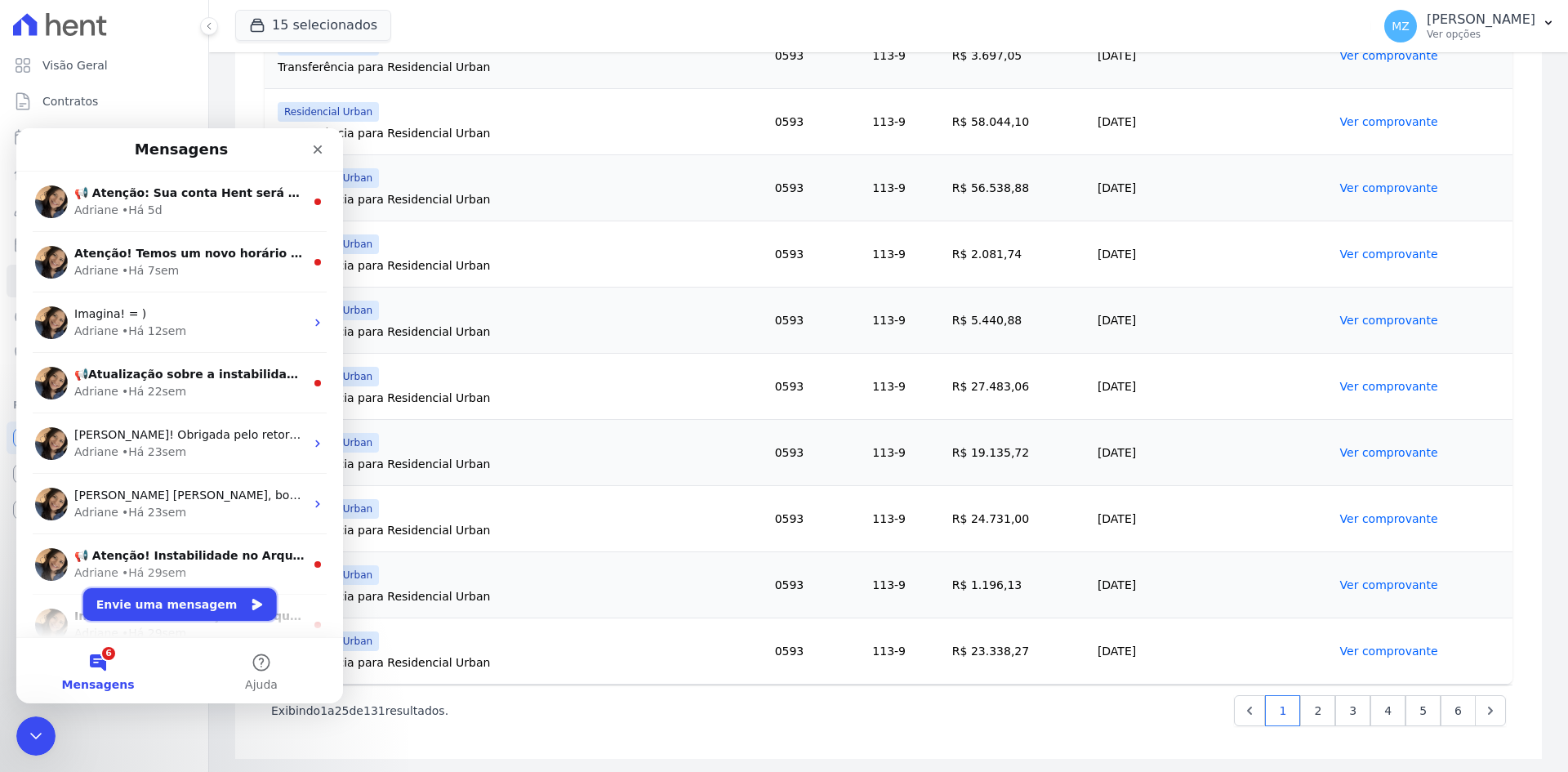
click at [199, 590] on button "Envie uma mensagem" at bounding box center [180, 604] width 193 height 32
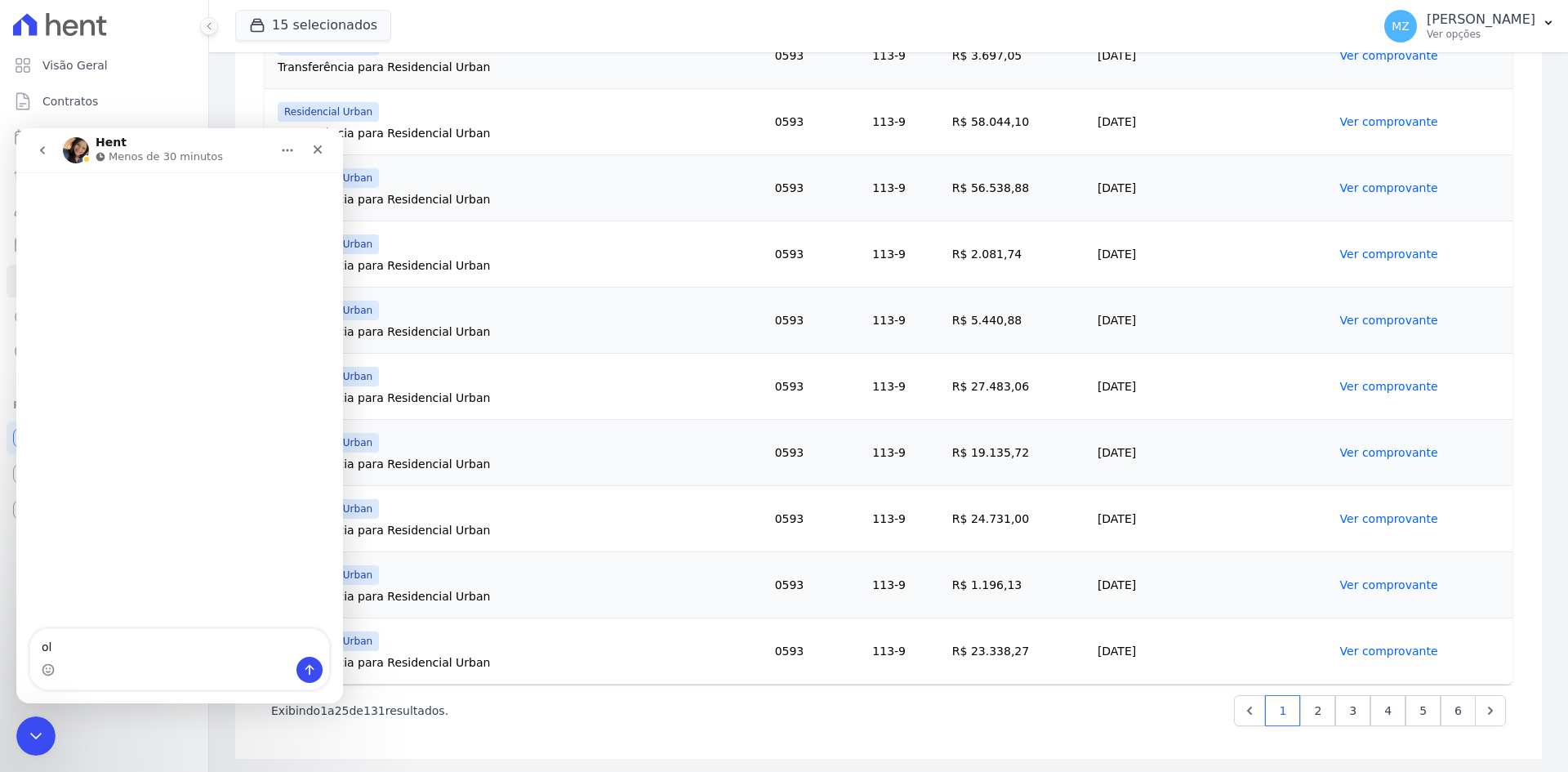
type textarea "olá"
type textarea "precisa"
type textarea "precisariamos de um extrato referente aos valores repassados em 2024 e 2025"
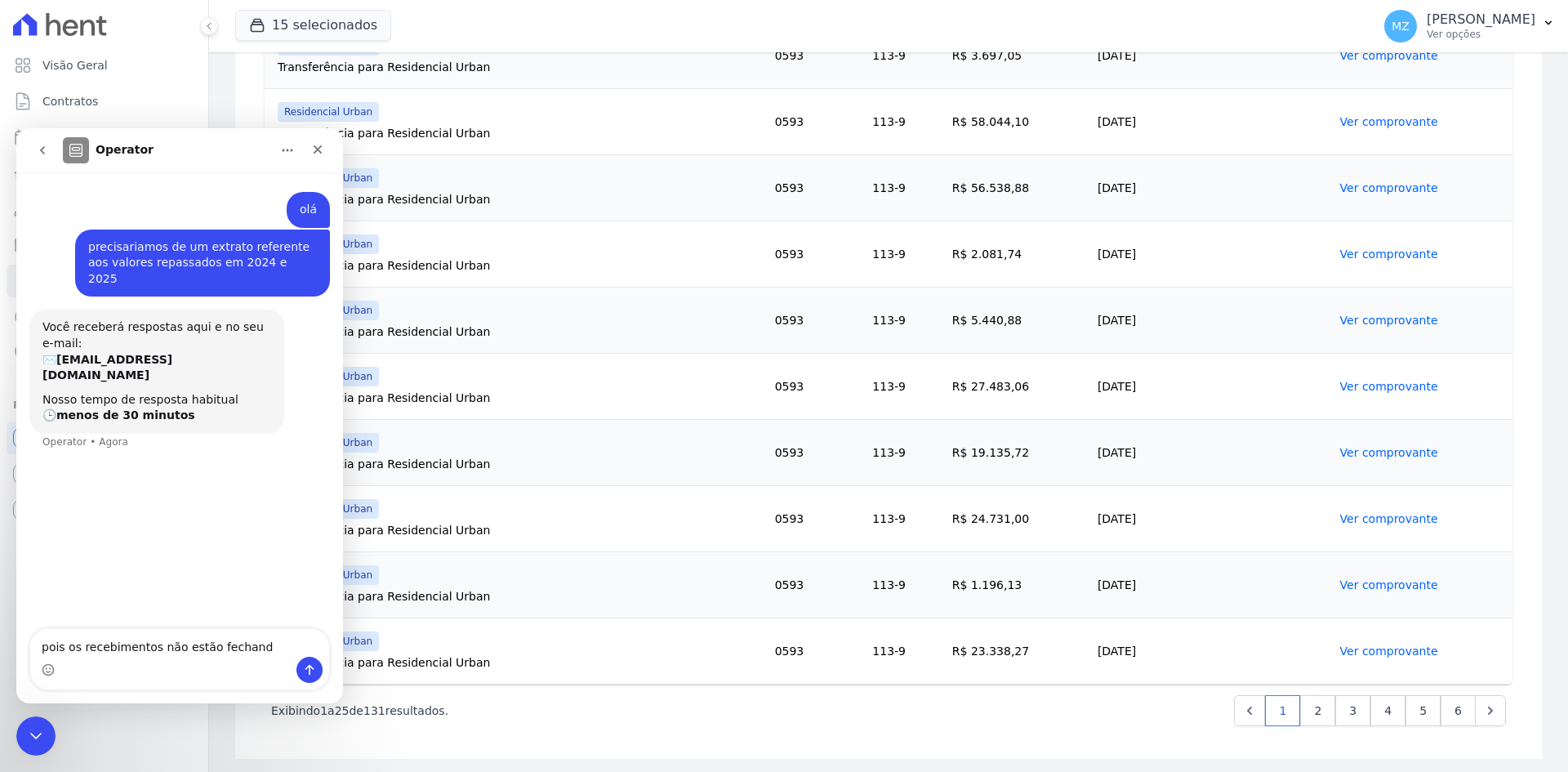
type textarea "pois os recebimentos não estão fechando"
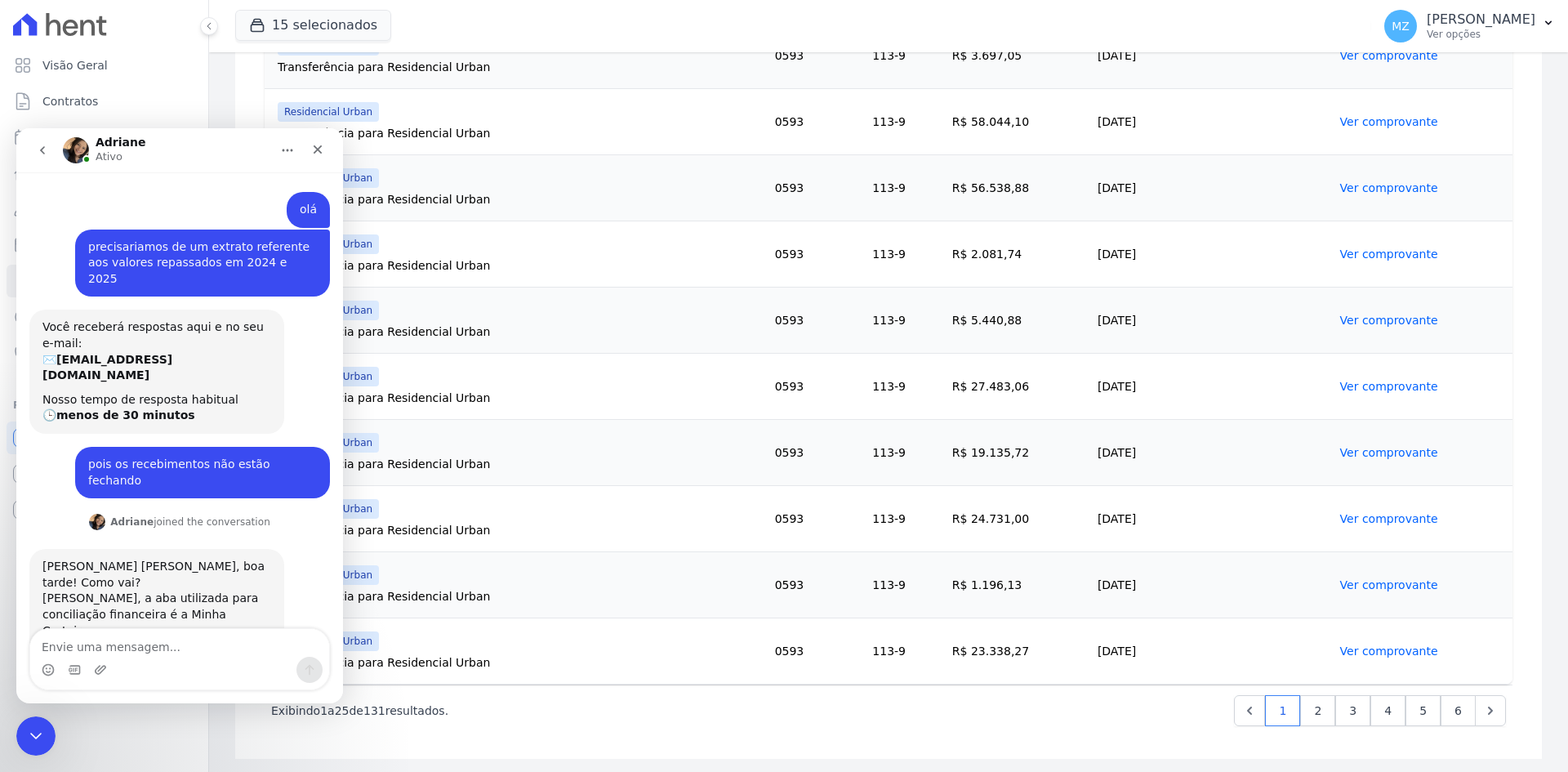
scroll to position [166, 0]
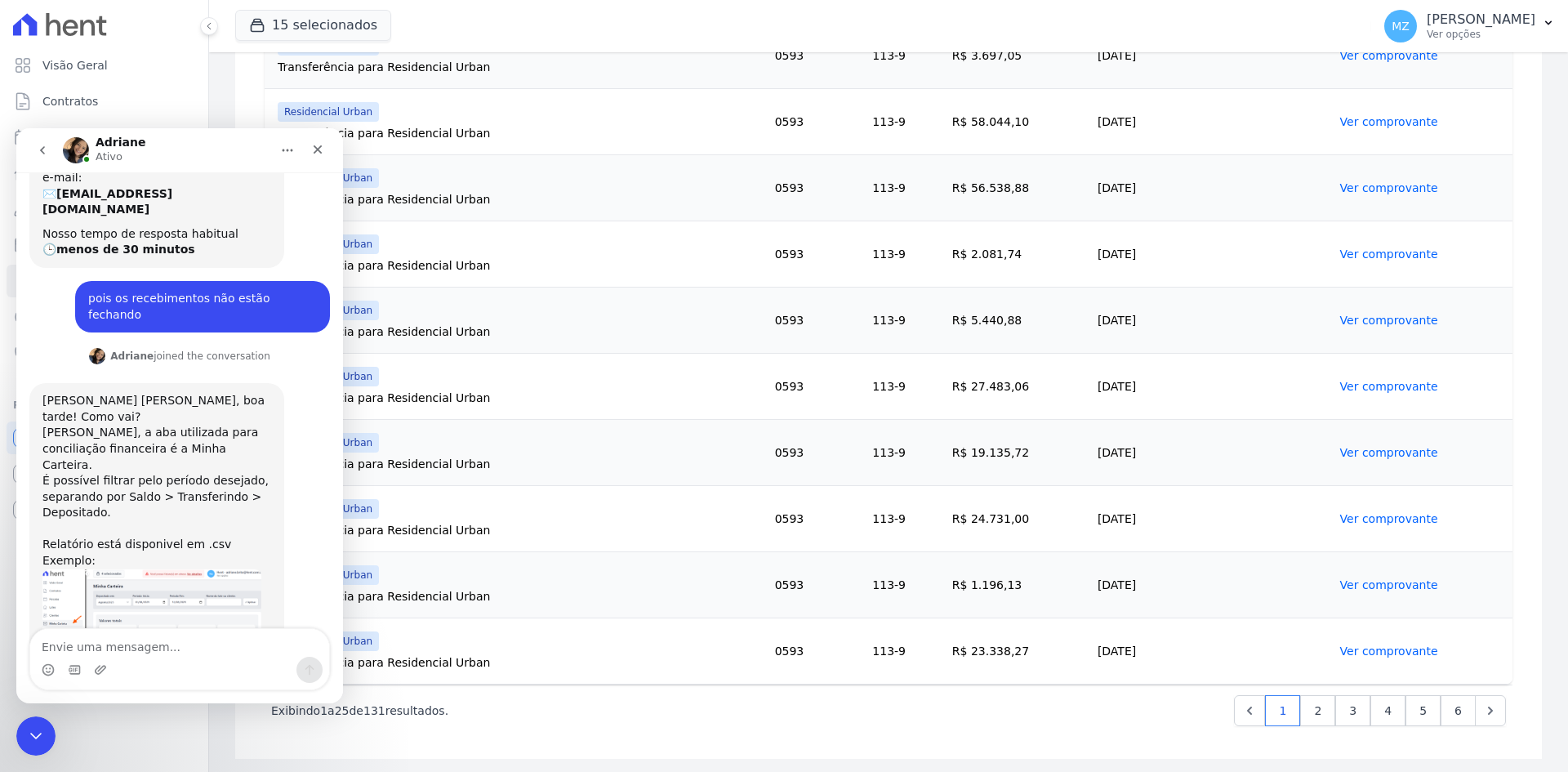
click at [134, 569] on img "Adriane diz…" at bounding box center [152, 617] width 219 height 95
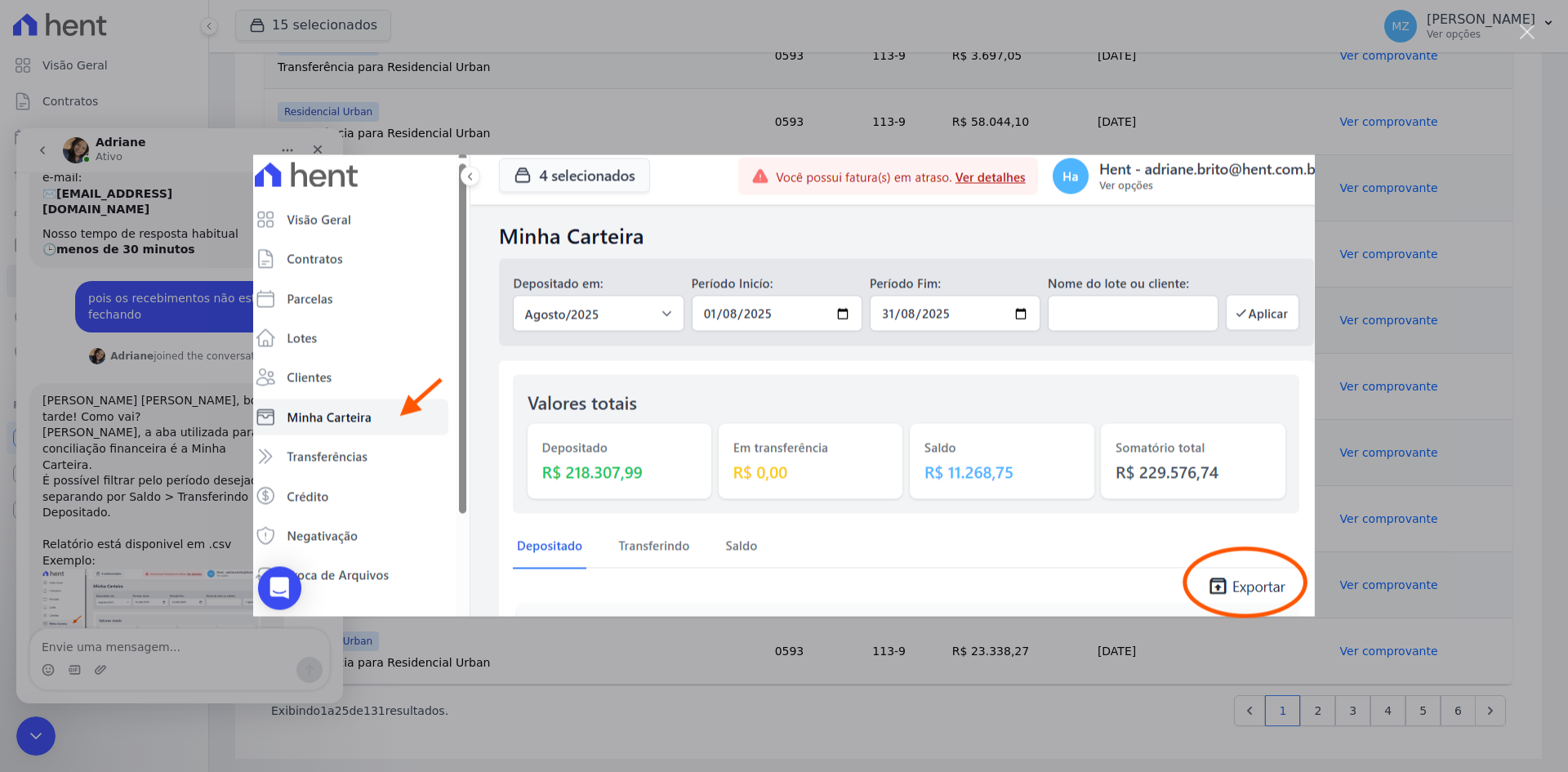
click at [1539, 307] on div "Messenger da Intercom" at bounding box center [784, 386] width 1568 height 772
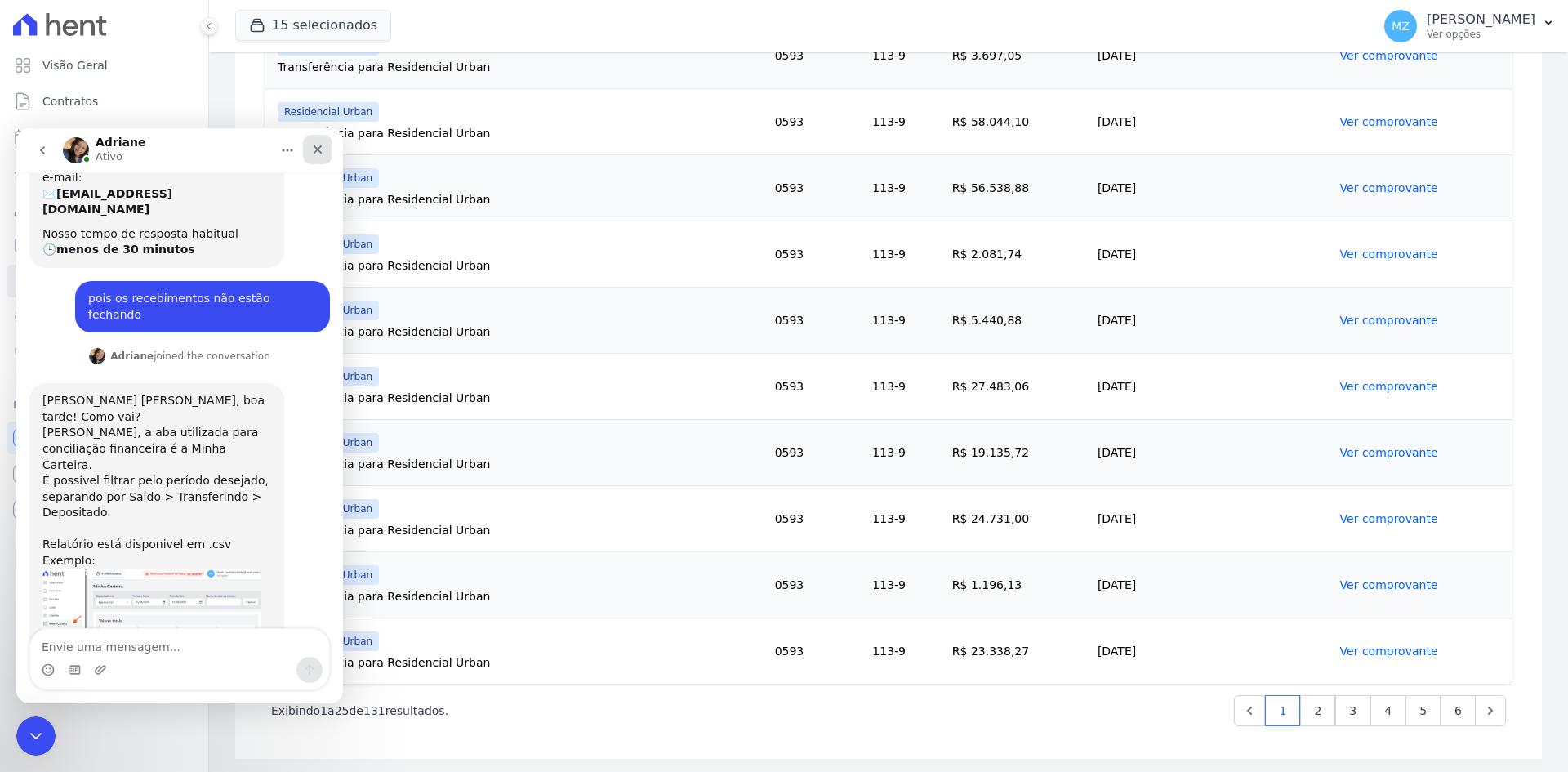
click at [321, 147] on icon "Fechar" at bounding box center [318, 149] width 9 height 9
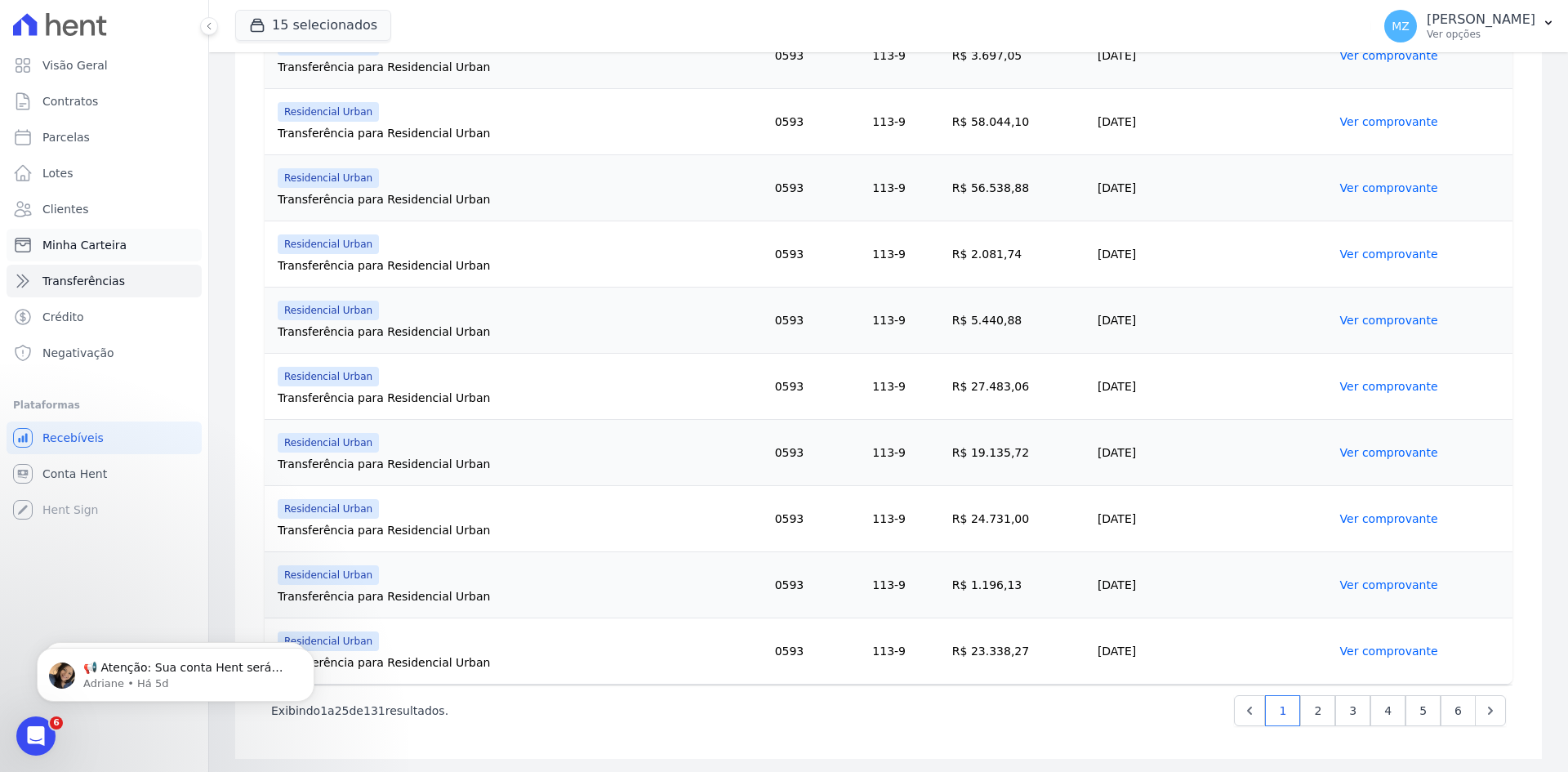
click at [125, 245] on link "Minha Carteira" at bounding box center [104, 245] width 195 height 32
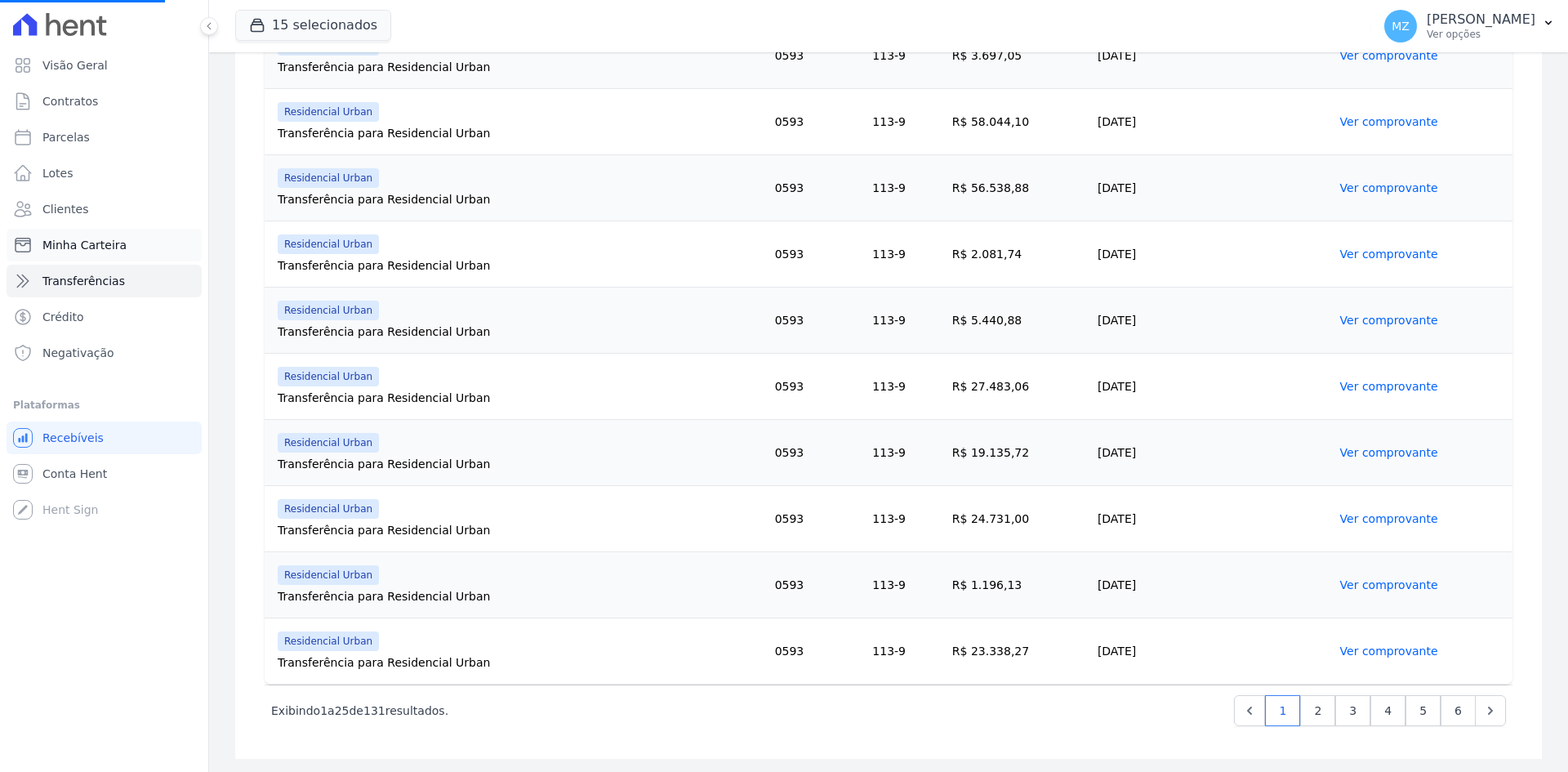
click at [107, 244] on span "Minha Carteira" at bounding box center [85, 245] width 84 height 16
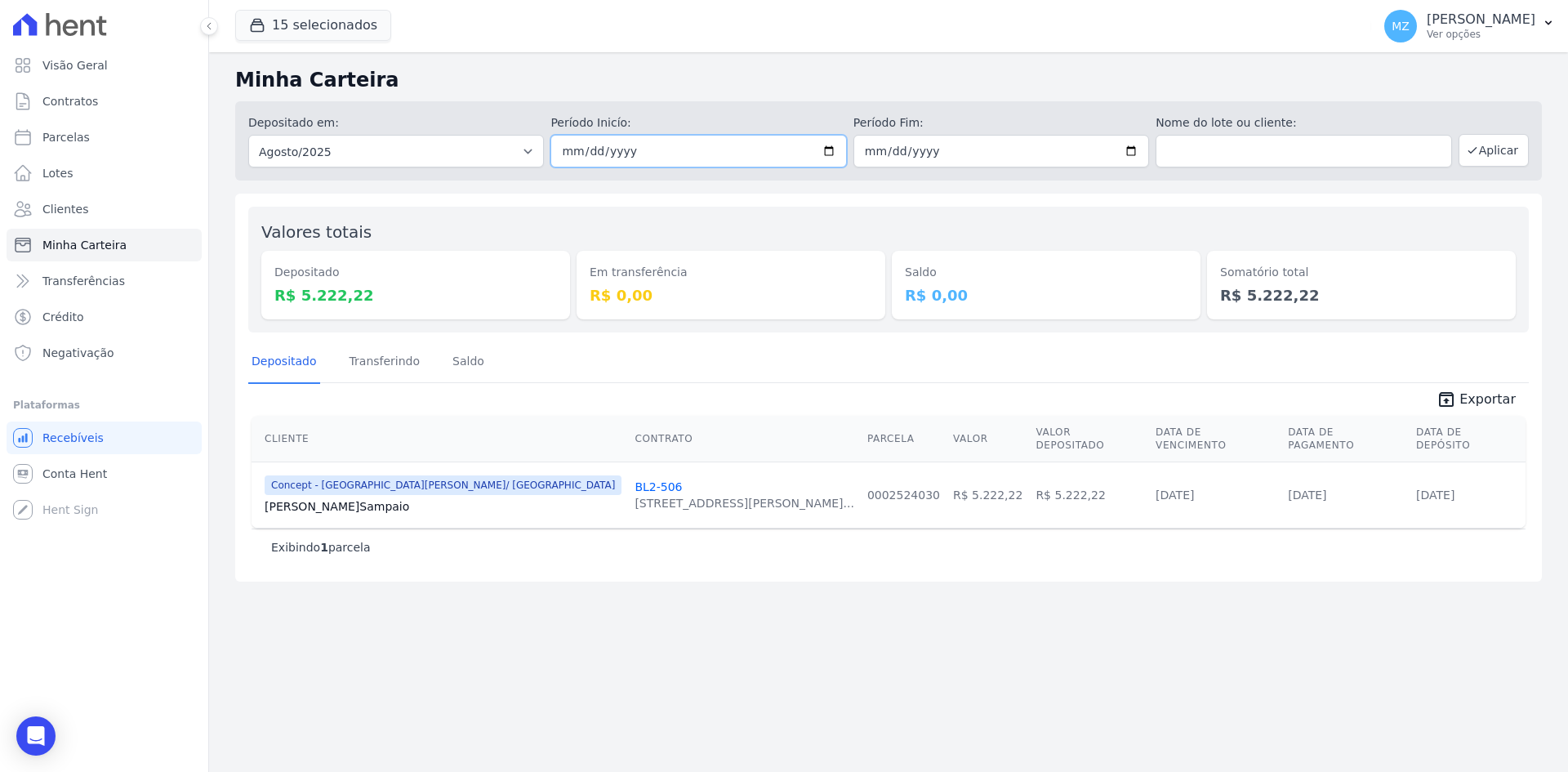
click at [565, 153] on input "2025-08-01" at bounding box center [697, 151] width 296 height 32
type input "[DATE]"
click at [1506, 152] on button "Aplicar" at bounding box center [1494, 150] width 70 height 32
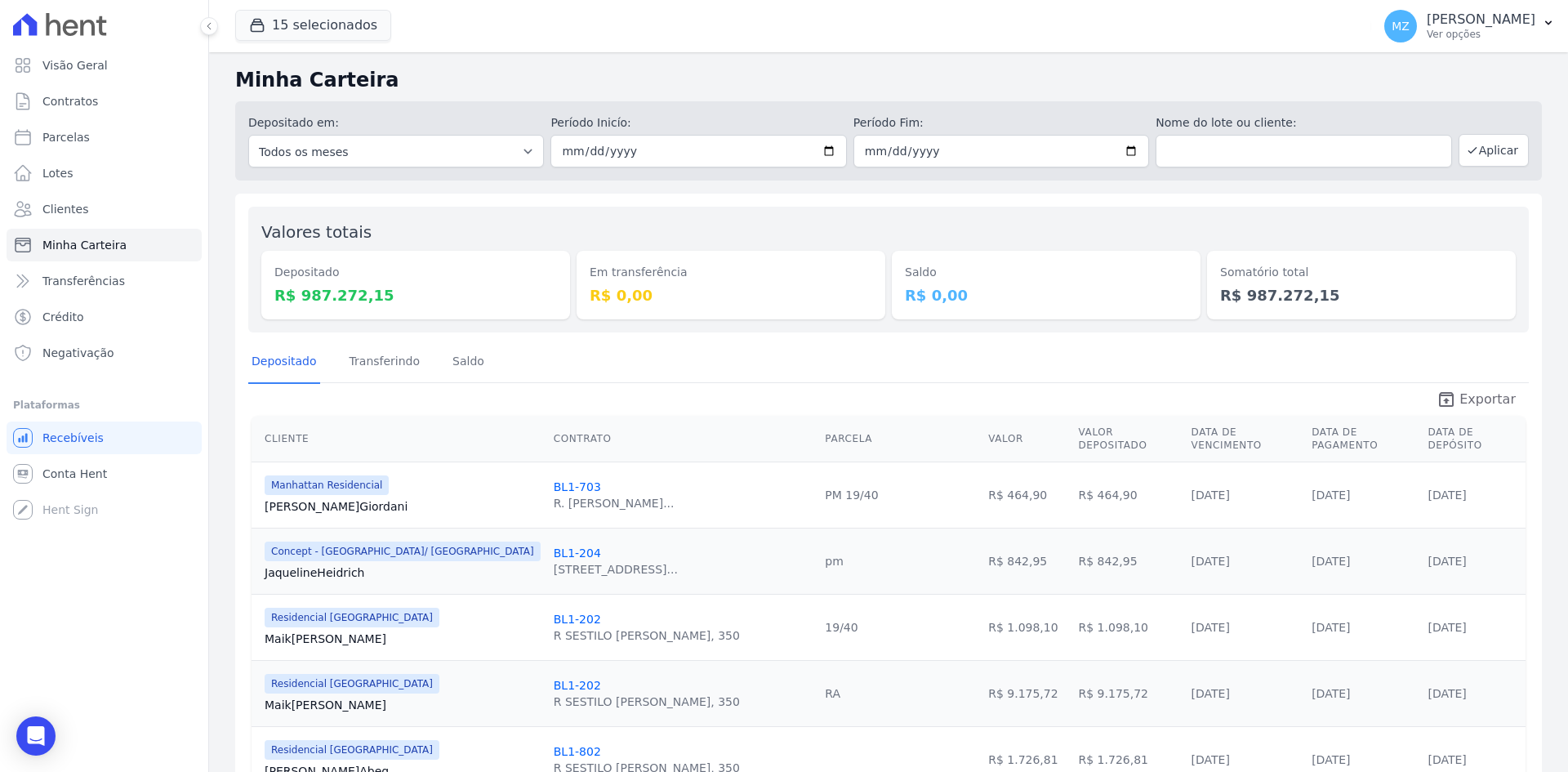
click at [1490, 405] on span "Exportar" at bounding box center [1487, 399] width 56 height 20
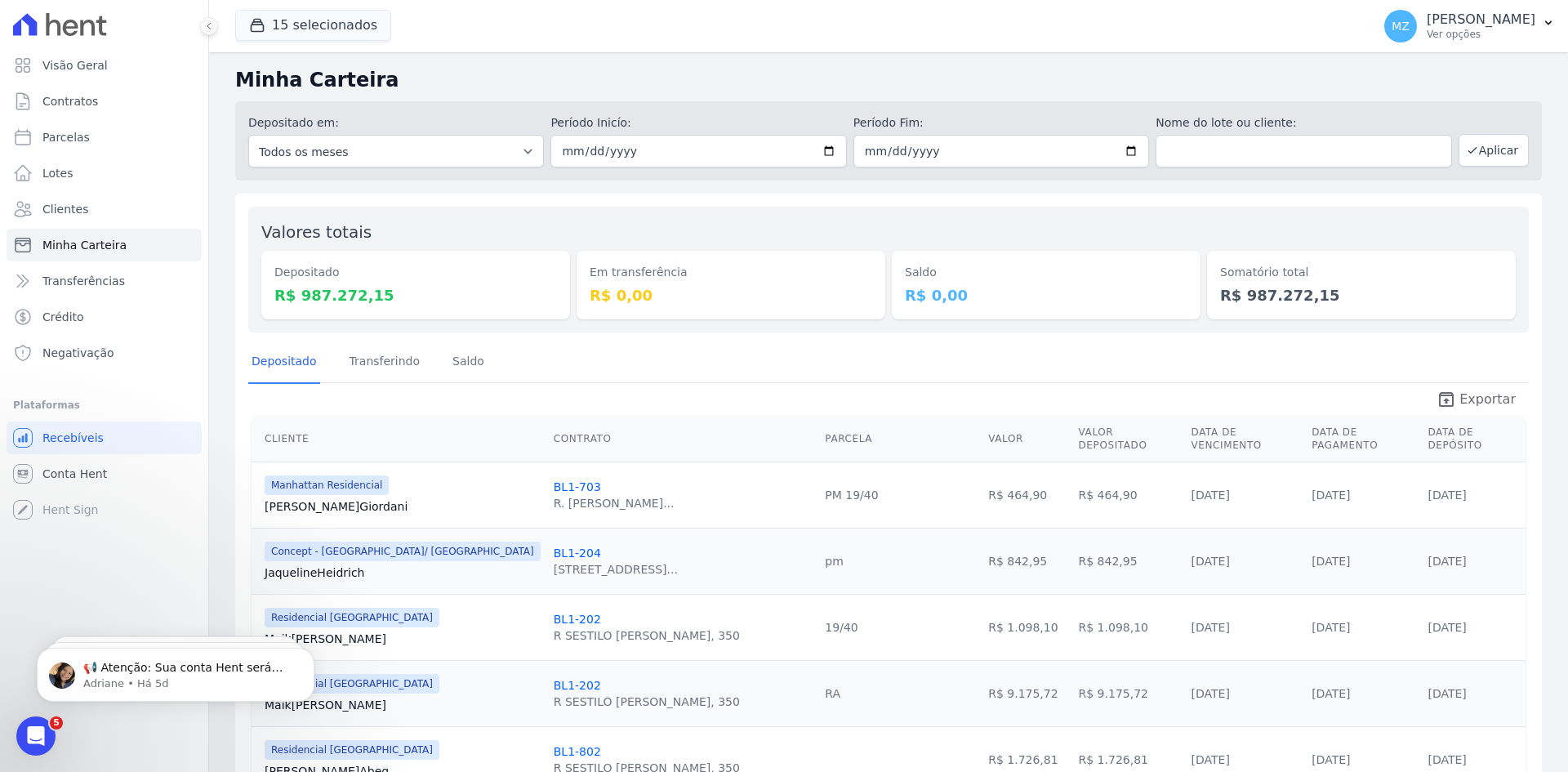
click at [1443, 403] on icon "unarchive" at bounding box center [1446, 399] width 20 height 20
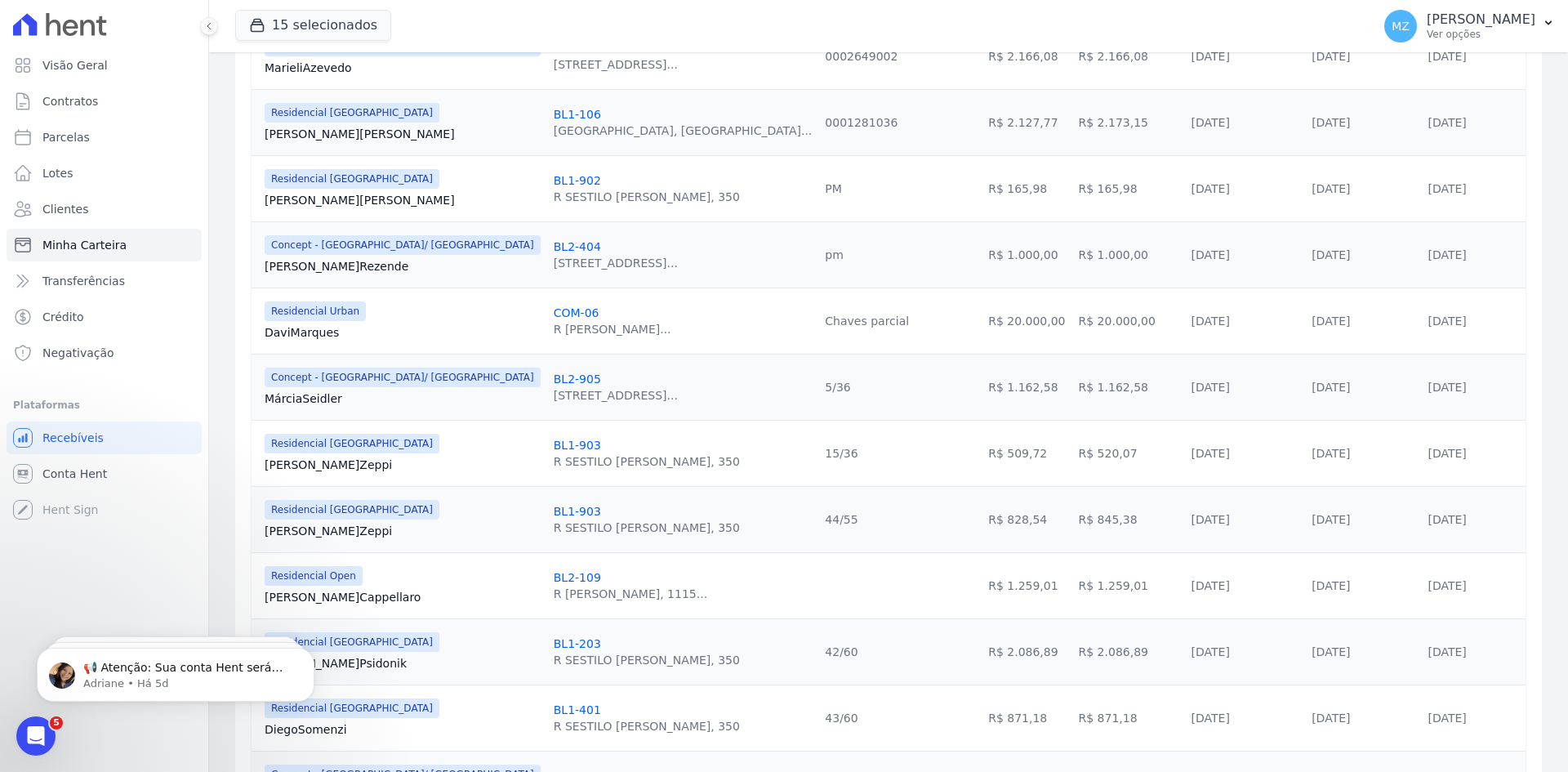
scroll to position [1419, 0]
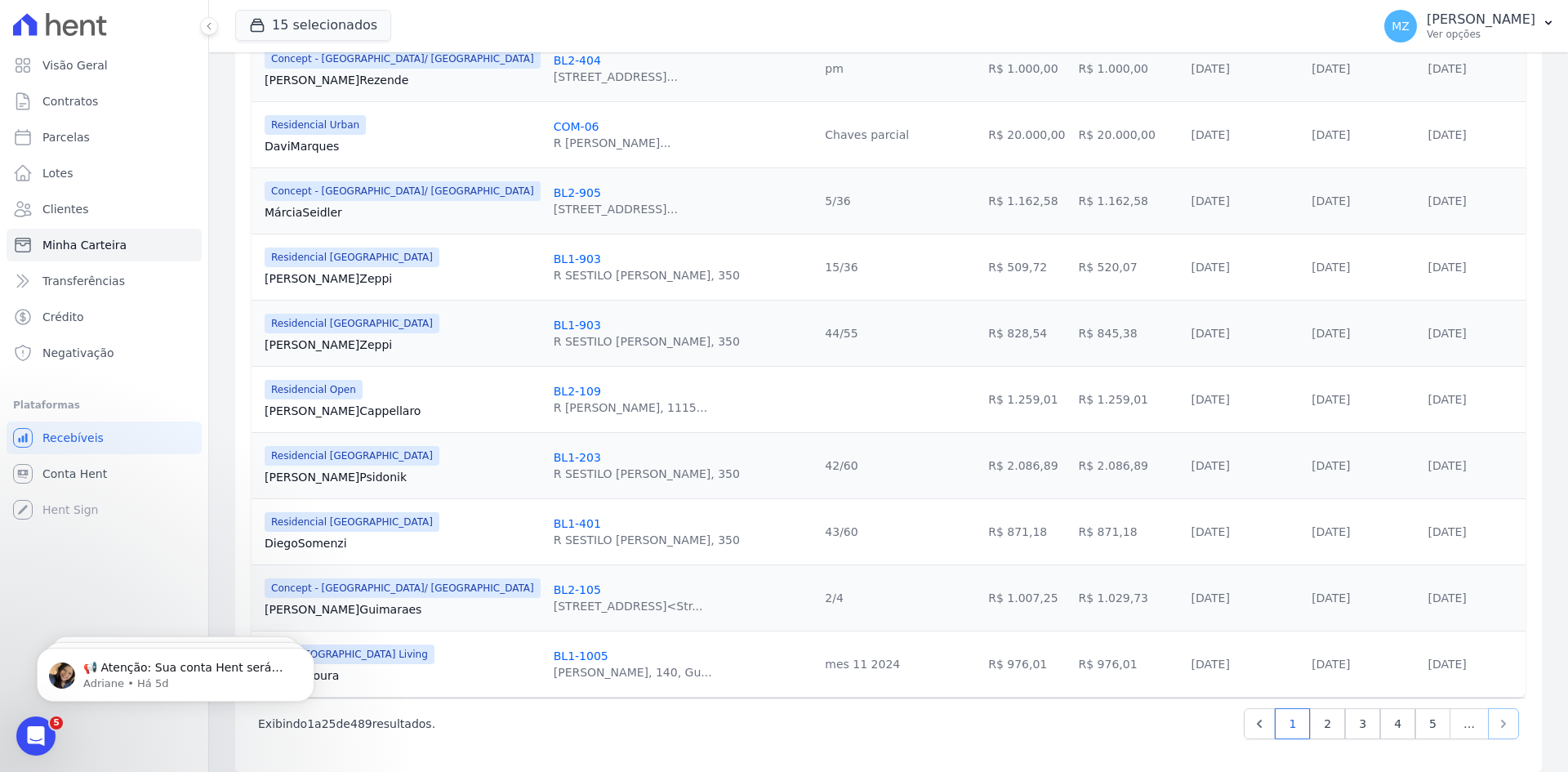
click at [1503, 708] on link "Next" at bounding box center [1503, 723] width 31 height 31
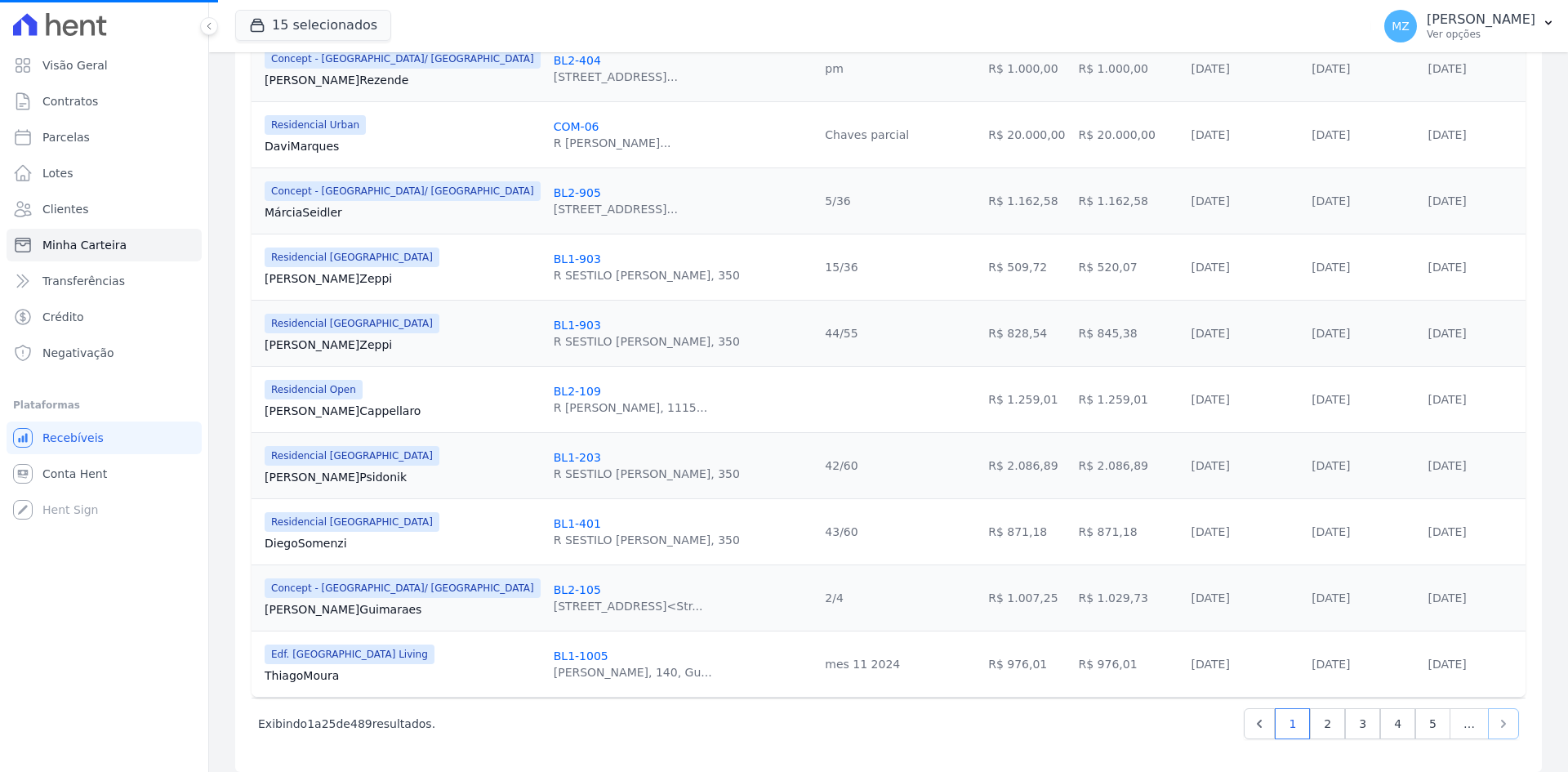
click at [1496, 716] on icon "Next" at bounding box center [1503, 723] width 16 height 16
click at [1423, 710] on link "5" at bounding box center [1432, 723] width 35 height 31
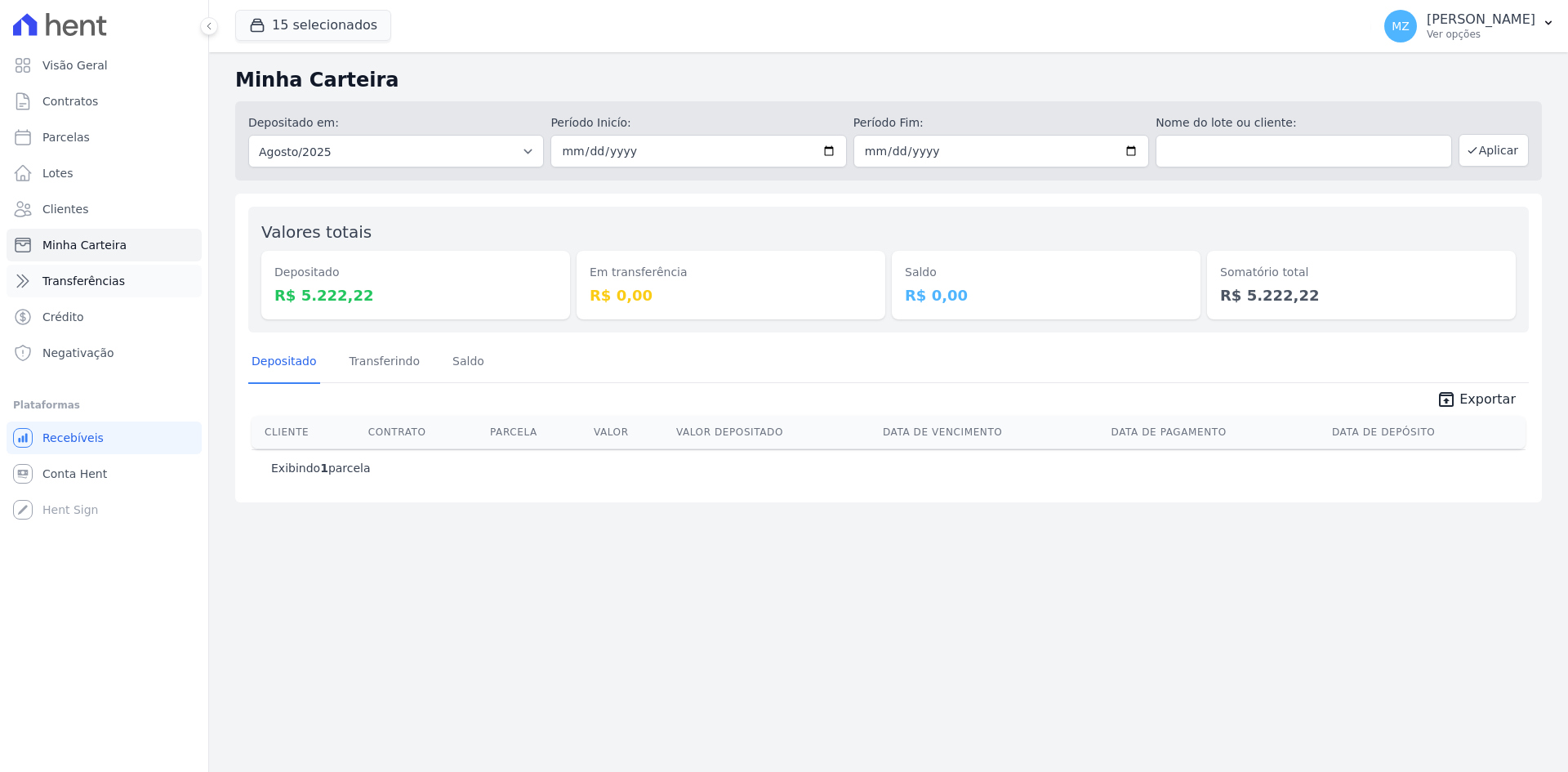
click at [95, 279] on span "Transferências" at bounding box center [84, 281] width 83 height 16
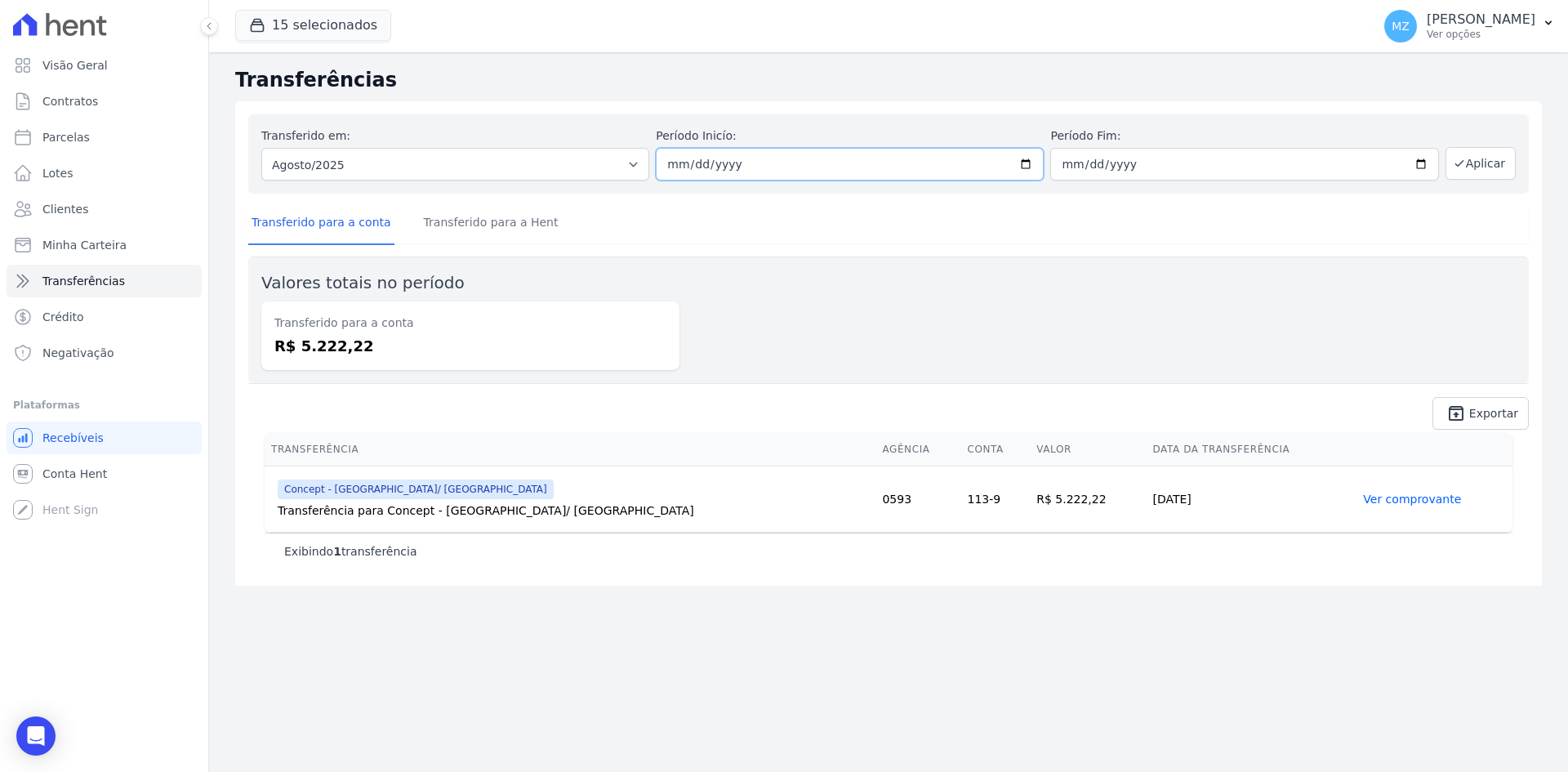
click at [676, 166] on input "2025-08-01" at bounding box center [850, 164] width 388 height 32
type input "[DATE]"
click at [1486, 142] on div "Transferido em: Todos os meses Julho/2022 Agosto/2022 Setembro/2022 Outubro/202…" at bounding box center [889, 153] width 1281 height 79
click at [1487, 156] on button "Aplicar" at bounding box center [1480, 163] width 70 height 32
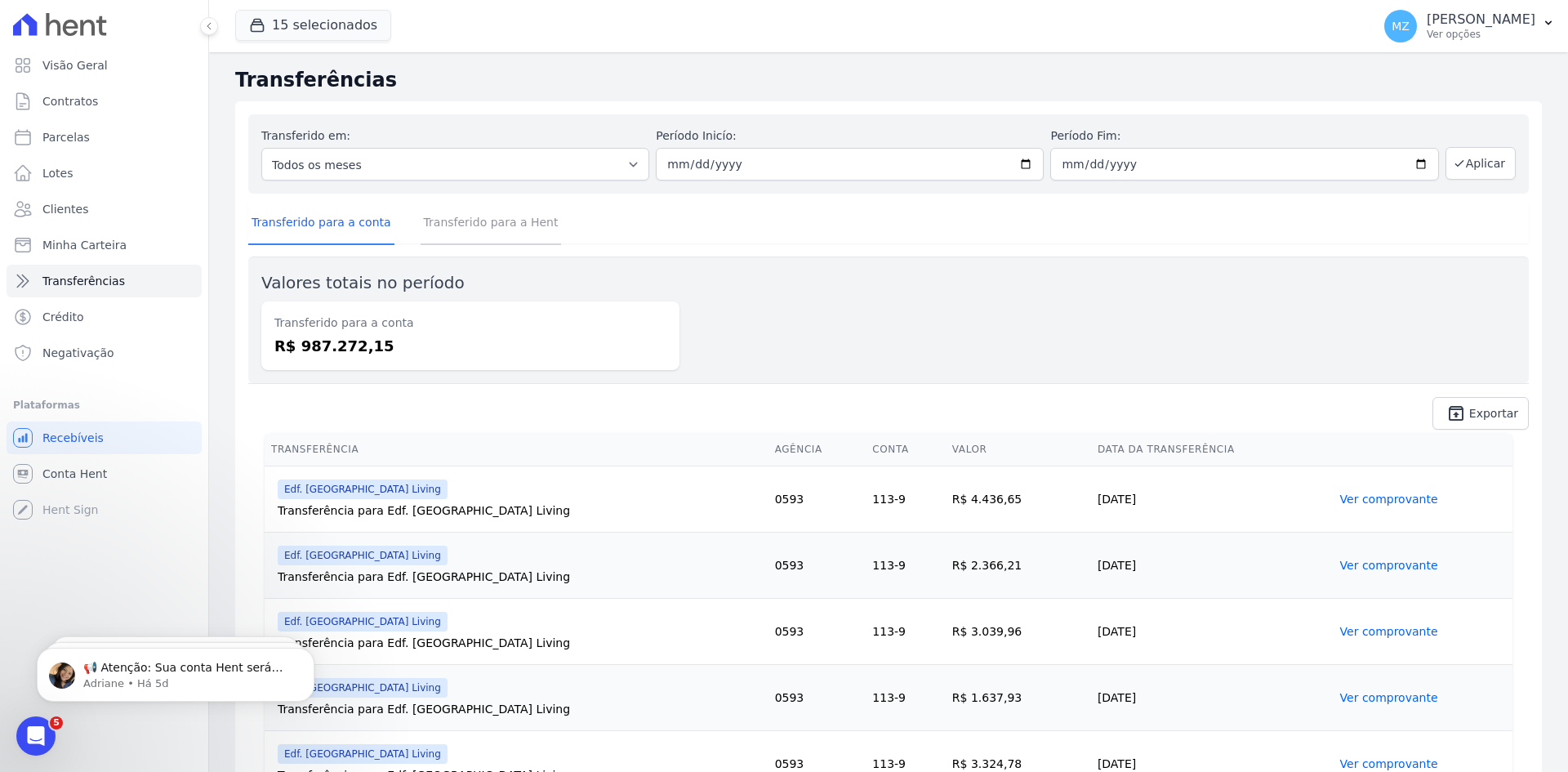
click at [444, 231] on link "Transferido para a Hent" at bounding box center [491, 224] width 141 height 43
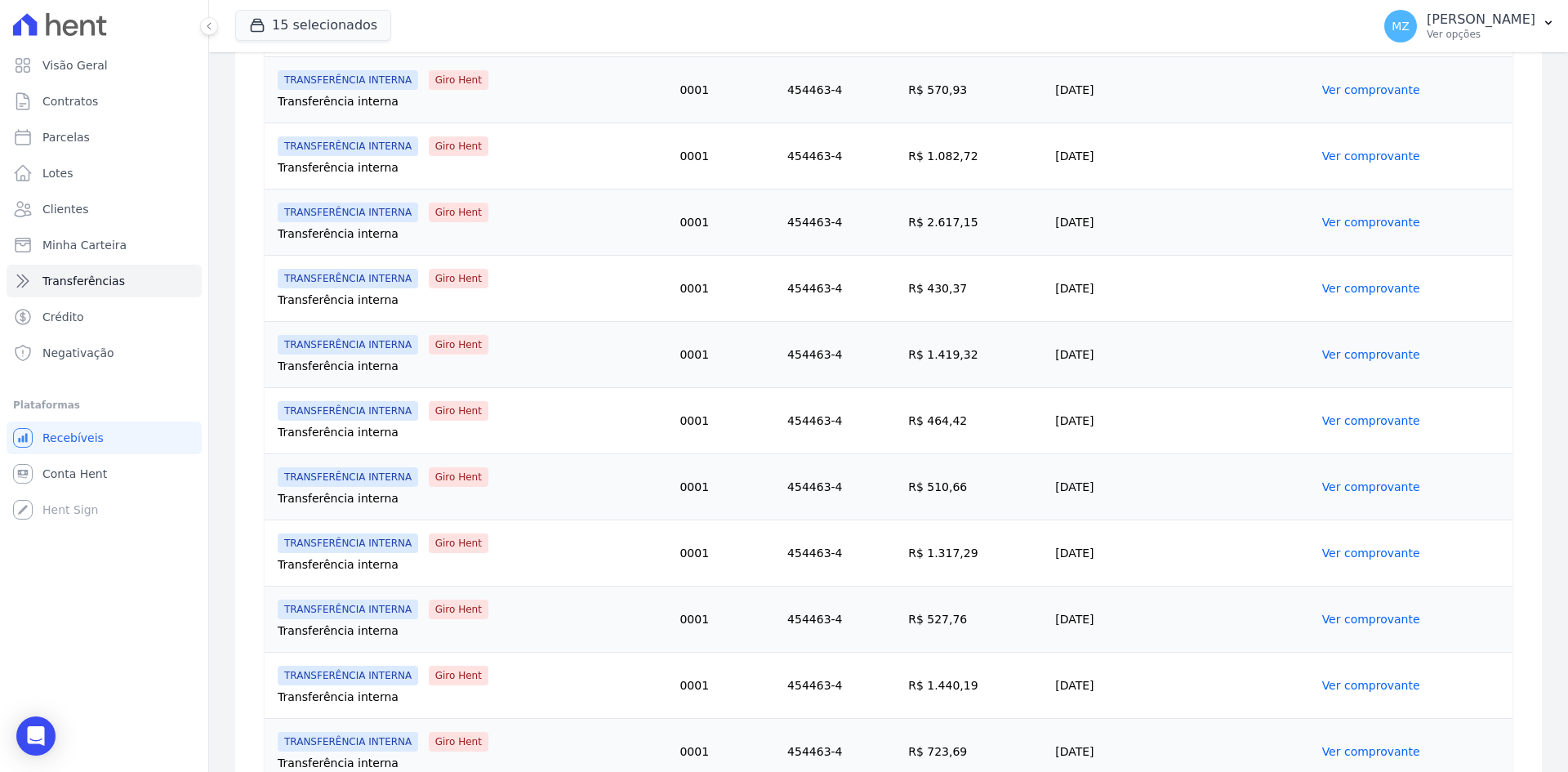
scroll to position [1144, 0]
